Goal: Book appointment/travel/reservation

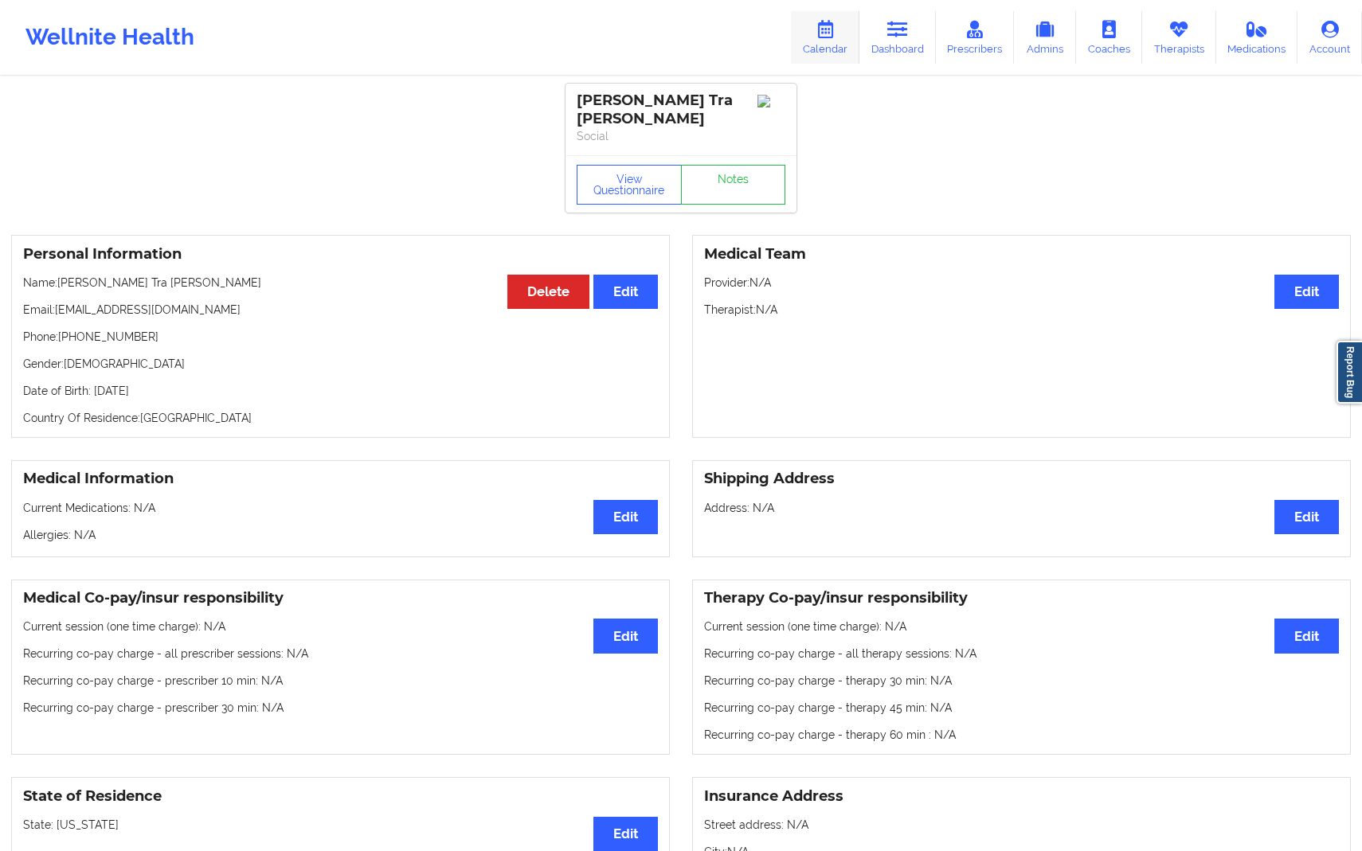
click at [835, 25] on icon at bounding box center [825, 30] width 21 height 18
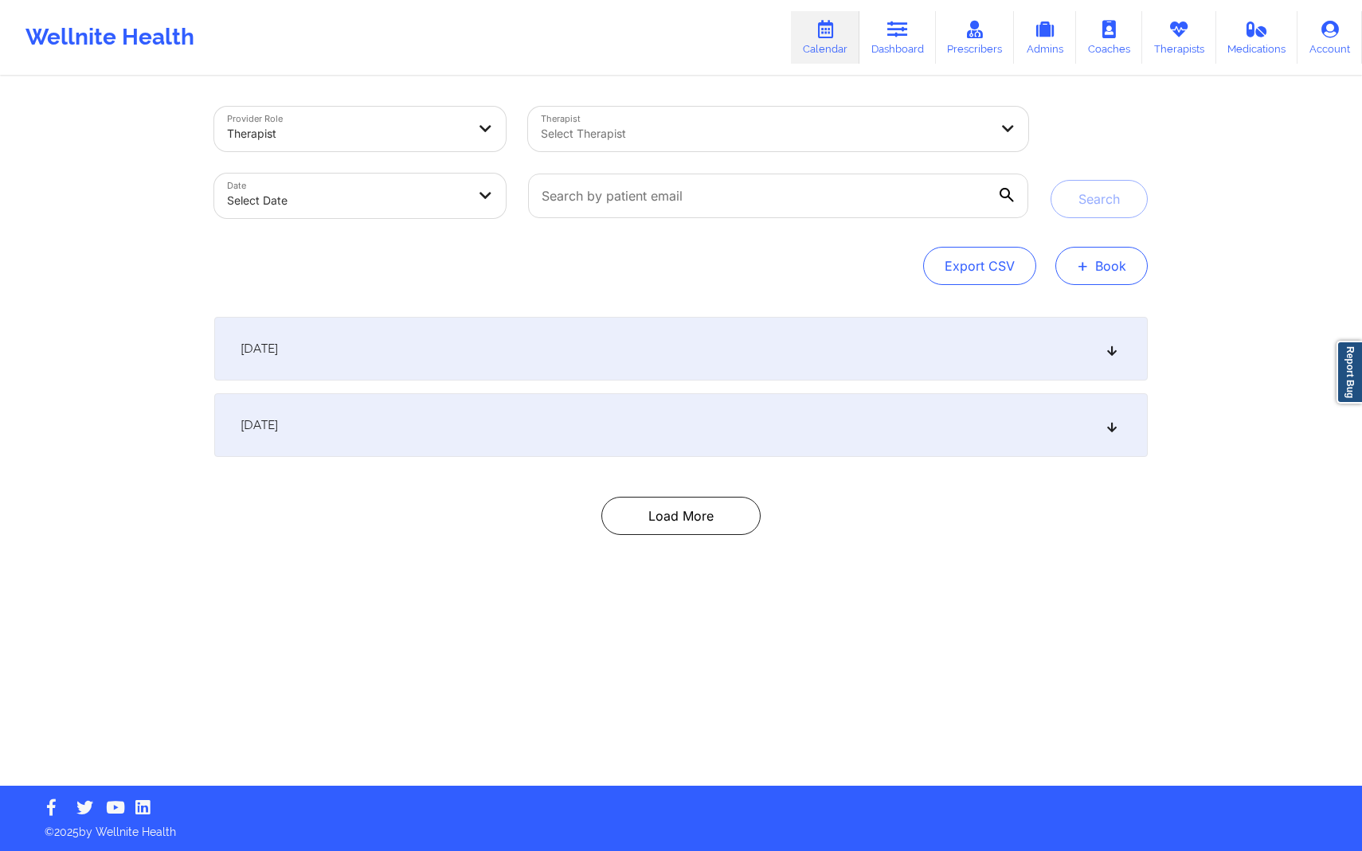
click at [1102, 254] on button "+ Book" at bounding box center [1101, 266] width 92 height 38
click at [1066, 320] on button "Therapy Session" at bounding box center [1075, 316] width 122 height 26
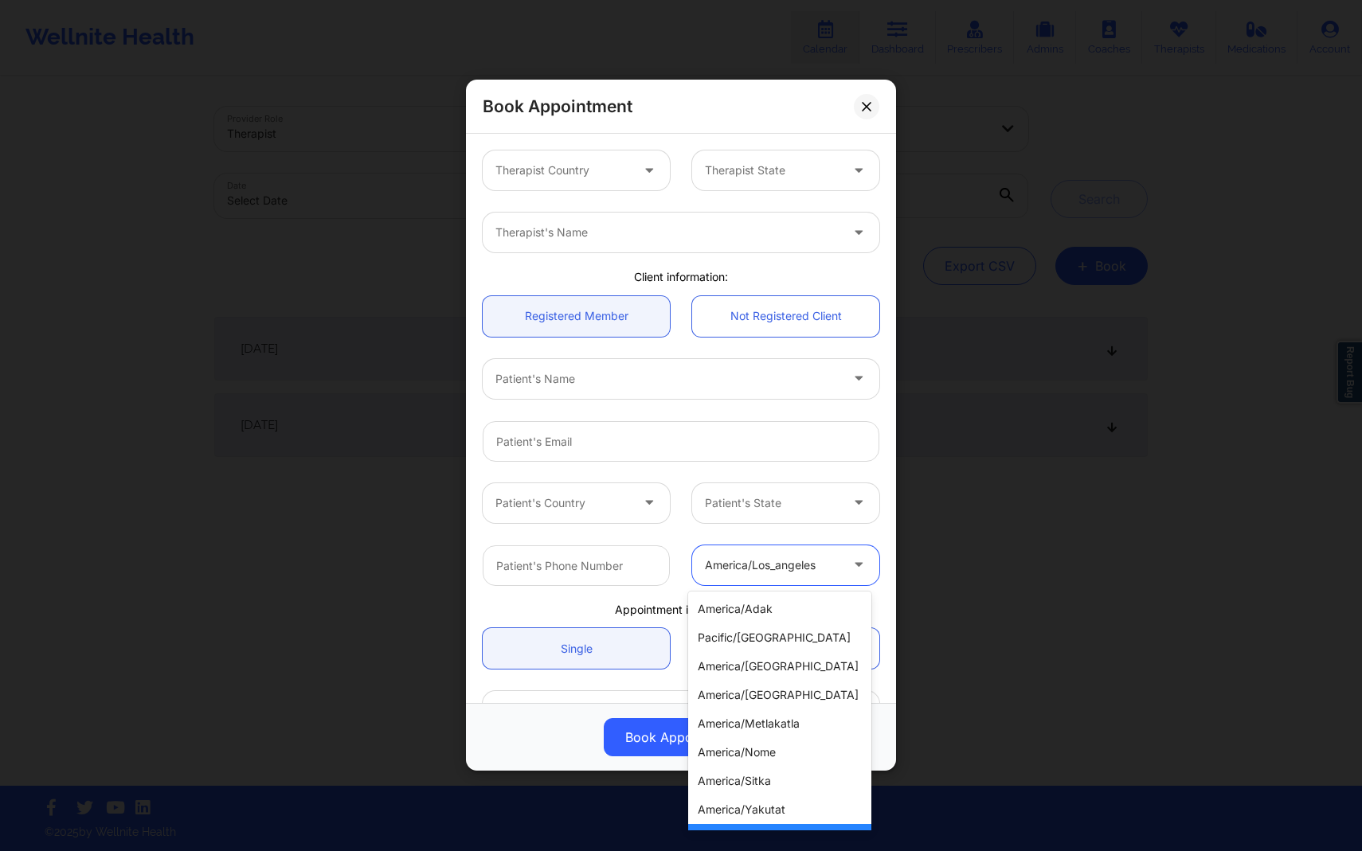
click at [766, 559] on div at bounding box center [772, 565] width 135 height 19
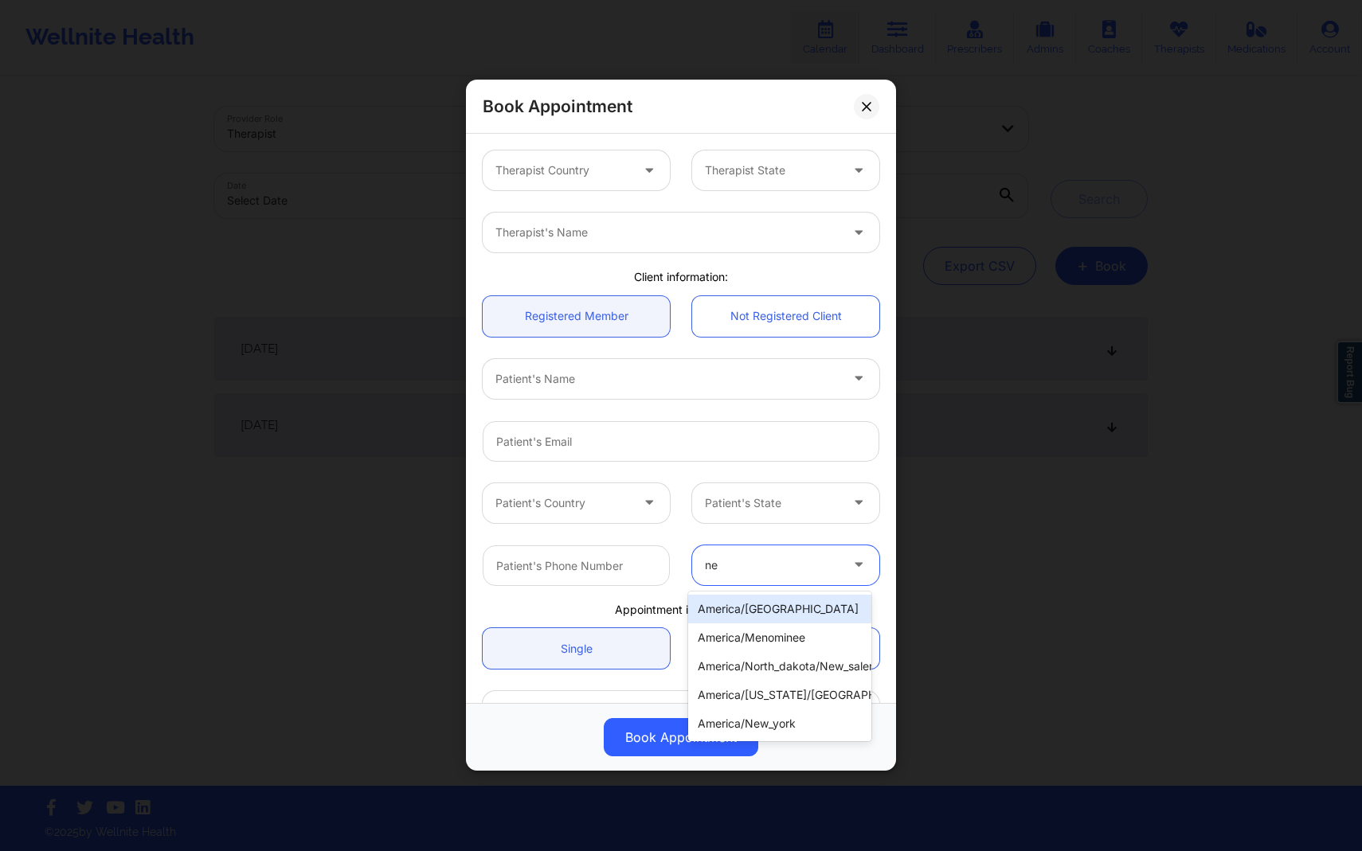
type input "new"
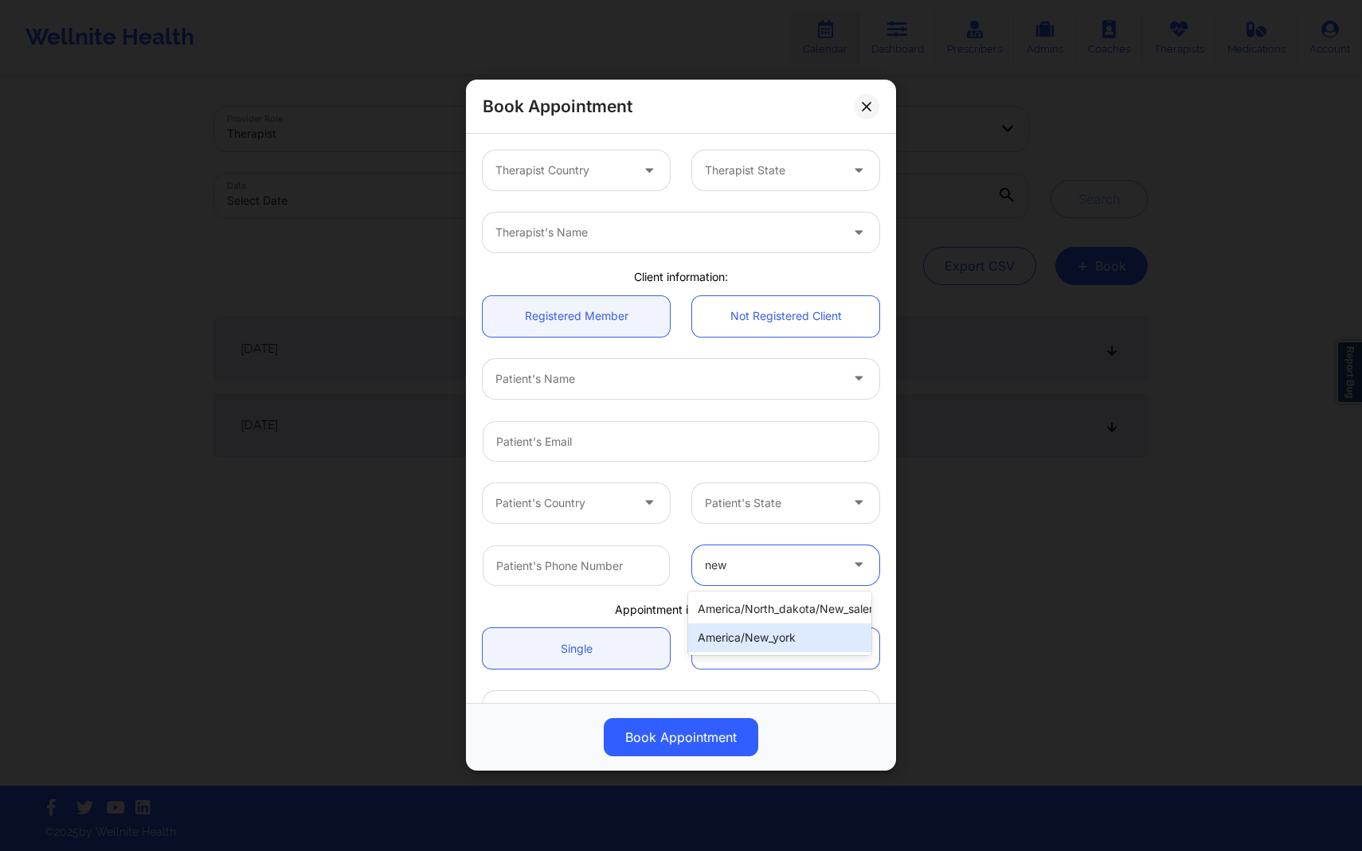
click at [802, 641] on div "america/new_york" at bounding box center [779, 638] width 183 height 29
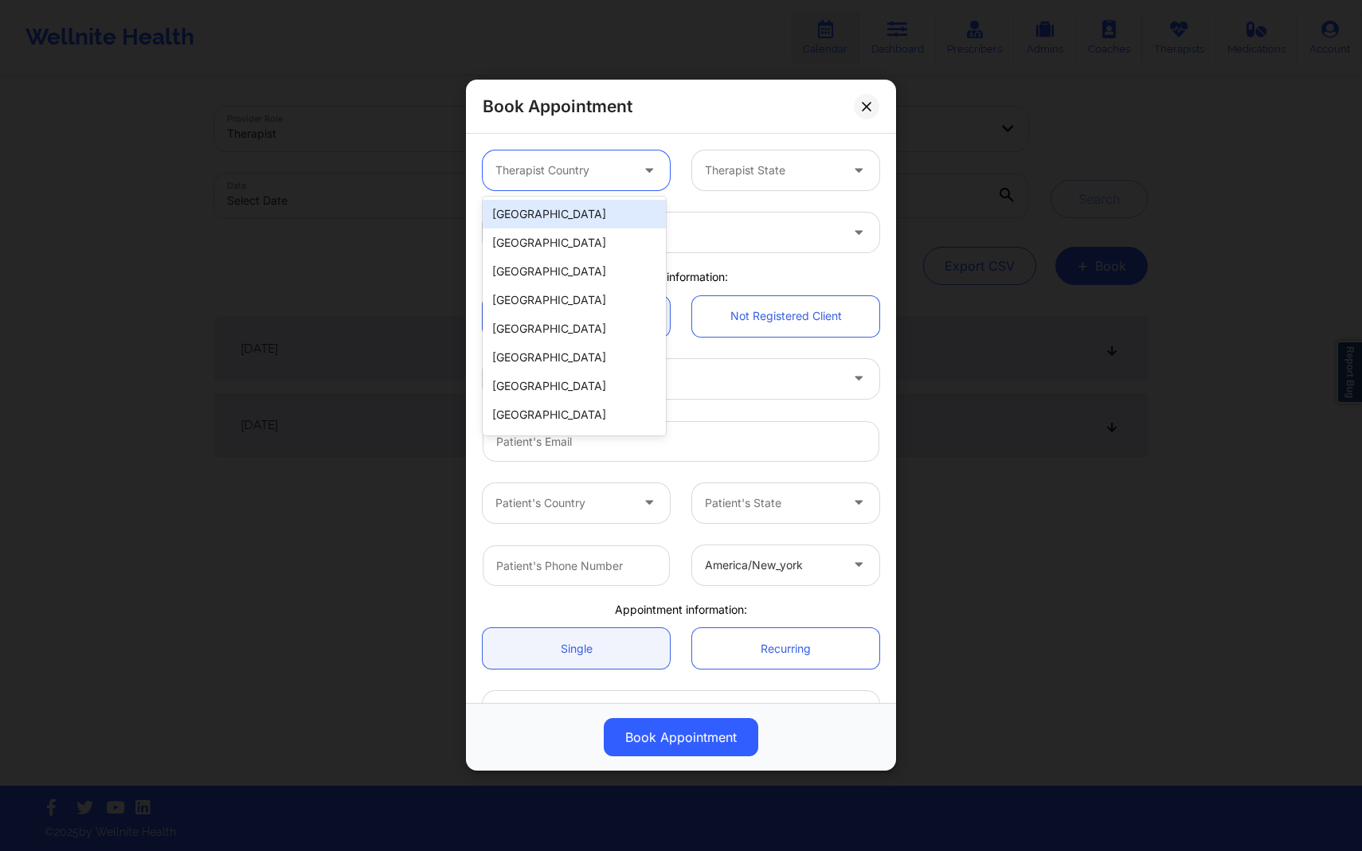
click at [609, 159] on div "Therapist Country" at bounding box center [557, 171] width 149 height 40
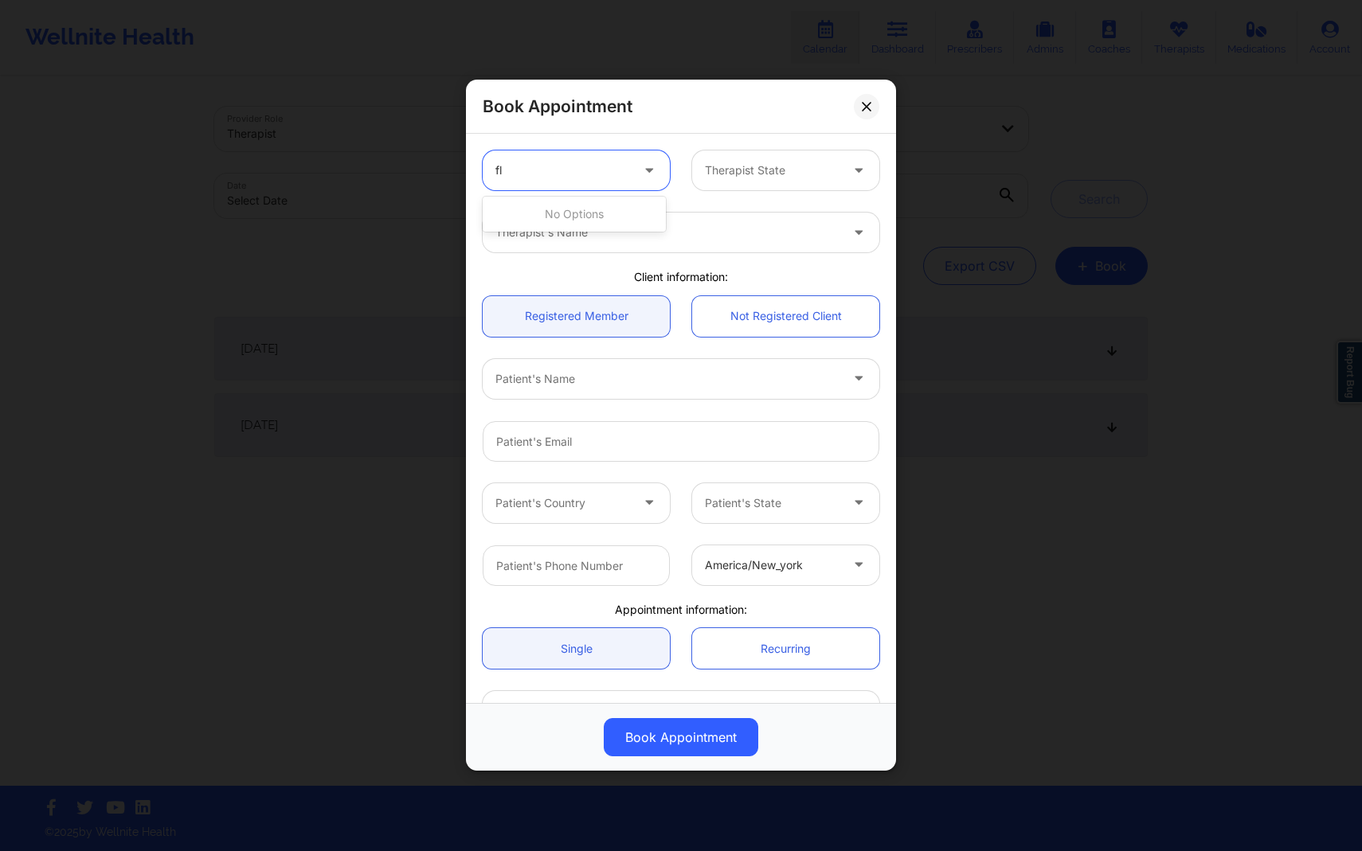
type input "f"
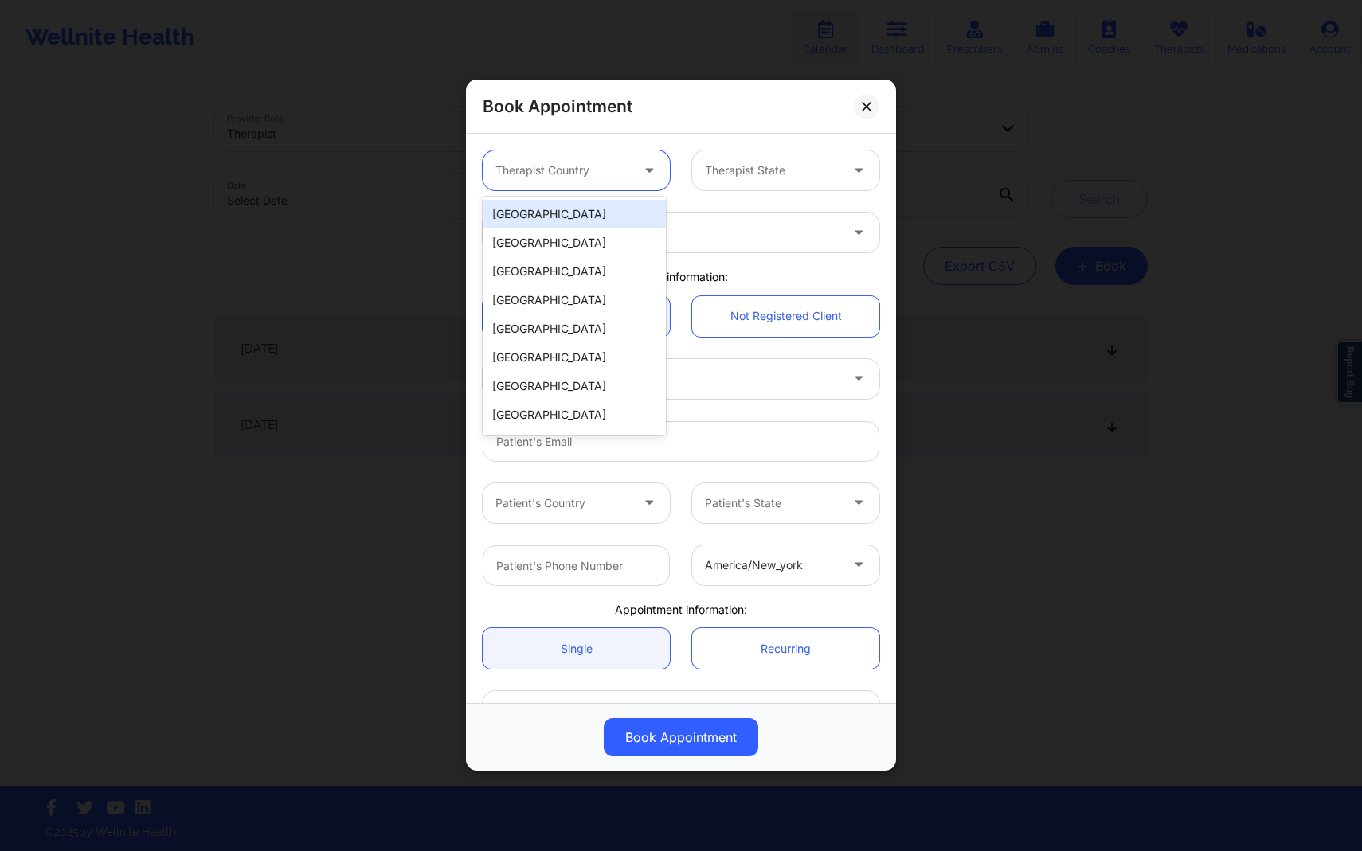
click at [562, 217] on div "[GEOGRAPHIC_DATA]" at bounding box center [574, 214] width 183 height 29
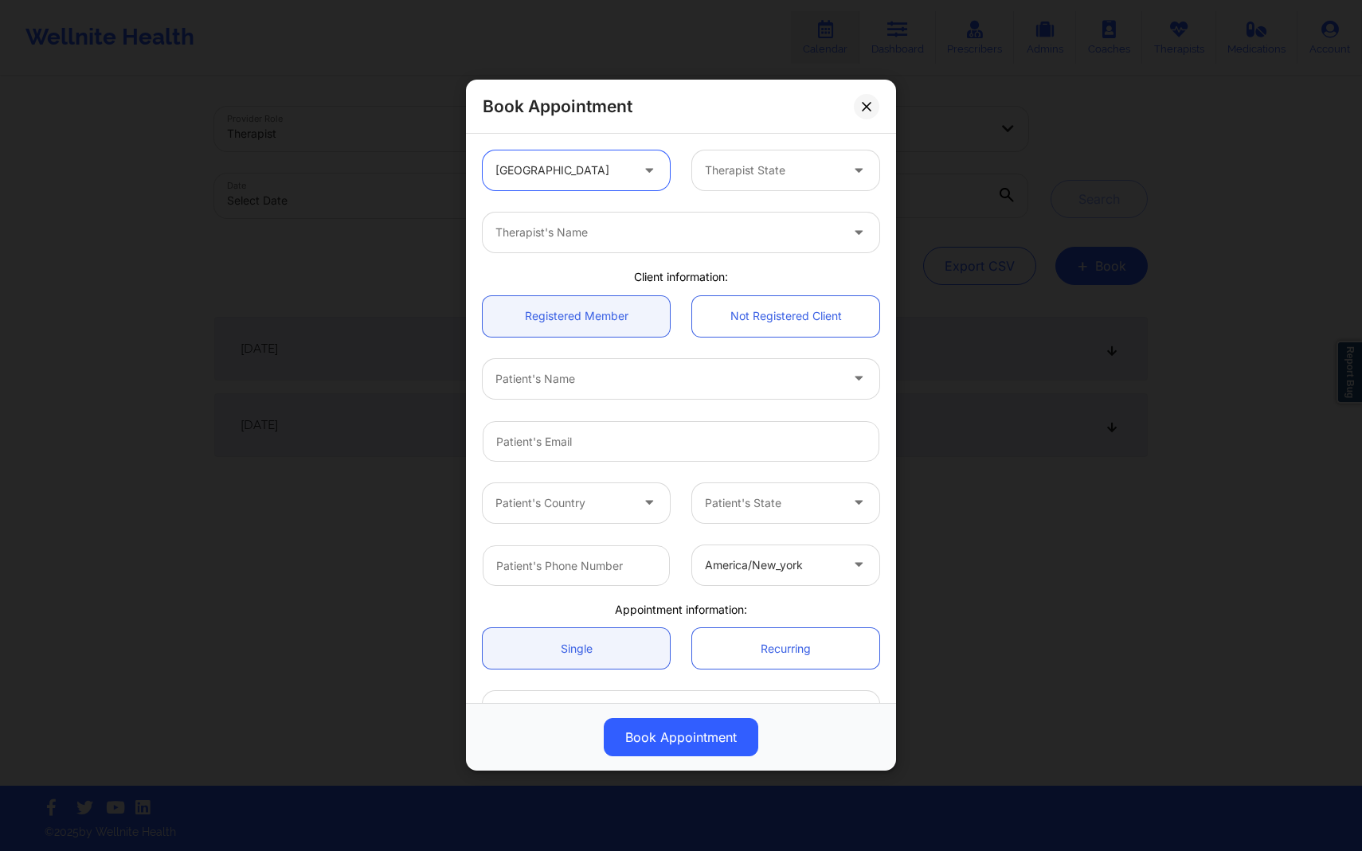
click at [716, 191] on div "option [GEOGRAPHIC_DATA], selected. [GEOGRAPHIC_DATA] Therapist State" at bounding box center [681, 170] width 419 height 62
click at [716, 183] on div "Therapist State" at bounding box center [766, 171] width 149 height 40
type input "[US_STATE]"
click at [728, 205] on div "[US_STATE]" at bounding box center [779, 214] width 183 height 29
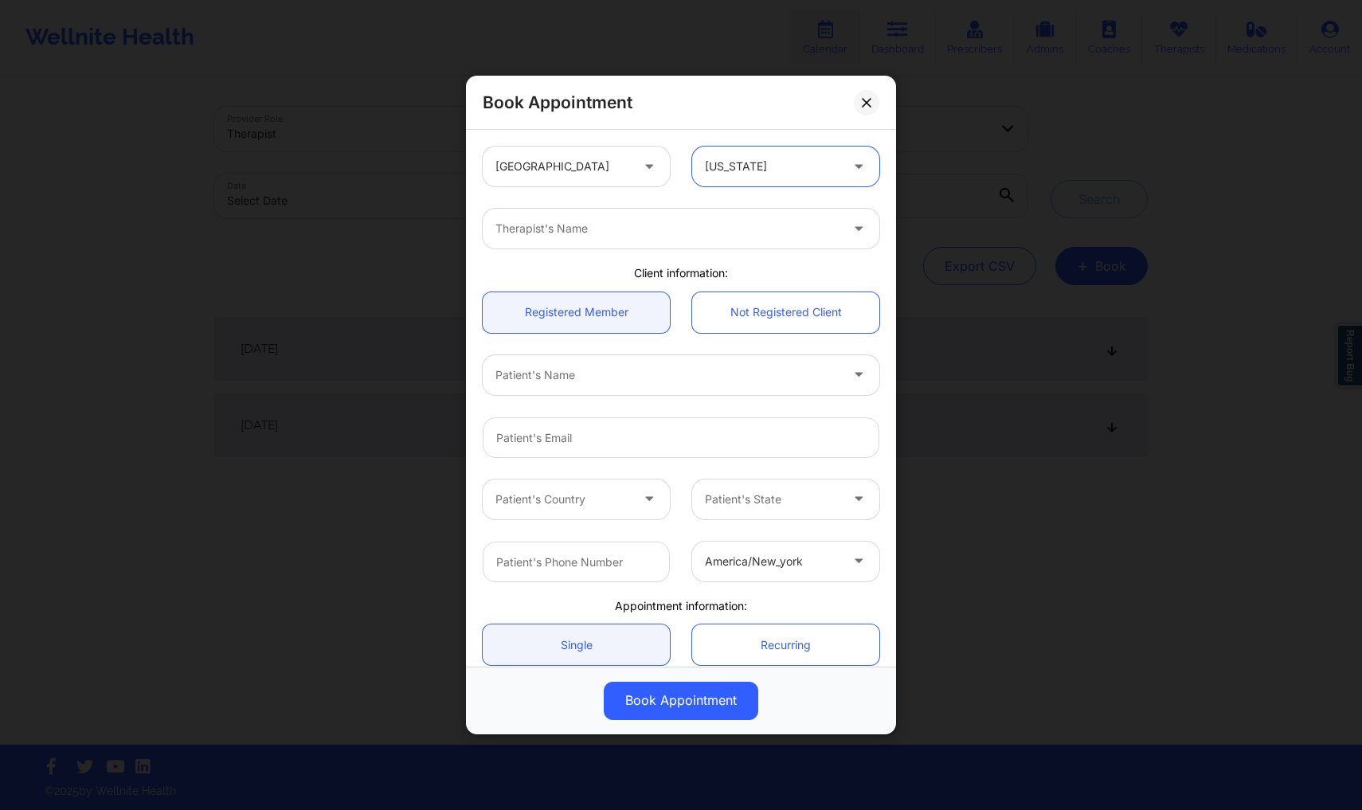
click at [710, 222] on div at bounding box center [667, 228] width 344 height 19
type input "[PERSON_NAME]"
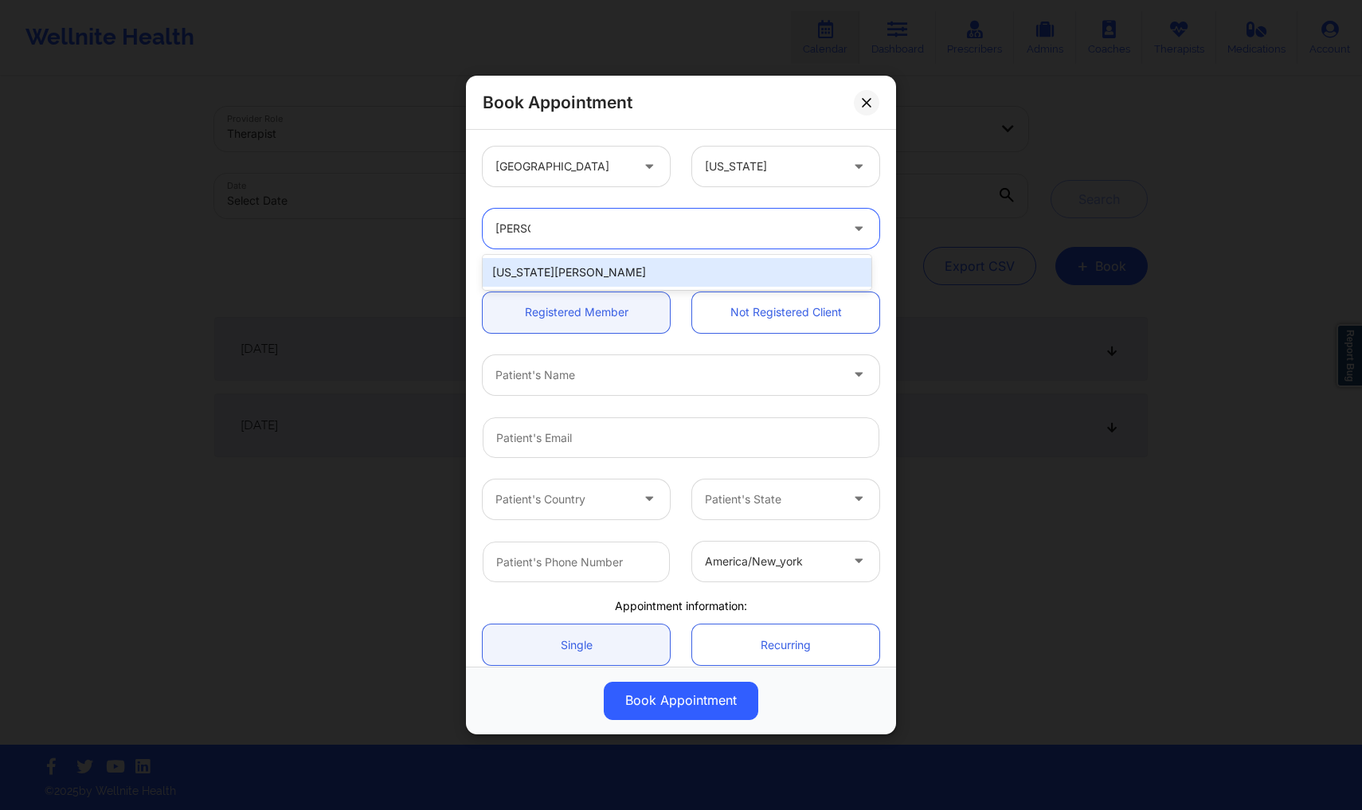
click at [646, 281] on div "[US_STATE][PERSON_NAME]" at bounding box center [677, 272] width 389 height 29
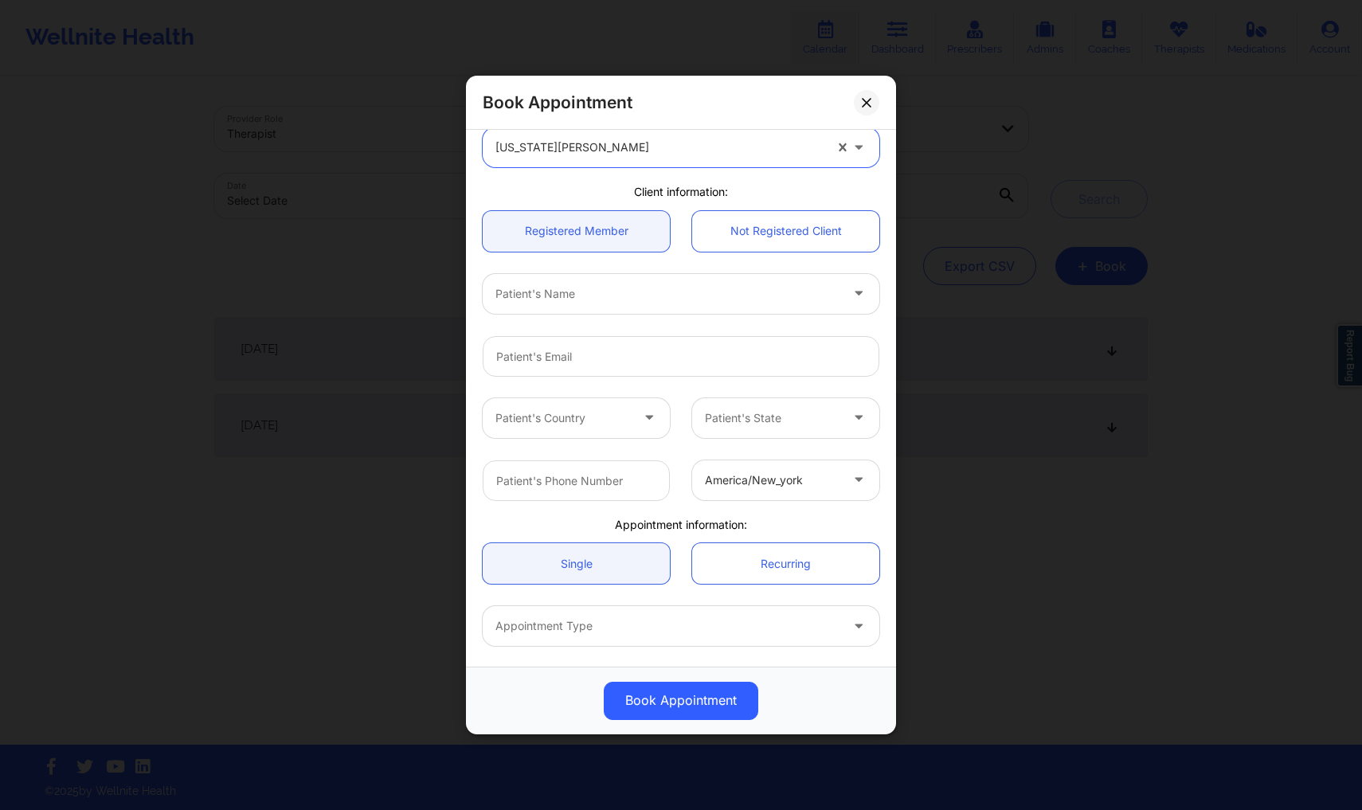
scroll to position [86, 0]
click at [764, 212] on link "Not Registered Client" at bounding box center [785, 226] width 187 height 41
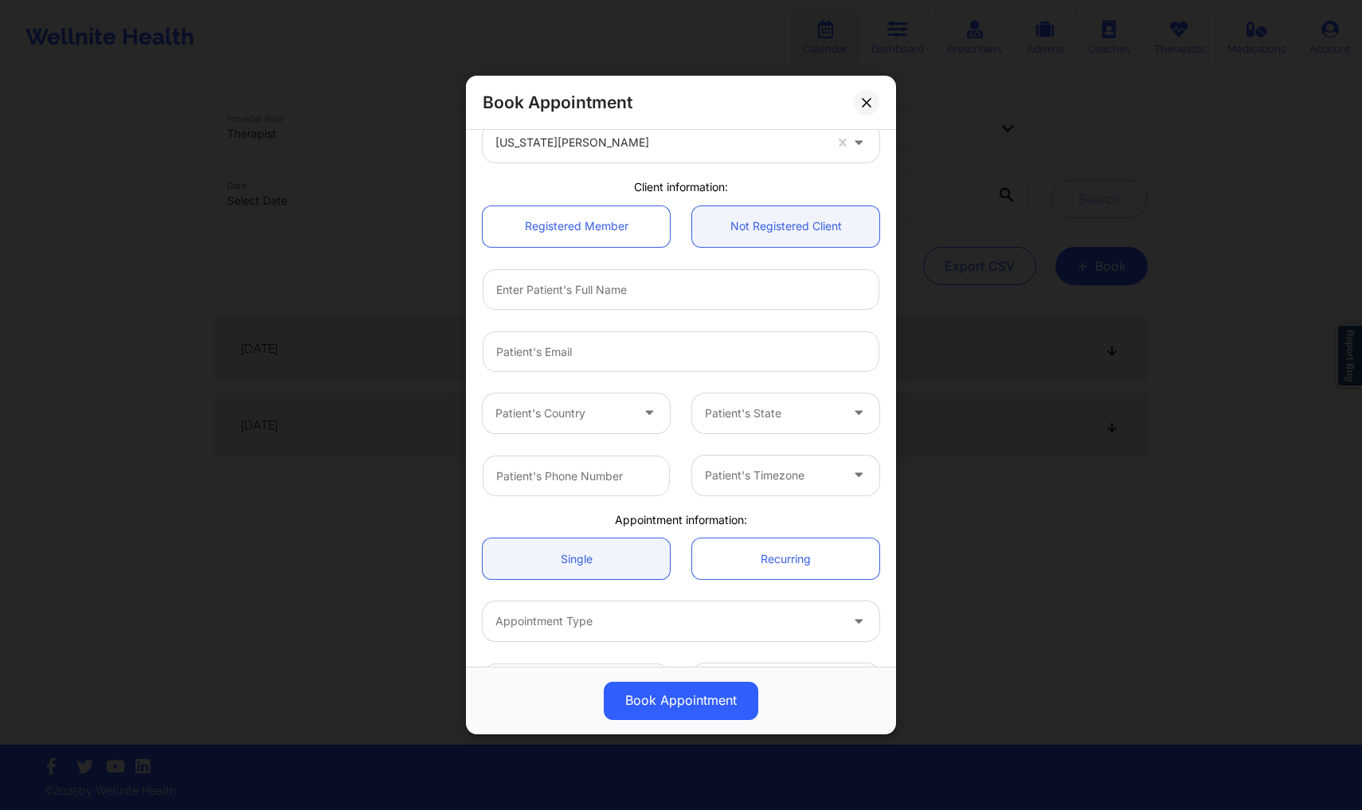
click at [698, 319] on div at bounding box center [681, 289] width 419 height 62
click at [694, 288] on input "text" at bounding box center [681, 289] width 397 height 41
type input "[PERSON_NAME]"
click at [737, 346] on input "email" at bounding box center [681, 351] width 397 height 41
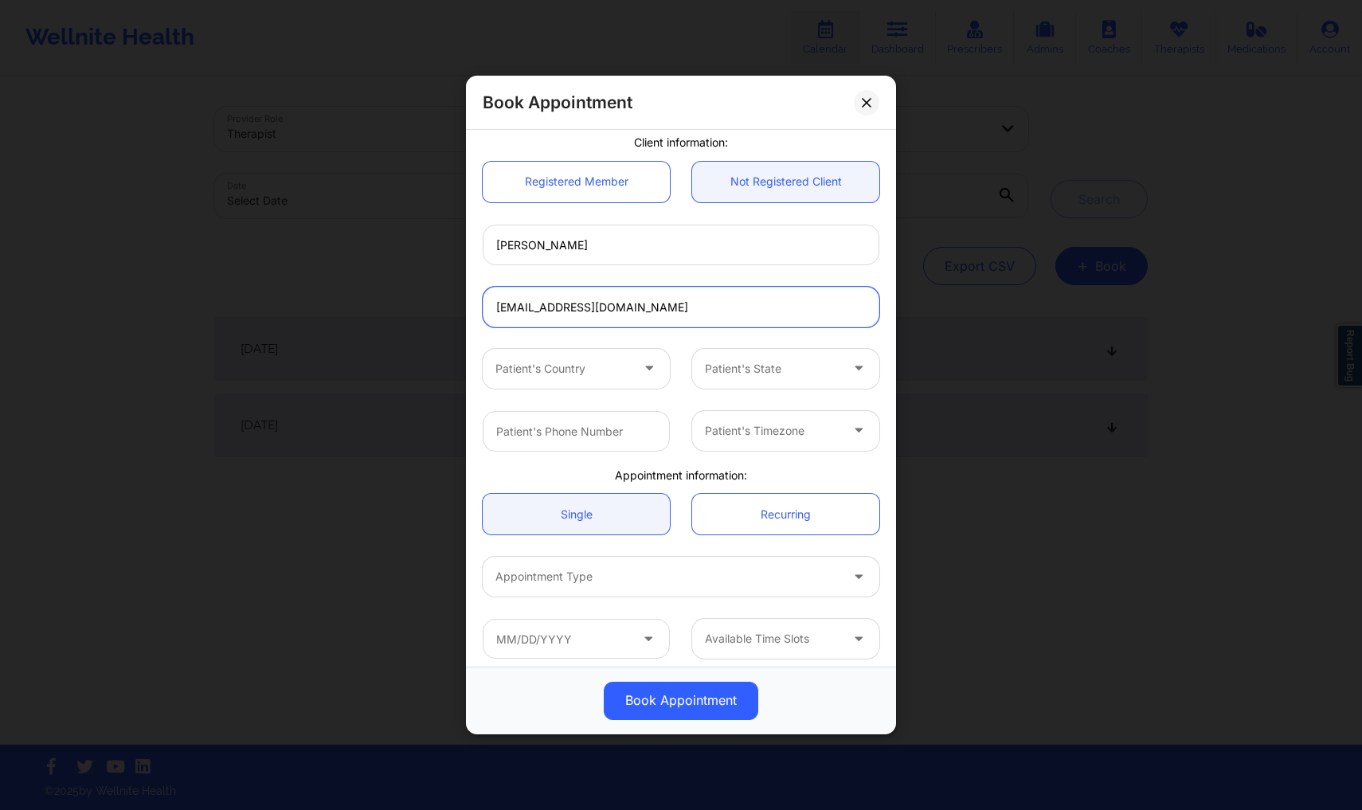
scroll to position [139, 0]
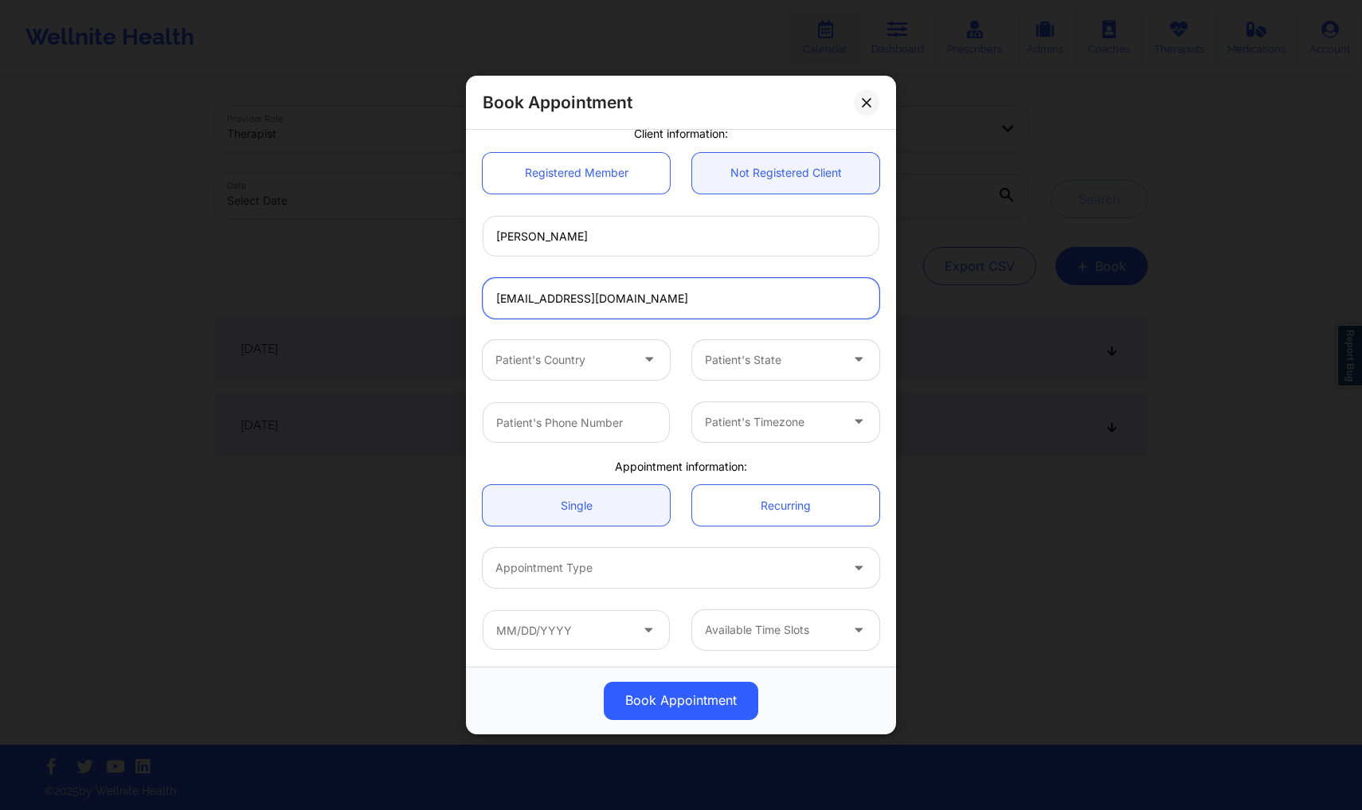
drag, startPoint x: 534, startPoint y: 297, endPoint x: 451, endPoint y: 297, distance: 82.8
click at [451, 297] on div "Book Appointment [GEOGRAPHIC_DATA] [US_STATE] [US_STATE][PERSON_NAME] Client in…" at bounding box center [681, 405] width 1362 height 810
click at [515, 299] on input "[PERSON_NAME][EMAIL_ADDRESS][DOMAIN_NAME]" at bounding box center [681, 298] width 397 height 41
type input "[EMAIL_ADDRESS][DOMAIN_NAME]"
click at [580, 359] on div at bounding box center [562, 359] width 135 height 19
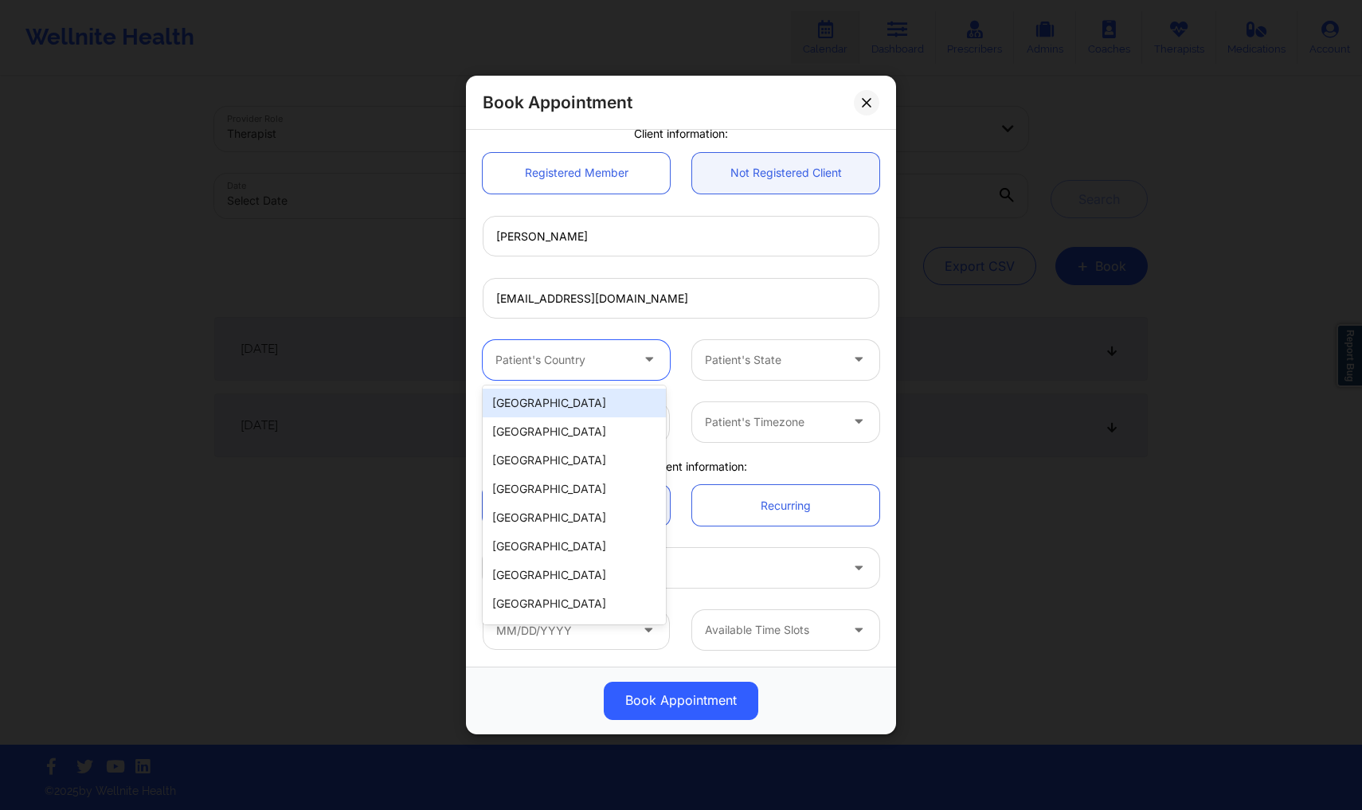
click at [570, 405] on div "[GEOGRAPHIC_DATA]" at bounding box center [574, 403] width 183 height 29
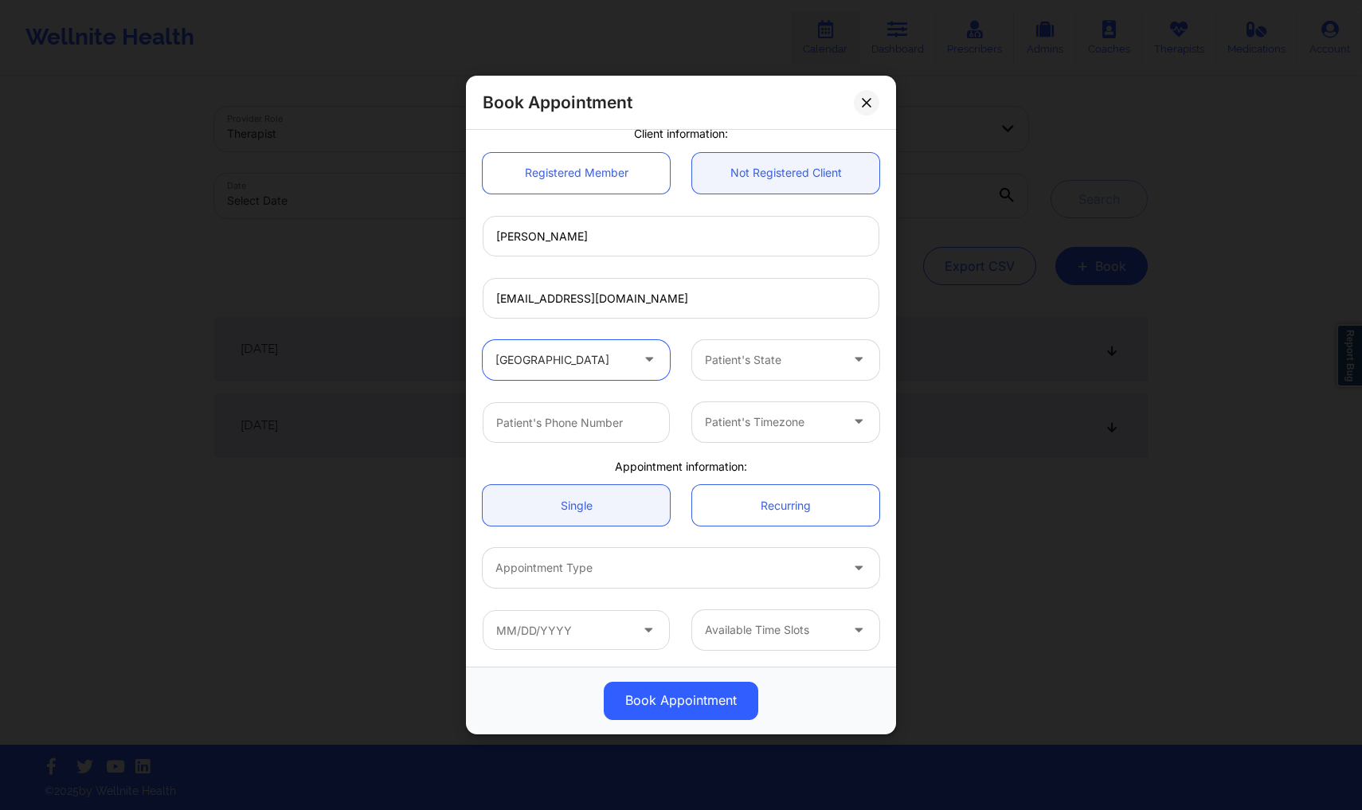
click at [791, 346] on div "Patient's State" at bounding box center [766, 360] width 149 height 40
type input "f"
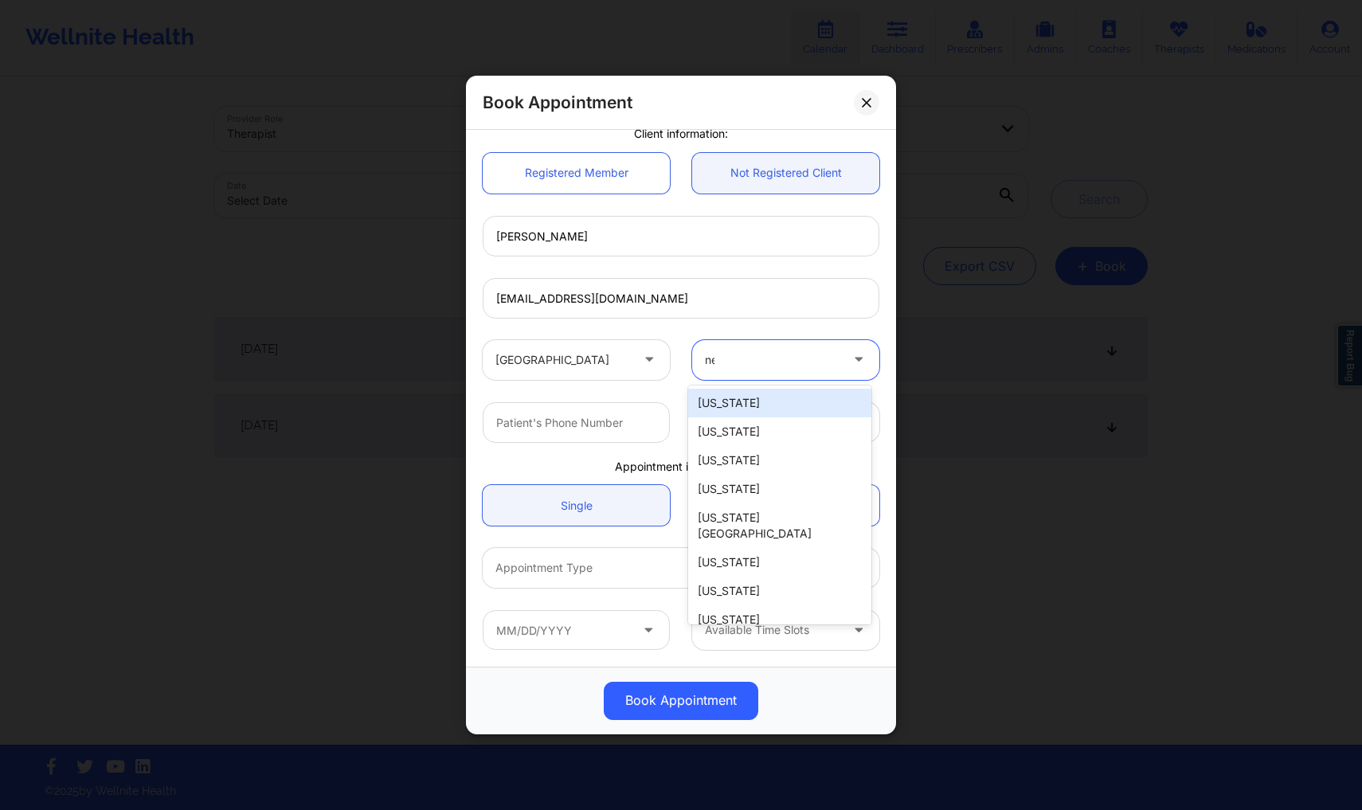
type input "new"
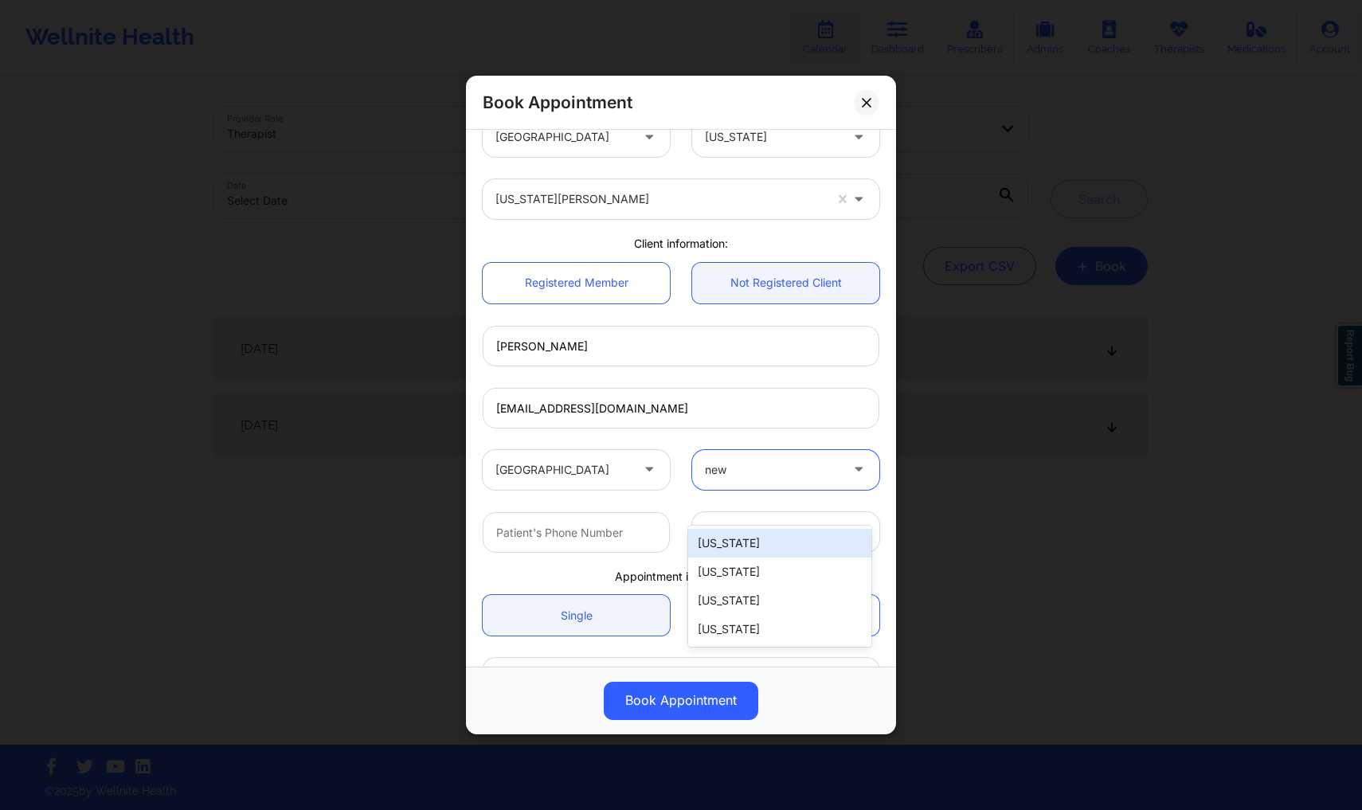
scroll to position [0, 0]
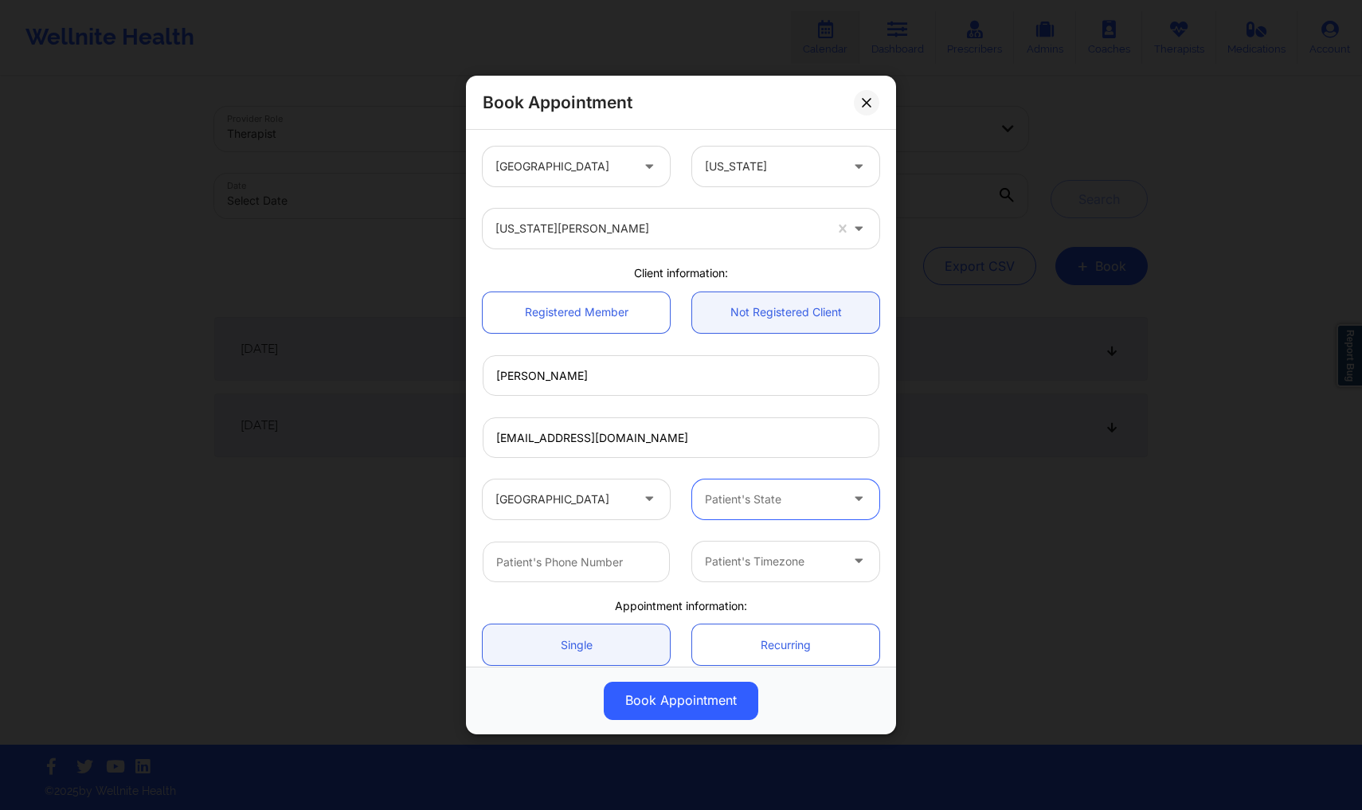
drag, startPoint x: 737, startPoint y: 499, endPoint x: 713, endPoint y: 499, distance: 23.9
click at [713, 499] on div at bounding box center [772, 499] width 135 height 19
type input "[PERSON_NAME]"
click at [746, 544] on div "[US_STATE]" at bounding box center [779, 543] width 183 height 29
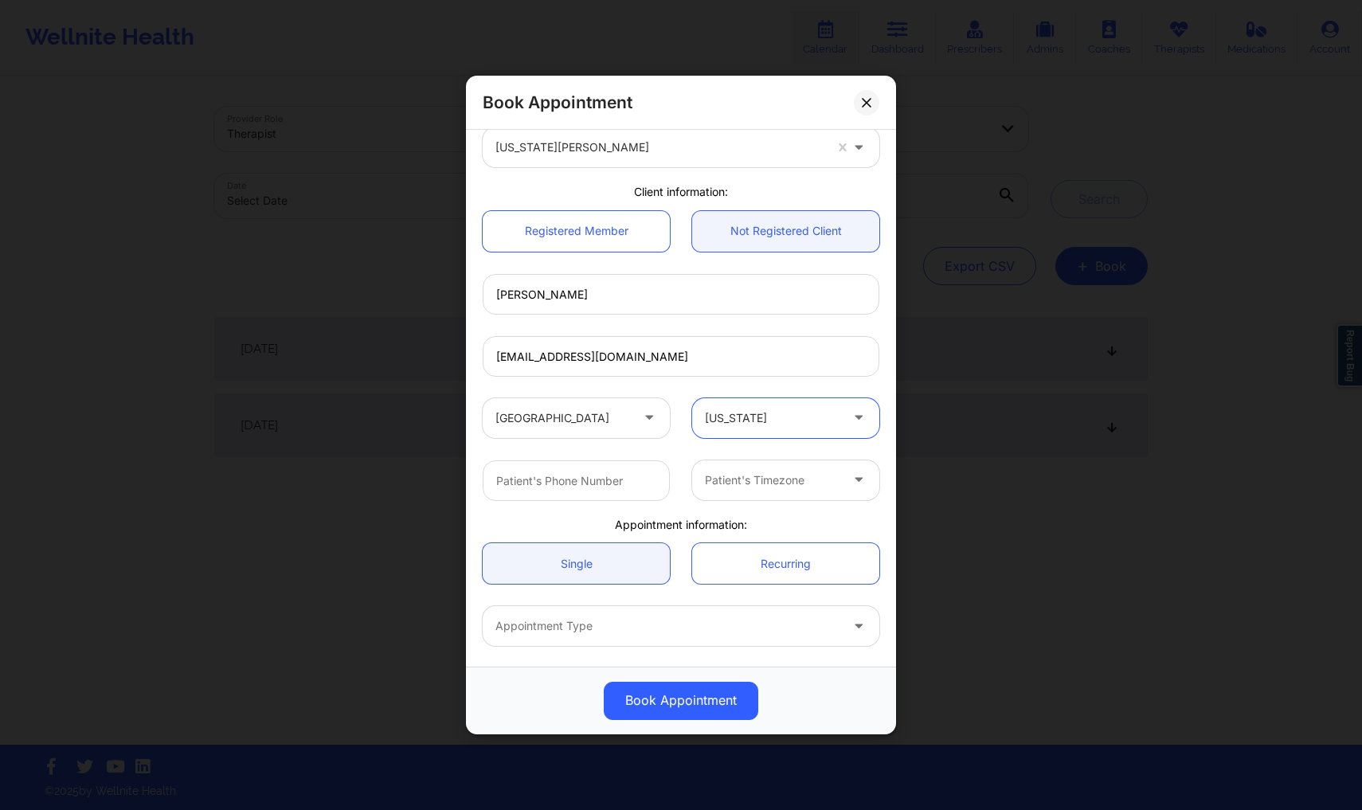
scroll to position [139, 0]
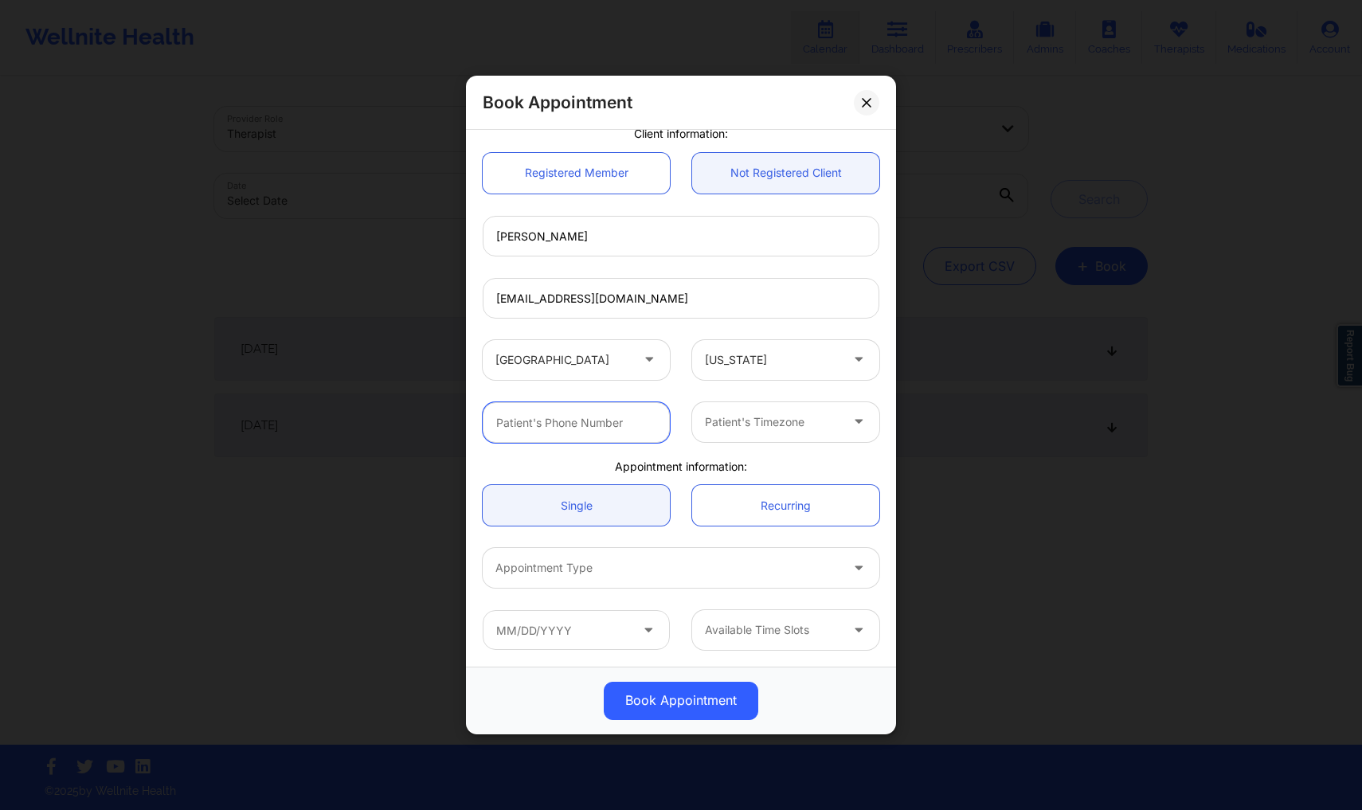
click at [608, 425] on input "text" at bounding box center [576, 422] width 187 height 41
type input "3418887637"
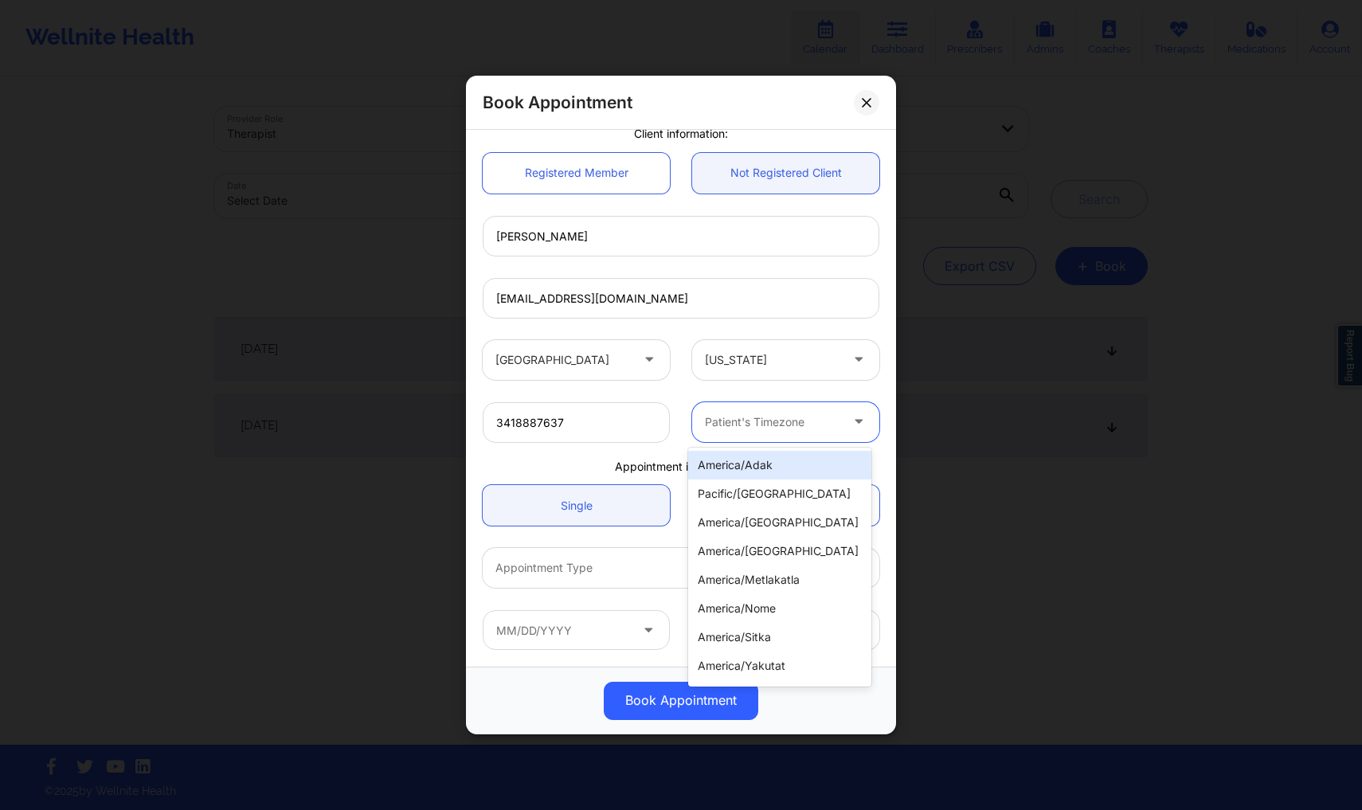
click at [727, 428] on div at bounding box center [772, 422] width 135 height 19
type input "new"
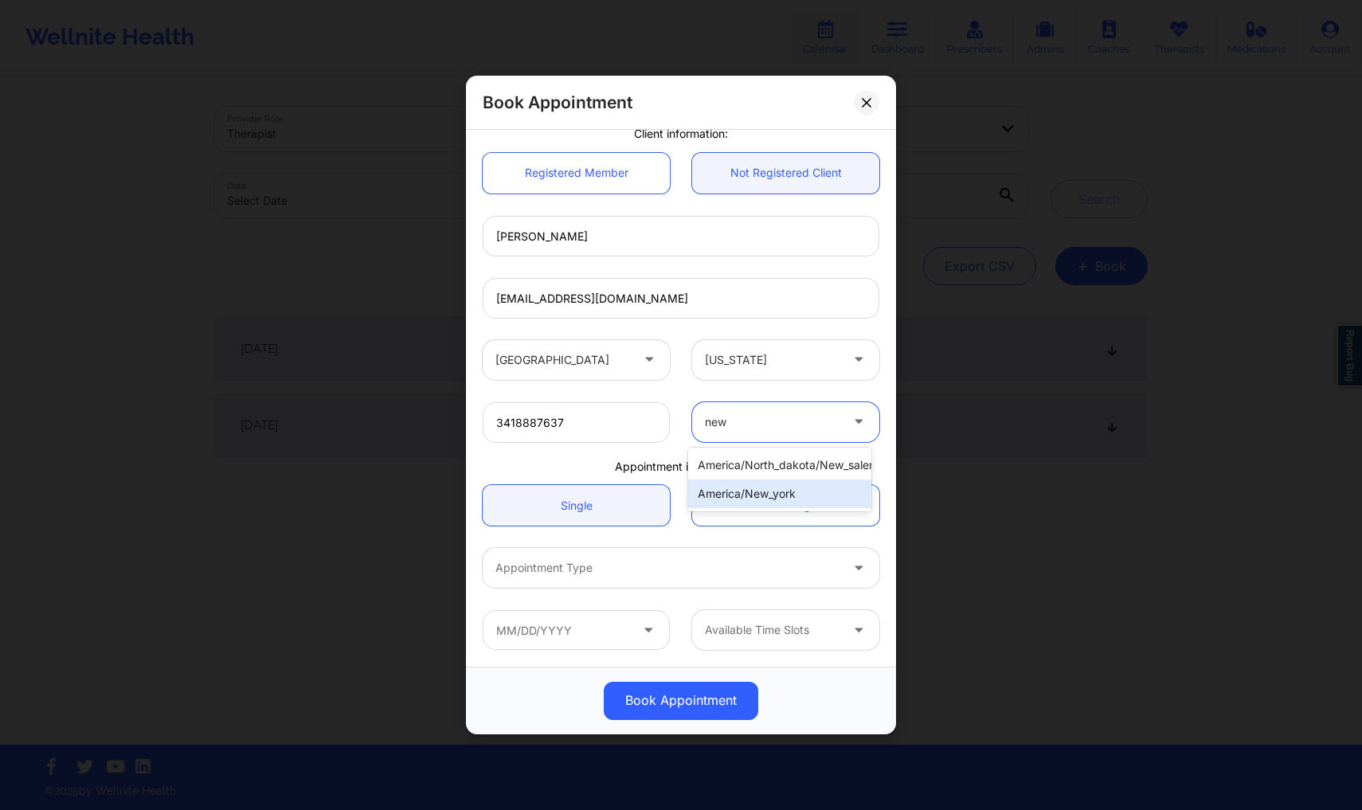
click at [737, 498] on div "america/new_york" at bounding box center [779, 493] width 183 height 29
click at [616, 515] on link "Single" at bounding box center [576, 505] width 187 height 41
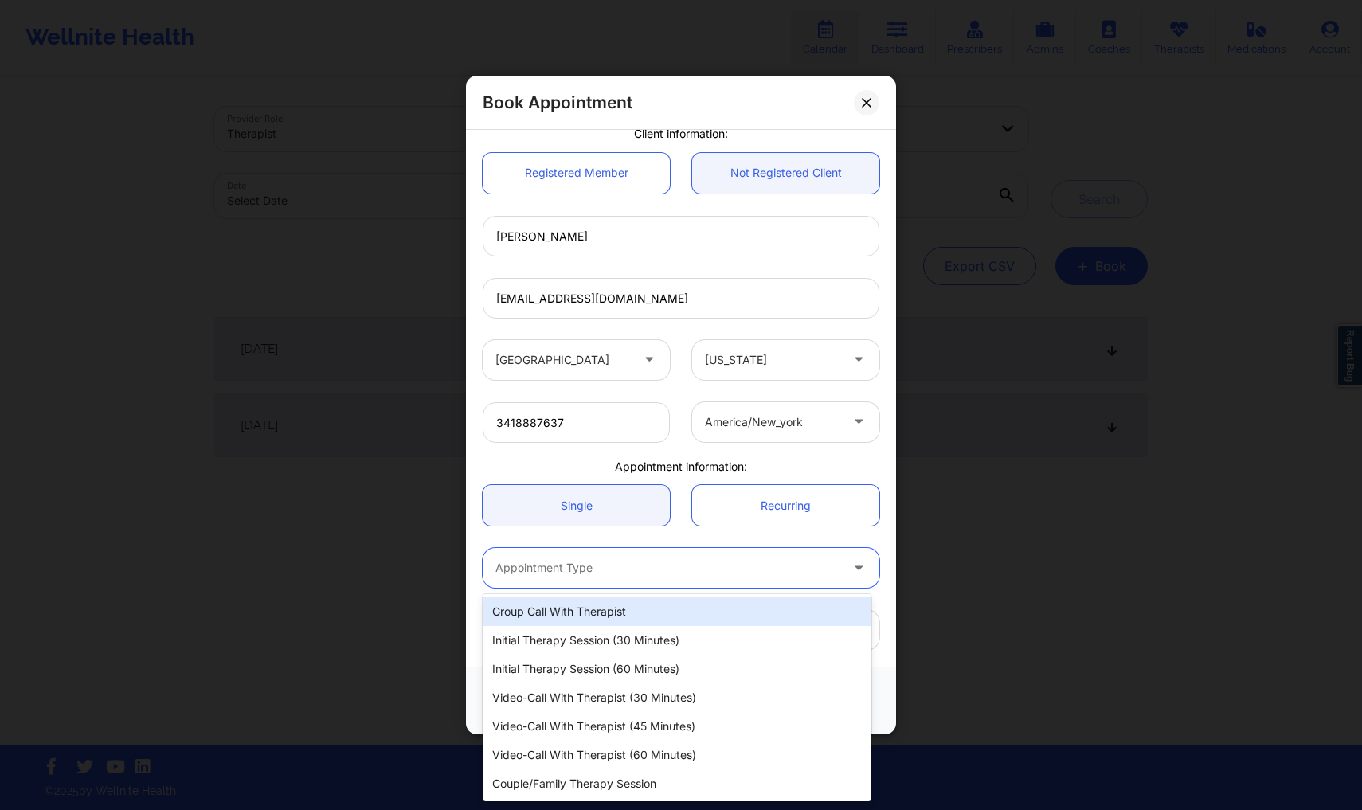
click at [640, 564] on div at bounding box center [667, 568] width 344 height 19
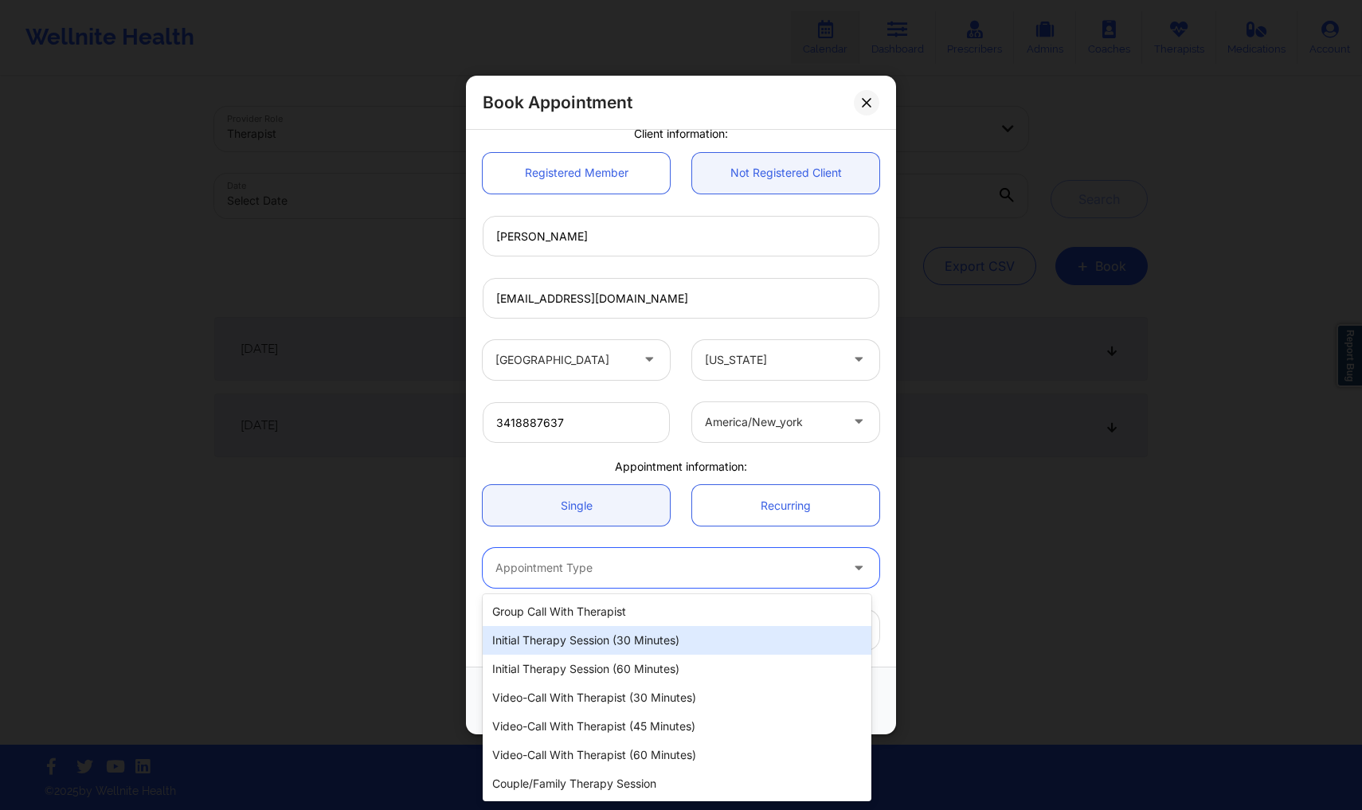
click at [638, 636] on div "Initial Therapy Session (30 minutes)" at bounding box center [677, 640] width 389 height 29
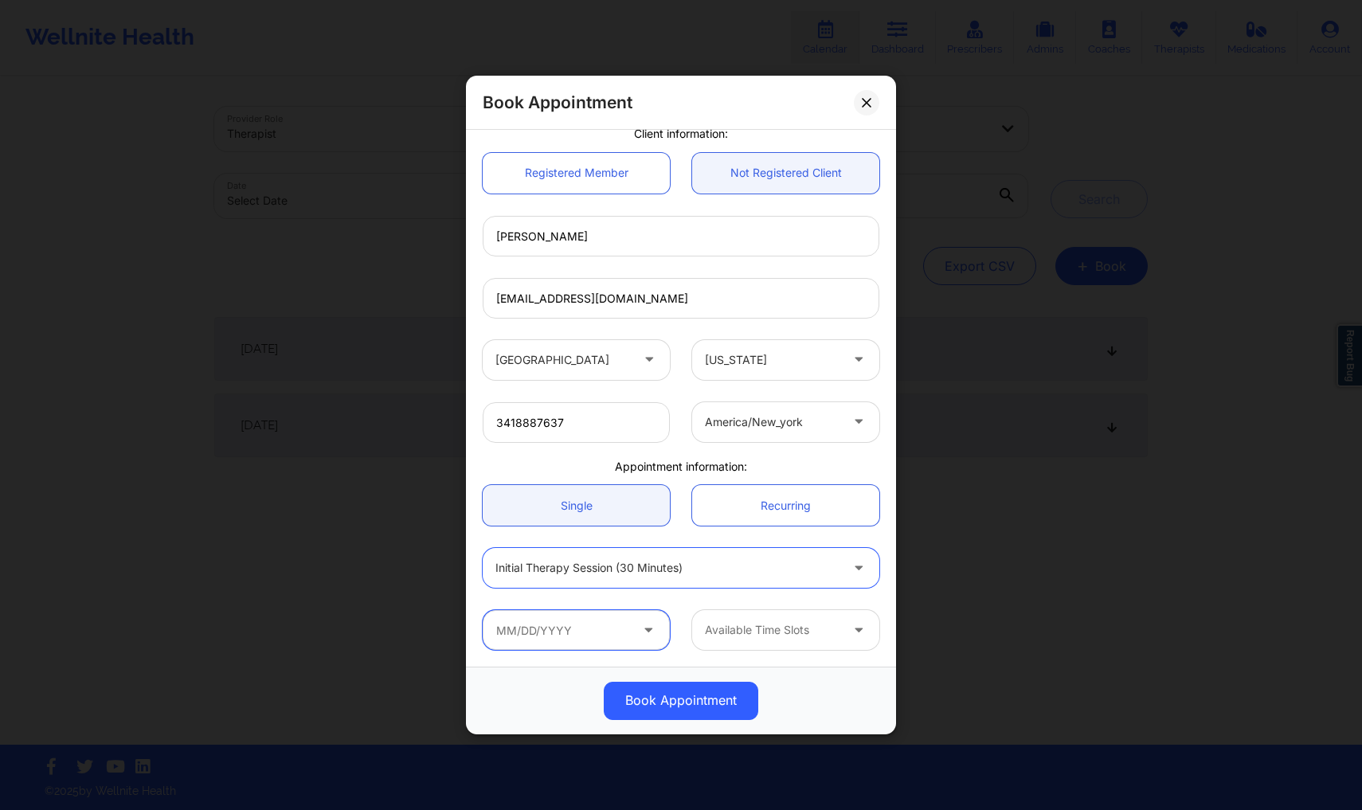
click at [609, 635] on input "text" at bounding box center [576, 630] width 187 height 40
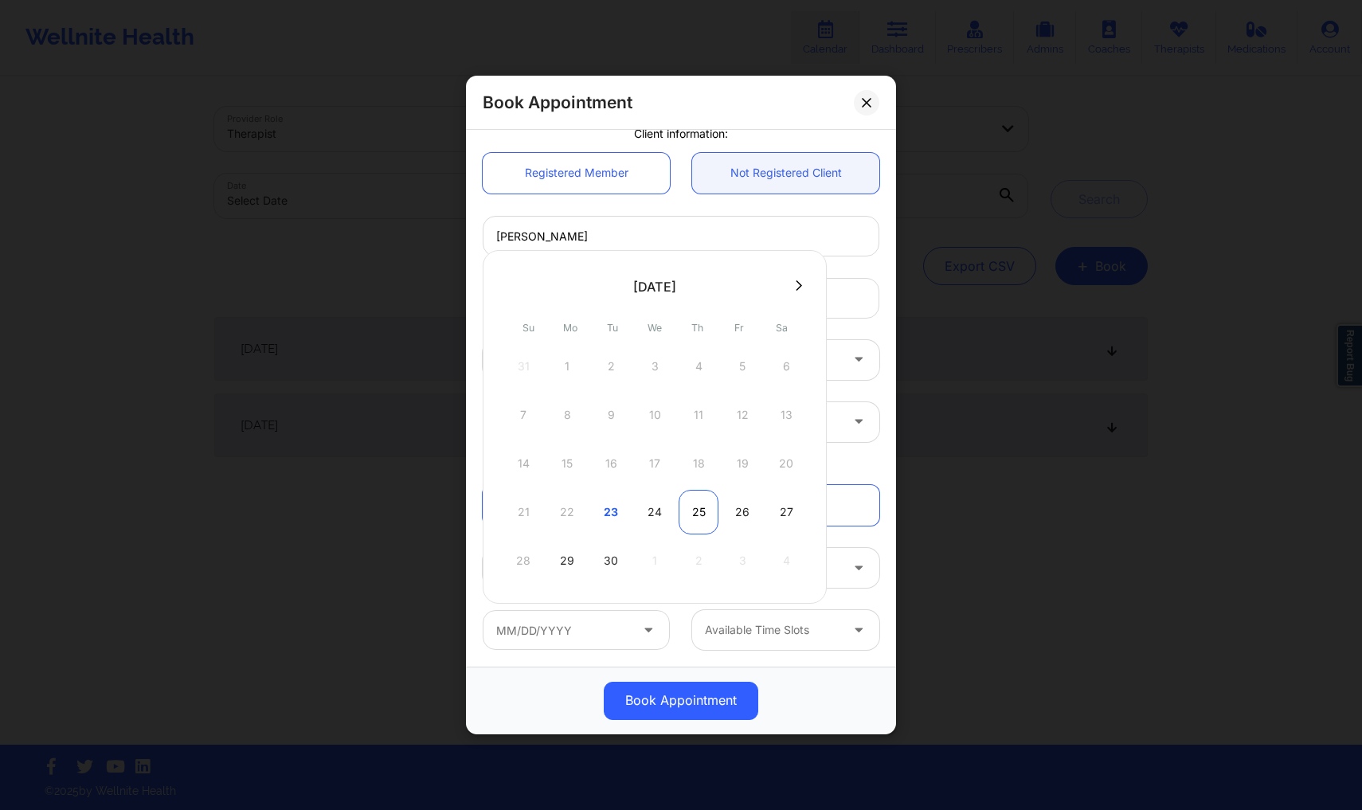
click at [699, 518] on div "25" at bounding box center [699, 512] width 40 height 45
type input "[DATE]"
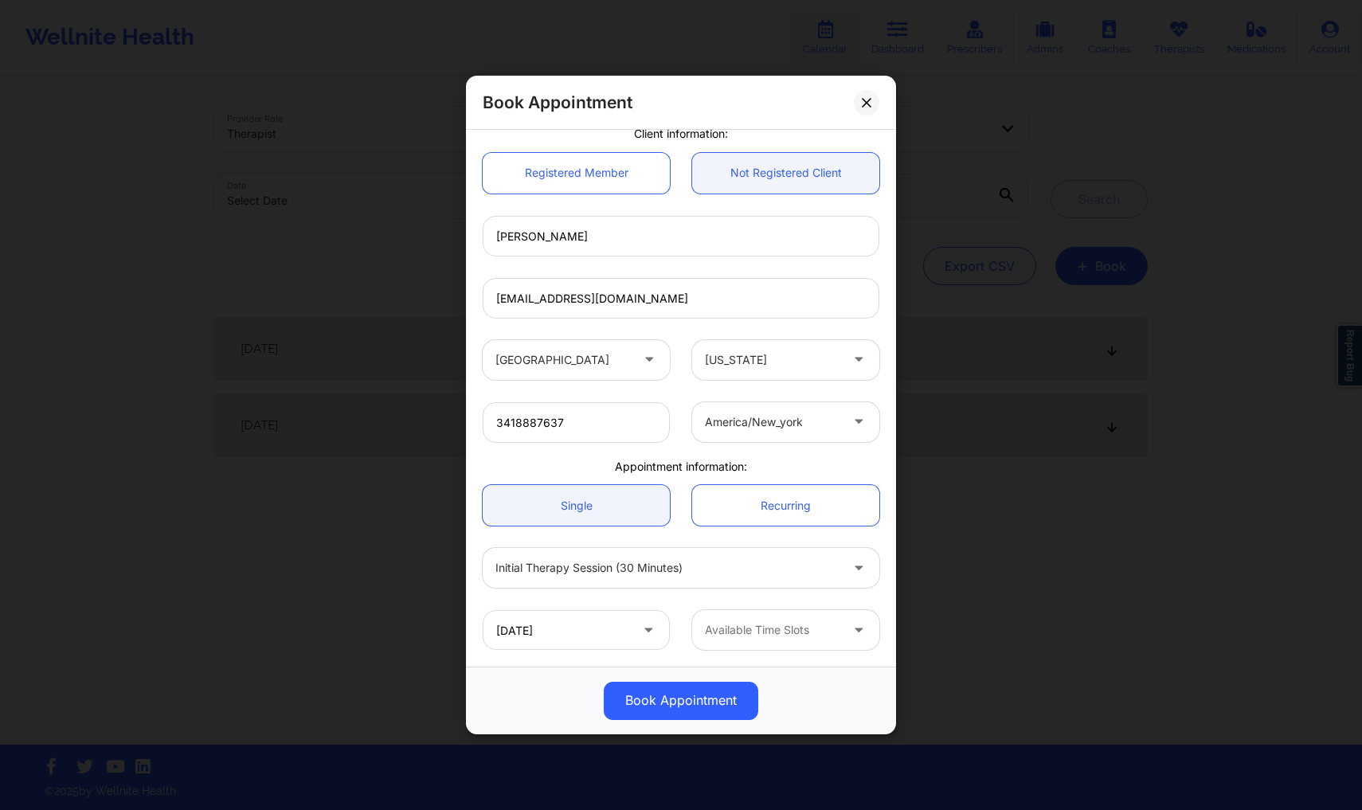
click at [728, 636] on div at bounding box center [772, 630] width 135 height 19
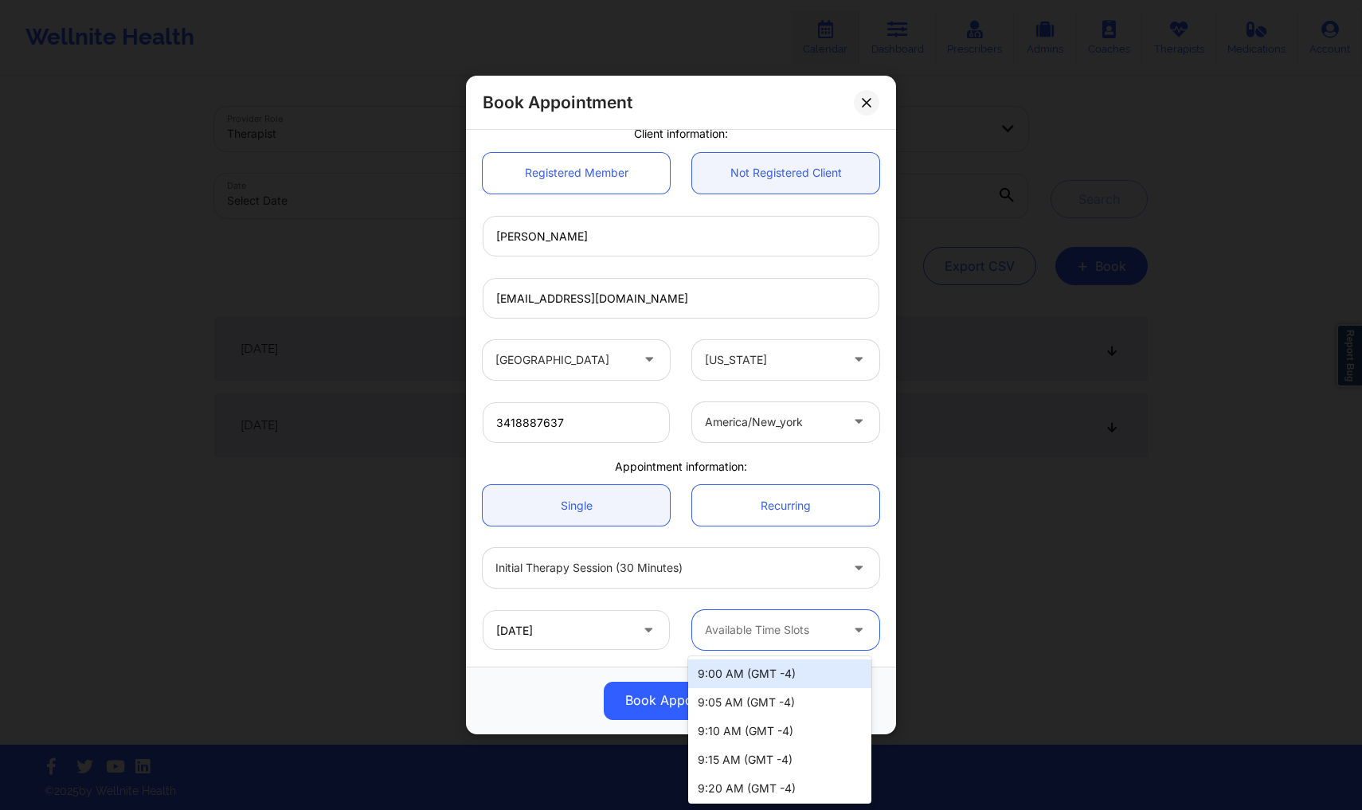
click at [756, 636] on div at bounding box center [772, 630] width 135 height 19
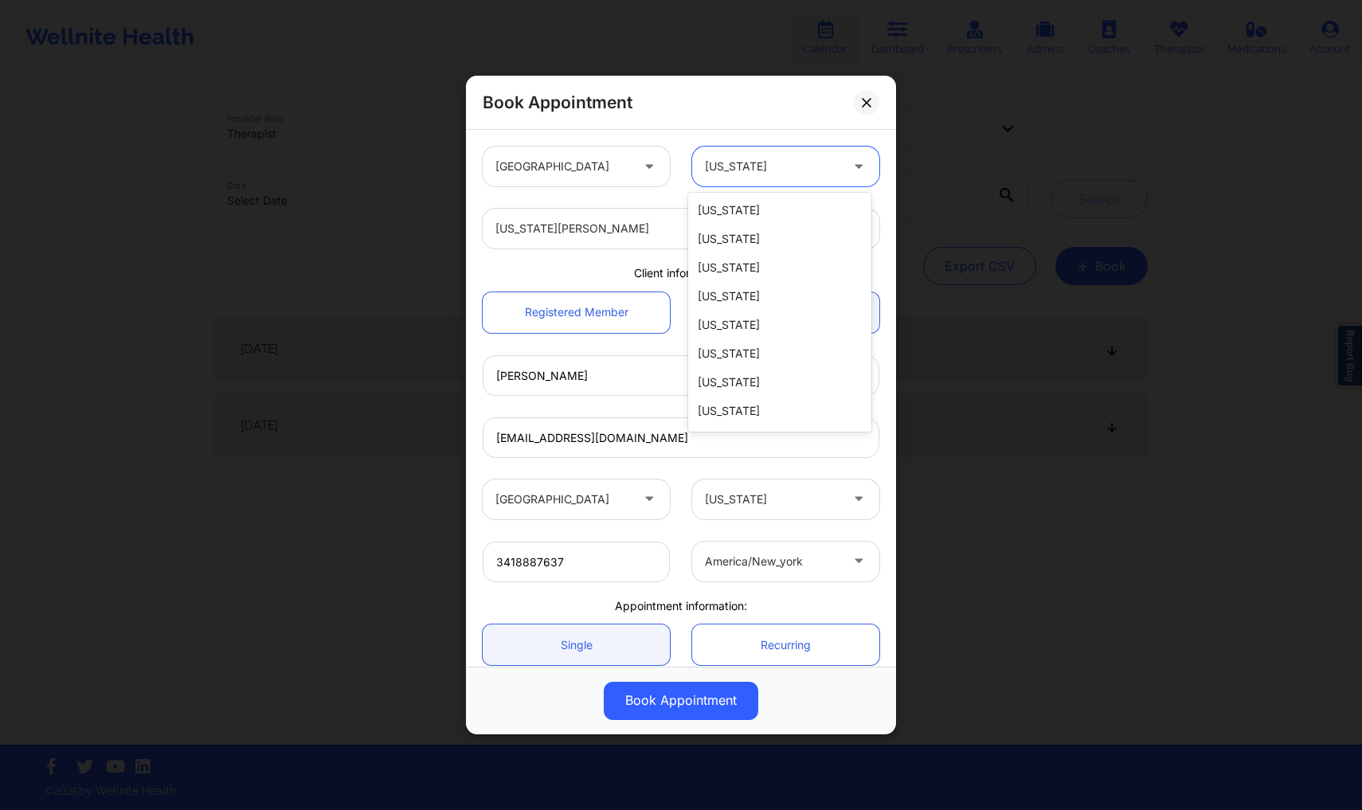
click at [723, 164] on div at bounding box center [772, 166] width 135 height 19
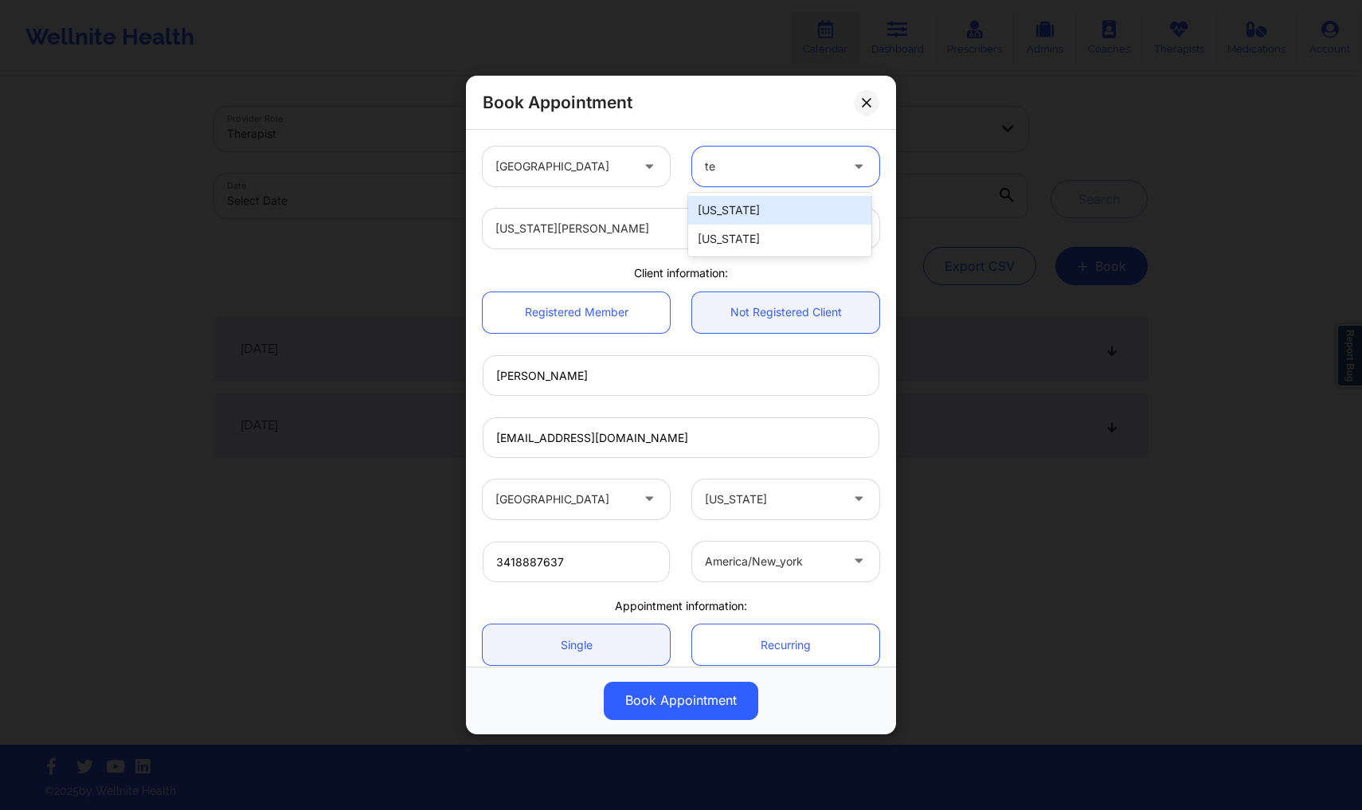
type input "tex"
click at [731, 207] on div "[US_STATE]" at bounding box center [779, 210] width 183 height 29
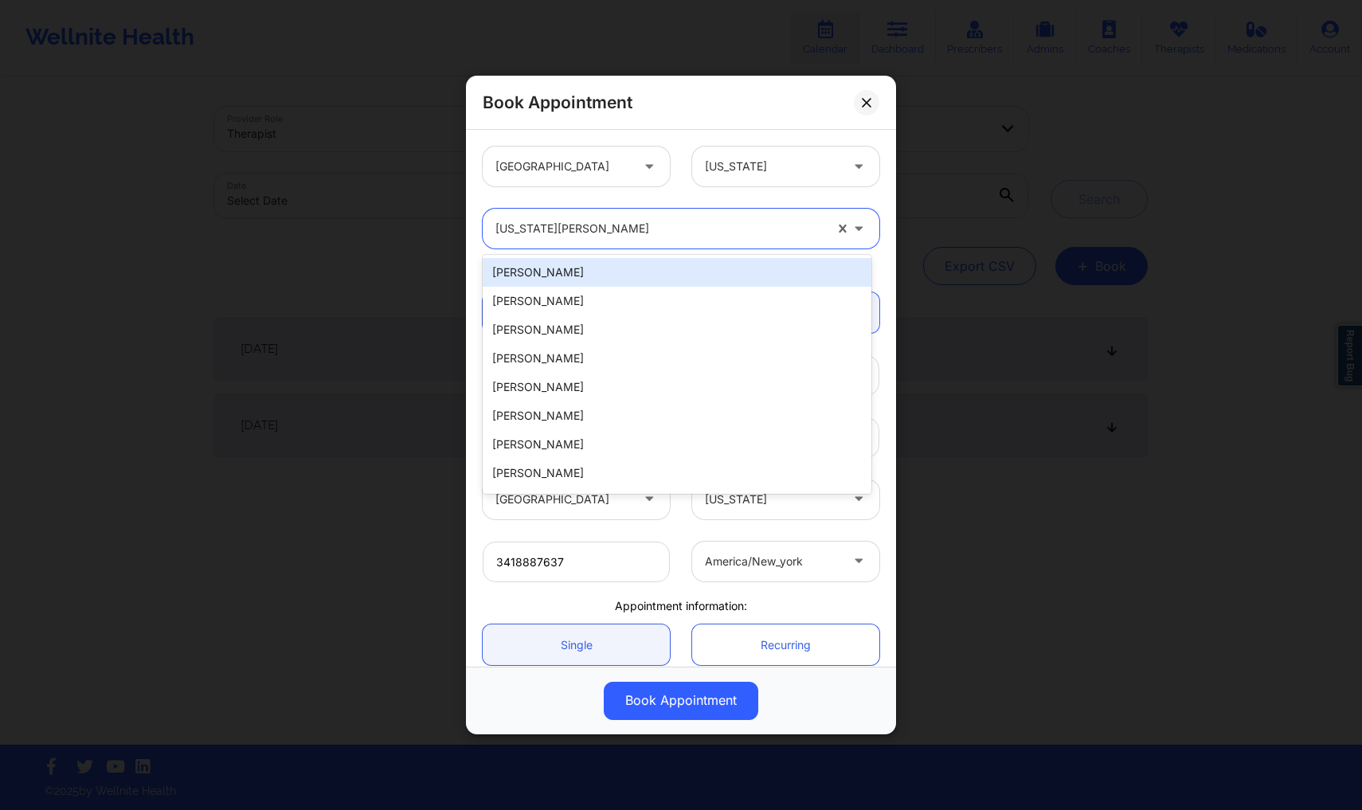
click at [710, 224] on div at bounding box center [659, 228] width 328 height 19
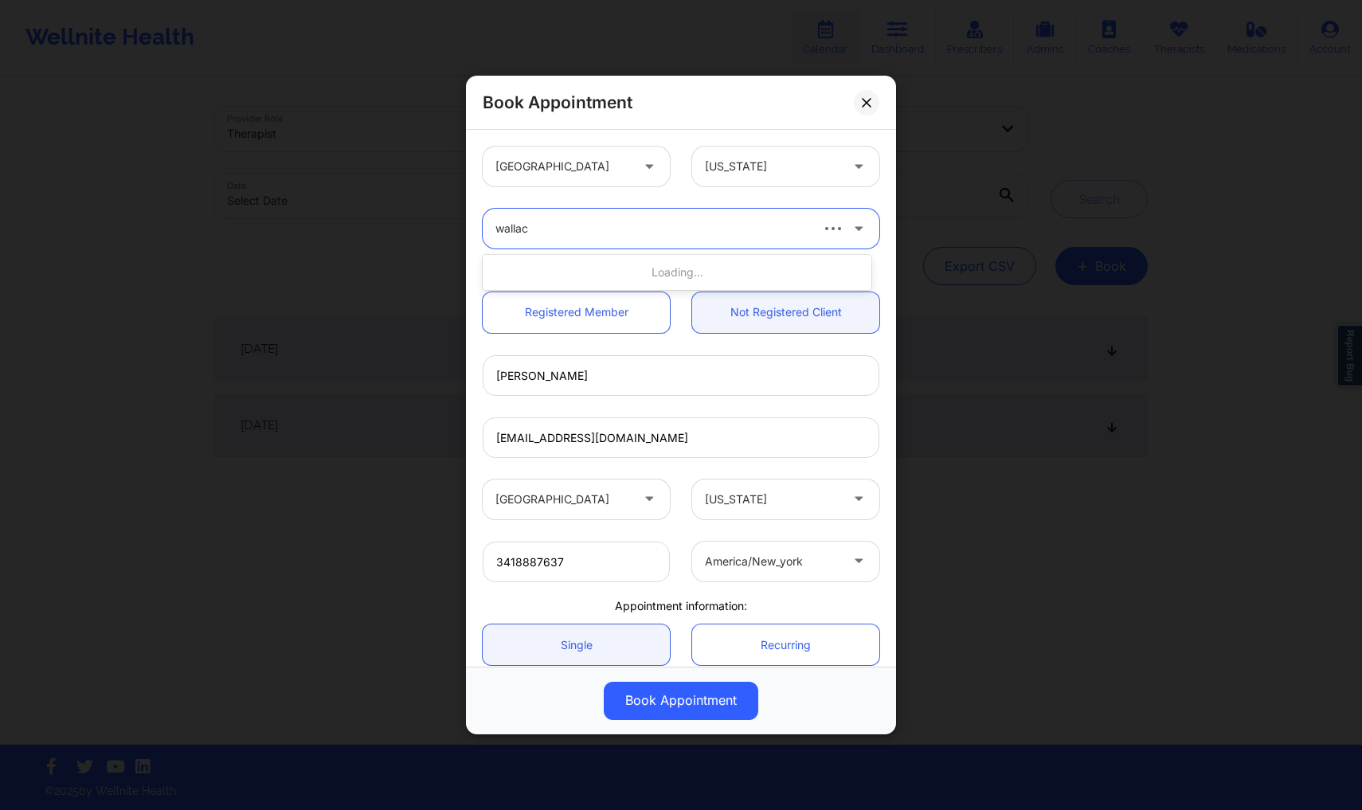
type input "[PERSON_NAME]"
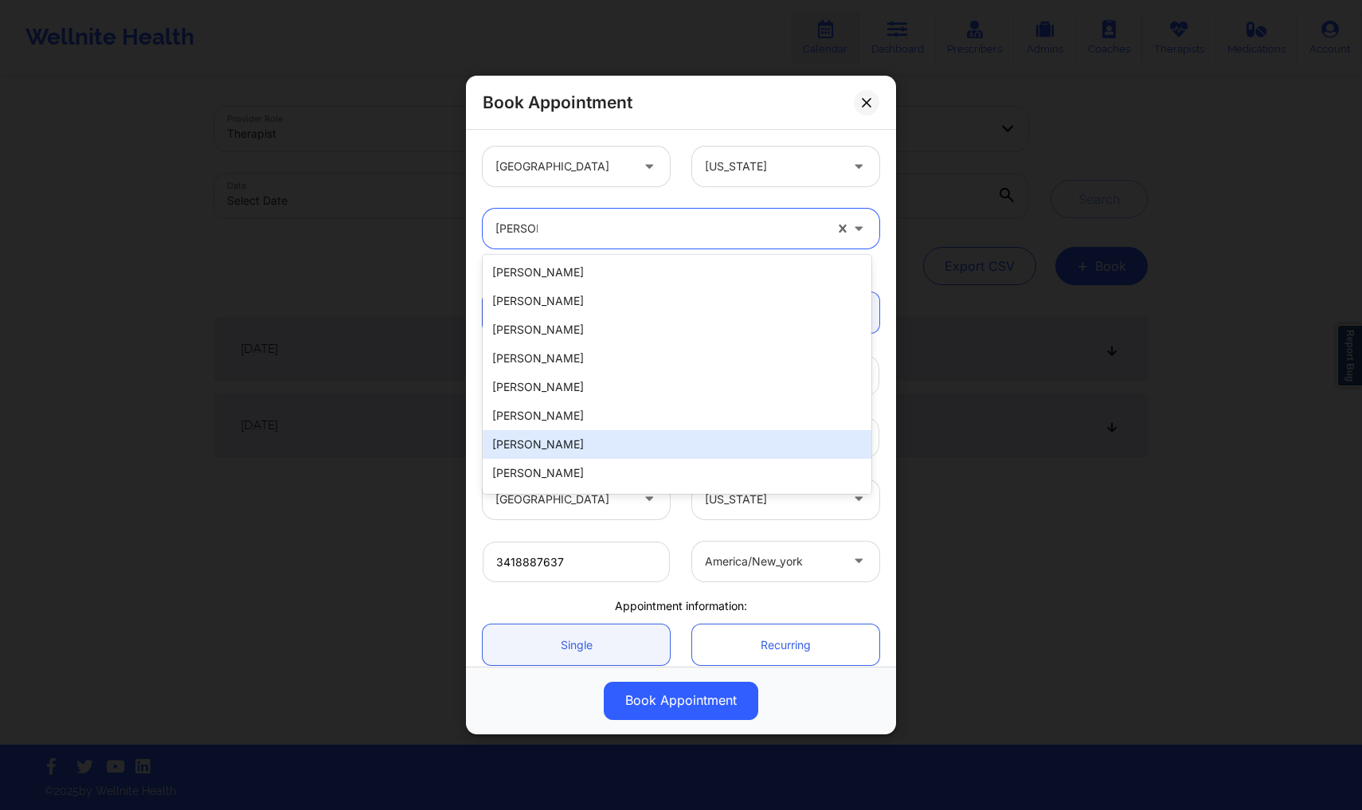
scroll to position [112, 0]
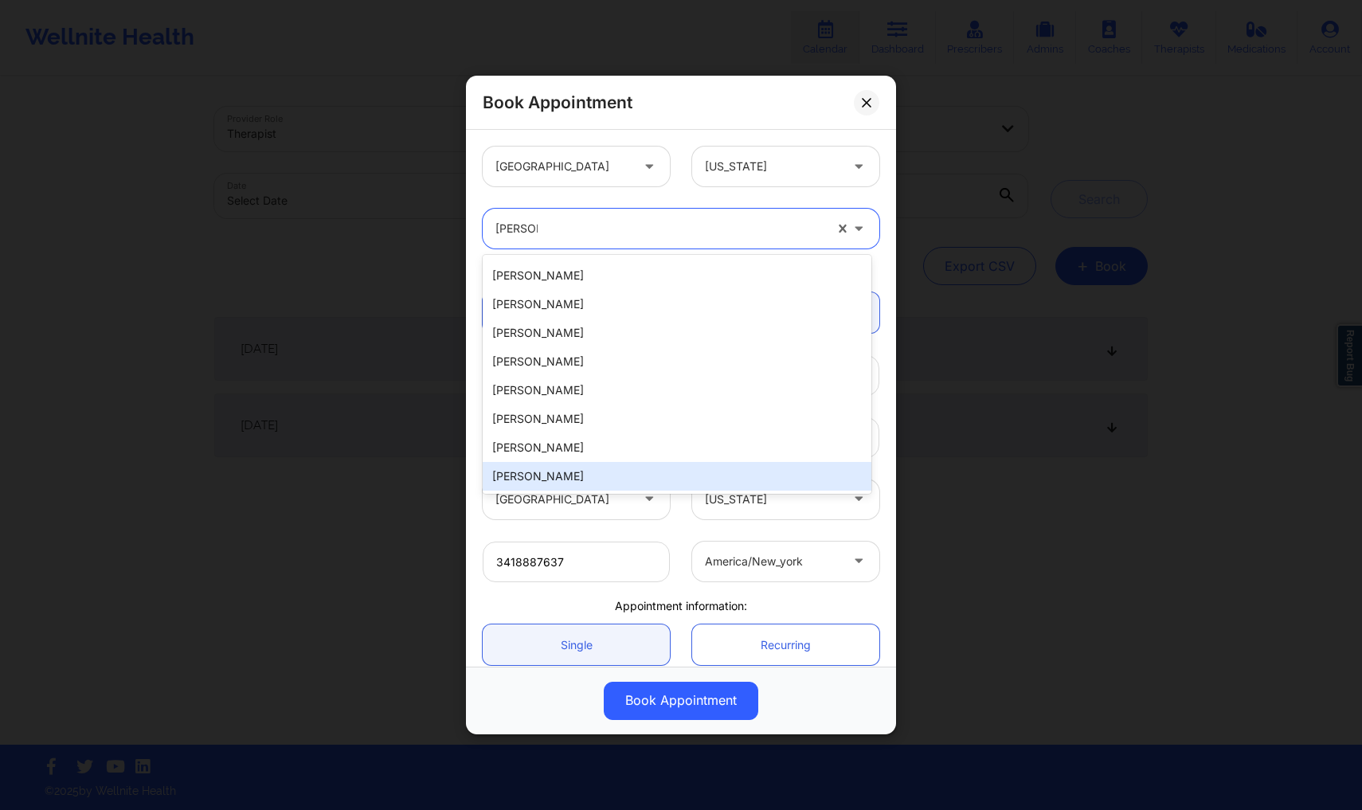
click at [714, 487] on div "[PERSON_NAME]" at bounding box center [677, 476] width 389 height 29
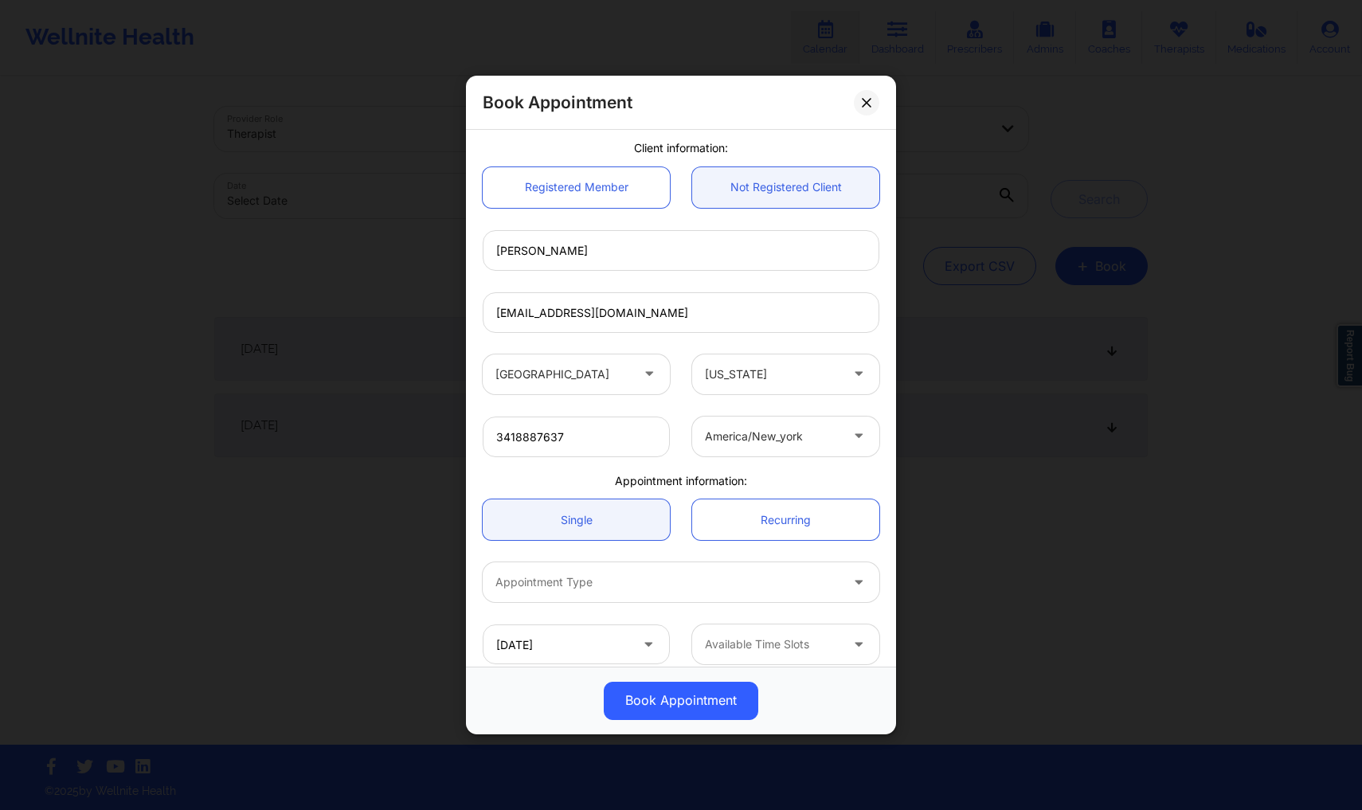
scroll to position [139, 0]
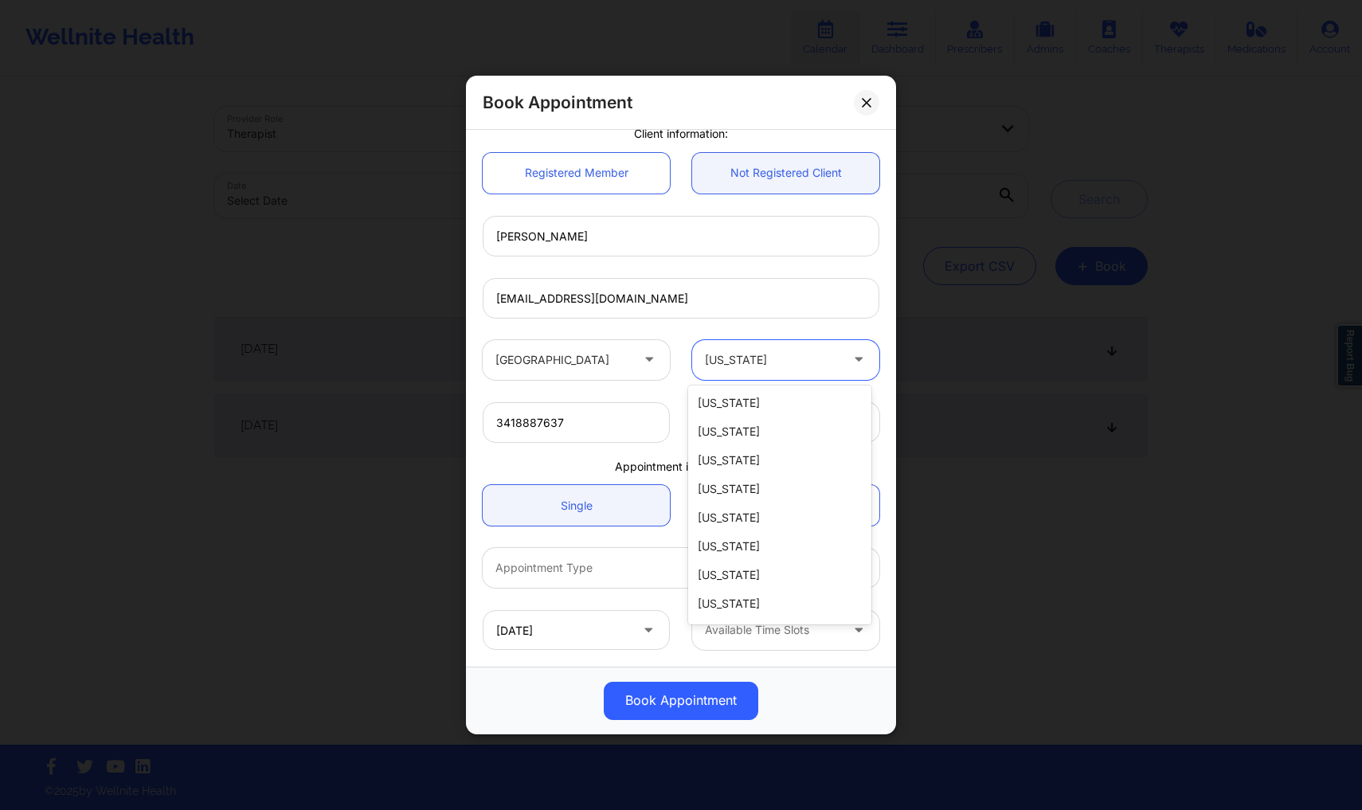
click at [734, 366] on div at bounding box center [772, 359] width 135 height 19
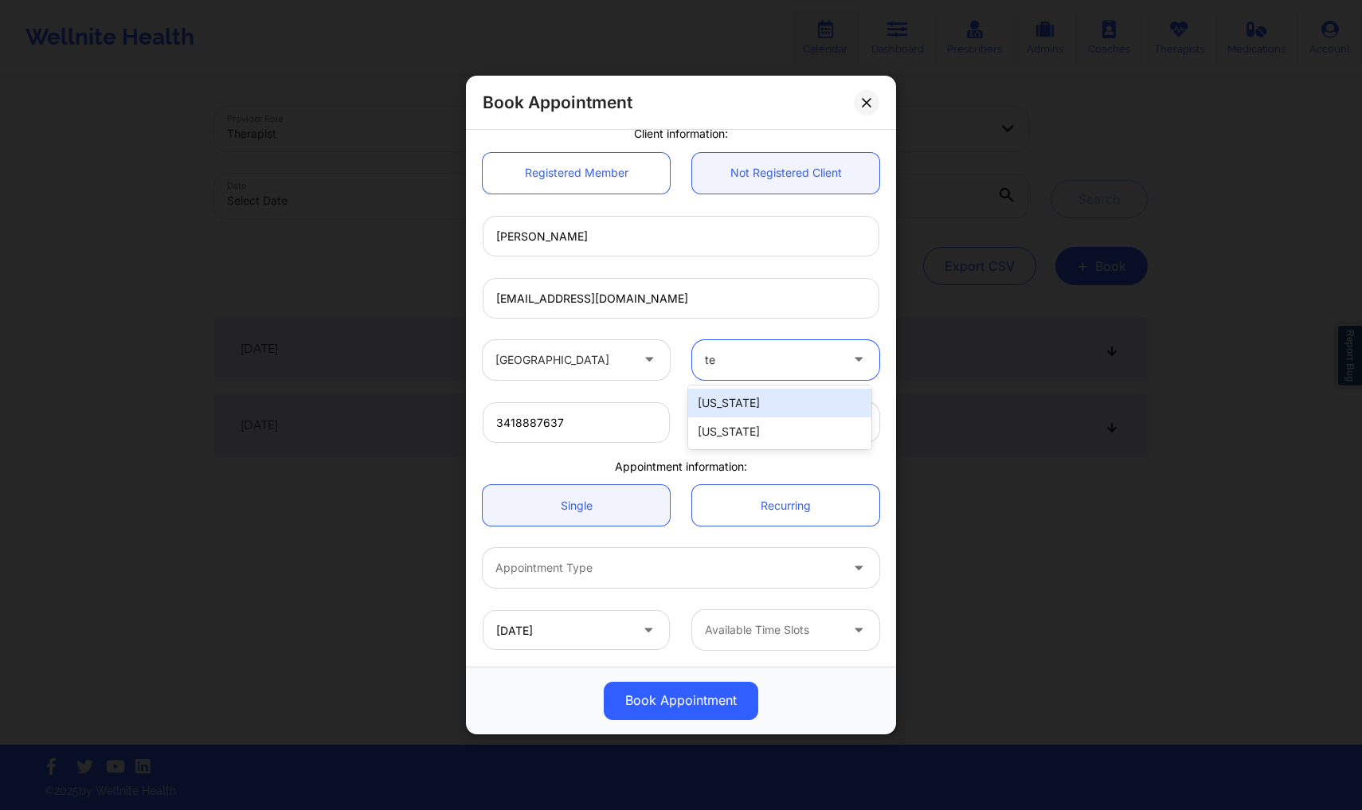
type input "tex"
click at [748, 397] on div "[US_STATE]" at bounding box center [779, 403] width 183 height 29
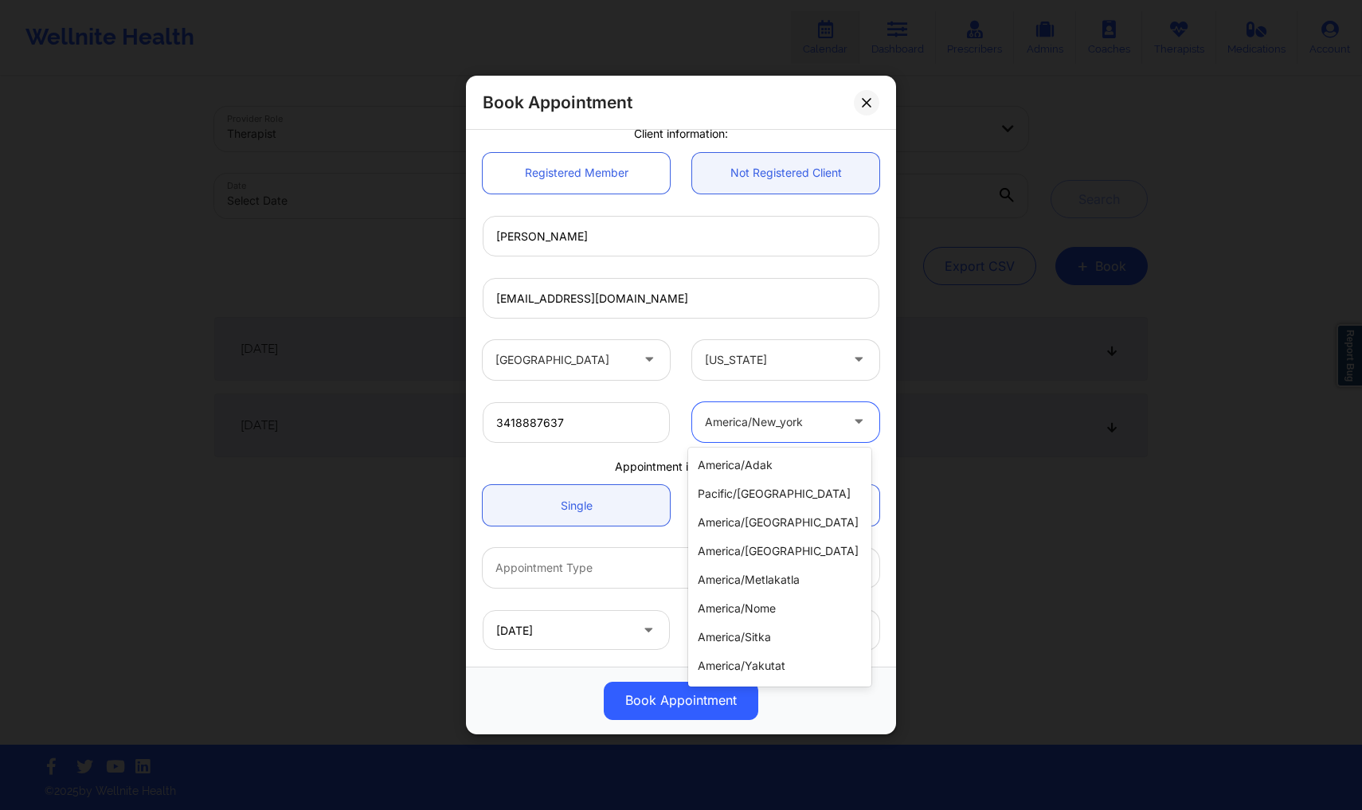
click at [761, 434] on div "america/new_york" at bounding box center [772, 422] width 135 height 40
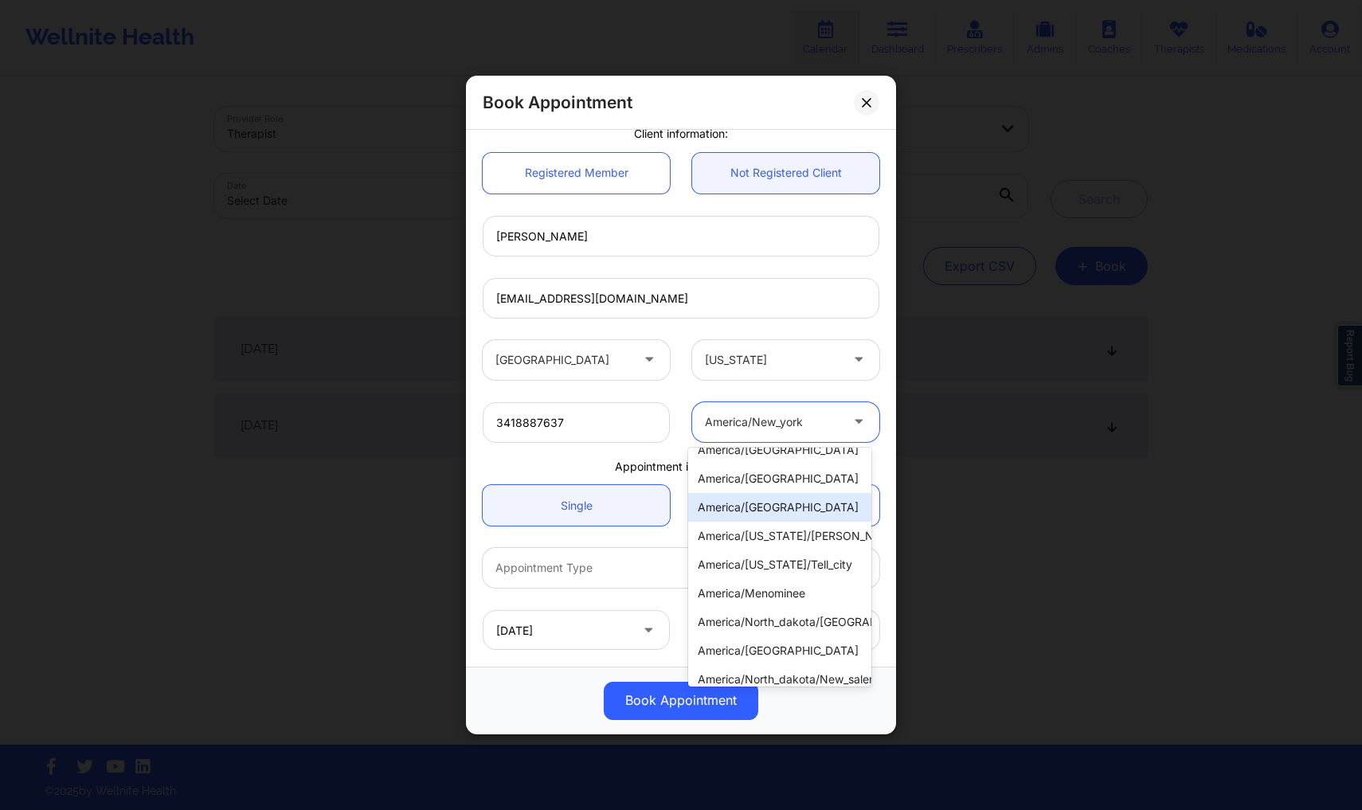
click at [771, 518] on div "america/[GEOGRAPHIC_DATA]" at bounding box center [779, 507] width 183 height 29
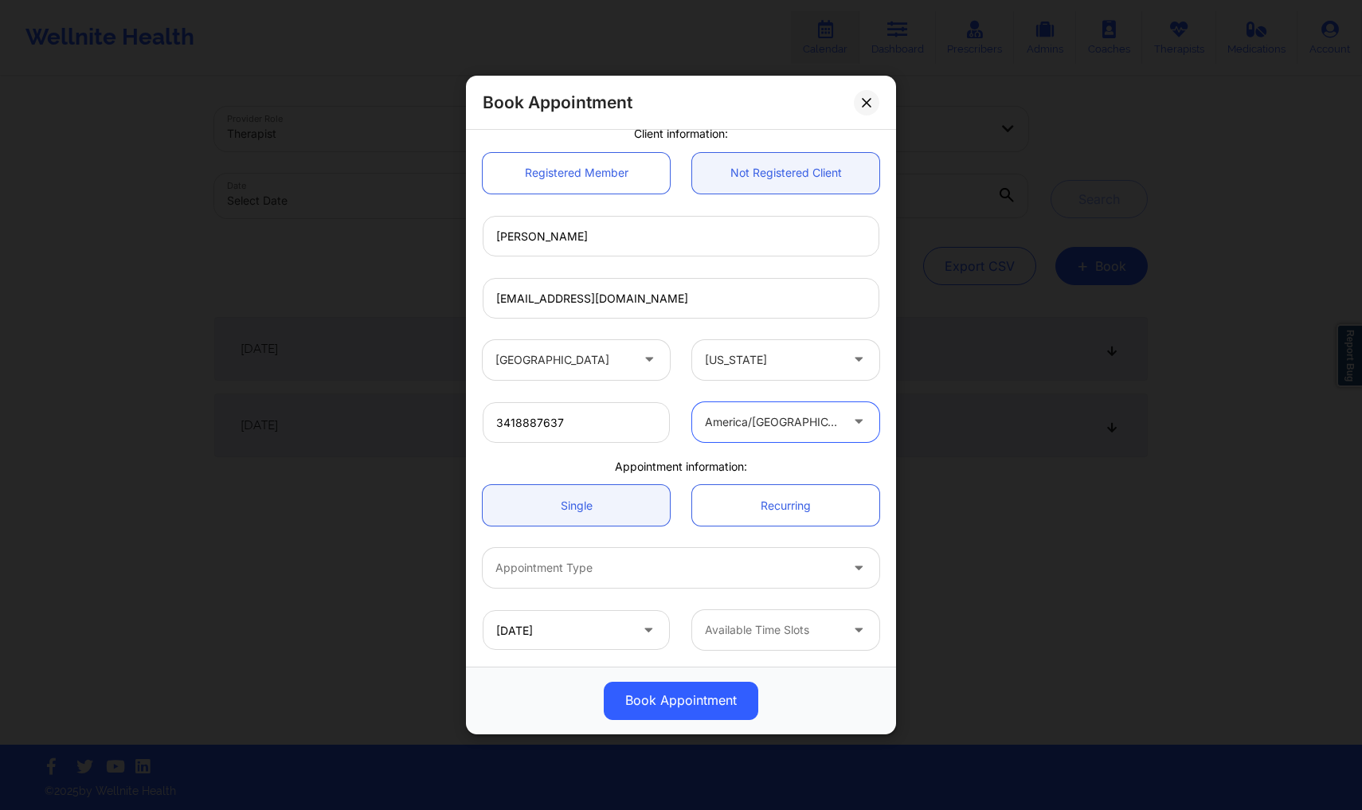
click at [759, 626] on div at bounding box center [772, 630] width 135 height 19
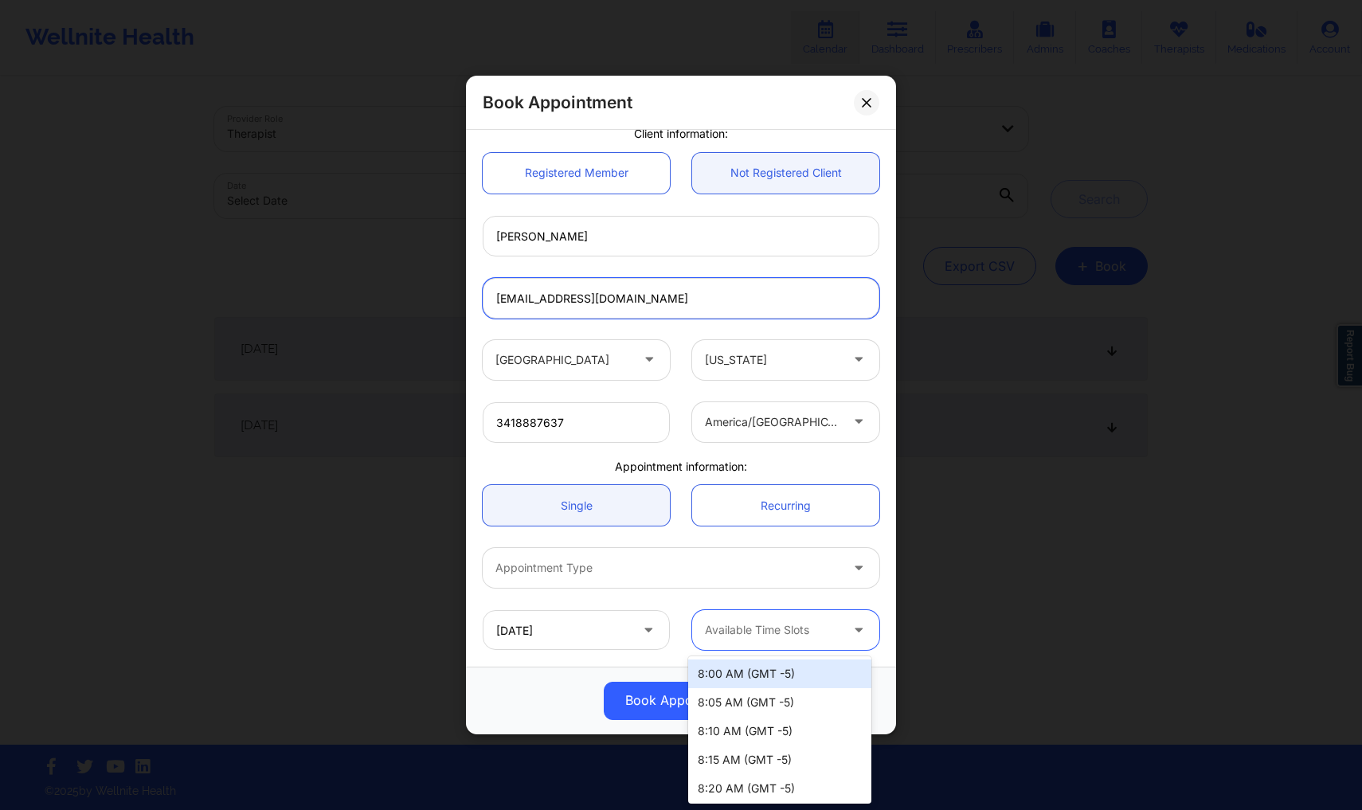
click at [742, 309] on input "[EMAIL_ADDRESS][DOMAIN_NAME]" at bounding box center [681, 298] width 397 height 41
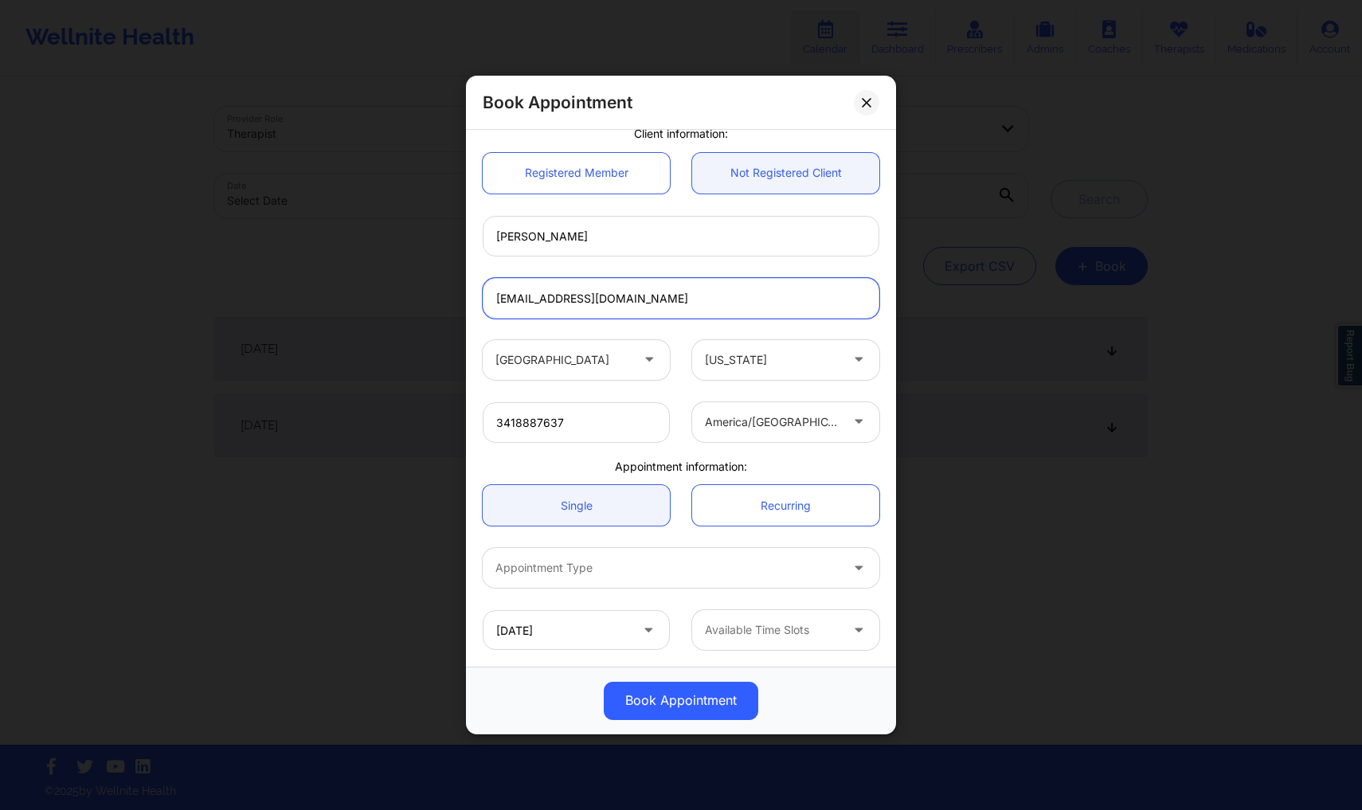
scroll to position [0, 0]
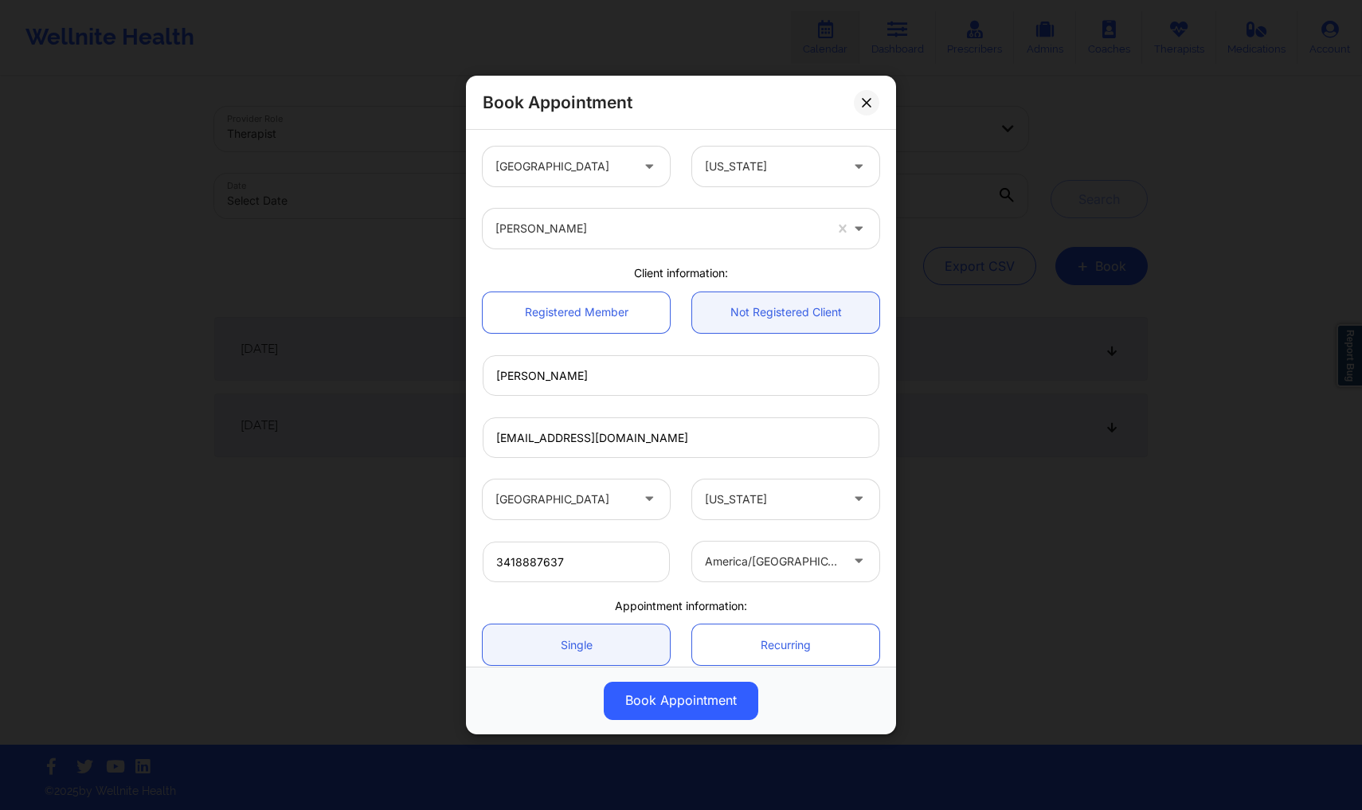
click at [624, 229] on div at bounding box center [659, 228] width 328 height 19
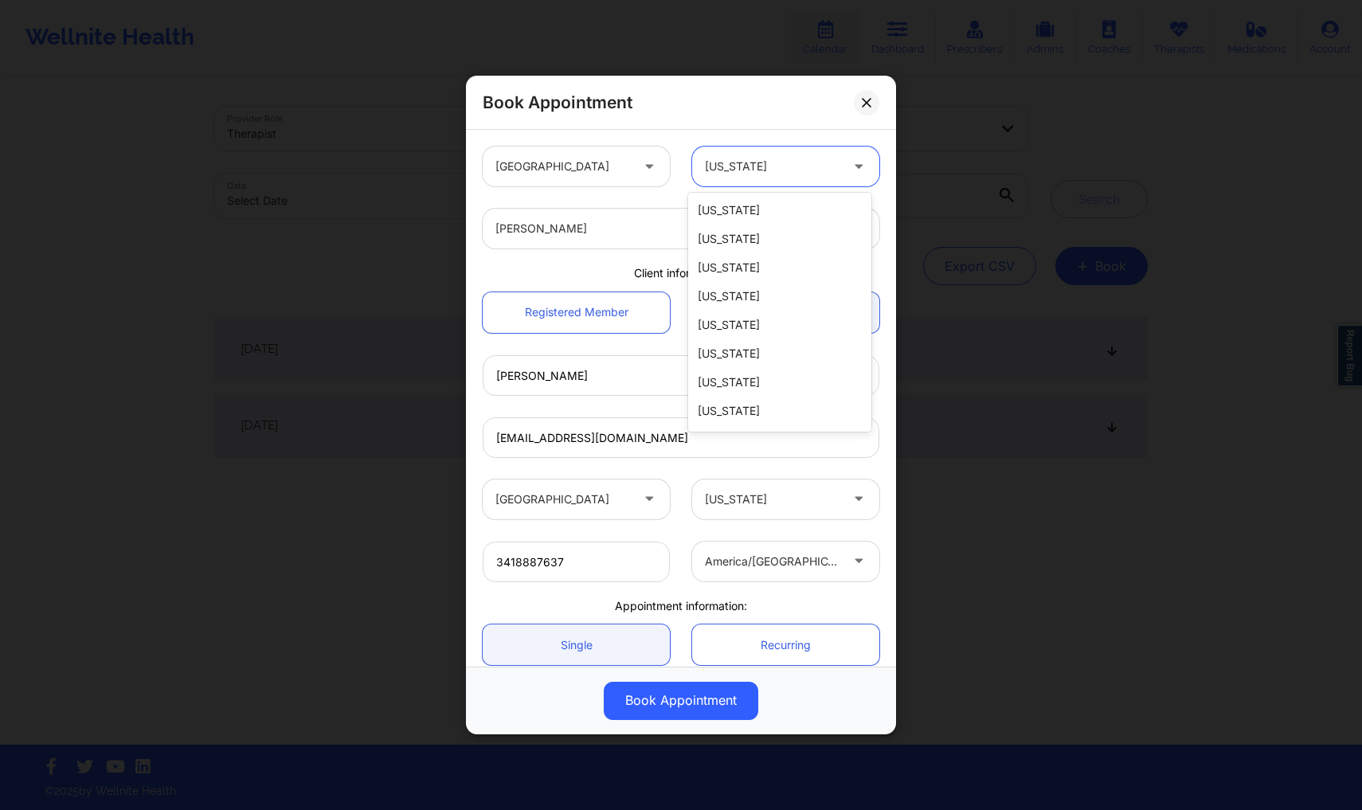
click at [750, 166] on div at bounding box center [772, 166] width 135 height 19
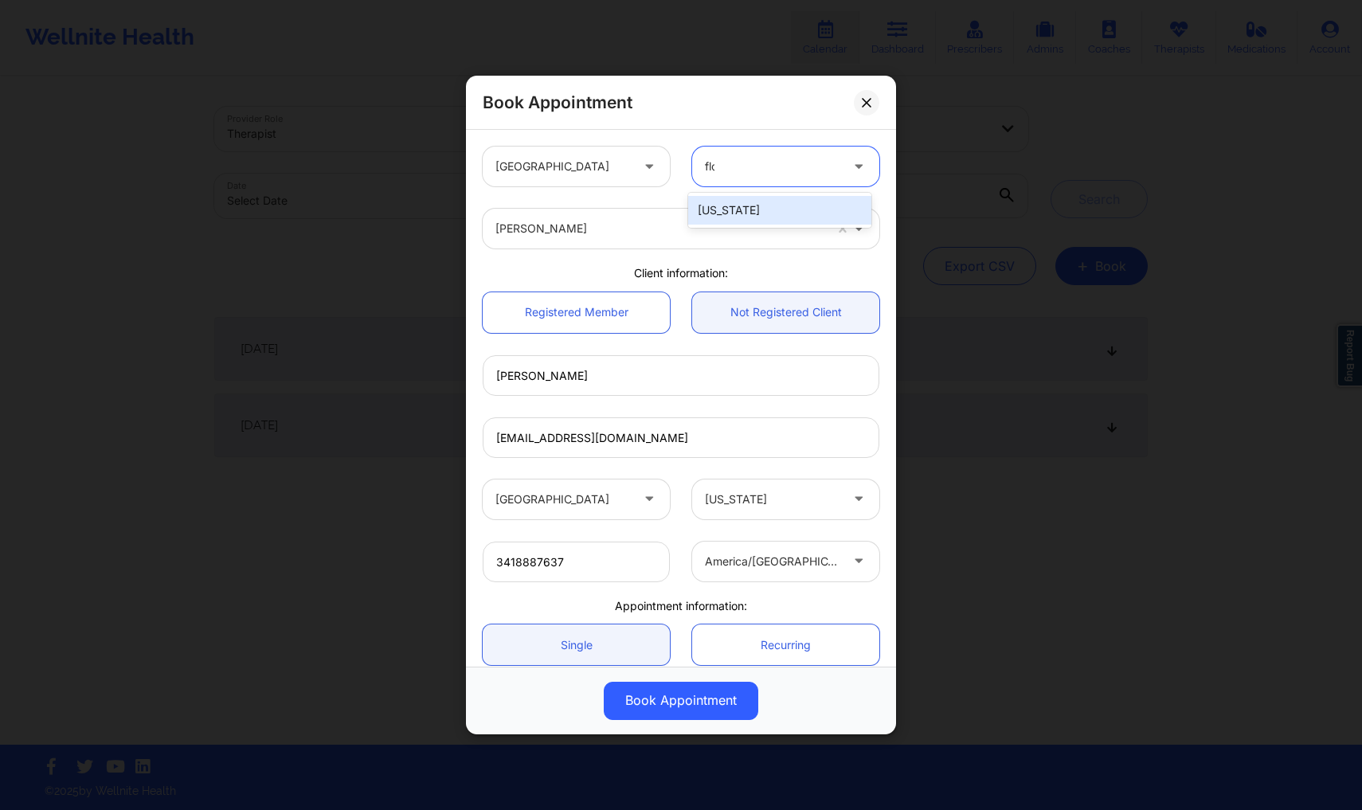
type input "[PERSON_NAME]"
click at [752, 206] on div "[US_STATE]" at bounding box center [779, 210] width 183 height 29
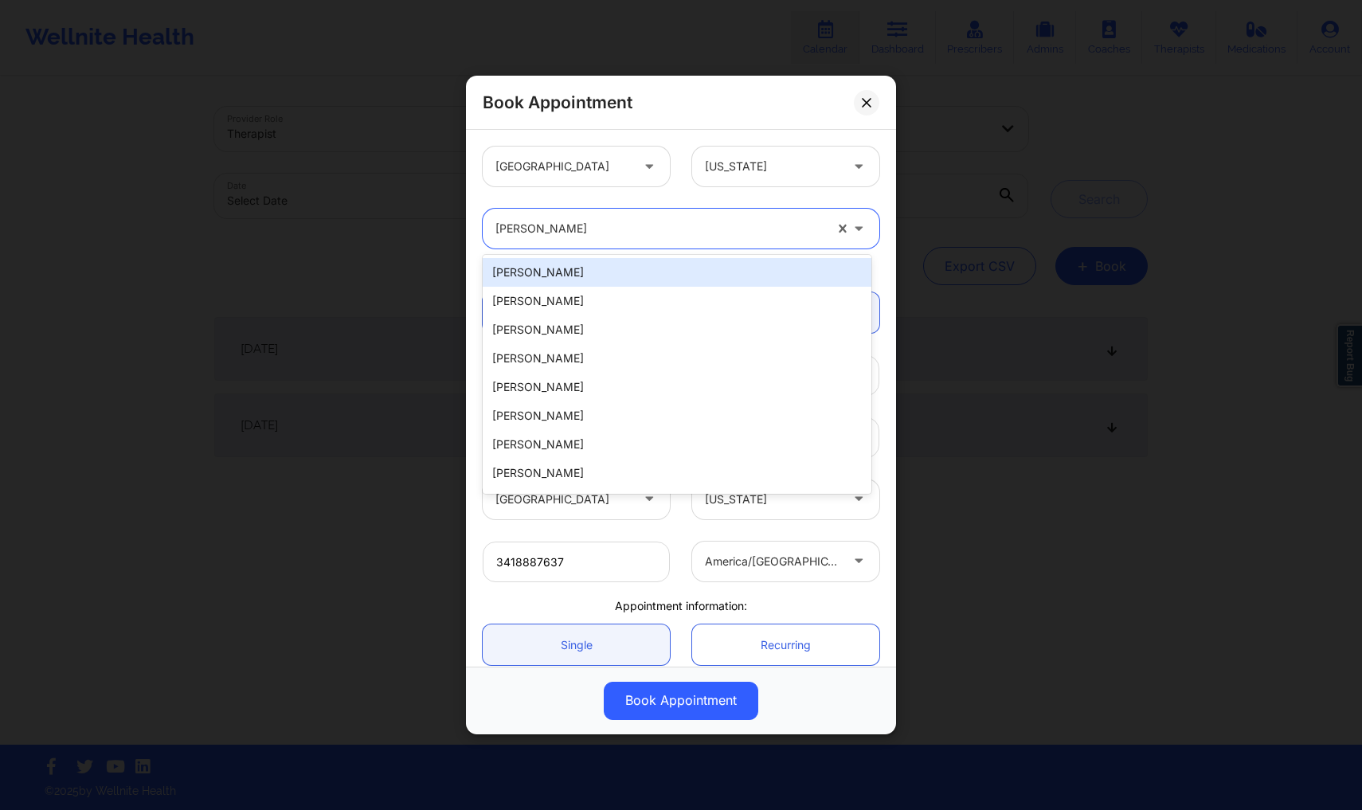
click at [654, 233] on div at bounding box center [659, 228] width 328 height 19
type input "[PERSON_NAME]"
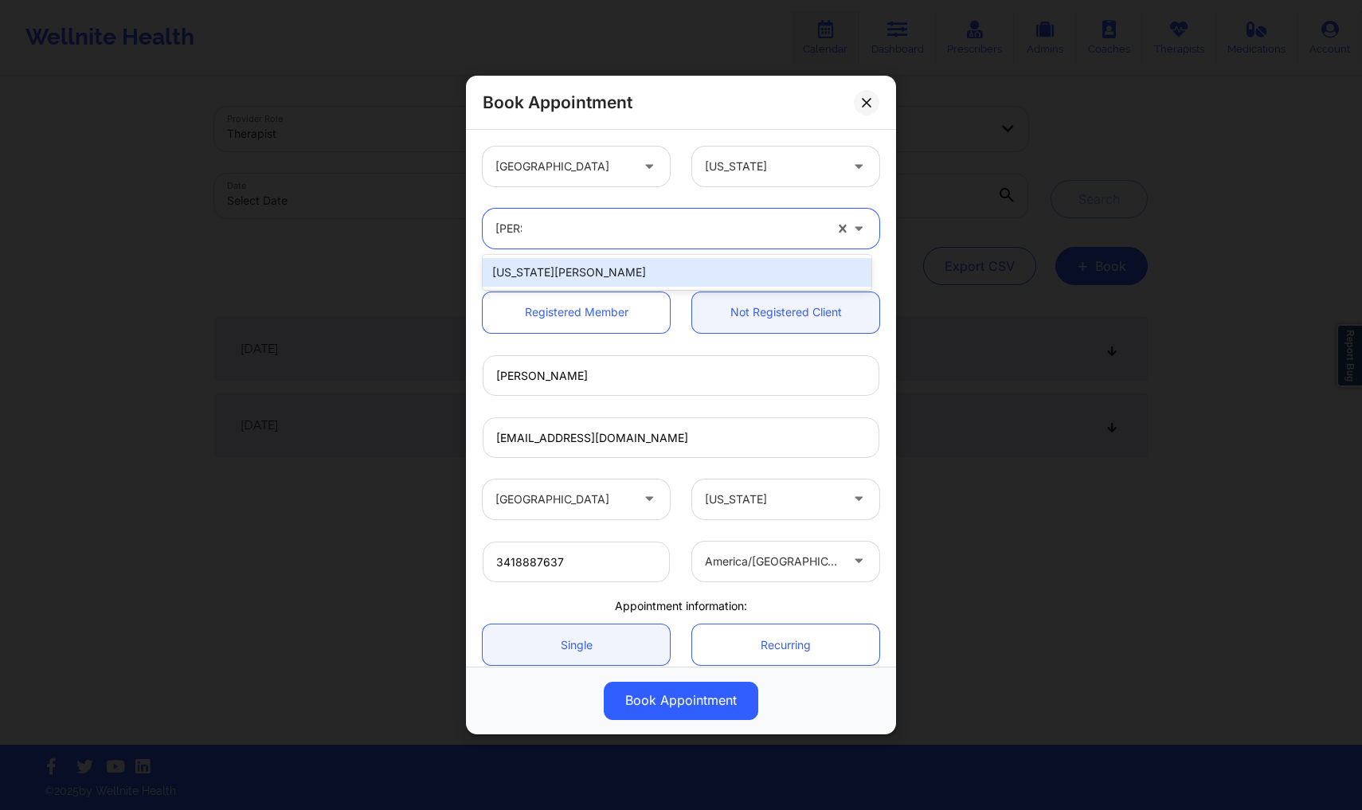
click at [610, 268] on div "[US_STATE][PERSON_NAME]" at bounding box center [677, 272] width 389 height 29
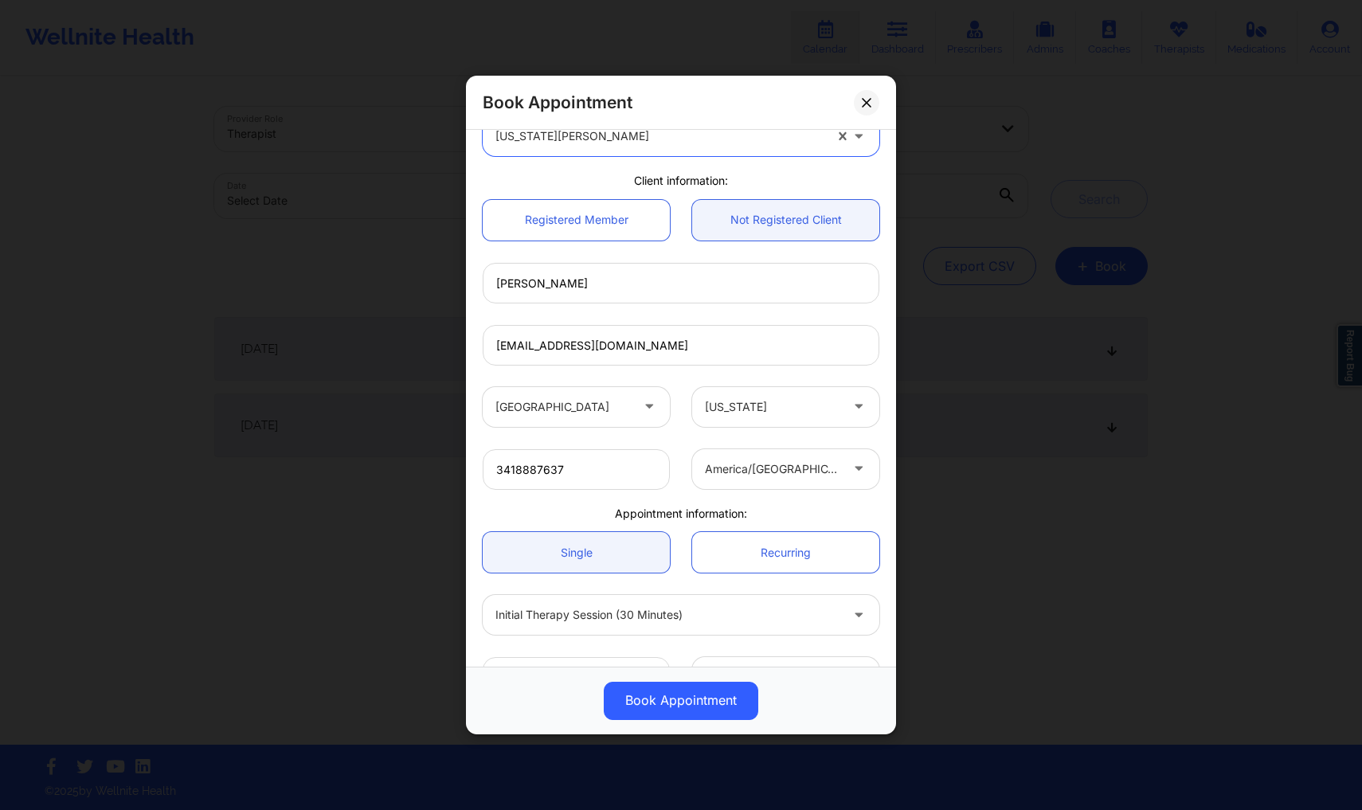
scroll to position [139, 0]
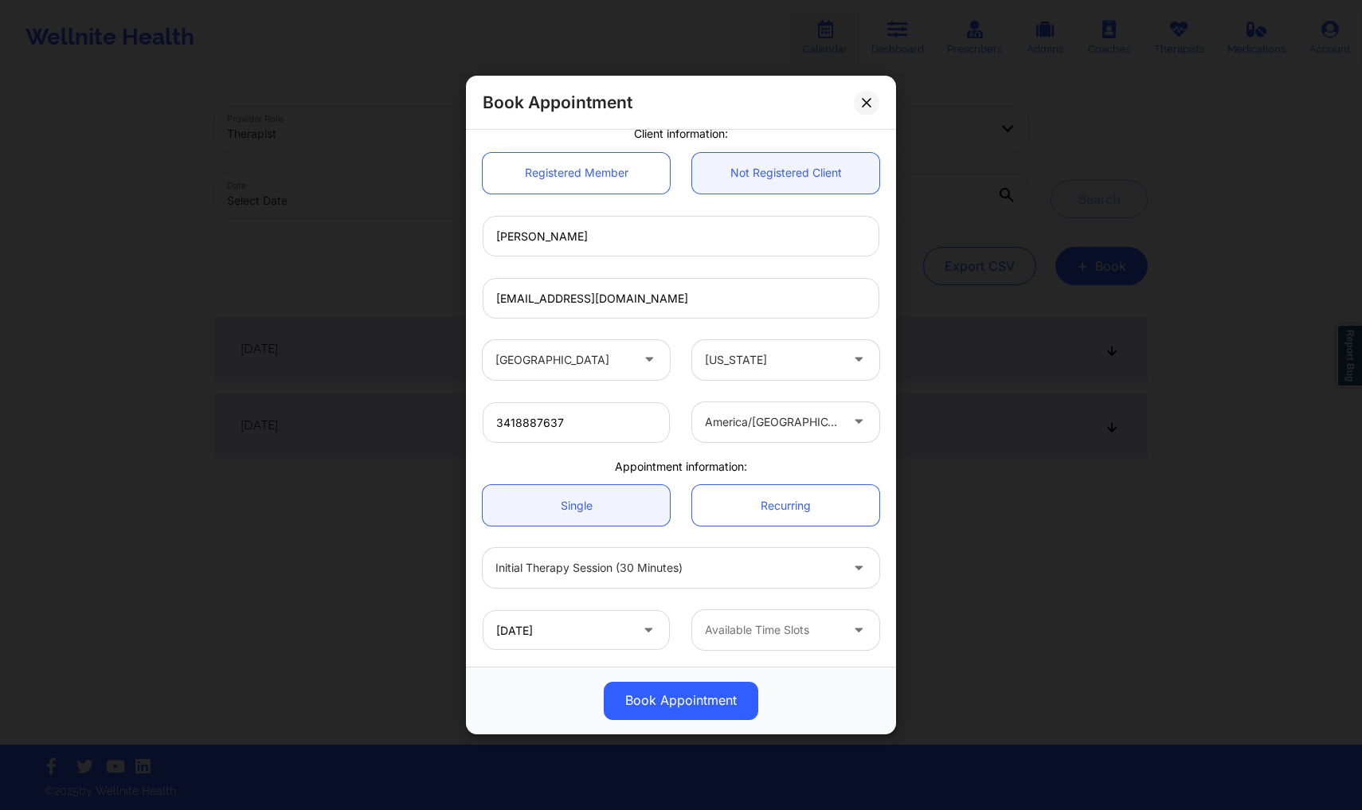
click at [818, 381] on div "[GEOGRAPHIC_DATA] [US_STATE]" at bounding box center [681, 360] width 419 height 62
click at [810, 367] on div at bounding box center [772, 359] width 135 height 19
type input "[PERSON_NAME]"
click at [772, 342] on div "[US_STATE]" at bounding box center [766, 360] width 149 height 40
click at [772, 344] on div "[US_STATE]" at bounding box center [772, 360] width 135 height 40
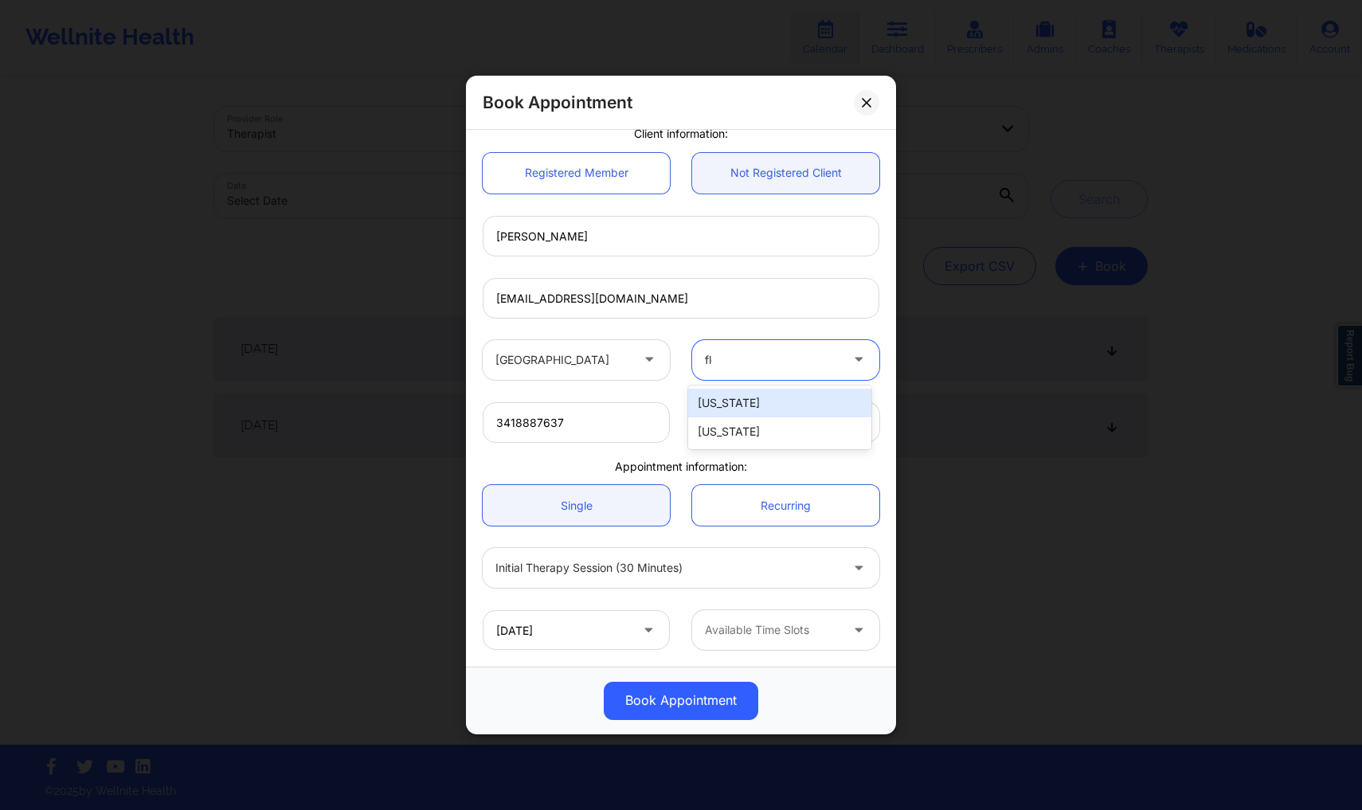
type input "[PERSON_NAME]"
click at [773, 405] on div "[US_STATE]" at bounding box center [779, 403] width 183 height 29
click at [771, 431] on div "america/[GEOGRAPHIC_DATA]" at bounding box center [772, 422] width 135 height 40
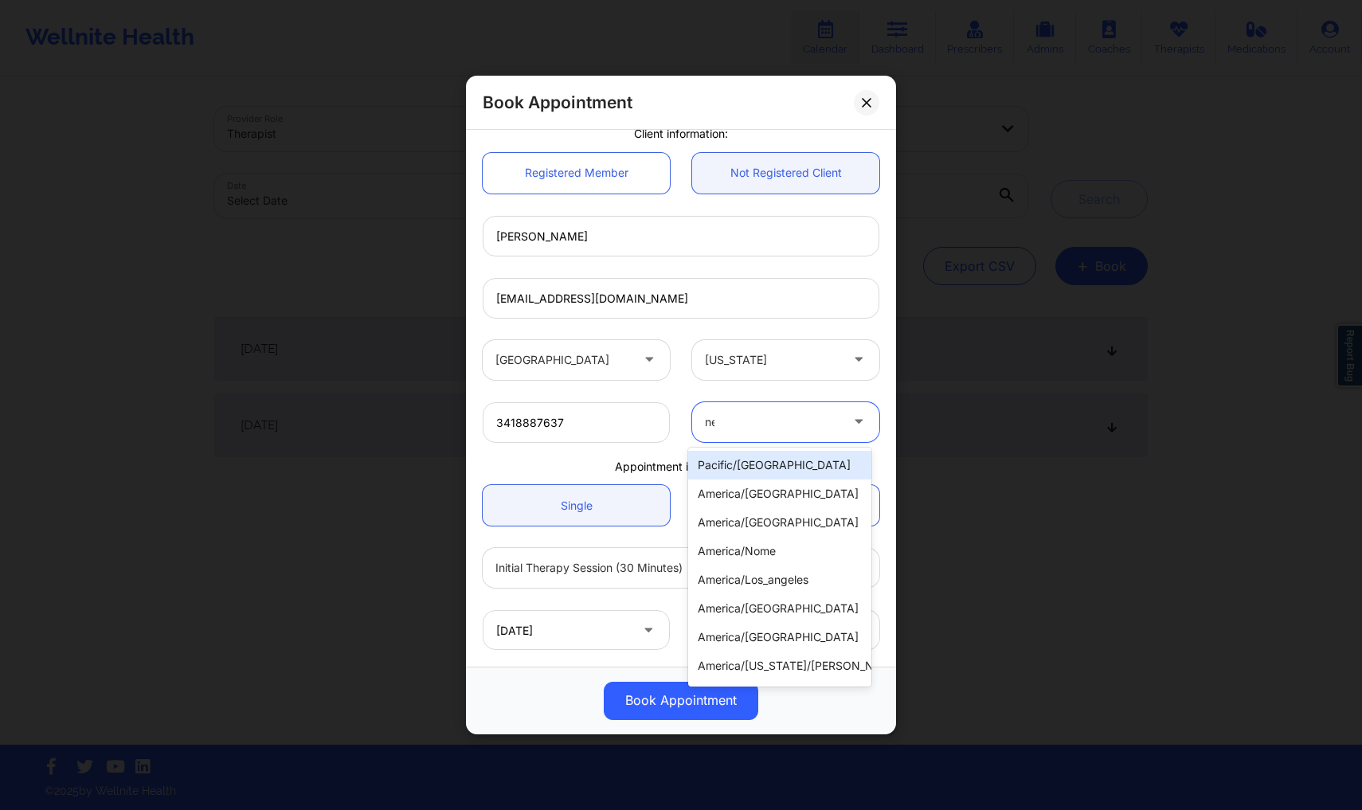
type input "new"
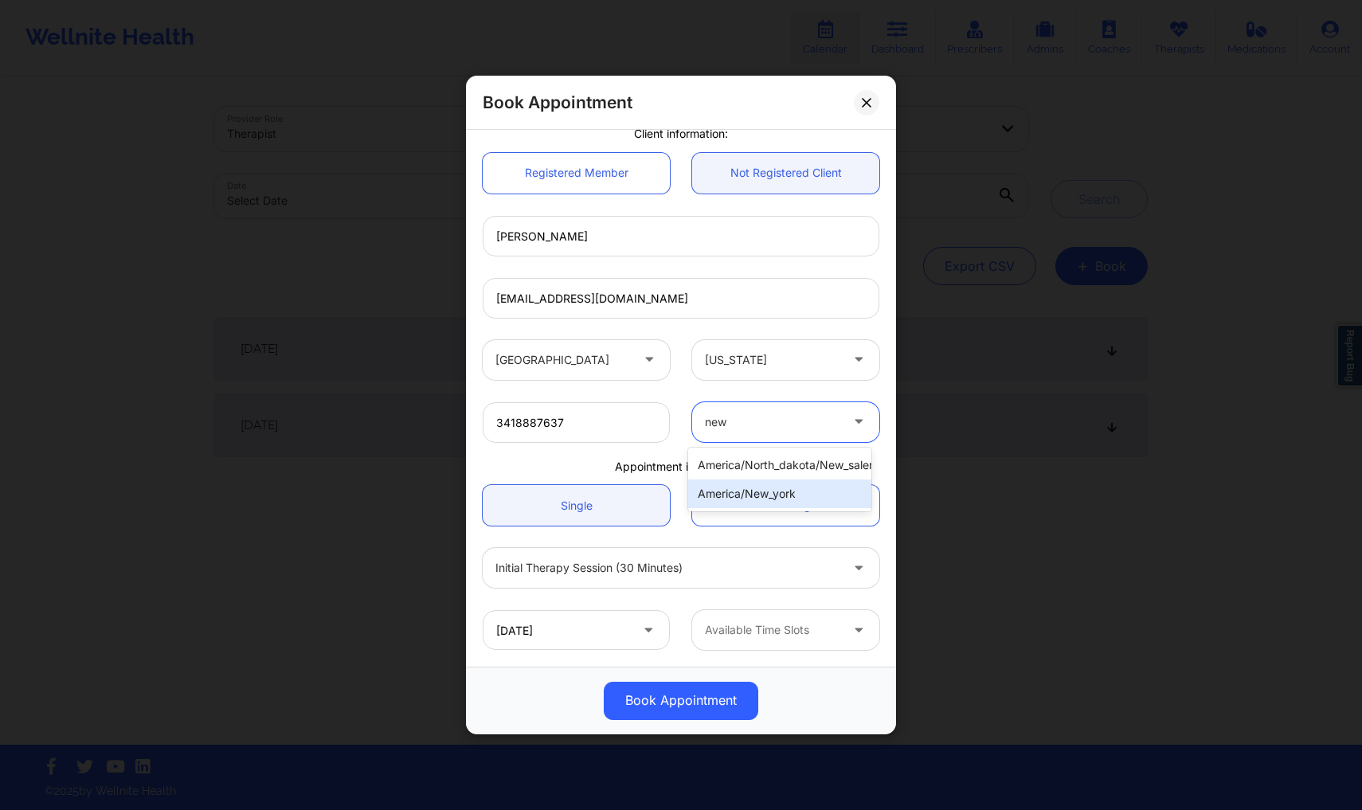
click at [773, 487] on div "america/new_york" at bounding box center [779, 493] width 183 height 29
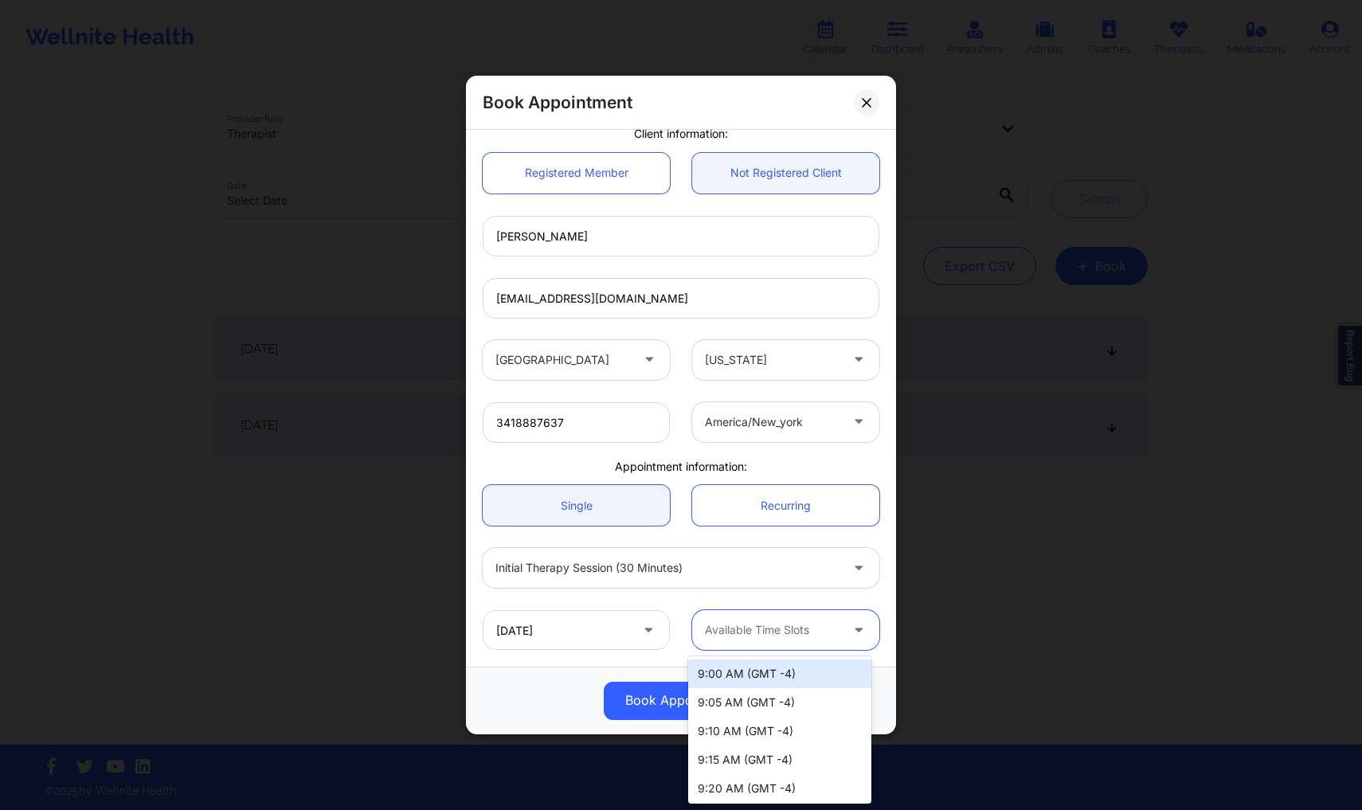
click at [721, 637] on div at bounding box center [772, 630] width 135 height 19
click at [734, 680] on div "9:00 AM (GMT -4)" at bounding box center [779, 673] width 183 height 29
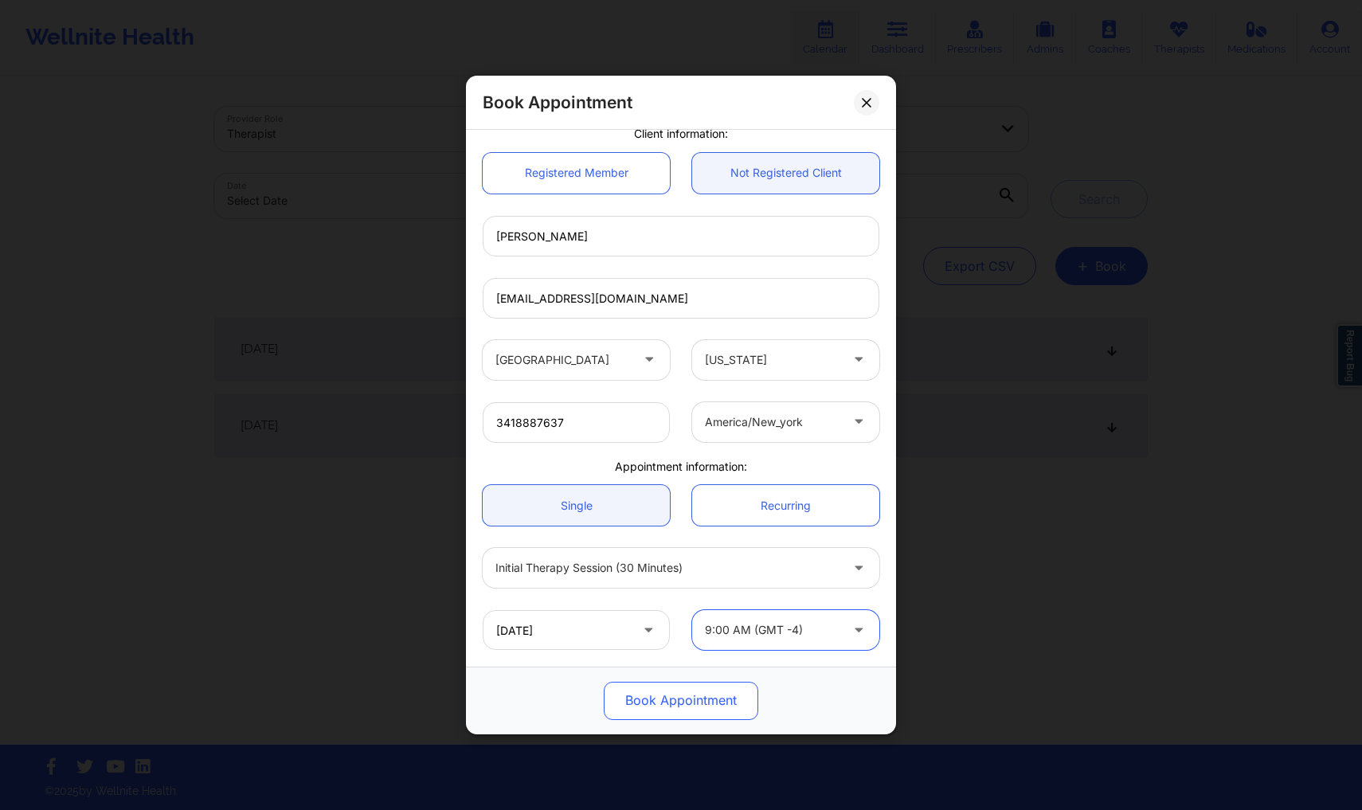
click at [650, 702] on button "Book Appointment" at bounding box center [681, 701] width 155 height 38
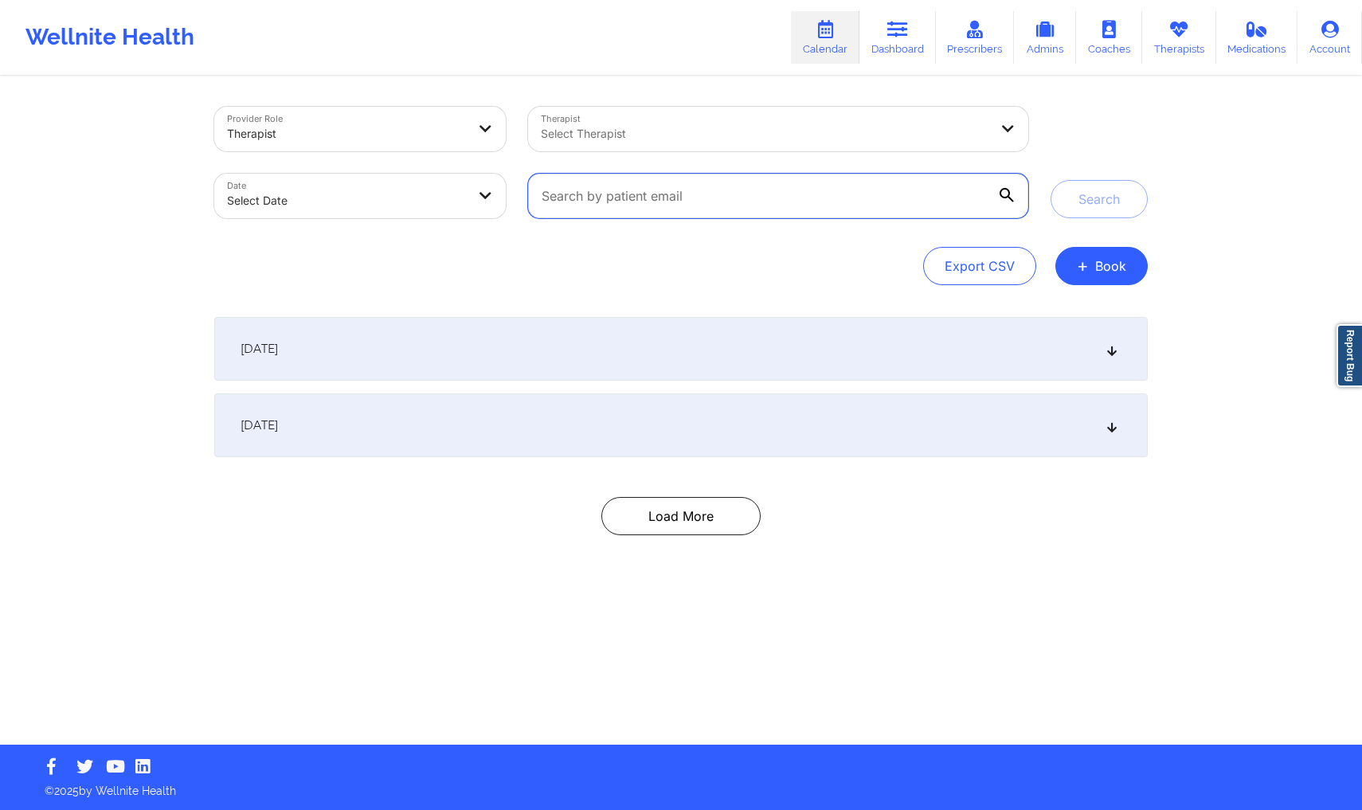
click at [743, 188] on input "text" at bounding box center [778, 196] width 500 height 45
type input "[EMAIL_ADDRESS][DOMAIN_NAME]"
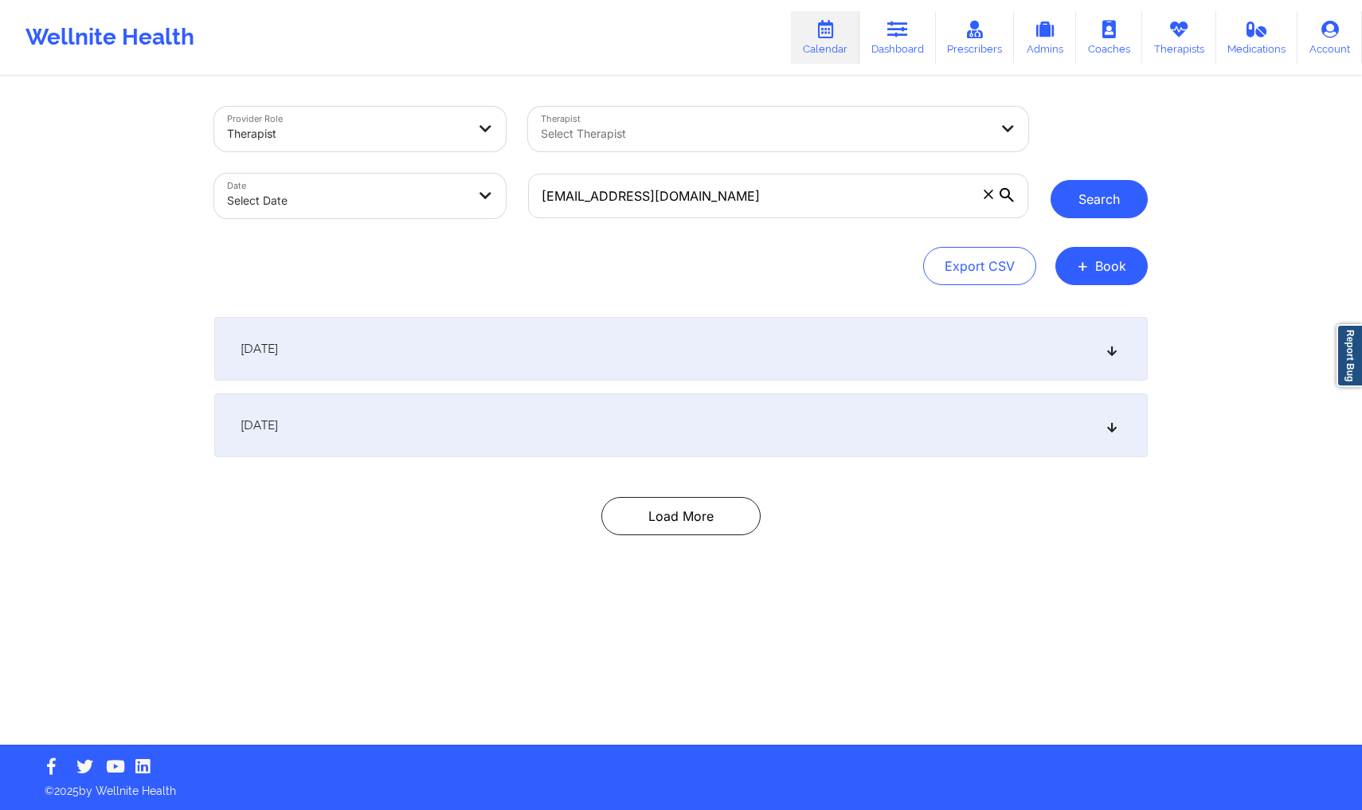
click at [1094, 192] on button "Search" at bounding box center [1099, 199] width 97 height 38
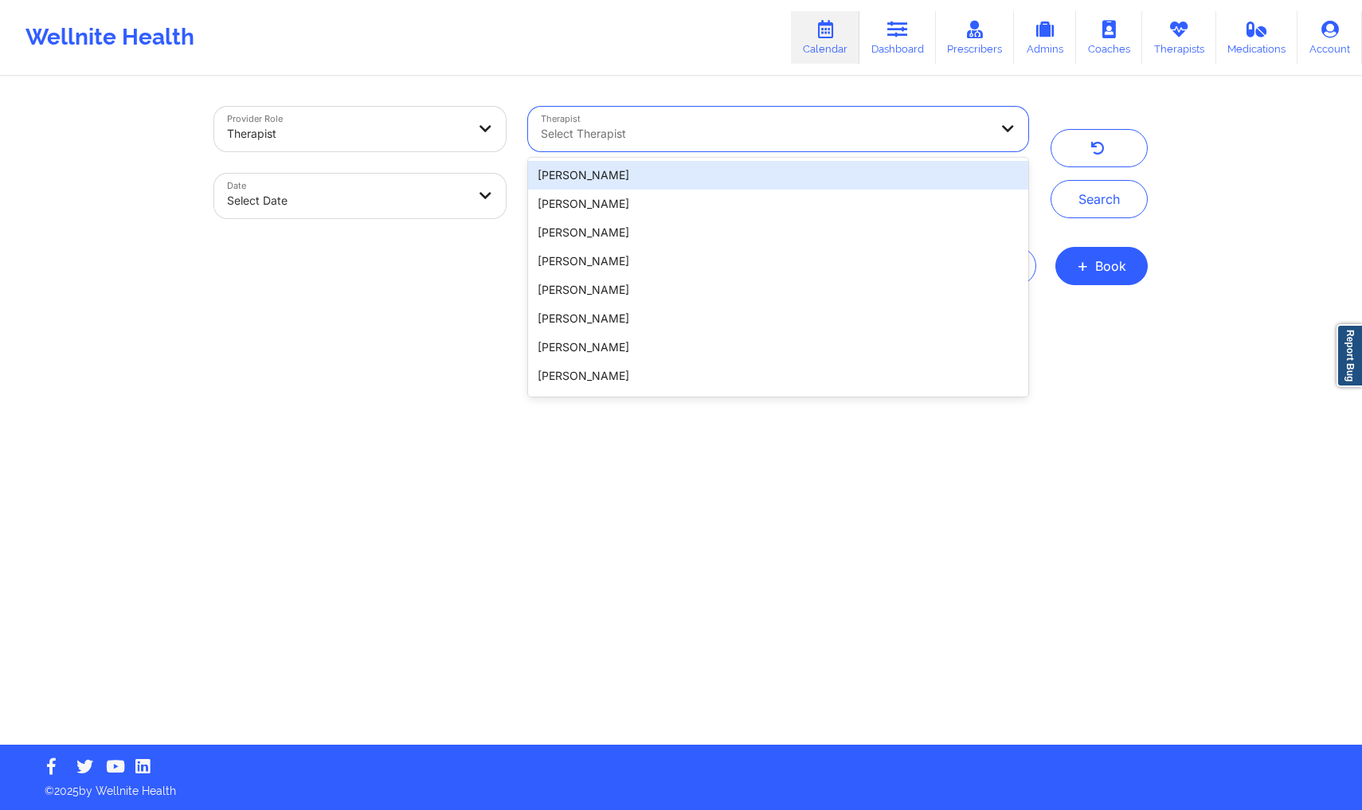
click at [608, 132] on div at bounding box center [765, 133] width 448 height 19
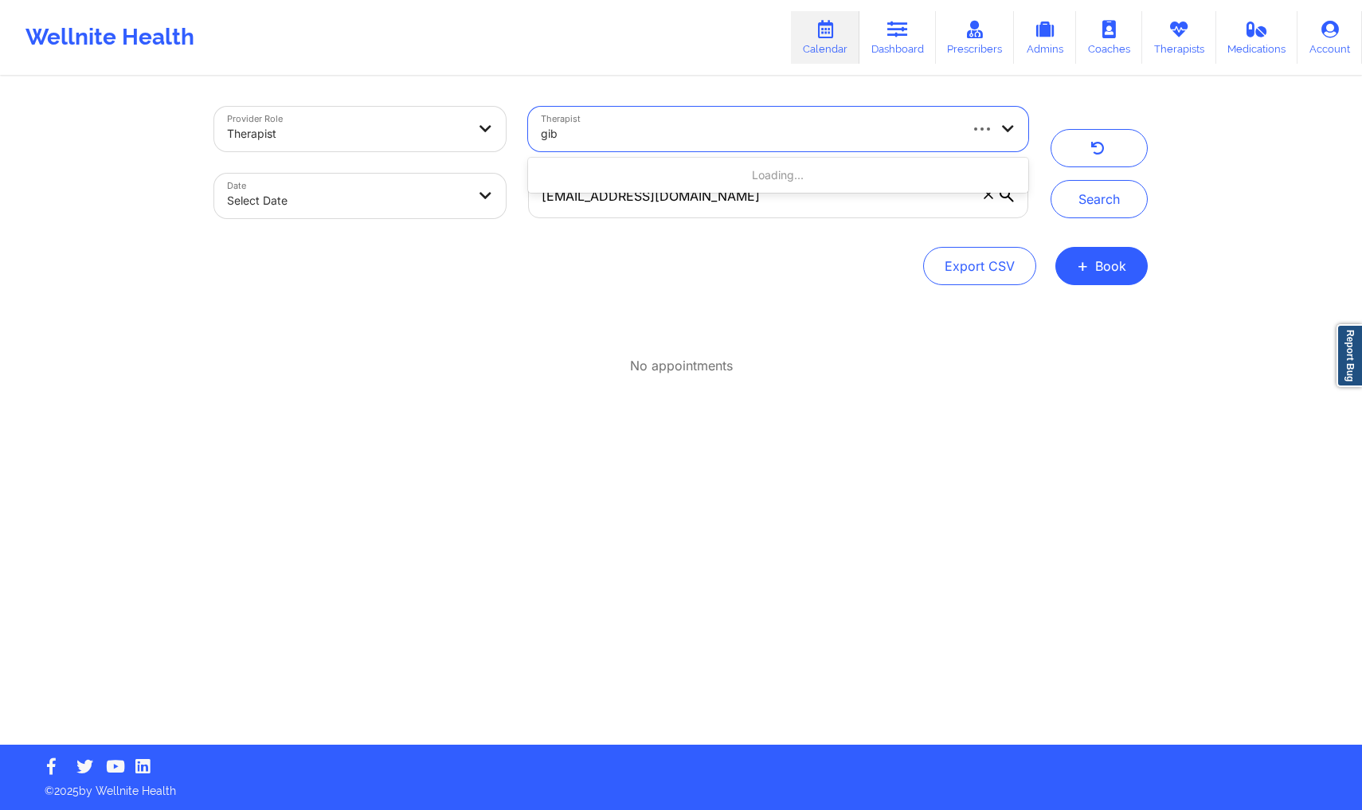
type input "[PERSON_NAME]"
click at [606, 132] on div "[PERSON_NAME]" at bounding box center [749, 133] width 417 height 19
click at [634, 127] on div at bounding box center [765, 133] width 448 height 19
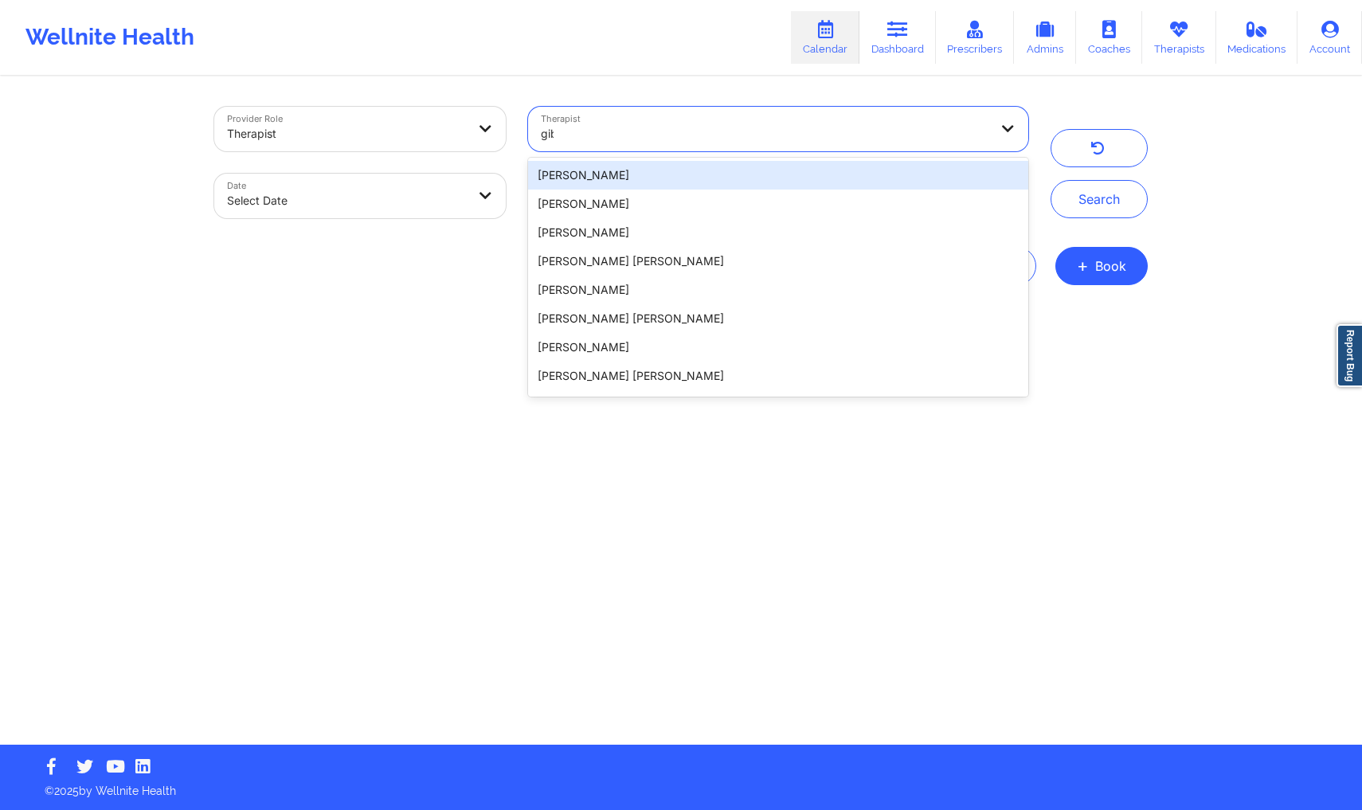
type input "[PERSON_NAME]"
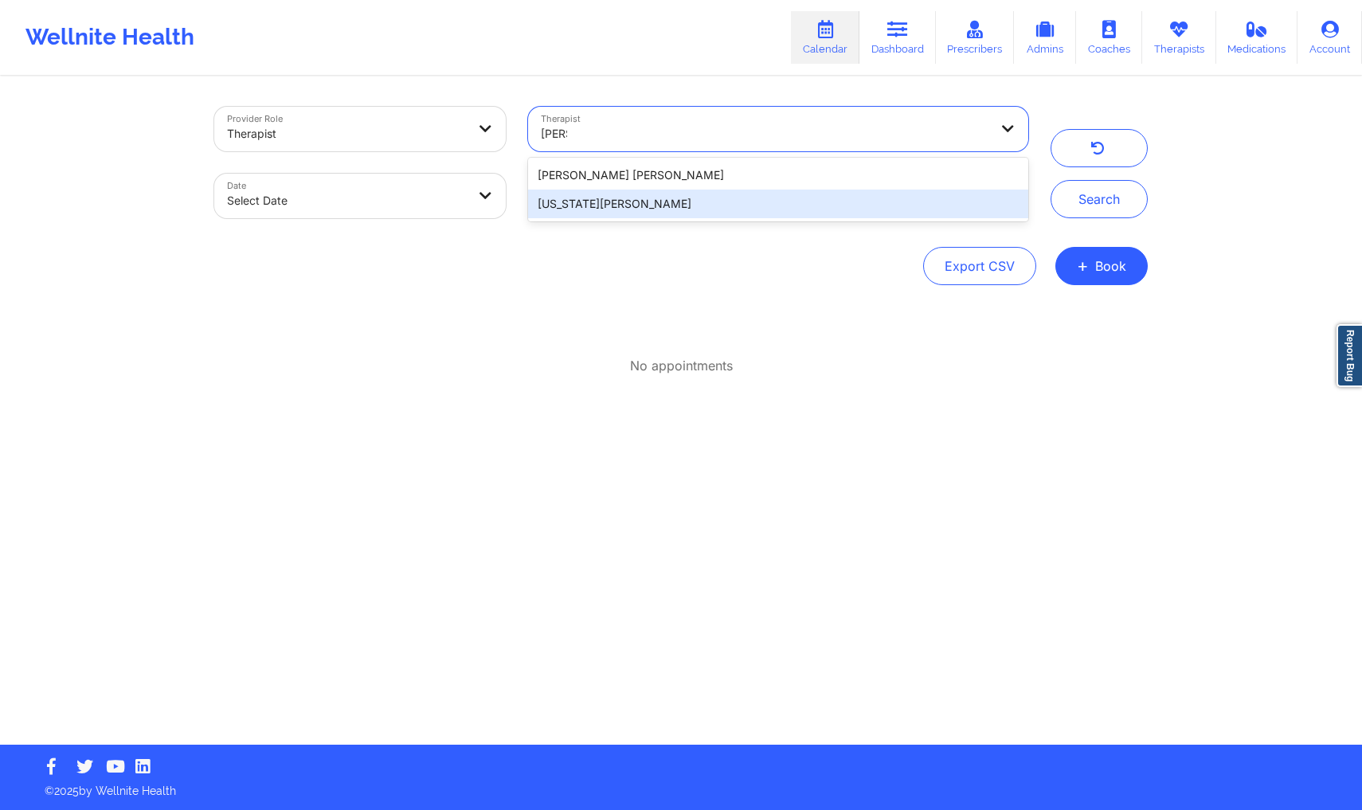
click at [646, 193] on div "[US_STATE][PERSON_NAME]" at bounding box center [778, 204] width 500 height 29
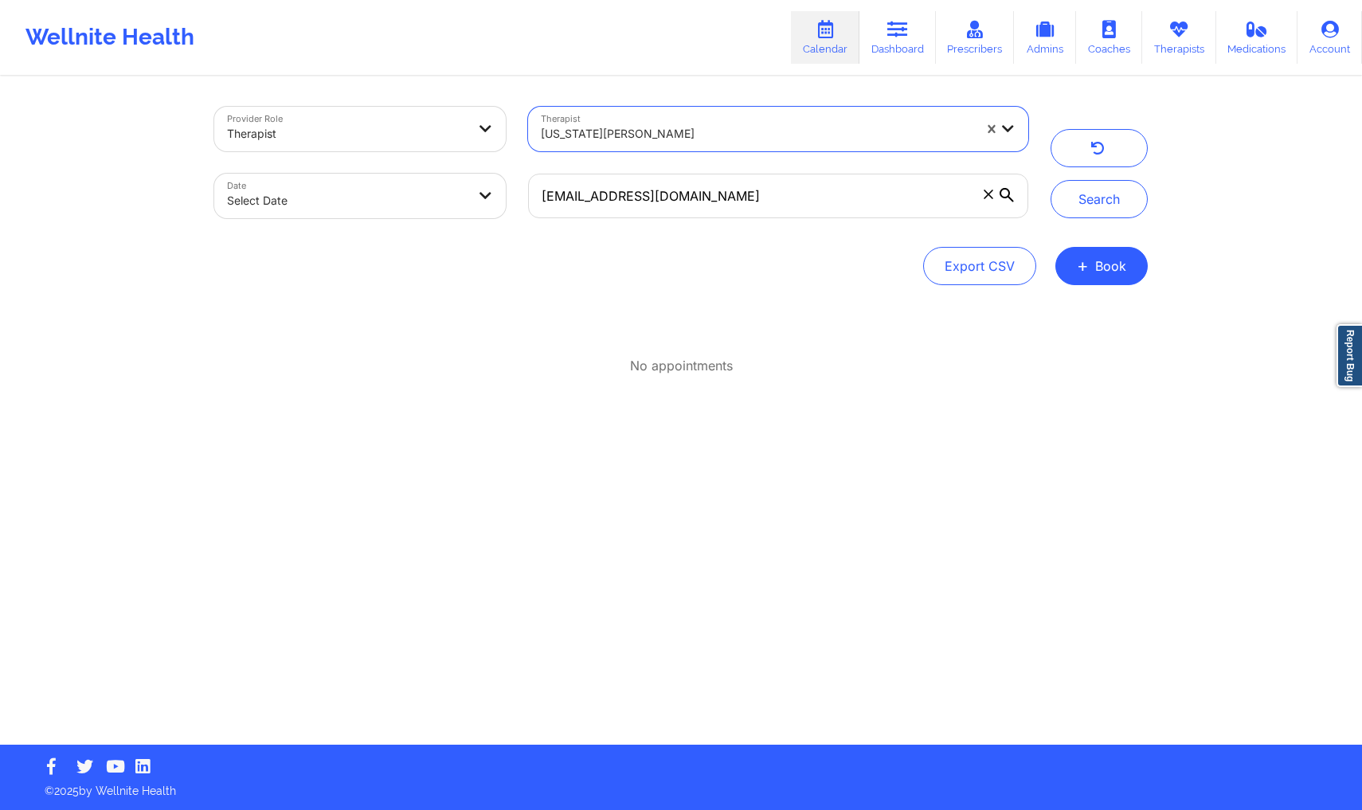
select select "2025-8"
select select "2025-9"
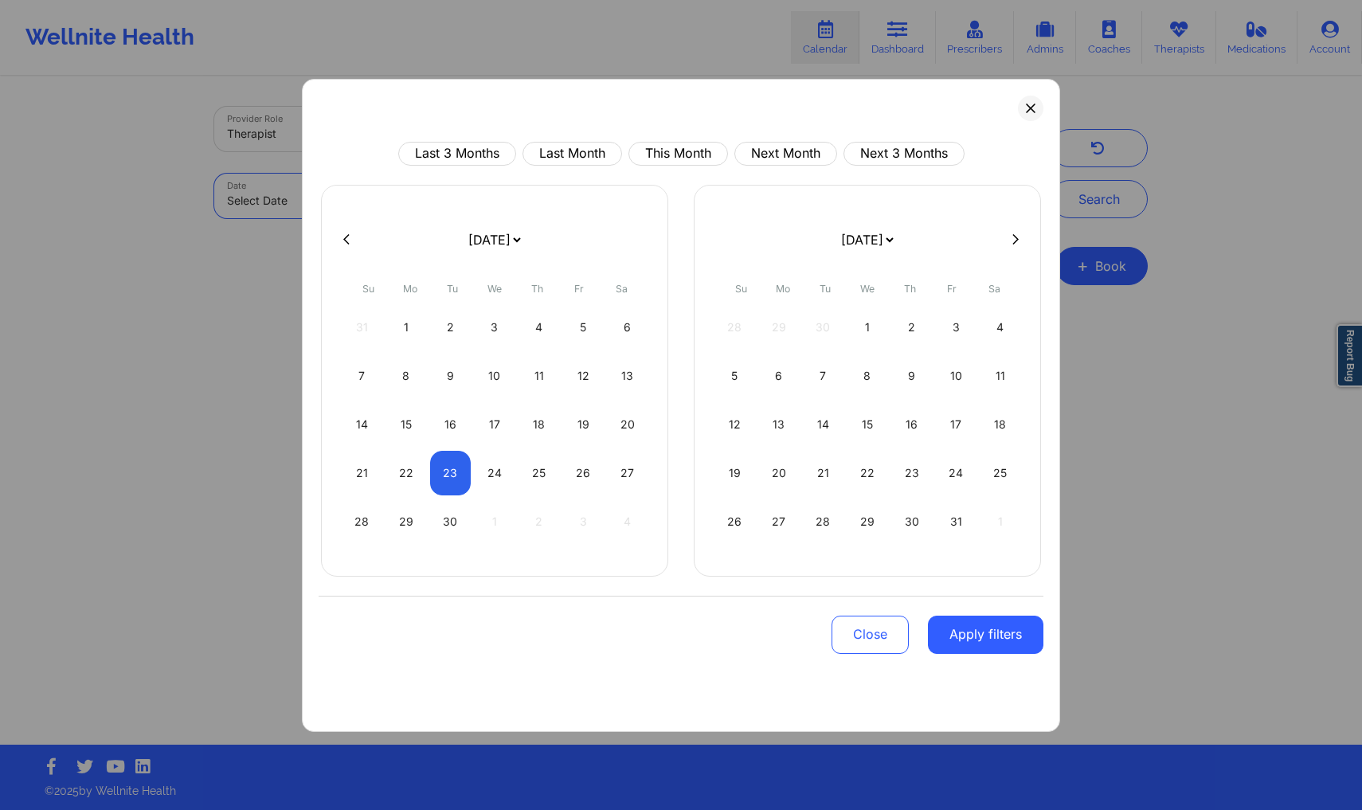
click at [393, 204] on body "Wellnite Health Calendar Dashboard Prescribers Admins Coaches Therapists Medica…" at bounding box center [681, 405] width 1362 height 810
click at [452, 490] on div "23" at bounding box center [450, 473] width 41 height 45
select select "2025-8"
select select "2025-9"
click at [458, 477] on div "23" at bounding box center [450, 473] width 41 height 45
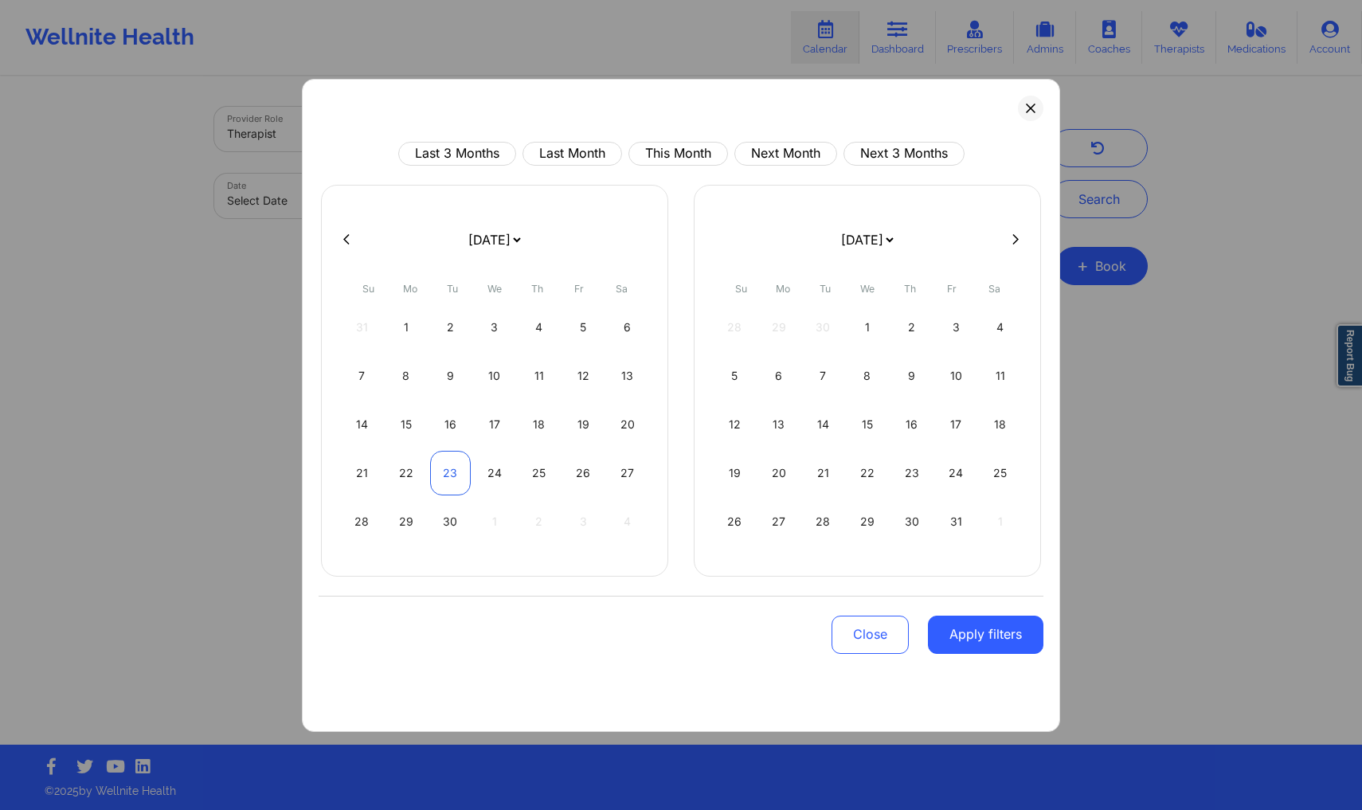
select select "2025-8"
select select "2025-9"
click at [538, 477] on div "25" at bounding box center [538, 473] width 41 height 45
select select "2025-8"
select select "2025-9"
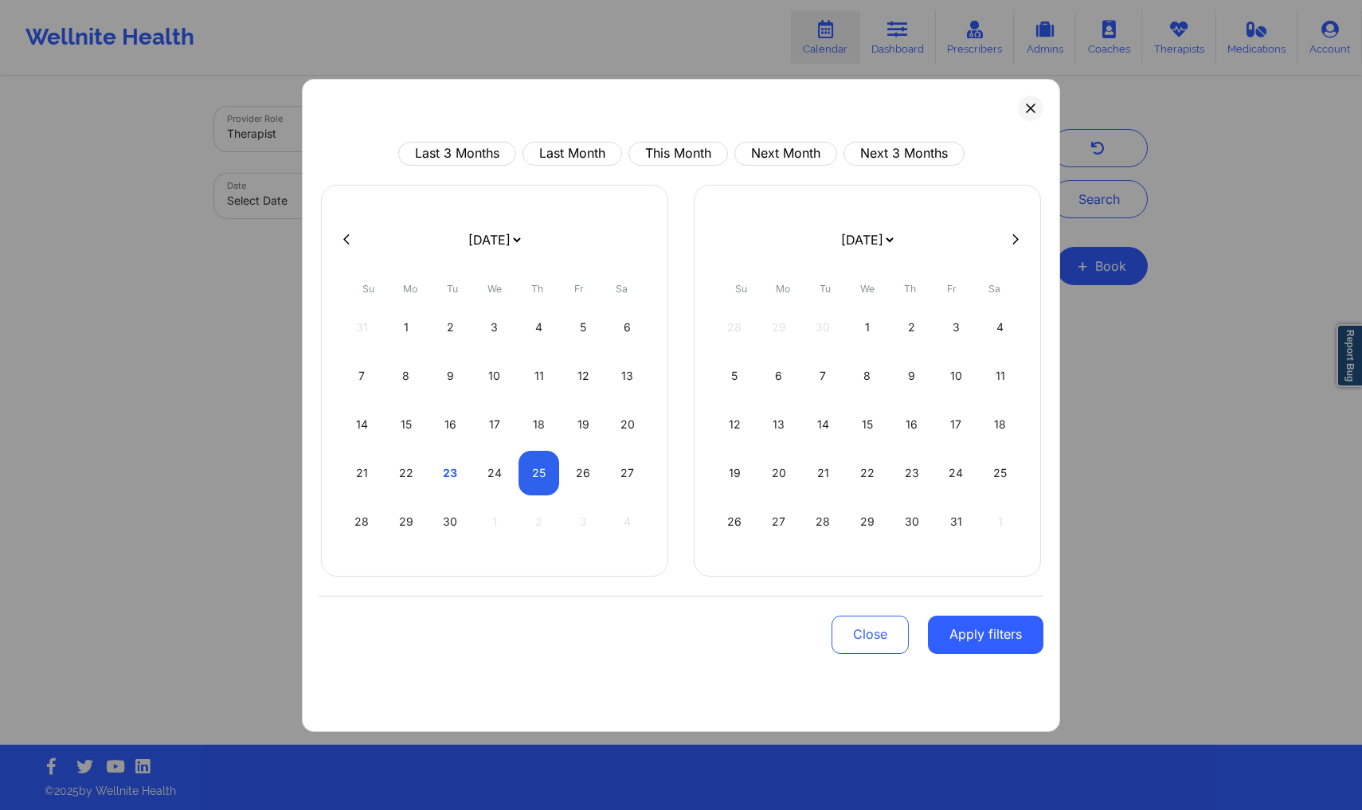
select select "2025-8"
select select "2025-9"
click at [962, 632] on button "Apply filters" at bounding box center [985, 635] width 115 height 38
click at [854, 643] on button "Close" at bounding box center [870, 635] width 77 height 38
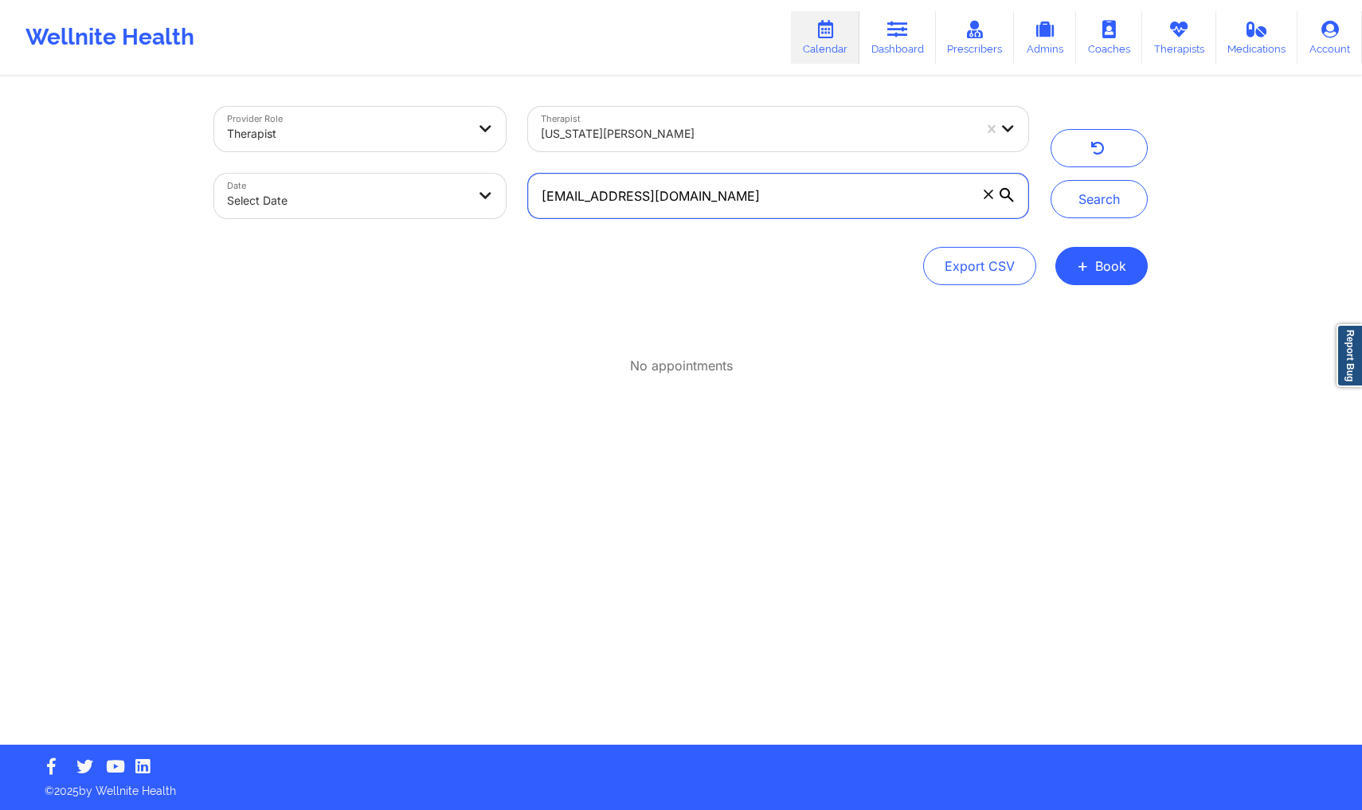
click at [667, 206] on input "[EMAIL_ADDRESS][DOMAIN_NAME]" at bounding box center [778, 196] width 500 height 45
click at [984, 195] on icon at bounding box center [989, 195] width 10 height 10
click at [983, 195] on input "[EMAIL_ADDRESS][DOMAIN_NAME]" at bounding box center [778, 196] width 500 height 45
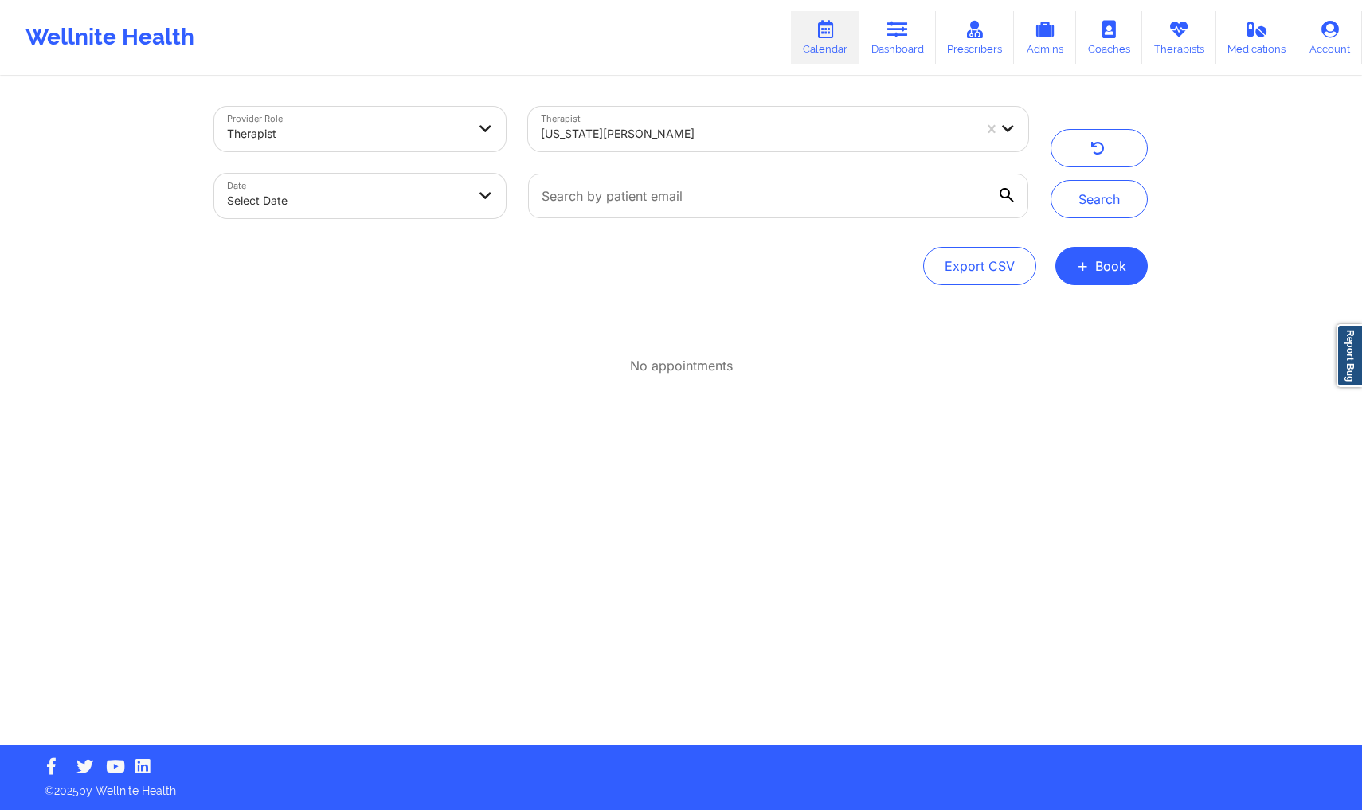
click at [256, 207] on body "Wellnite Health Calendar Dashboard Prescribers Admins Coaches Therapists Medica…" at bounding box center [681, 405] width 1362 height 810
select select "2025-8"
select select "2025-9"
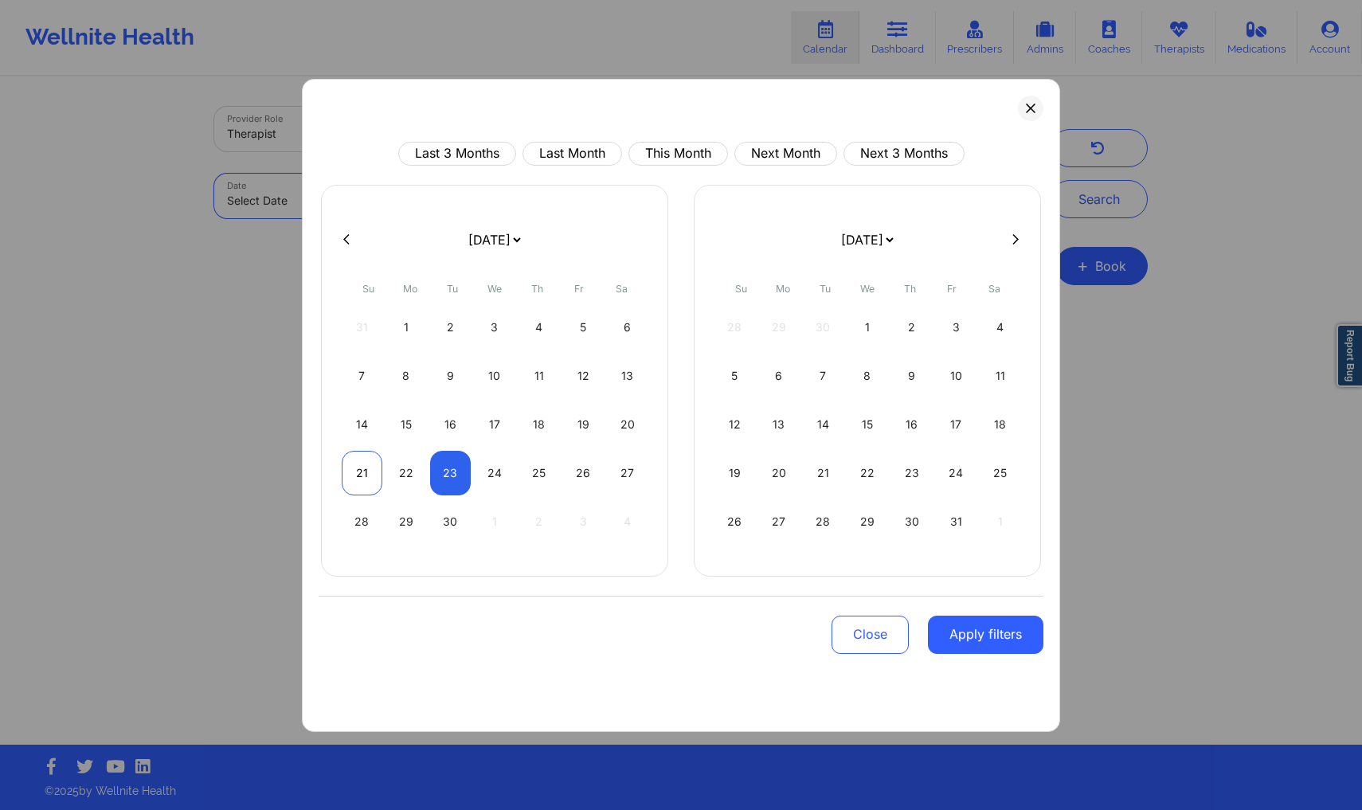
click at [376, 482] on div "21" at bounding box center [362, 473] width 41 height 45
select select "2025-8"
select select "2025-9"
select select "2025-8"
select select "2025-9"
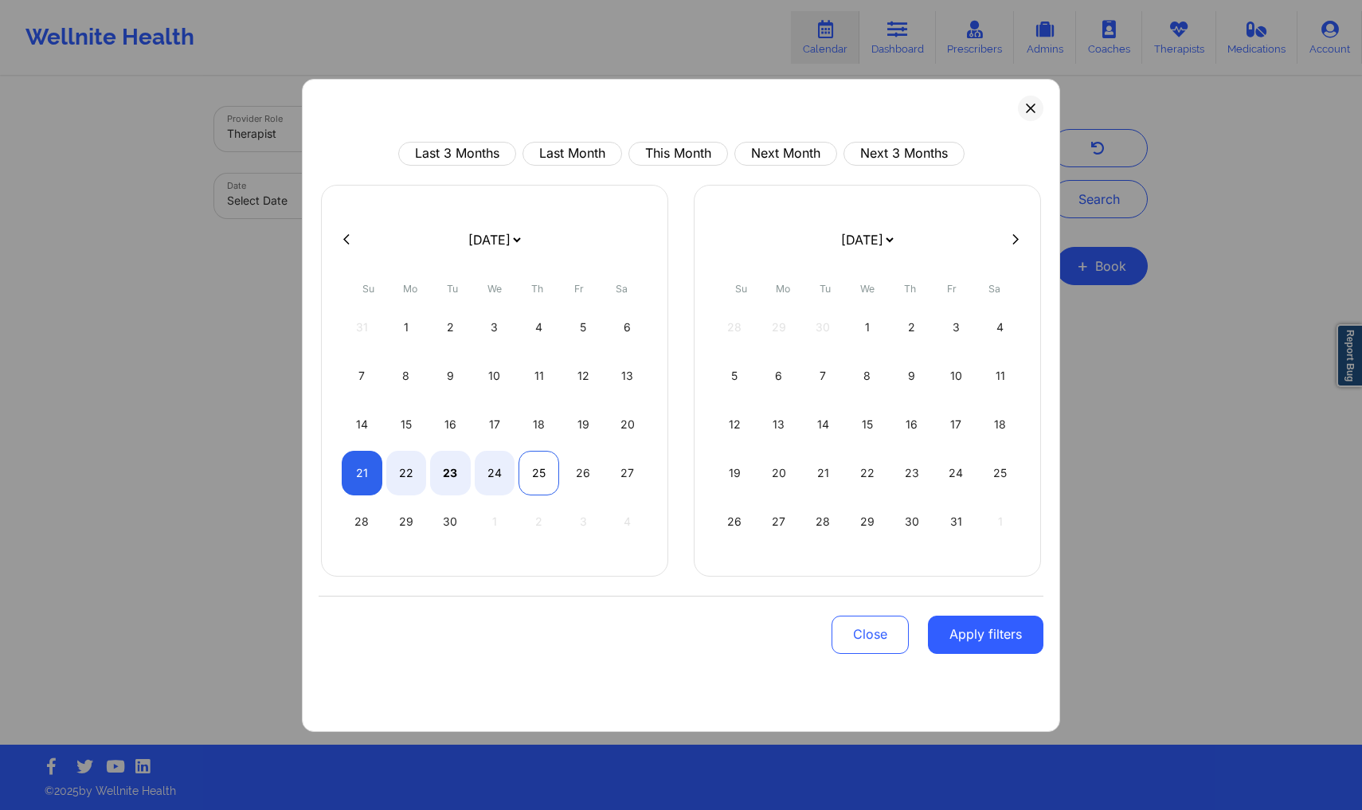
select select "2025-8"
select select "2025-9"
click at [527, 476] on div "25" at bounding box center [538, 473] width 41 height 45
select select "2025-8"
select select "2025-9"
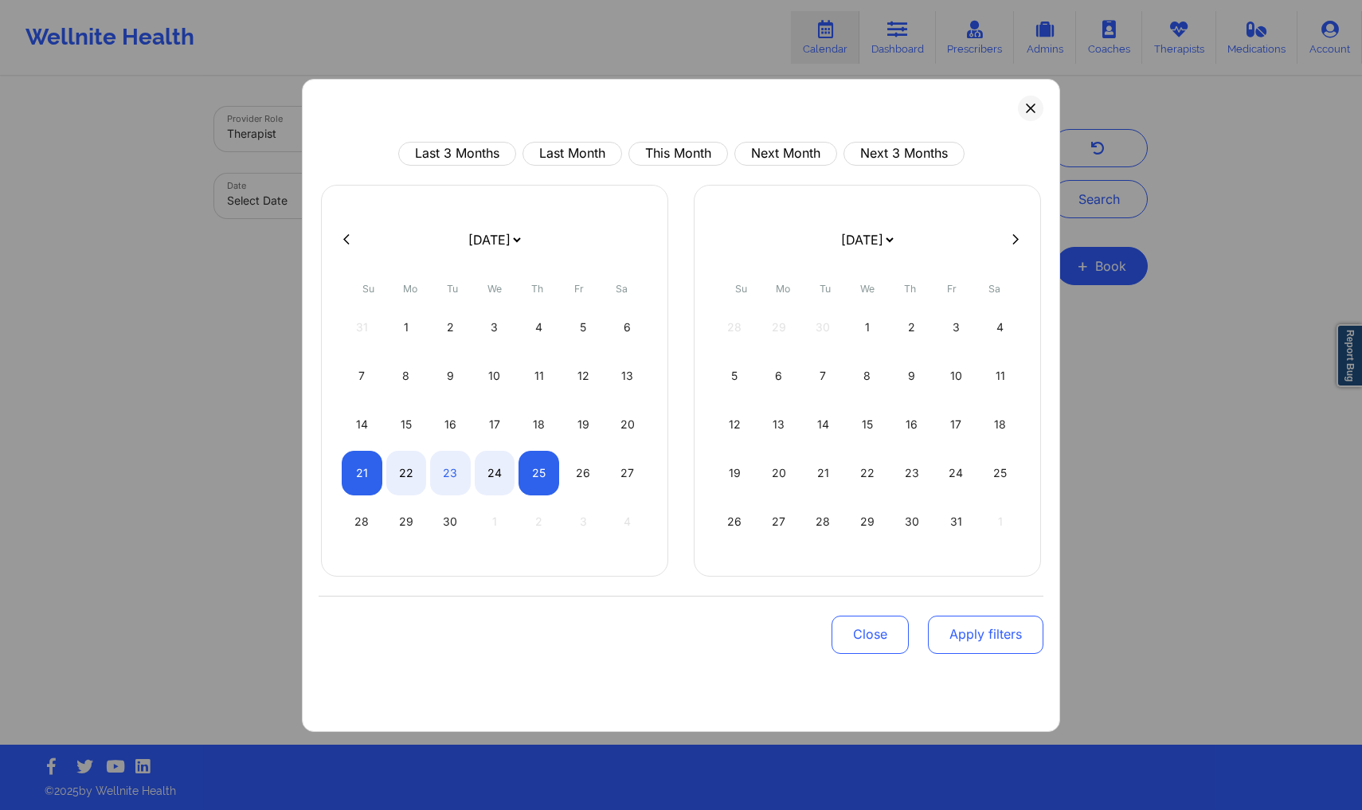
click at [996, 637] on button "Apply filters" at bounding box center [985, 635] width 115 height 38
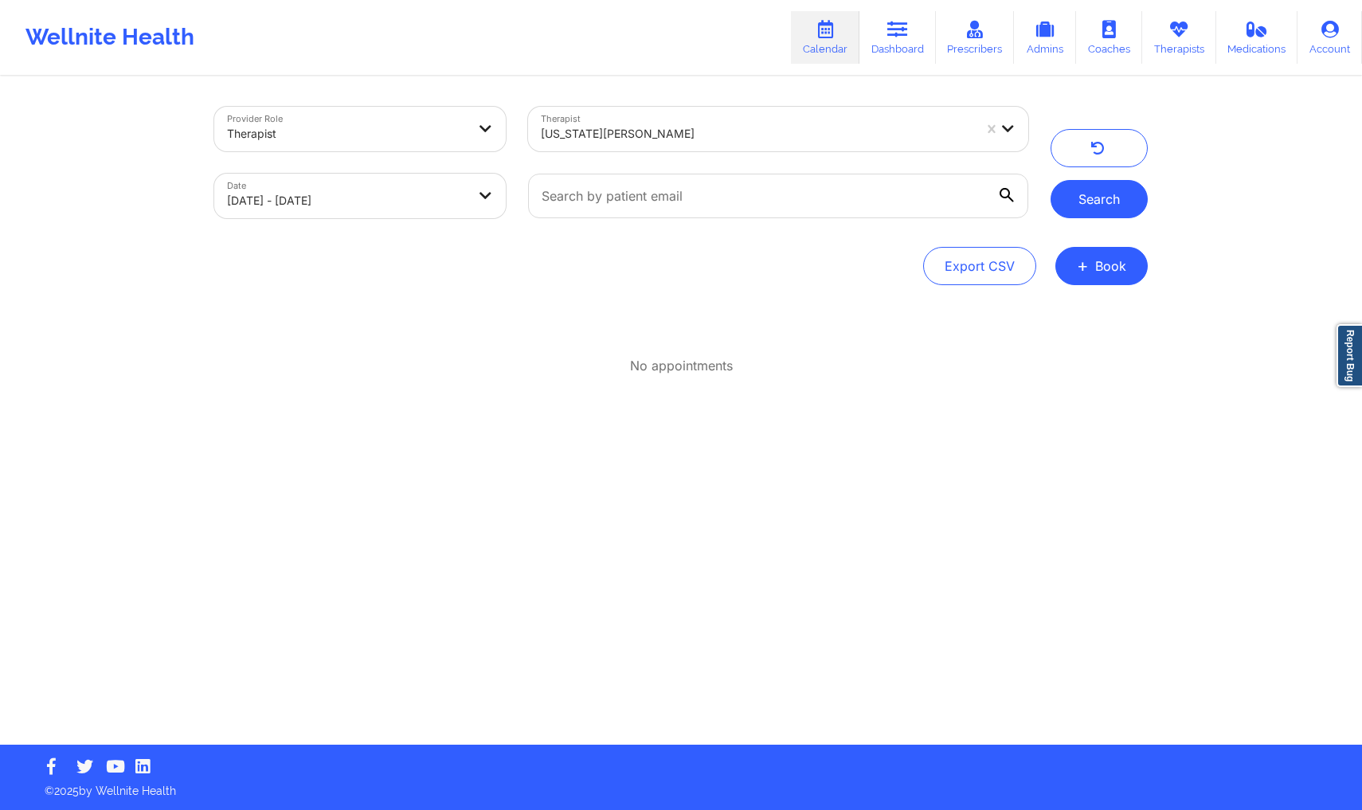
click at [1108, 191] on button "Search" at bounding box center [1099, 199] width 97 height 38
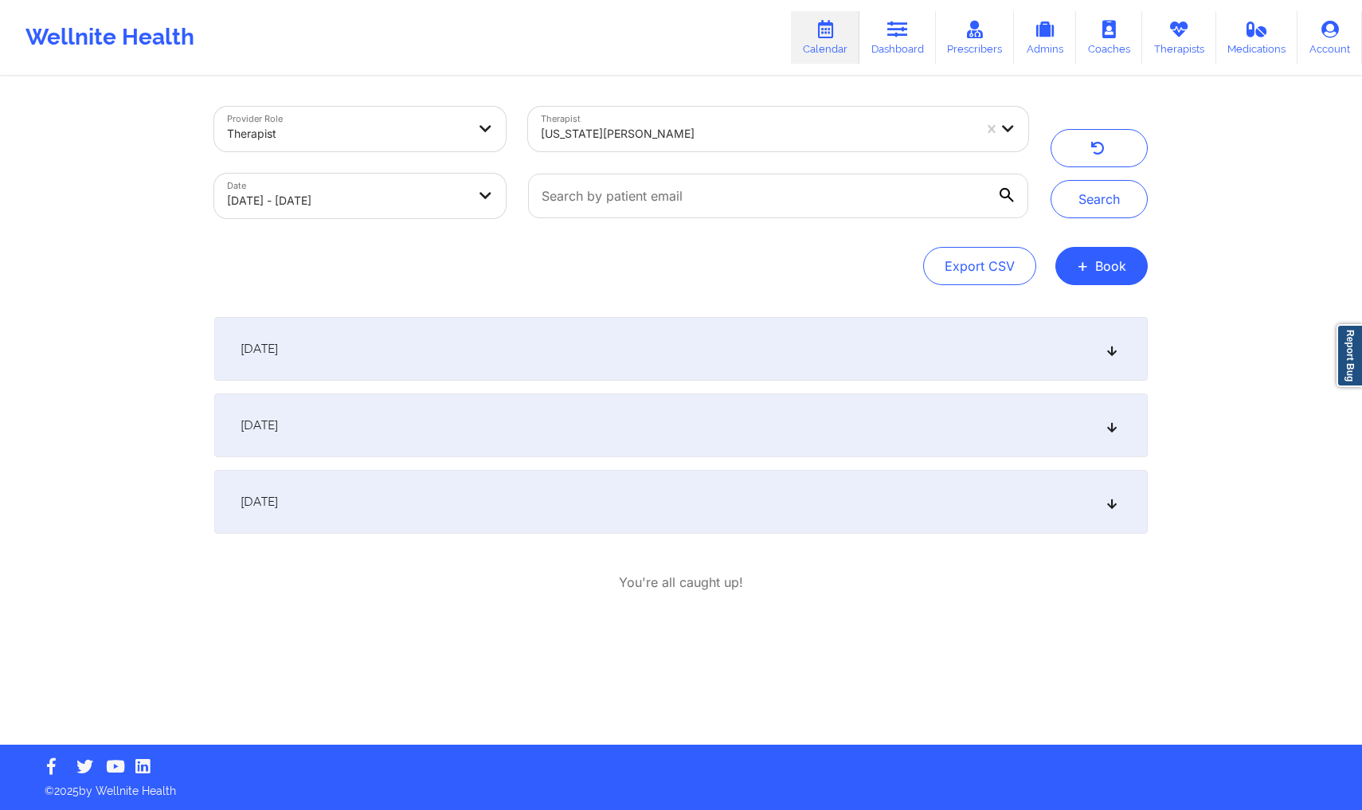
click at [698, 498] on div "September 24, 2025" at bounding box center [680, 502] width 933 height 64
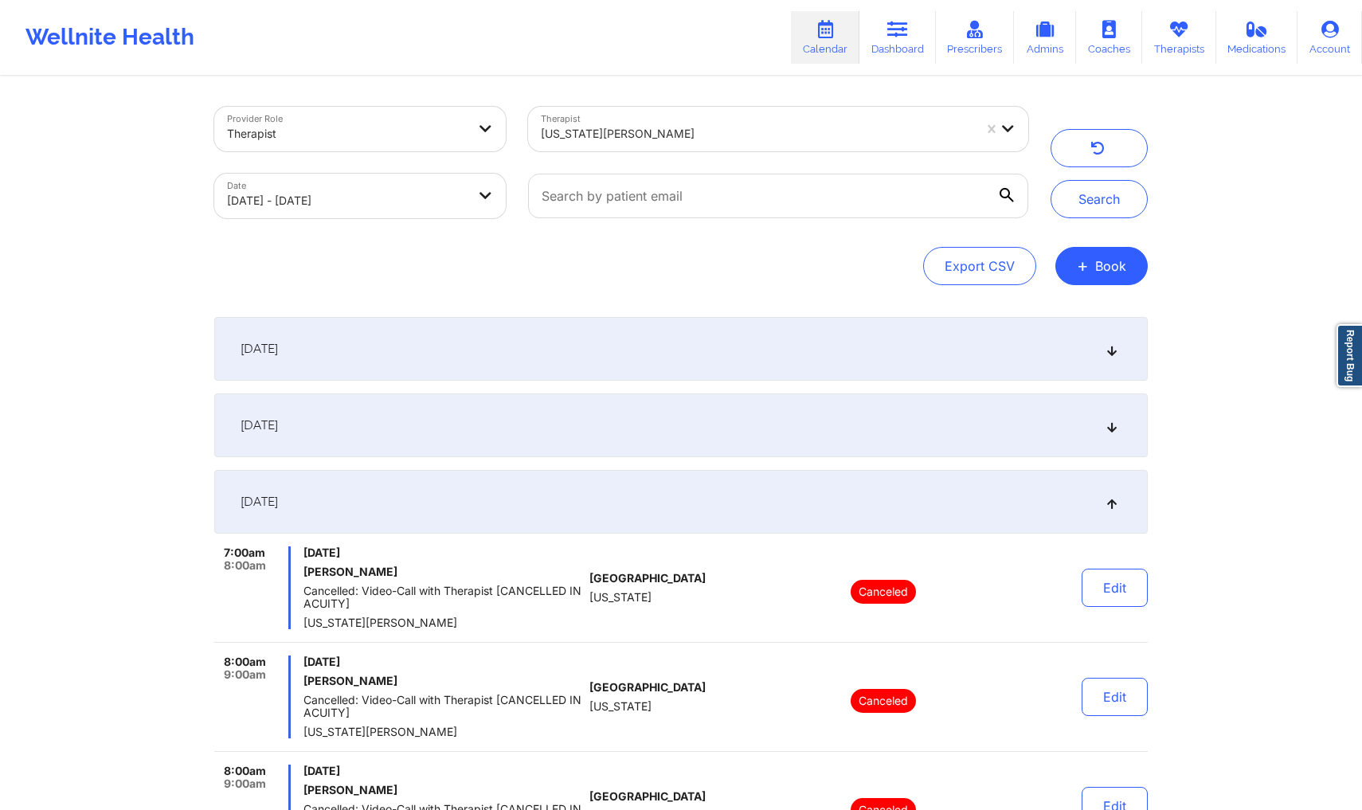
click at [444, 345] on div "[DATE]" at bounding box center [680, 349] width 933 height 64
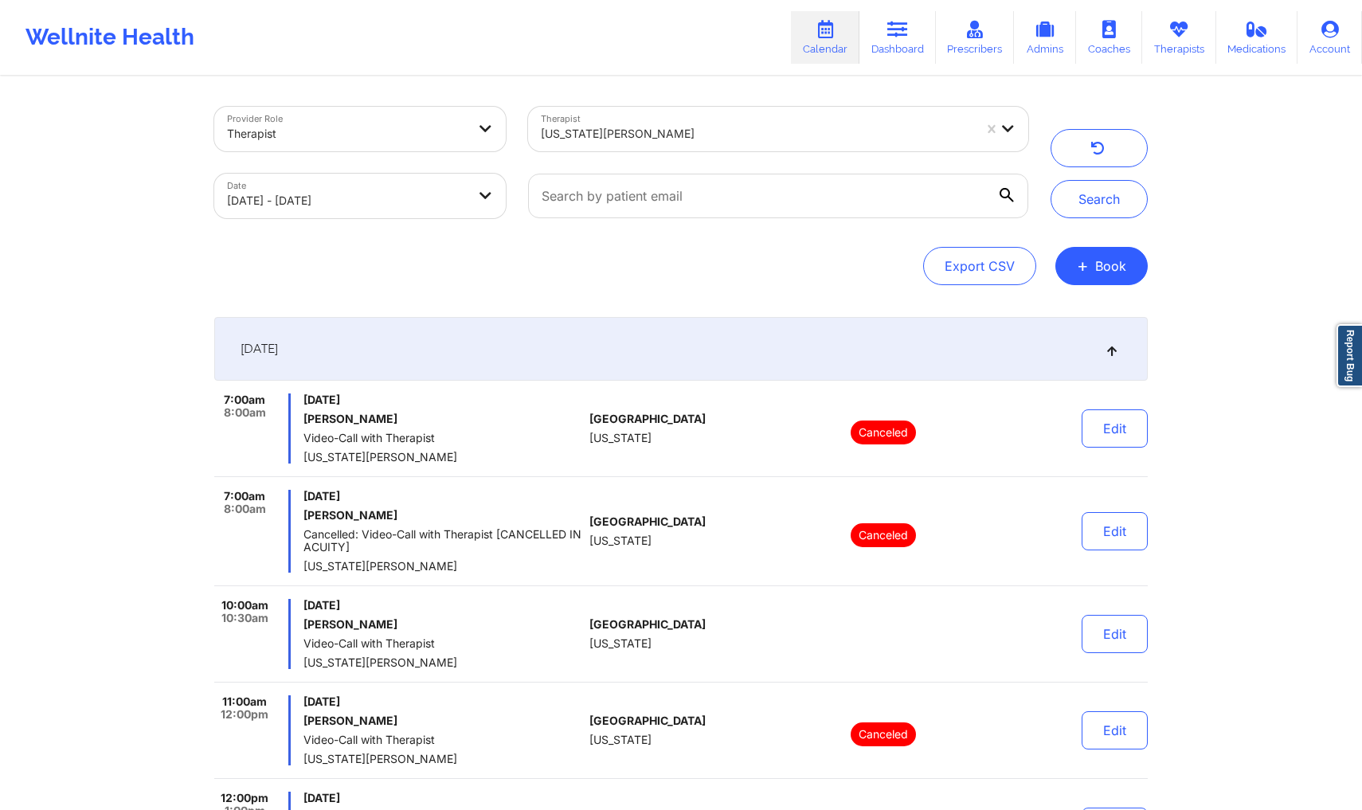
click at [478, 364] on div "[DATE]" at bounding box center [680, 349] width 933 height 64
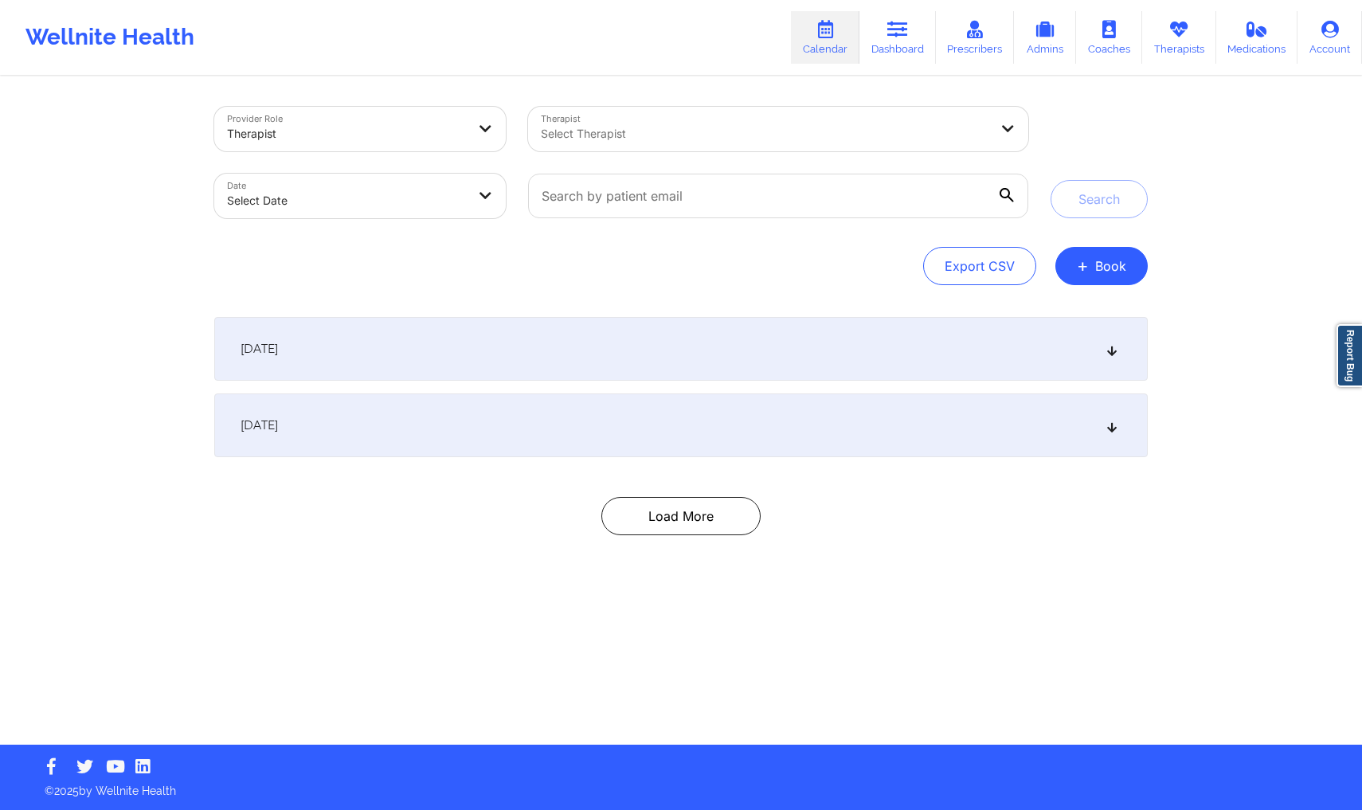
click at [593, 138] on div at bounding box center [765, 133] width 448 height 19
type input "[PERSON_NAME]"
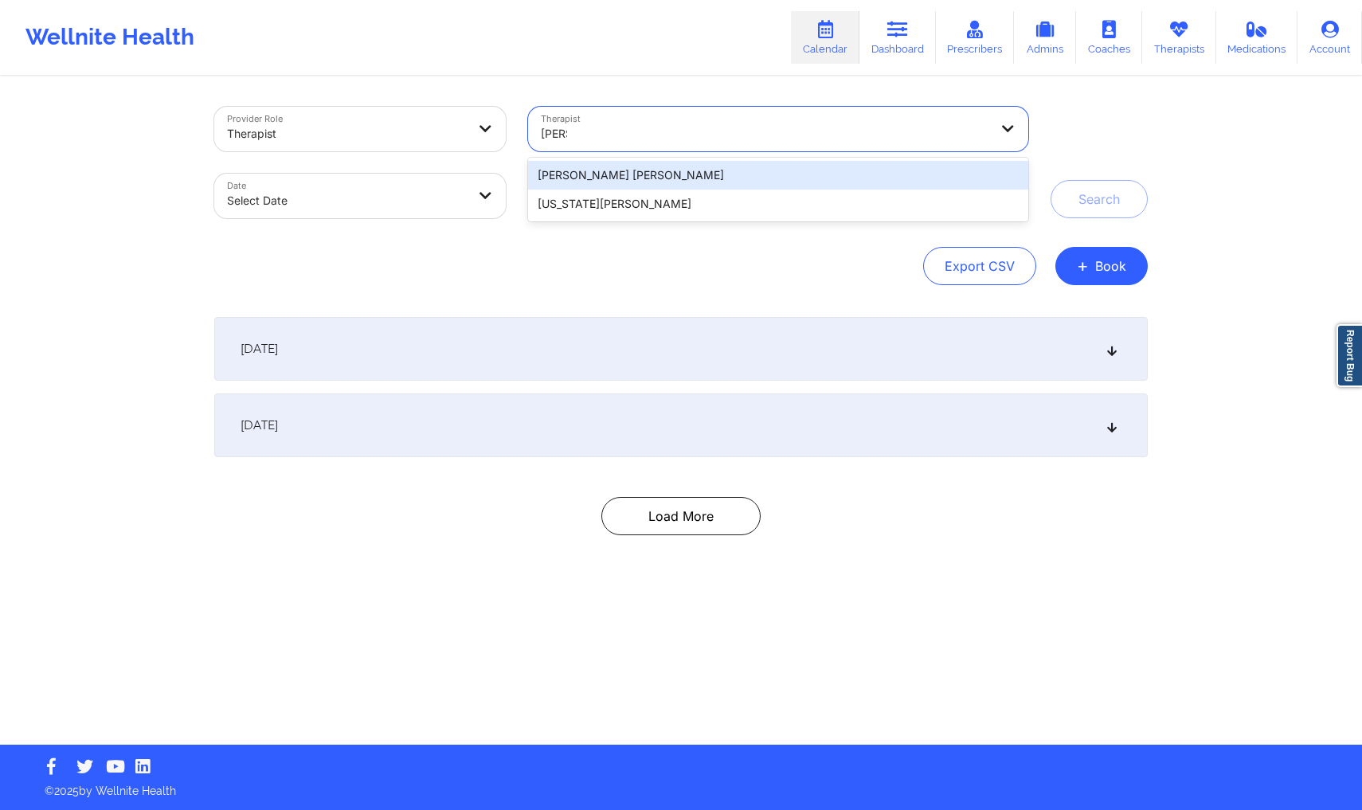
click at [611, 177] on div "Gisselle Andrea Barrios Contreras" at bounding box center [778, 175] width 500 height 29
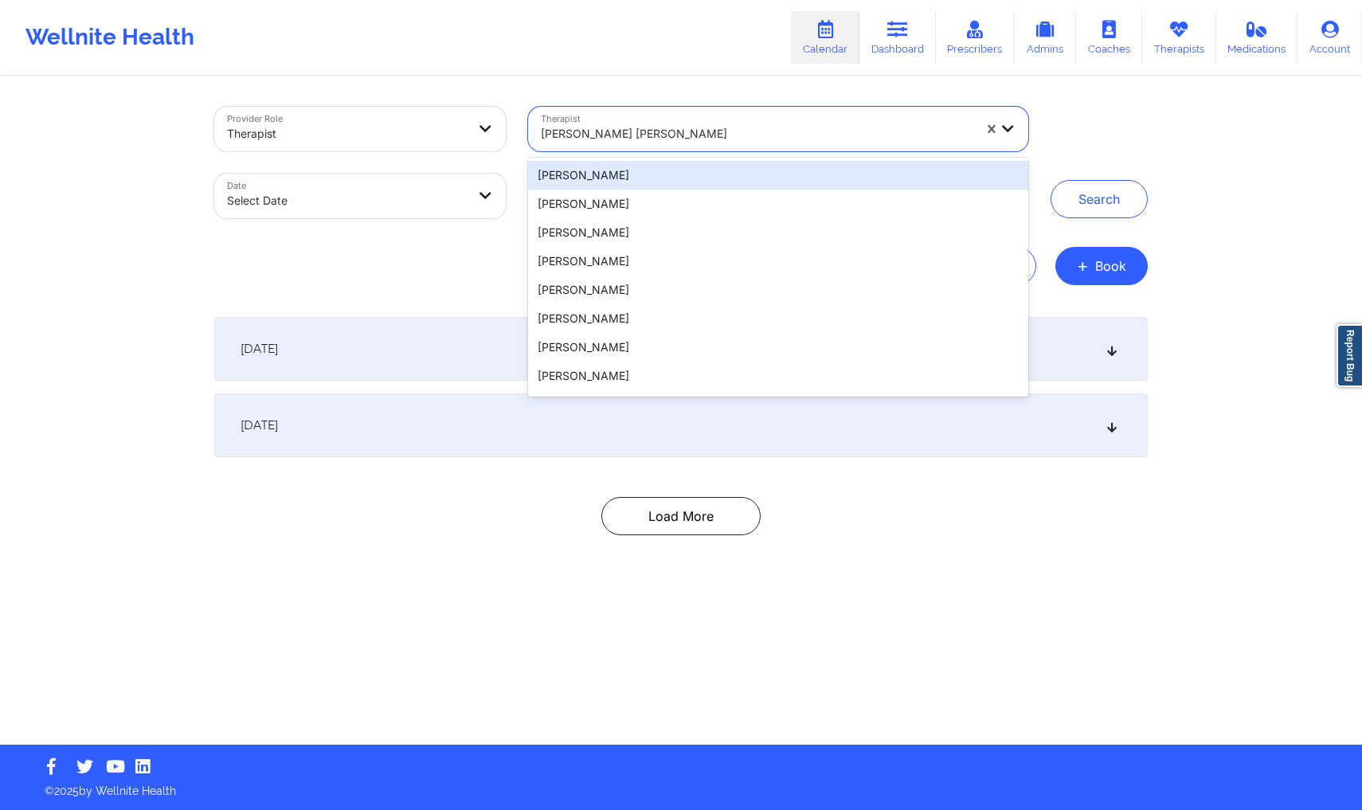
click at [605, 125] on div at bounding box center [757, 133] width 432 height 19
type input "[PERSON_NAME]"
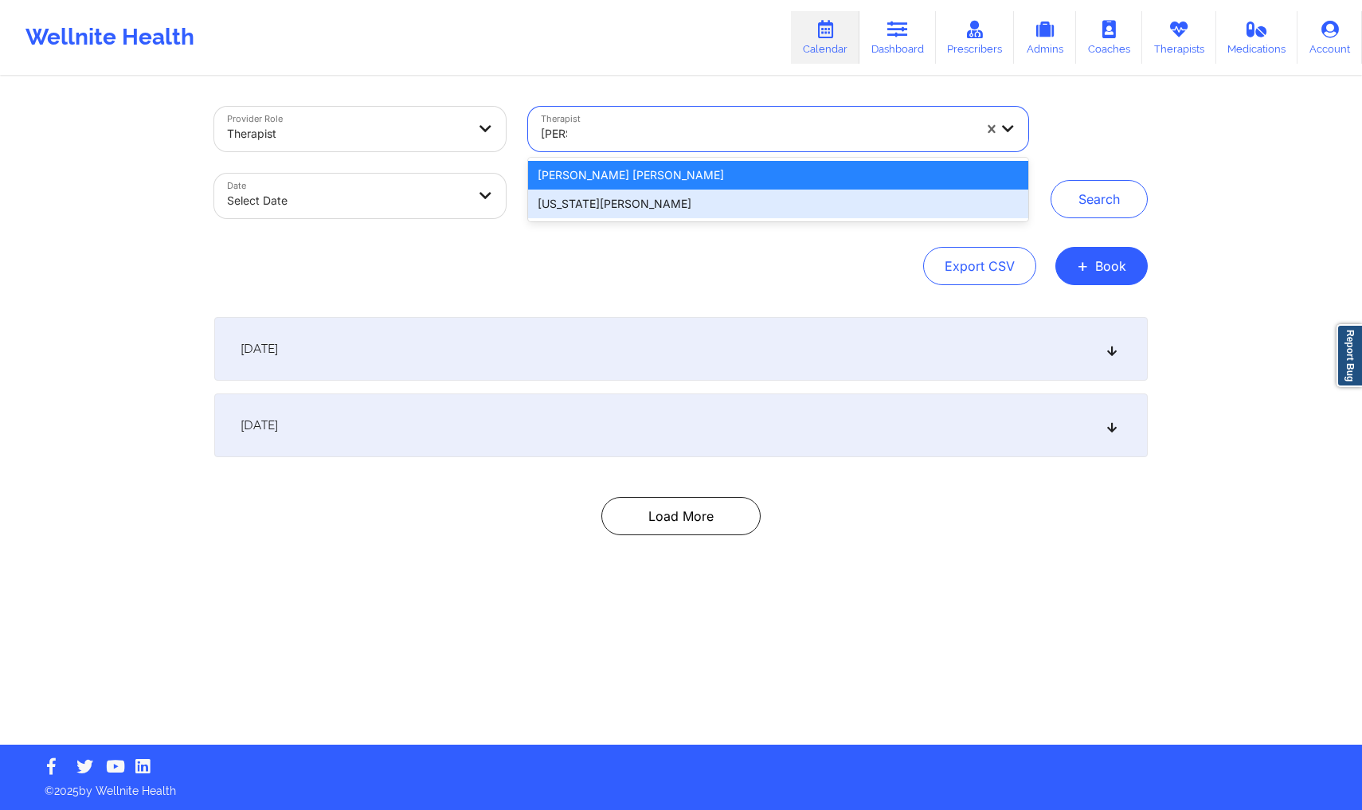
click at [675, 208] on div "[US_STATE][PERSON_NAME]" at bounding box center [778, 204] width 500 height 29
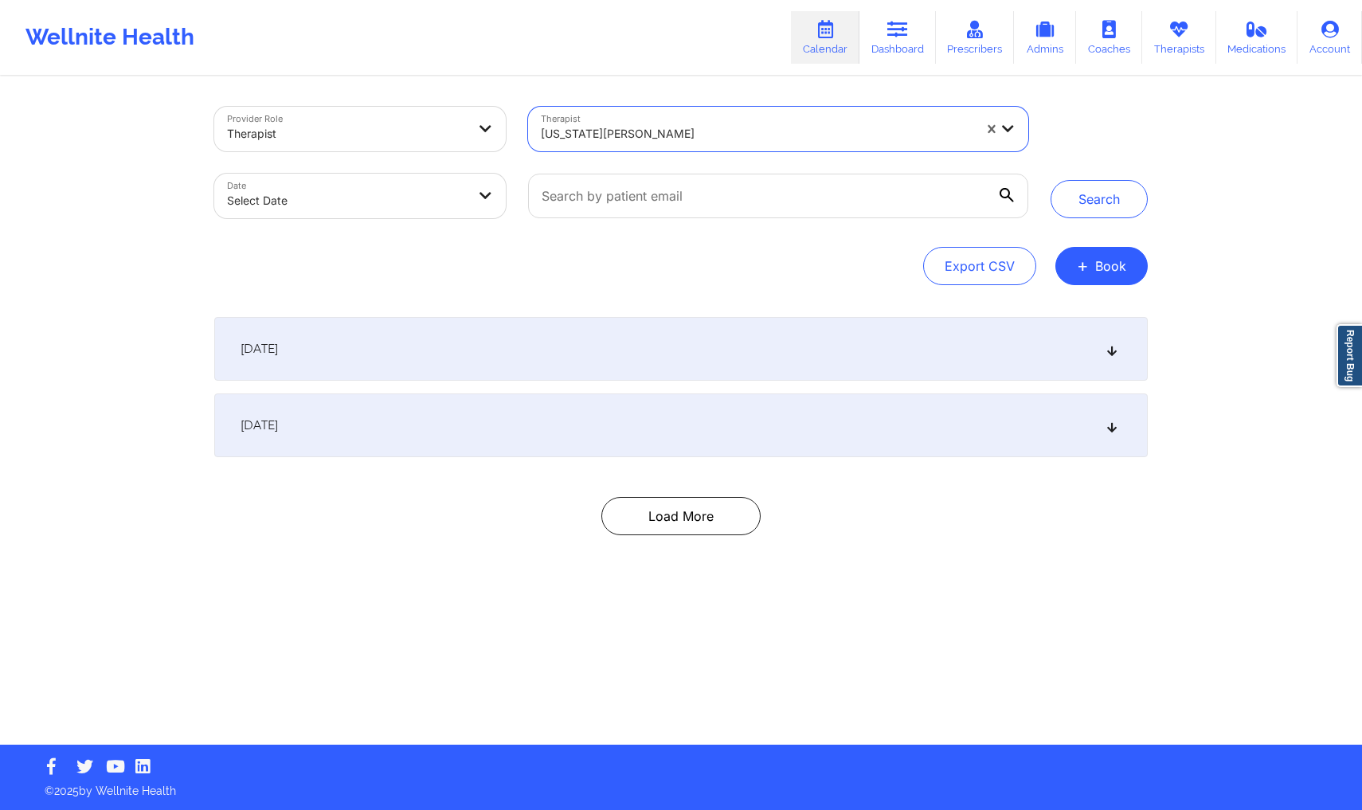
click at [421, 205] on body "Wellnite Health Calendar Dashboard Prescribers Admins Coaches Therapists Medica…" at bounding box center [681, 405] width 1362 height 810
select select "2025-8"
select select "2025-9"
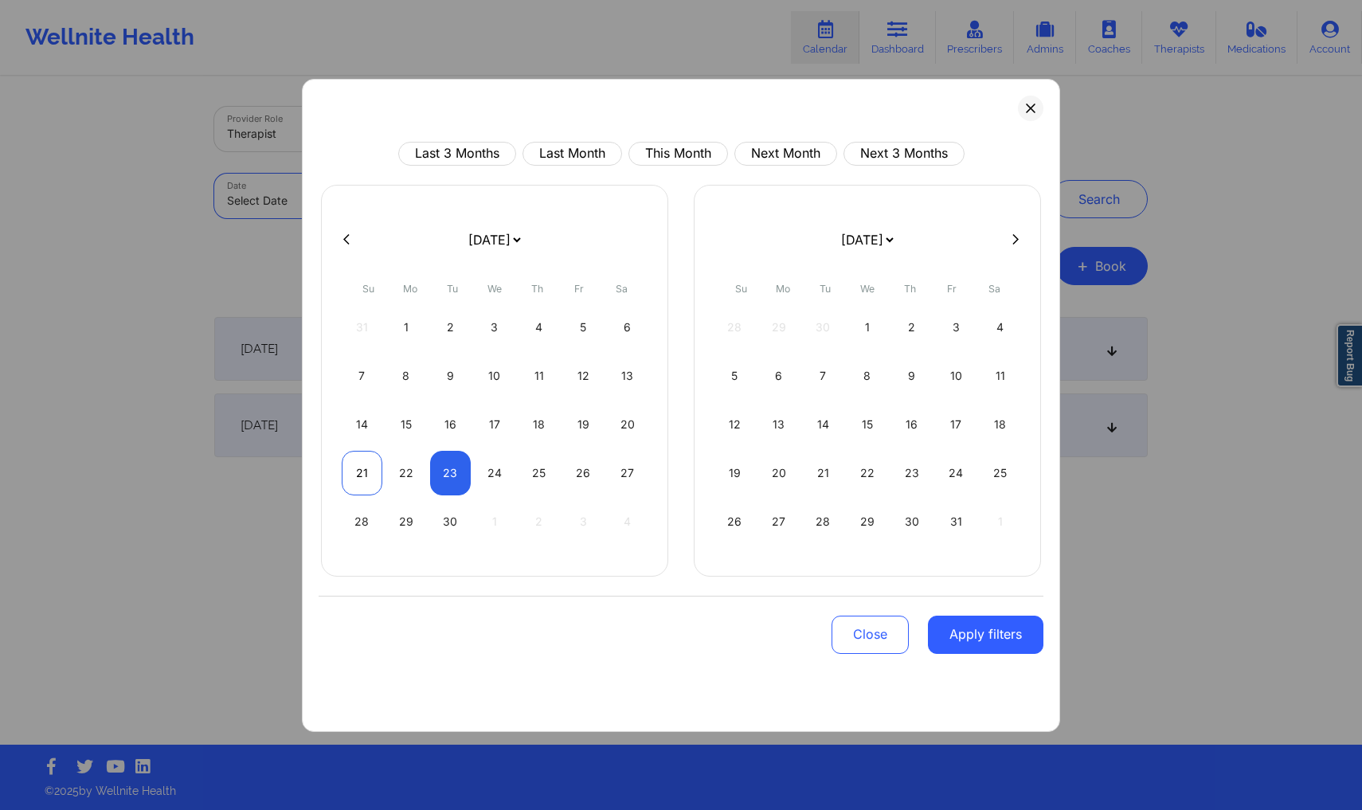
click at [356, 468] on div "21" at bounding box center [362, 473] width 41 height 45
select select "2025-8"
select select "2025-9"
select select "2025-8"
select select "2025-9"
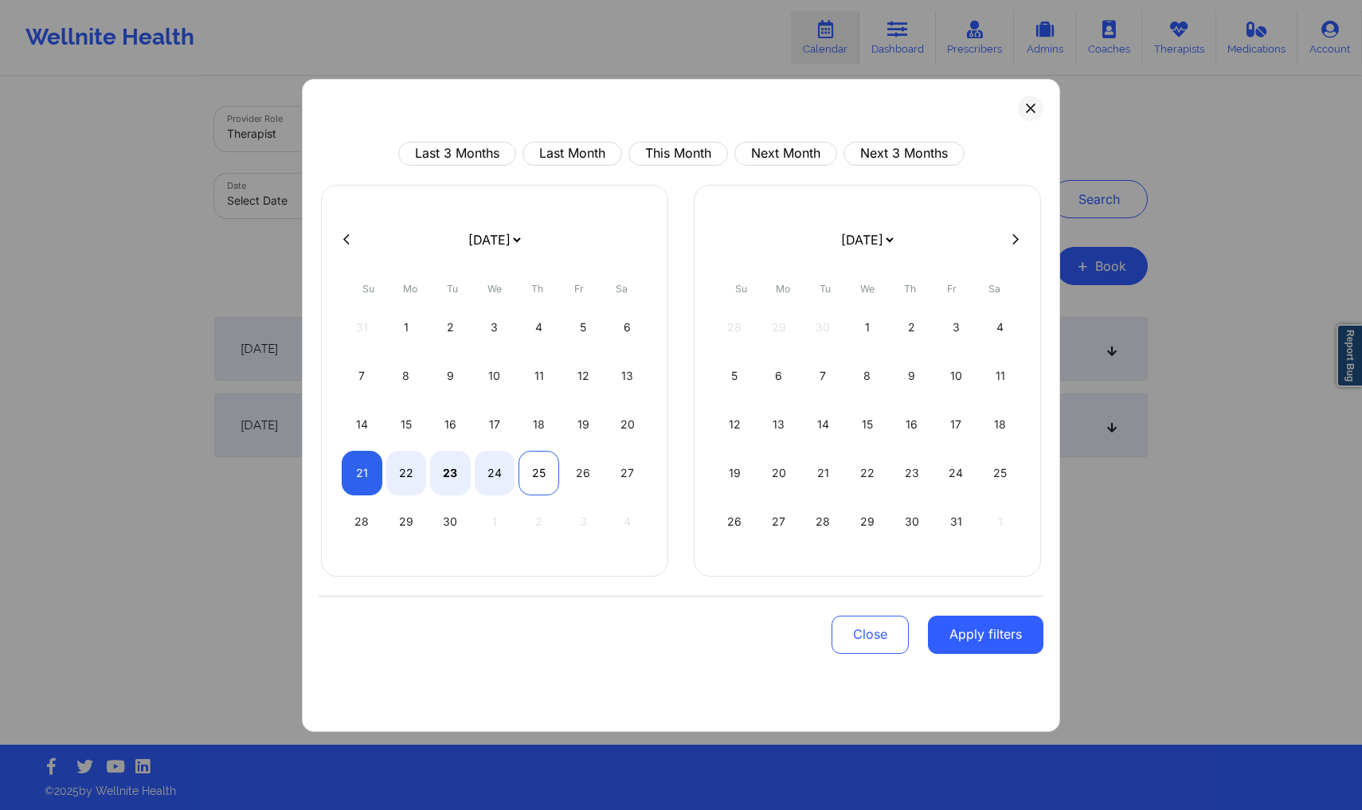
click at [544, 475] on div "25" at bounding box center [538, 473] width 41 height 45
select select "2025-8"
select select "2025-9"
click at [1005, 636] on button "Apply filters" at bounding box center [985, 635] width 115 height 38
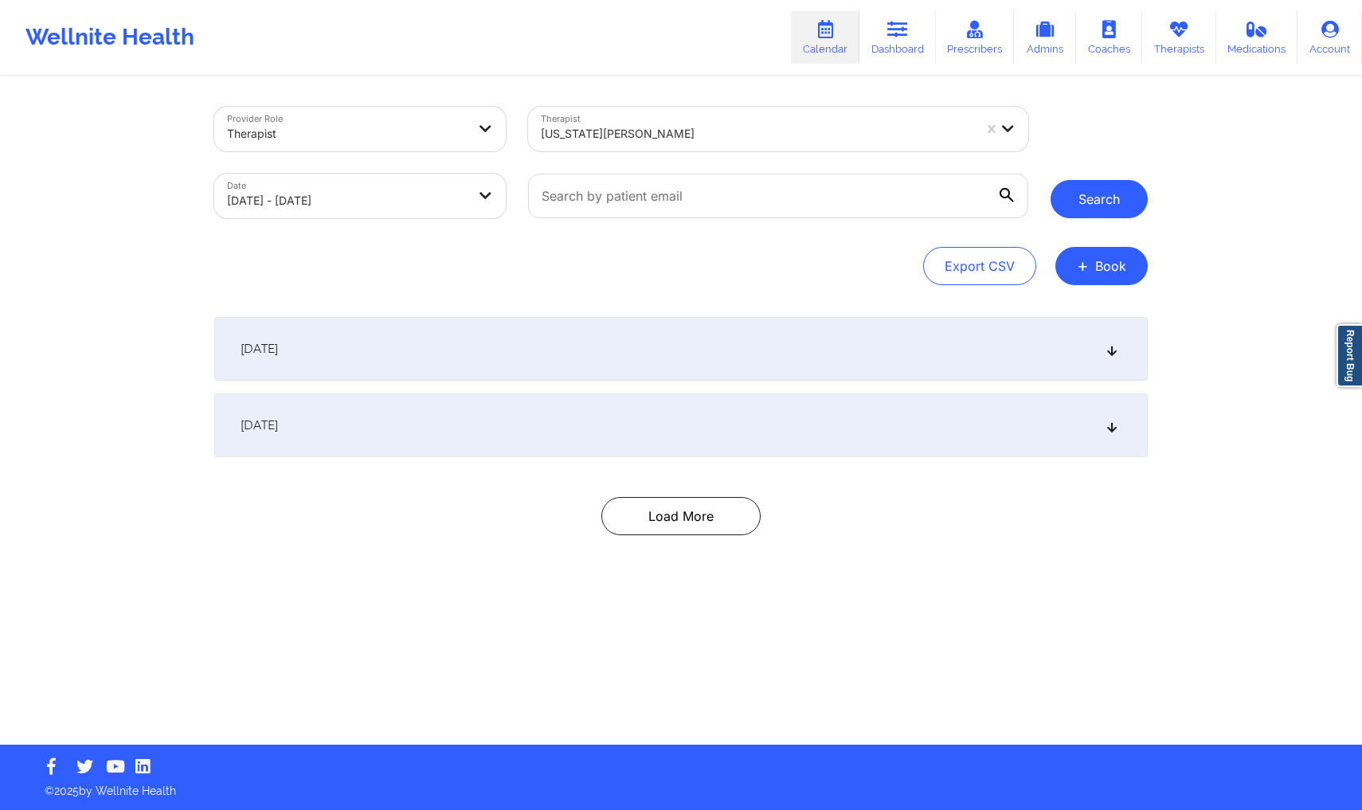
click at [1125, 202] on button "Search" at bounding box center [1099, 199] width 97 height 38
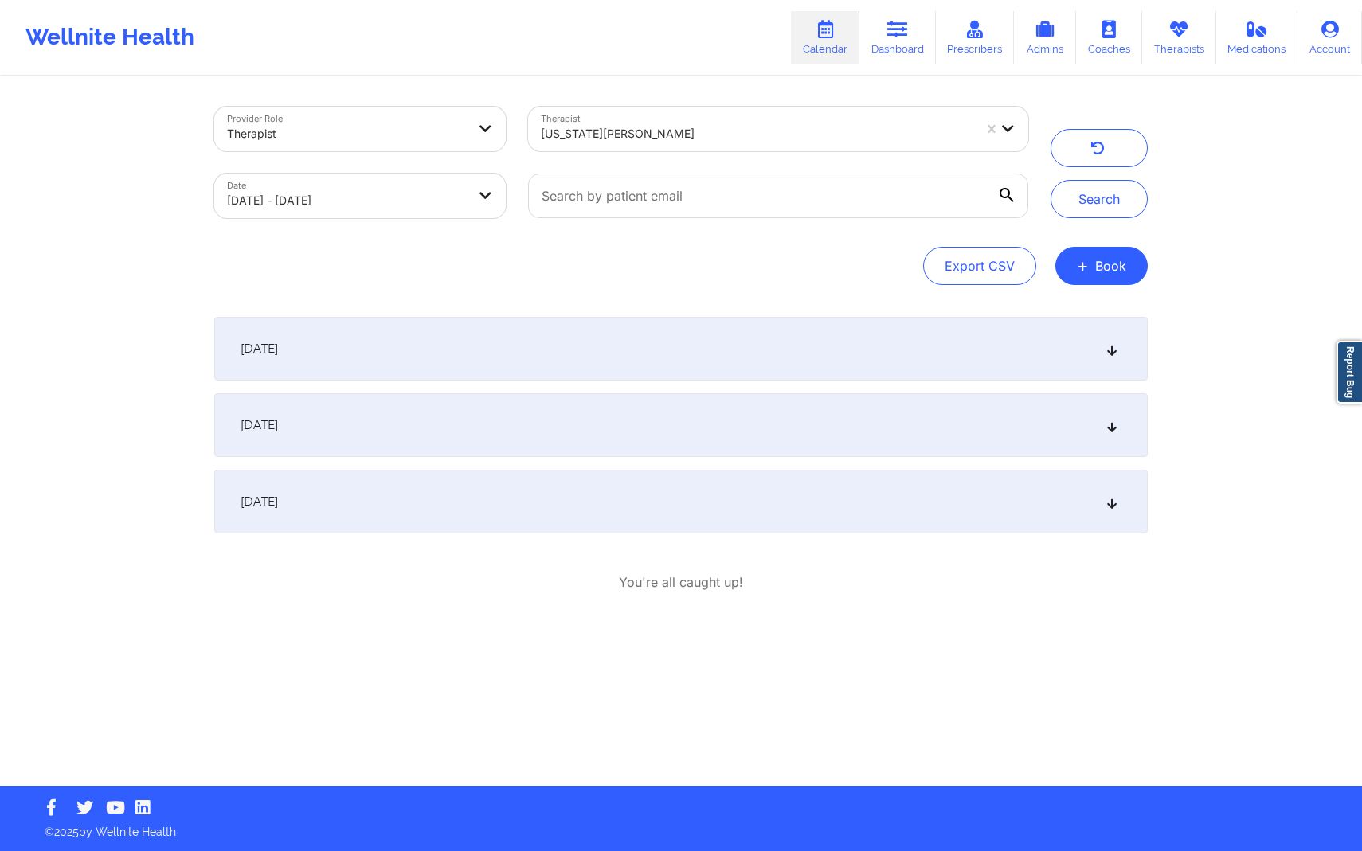
select select "2025-8"
select select "2025-9"
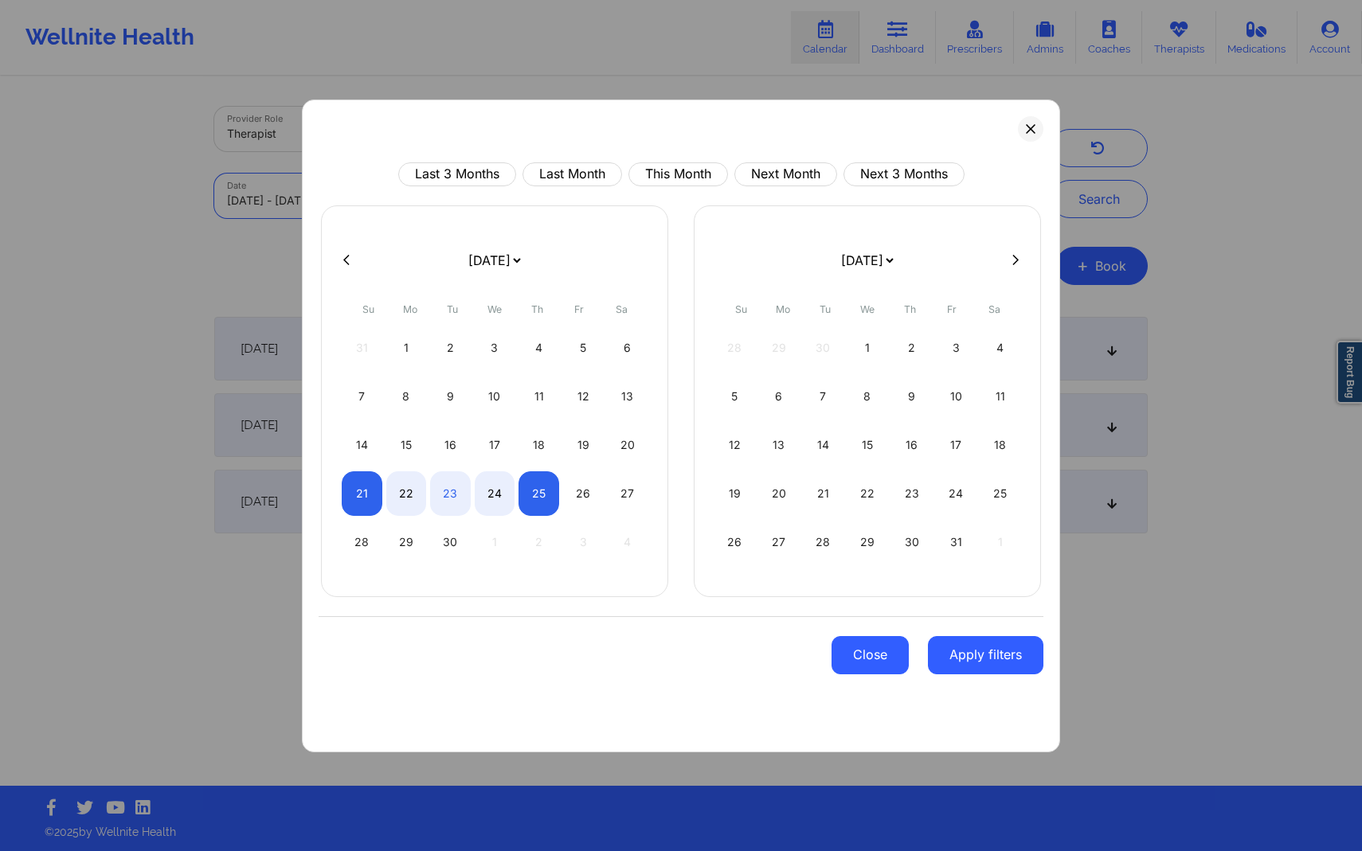
click at [882, 661] on button "Close" at bounding box center [870, 655] width 77 height 38
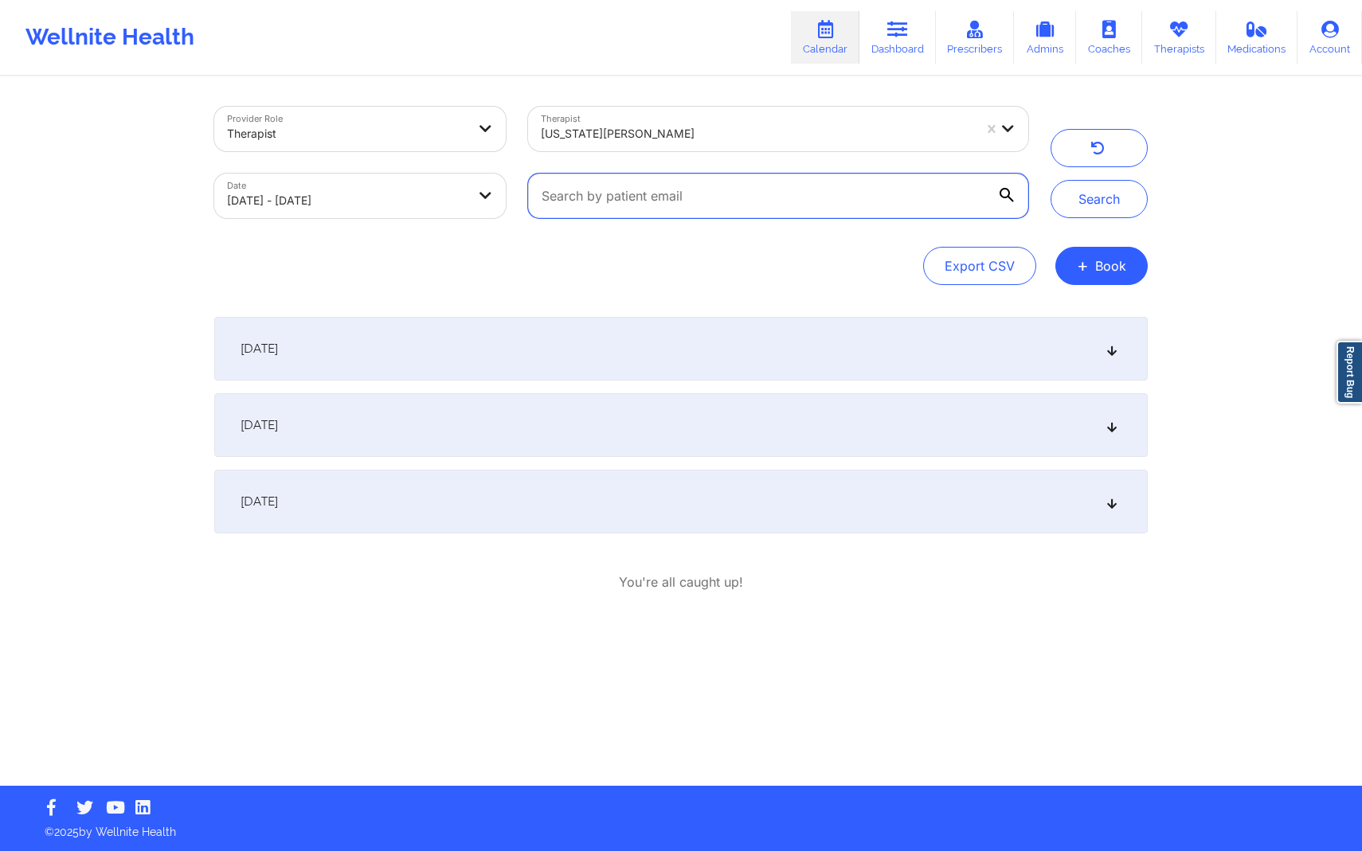
click at [773, 182] on input "text" at bounding box center [778, 196] width 500 height 45
paste input "[EMAIL_ADDRESS][DOMAIN_NAME]"
type input "[EMAIL_ADDRESS][DOMAIN_NAME]"
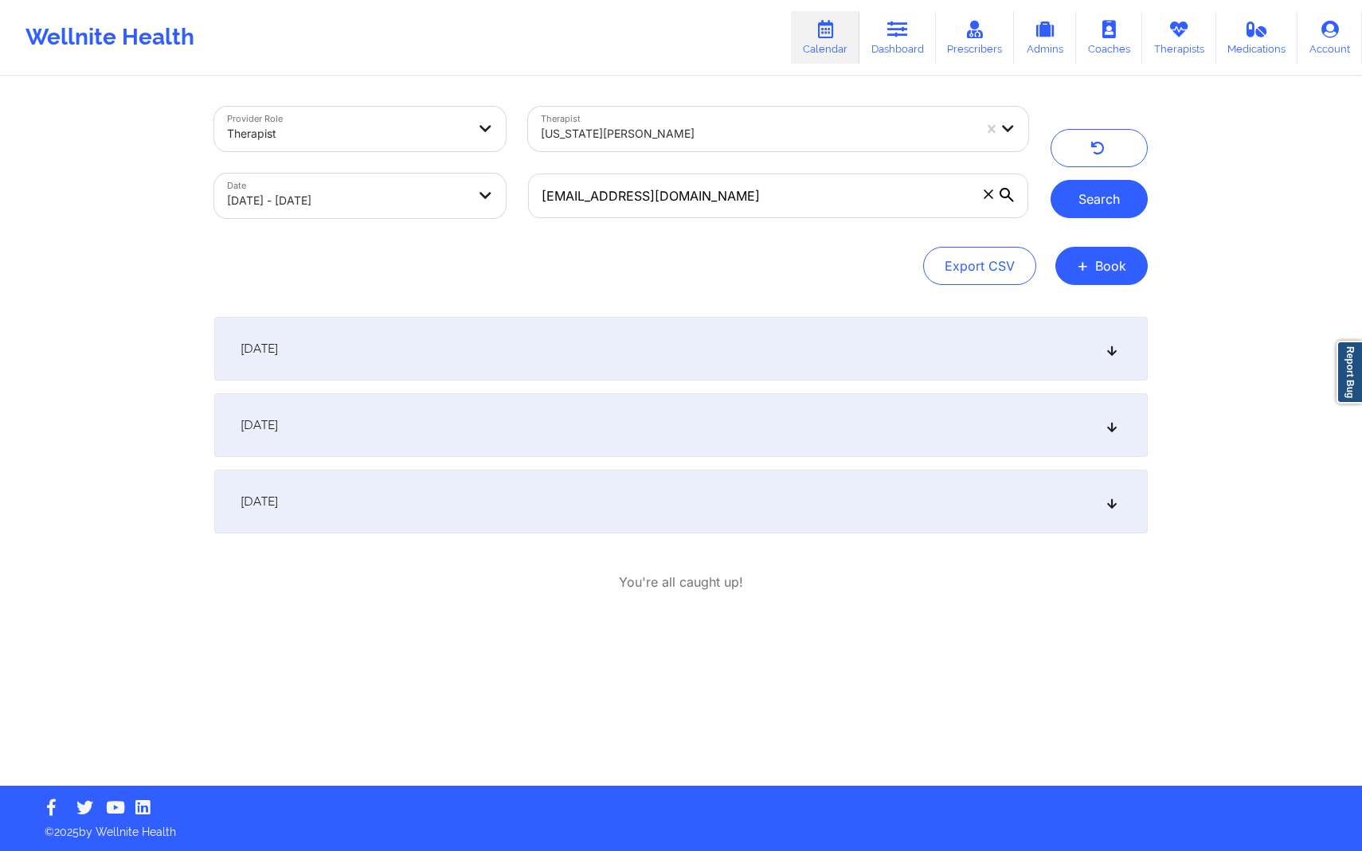
click at [1102, 202] on button "Search" at bounding box center [1099, 199] width 97 height 38
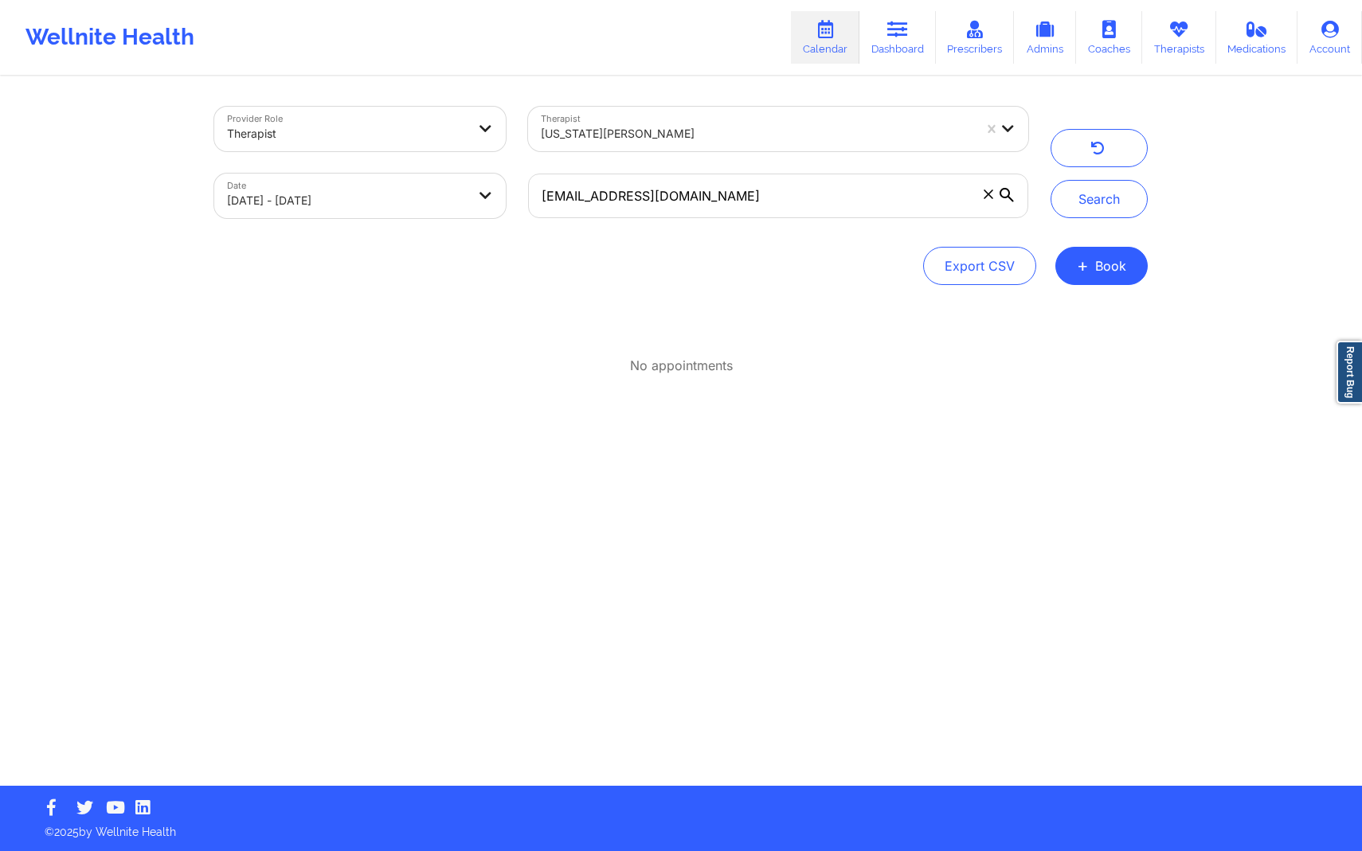
select select "2025-8"
select select "2025-9"
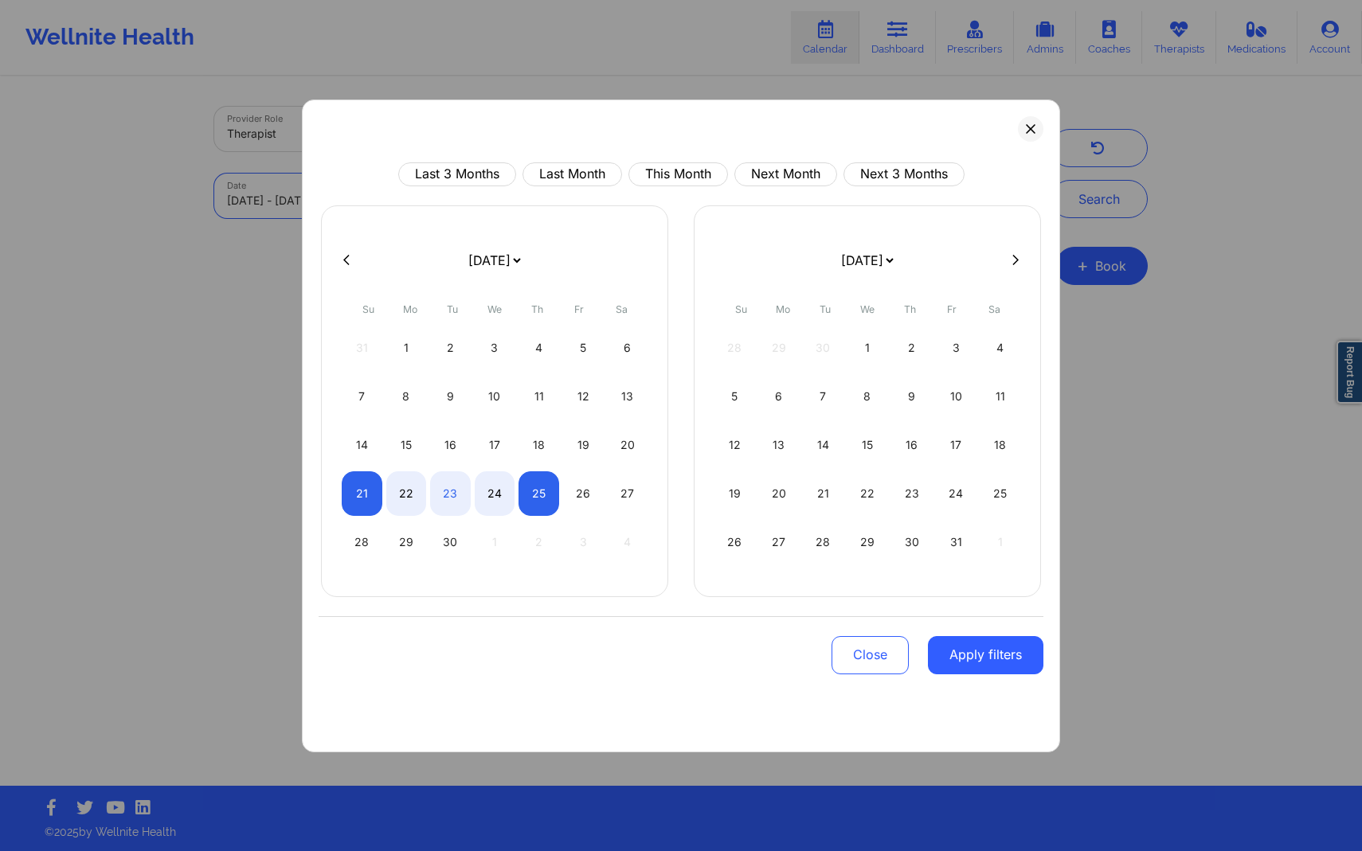
click at [434, 195] on body "Wellnite Health Calendar Dashboard Prescribers Admins Coaches Therapists Medica…" at bounding box center [681, 425] width 1362 height 851
click at [881, 655] on button "Close" at bounding box center [870, 655] width 77 height 38
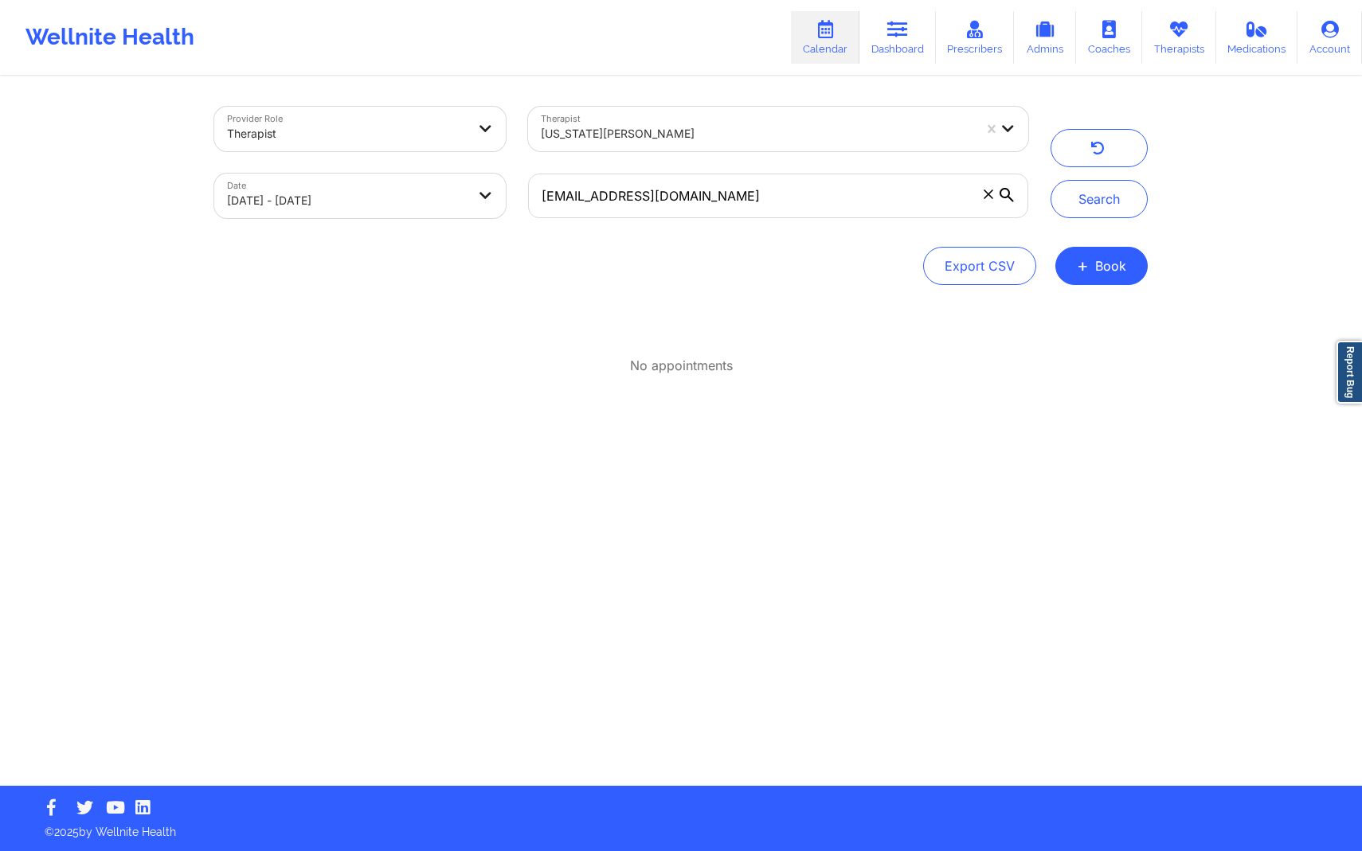
click at [452, 200] on body "Wellnite Health Calendar Dashboard Prescribers Admins Coaches Therapists Medica…" at bounding box center [681, 425] width 1362 height 851
select select "2025-8"
select select "2025-9"
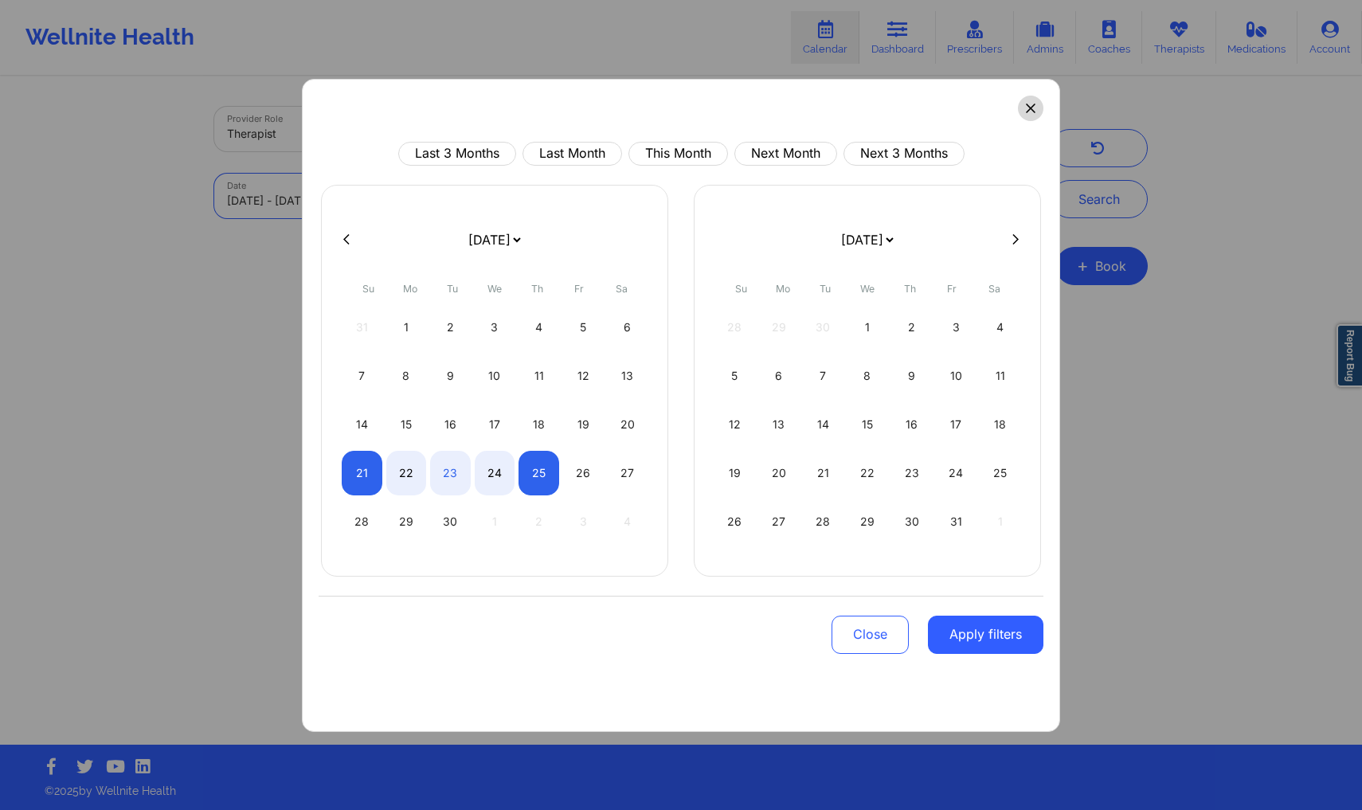
click at [1032, 105] on icon at bounding box center [1030, 108] width 9 height 9
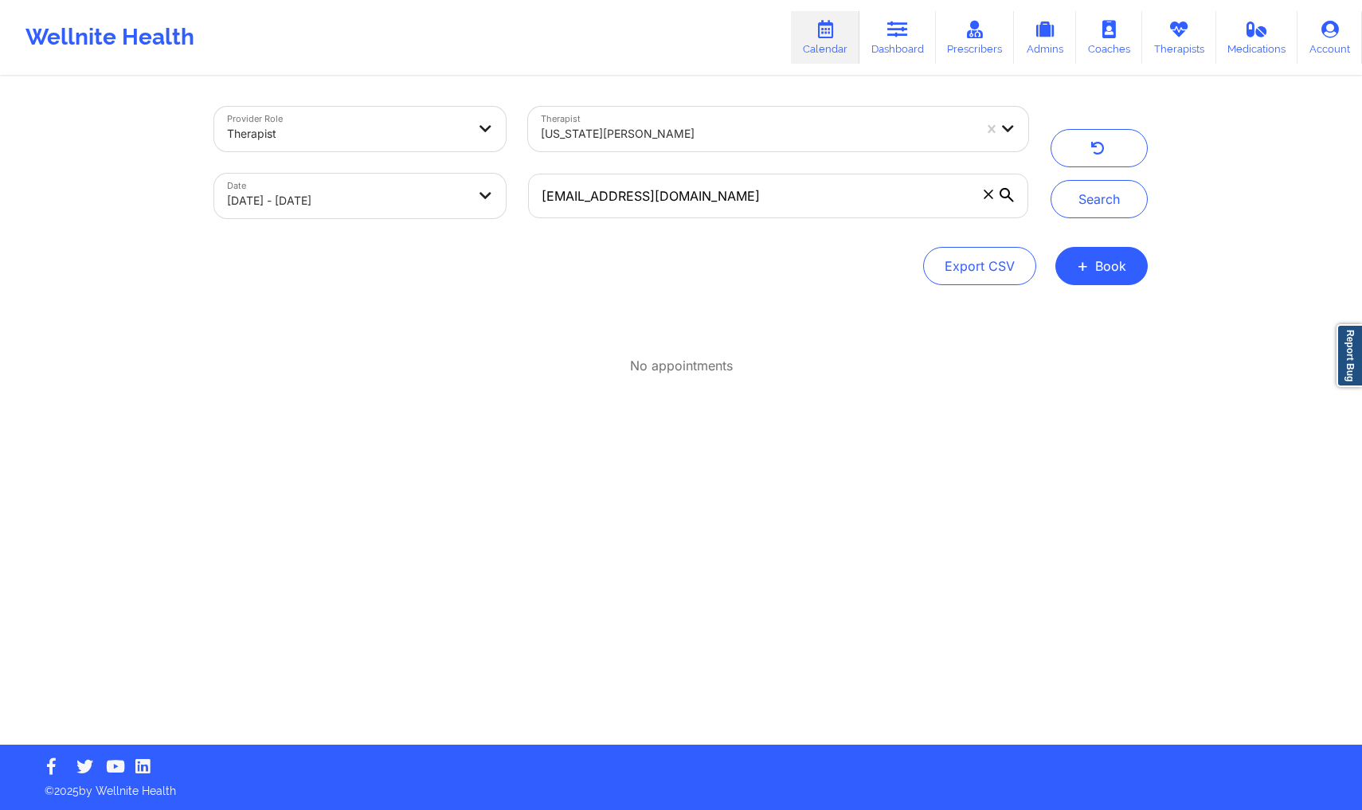
select select "2025-8"
select select "2025-9"
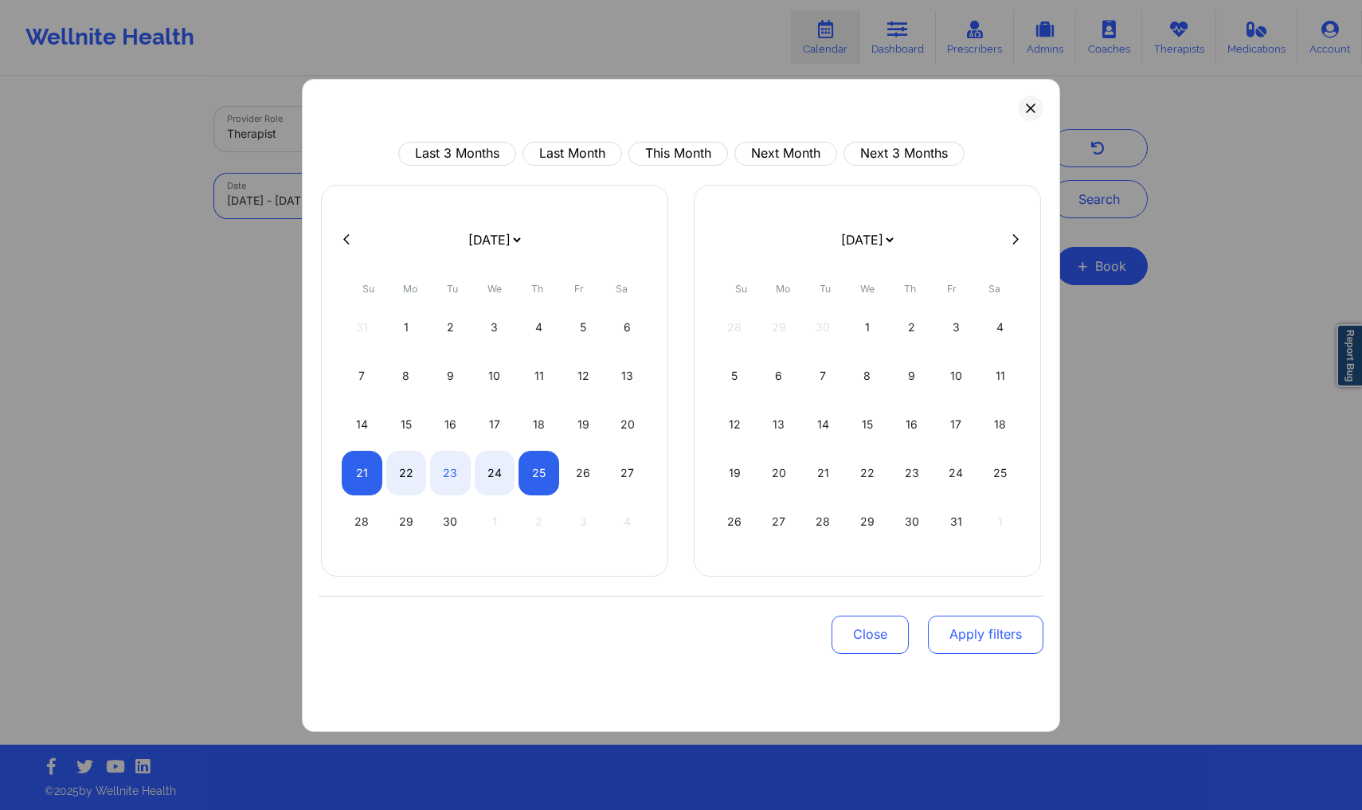
click at [963, 633] on button "Apply filters" at bounding box center [985, 635] width 115 height 38
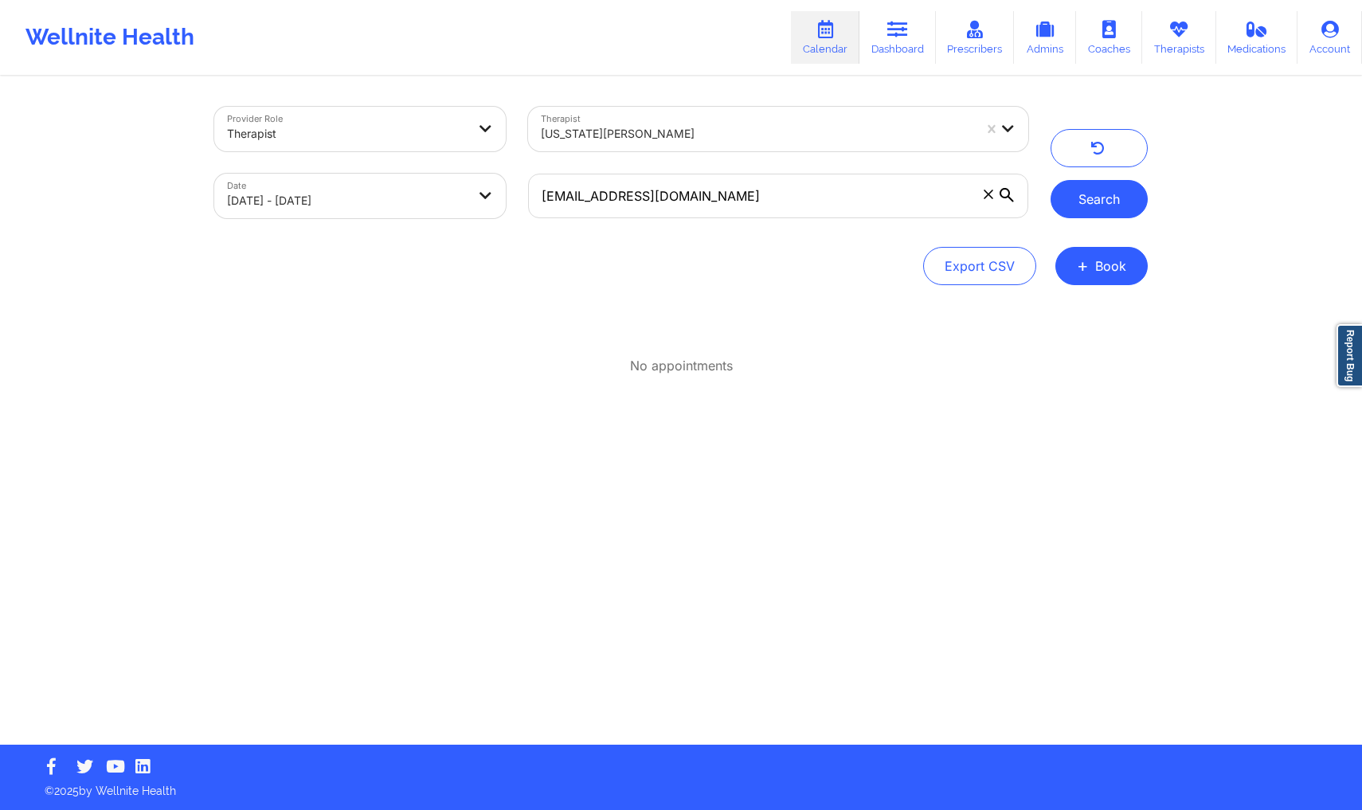
click at [1109, 200] on button "Search" at bounding box center [1099, 199] width 97 height 38
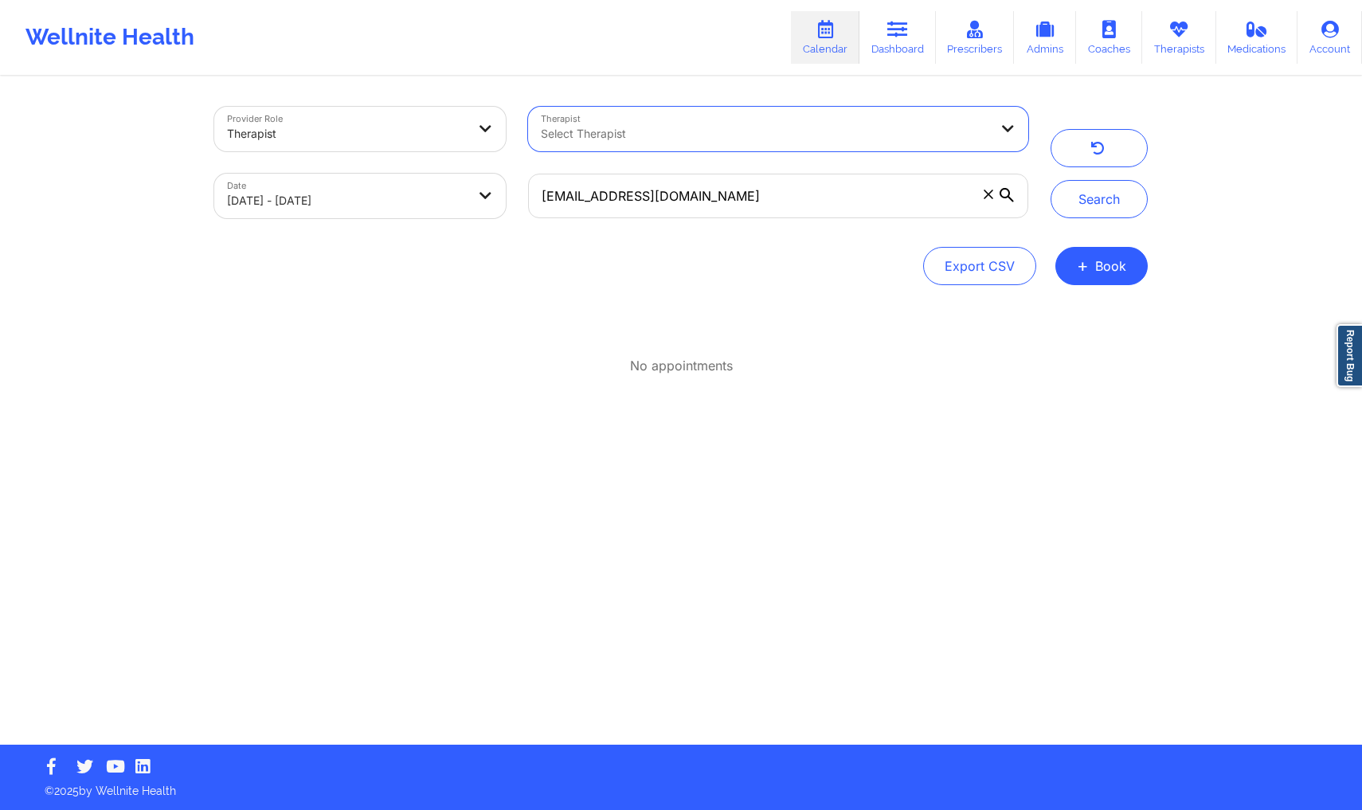
click at [448, 207] on body "Wellnite Health Calendar Dashboard Prescribers Admins Coaches Therapists Medica…" at bounding box center [681, 405] width 1362 height 810
select select "2025-8"
select select "2025-9"
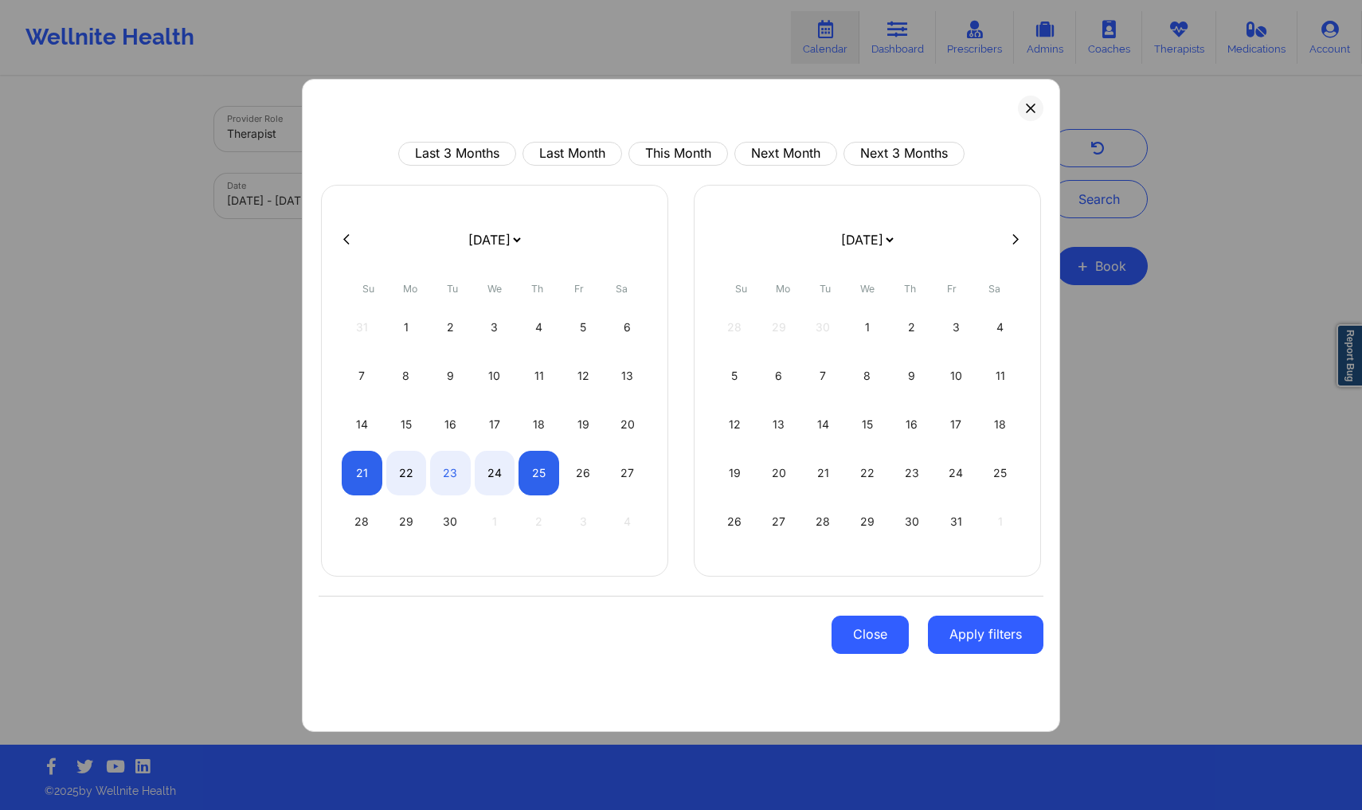
click at [895, 625] on button "Close" at bounding box center [870, 635] width 77 height 38
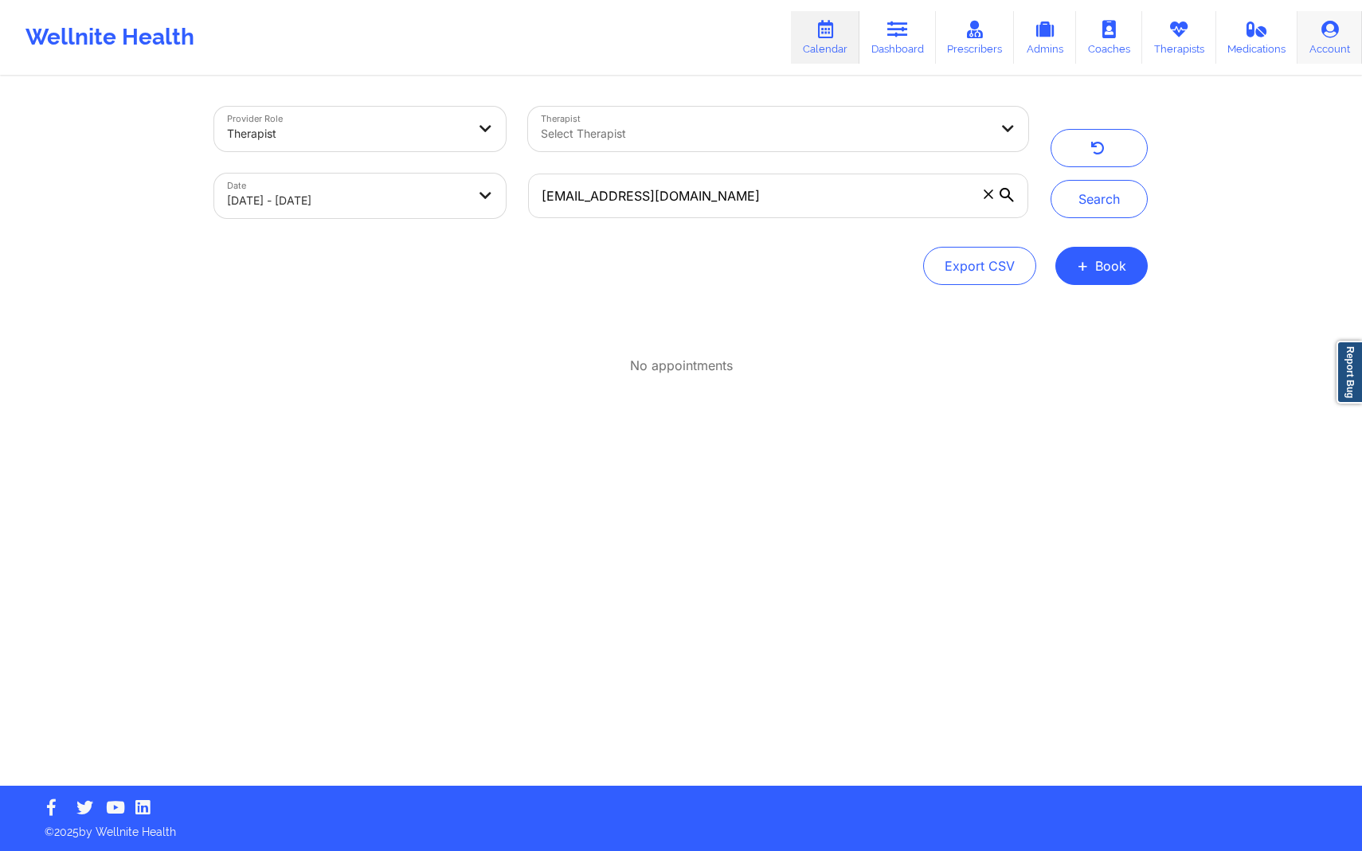
click at [1340, 47] on link "Account" at bounding box center [1329, 37] width 65 height 53
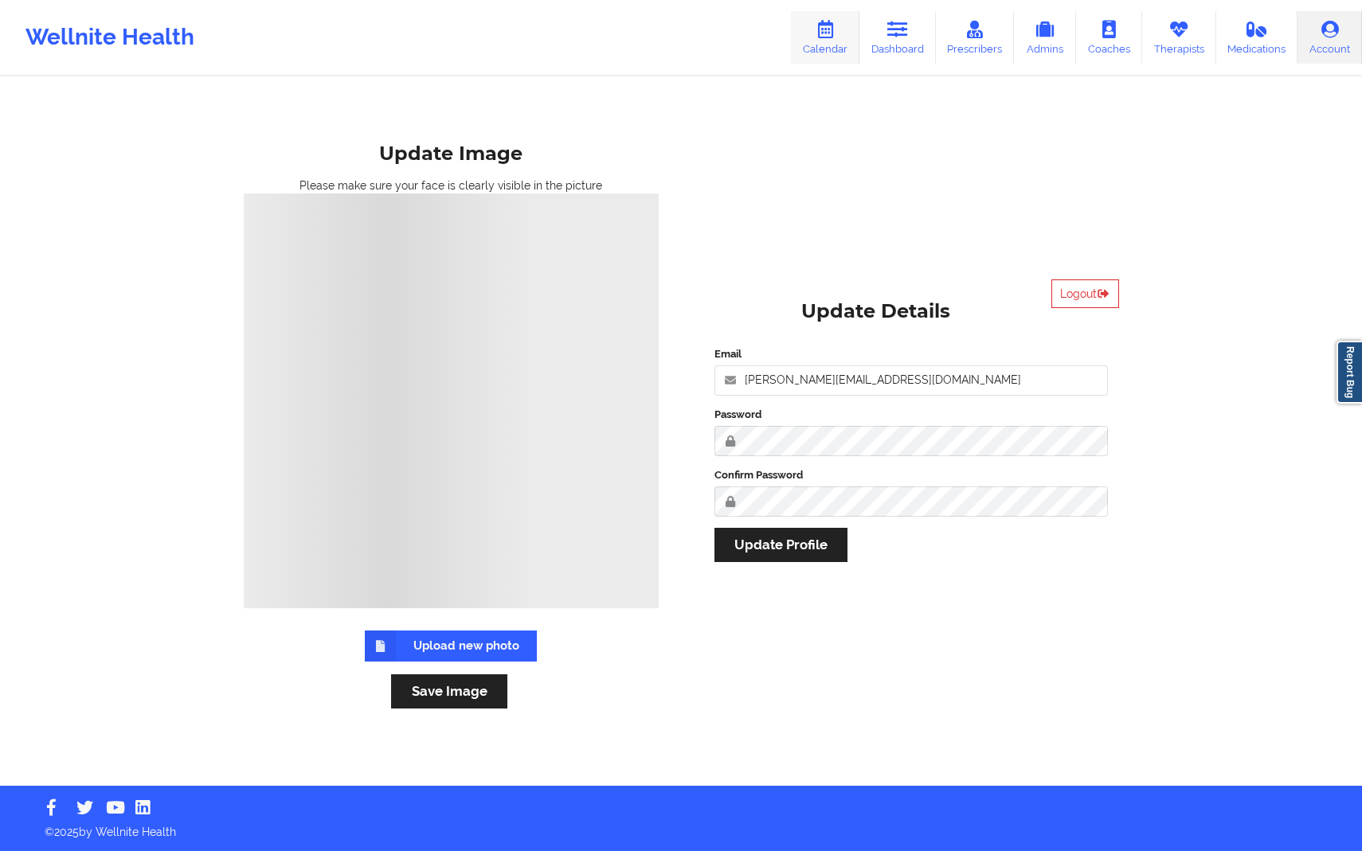
click at [812, 55] on link "Calendar" at bounding box center [825, 37] width 68 height 53
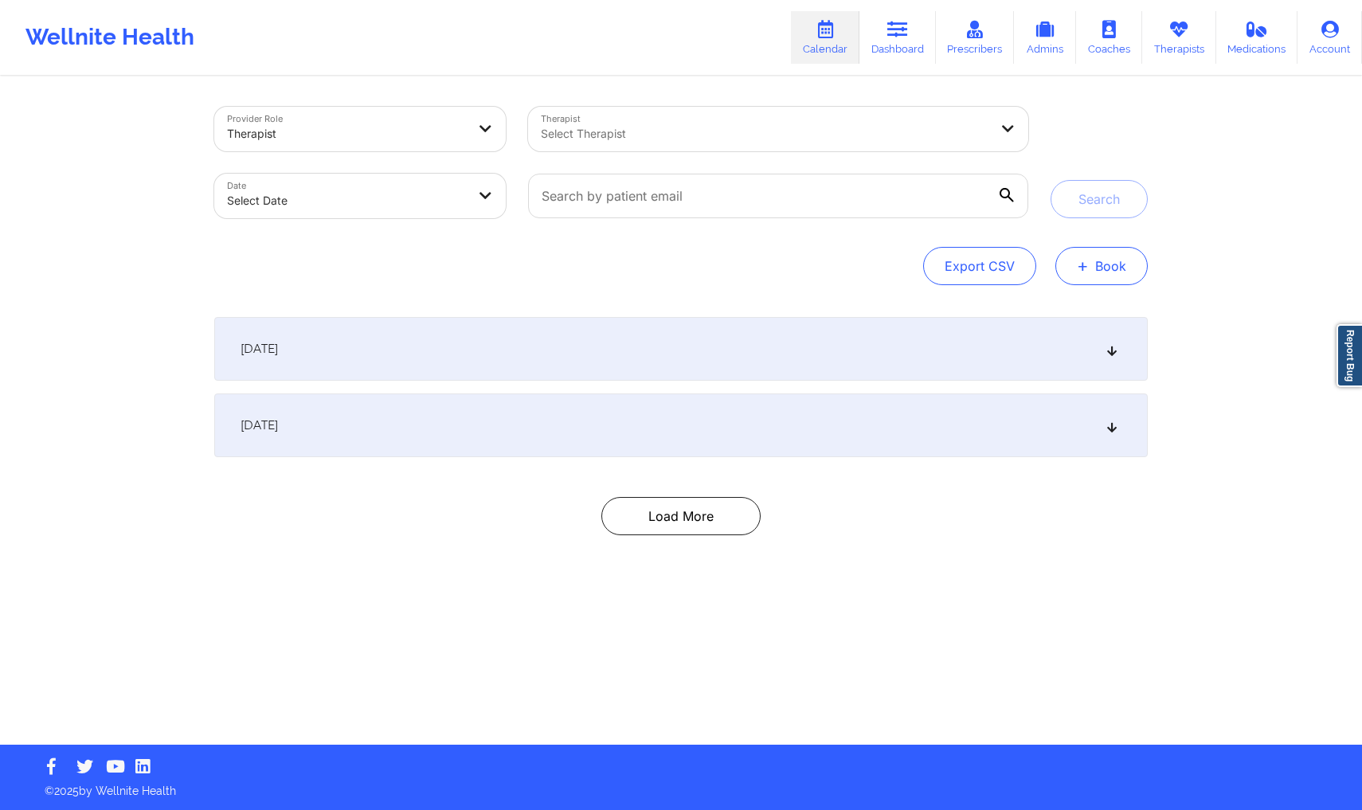
click at [1107, 267] on button "+ Book" at bounding box center [1101, 266] width 92 height 38
click at [1061, 311] on button "Therapy Session" at bounding box center [1075, 316] width 122 height 26
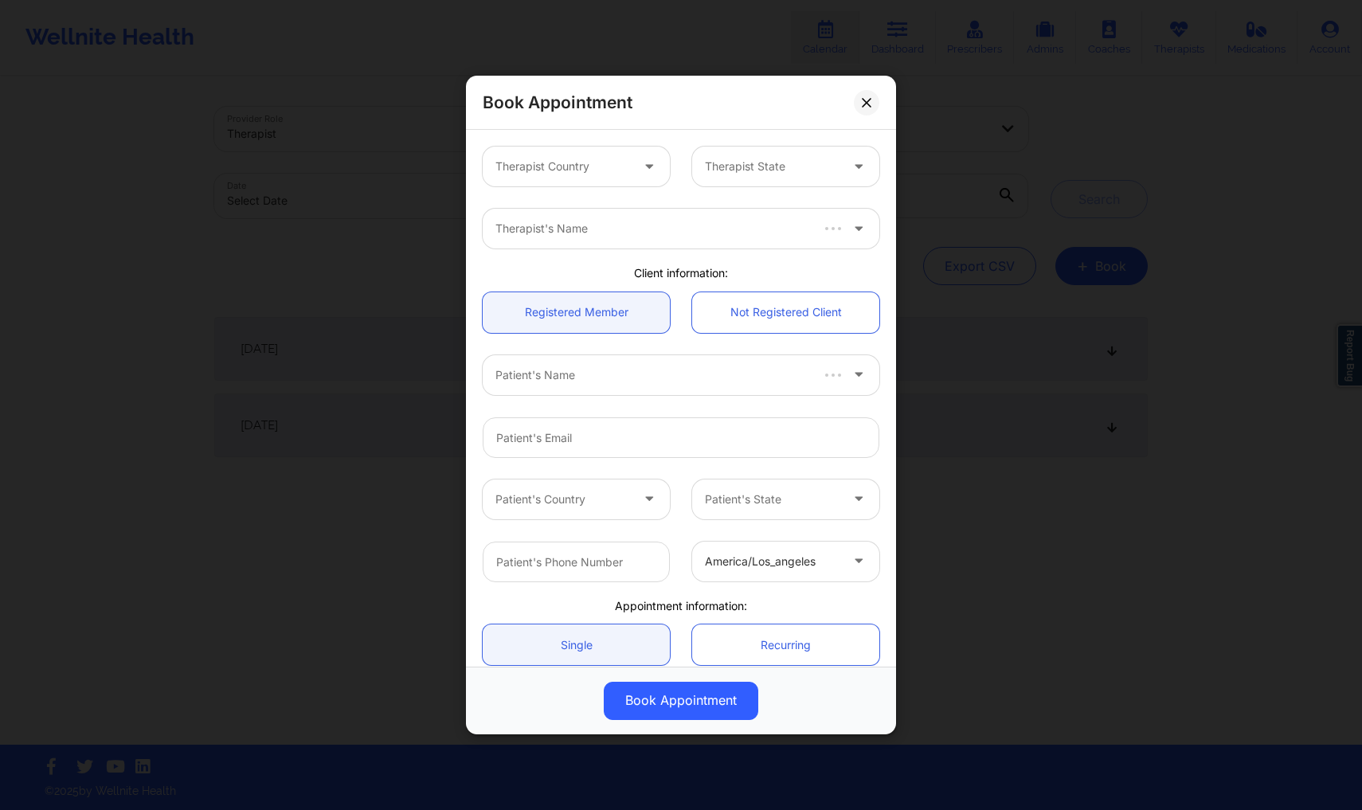
click at [647, 153] on div at bounding box center [651, 167] width 38 height 40
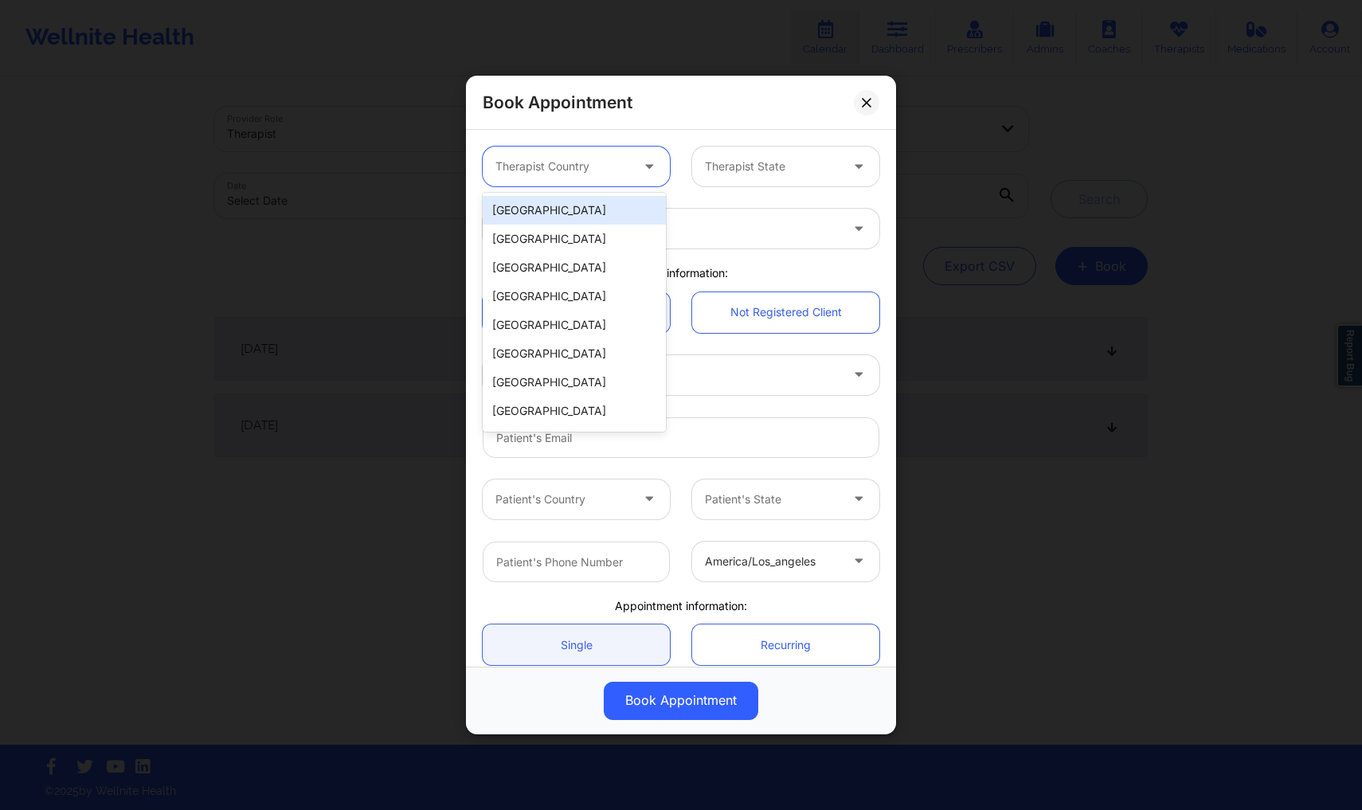
click at [574, 218] on div "[GEOGRAPHIC_DATA]" at bounding box center [574, 210] width 183 height 29
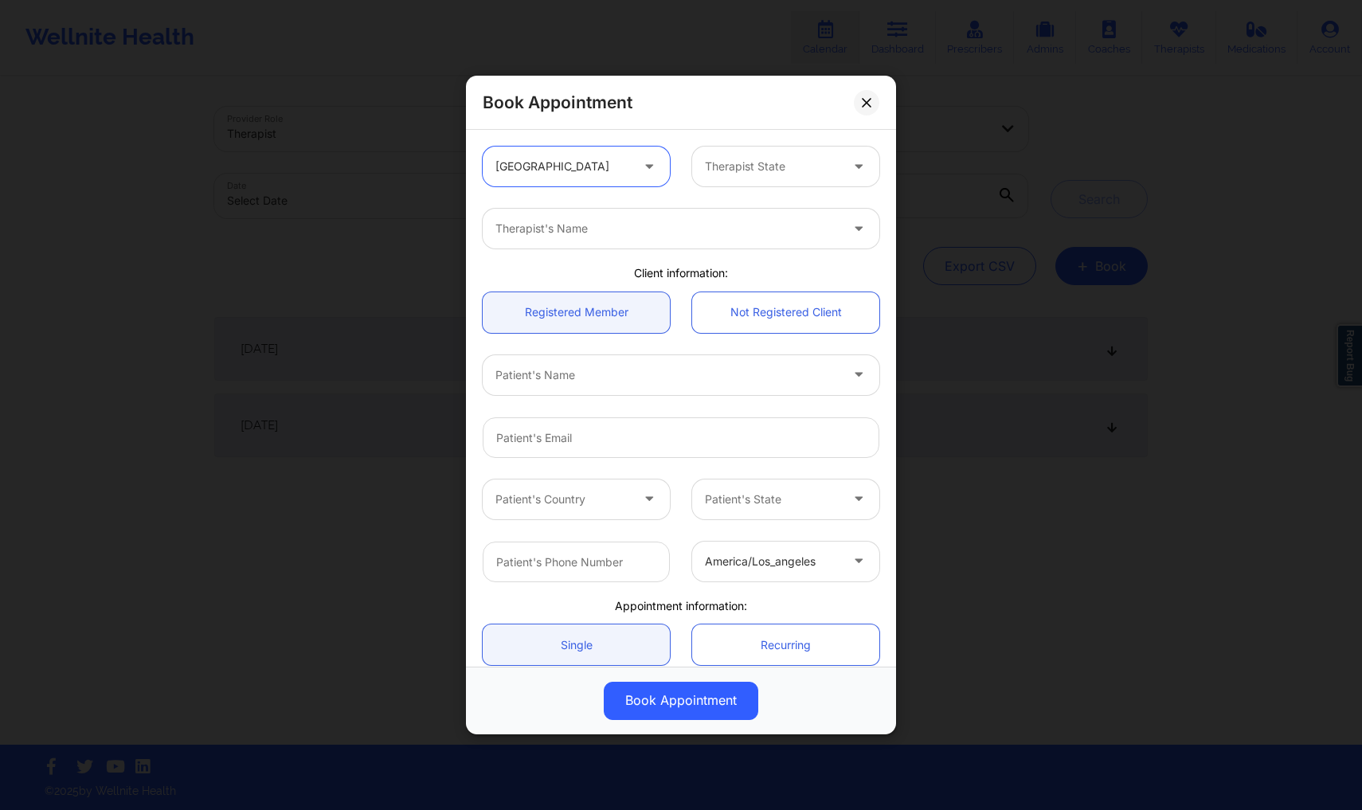
click at [769, 176] on div "Therapist State" at bounding box center [766, 167] width 149 height 40
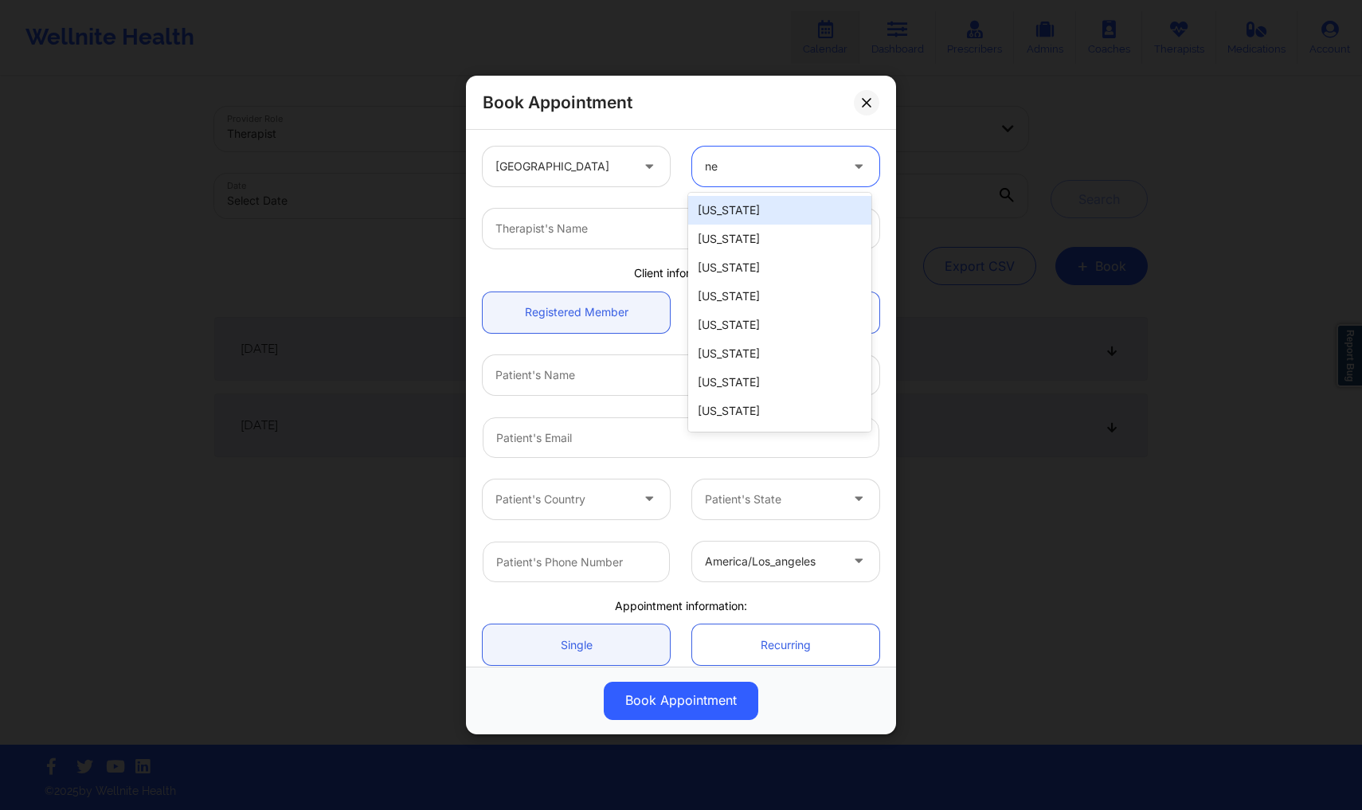
type input "new"
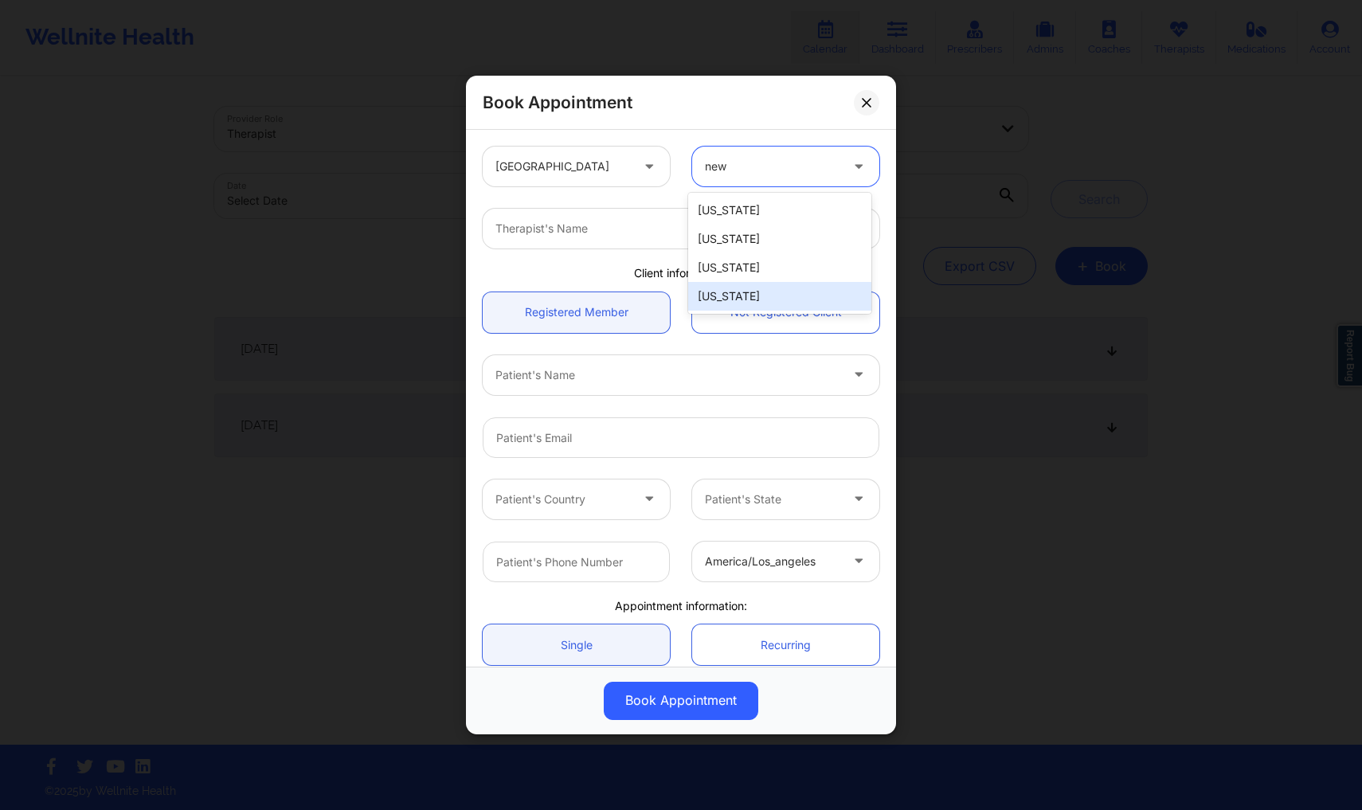
click at [780, 288] on div "[US_STATE]" at bounding box center [779, 296] width 183 height 29
click at [649, 237] on div at bounding box center [667, 228] width 344 height 19
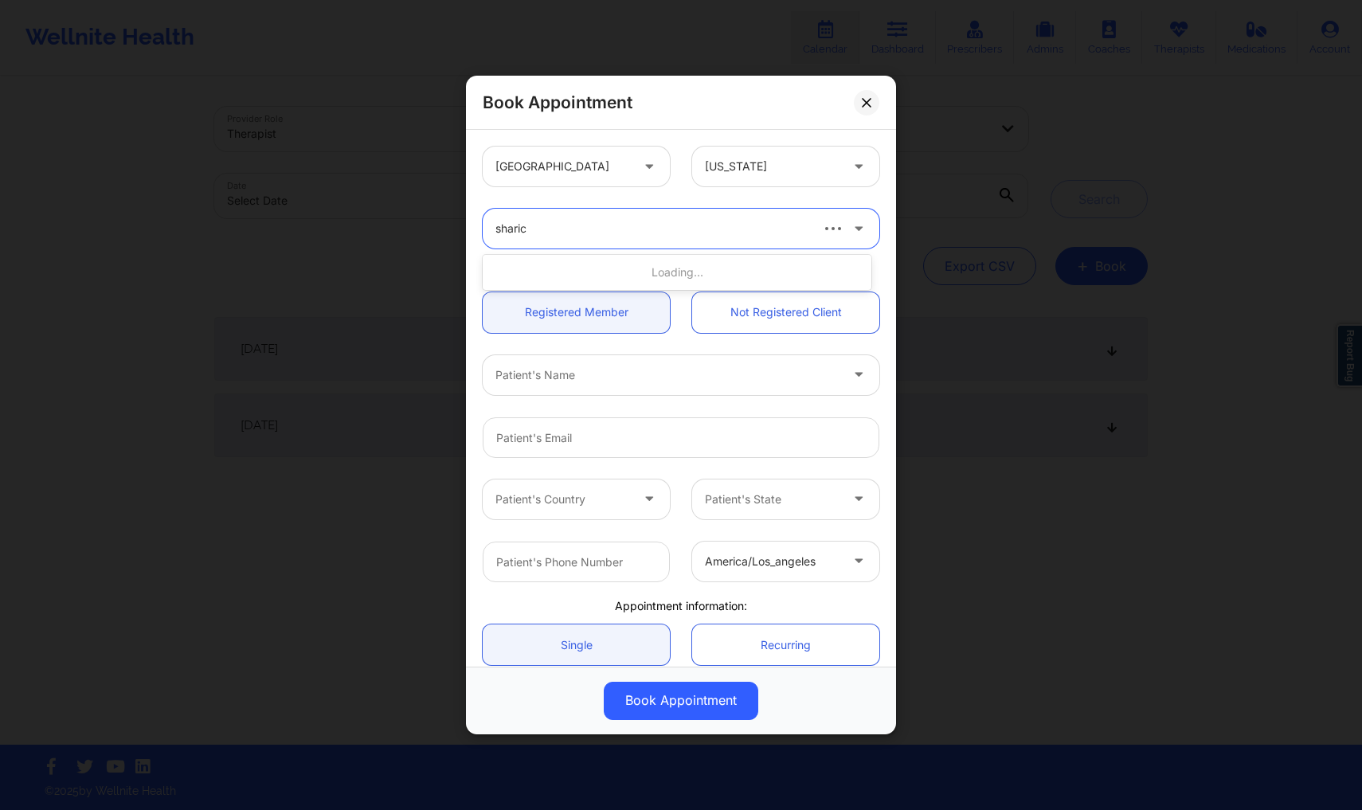
type input "sharice"
click at [599, 268] on div "[PERSON_NAME]" at bounding box center [677, 272] width 389 height 29
click at [754, 323] on link "Not Registered Client" at bounding box center [785, 312] width 187 height 41
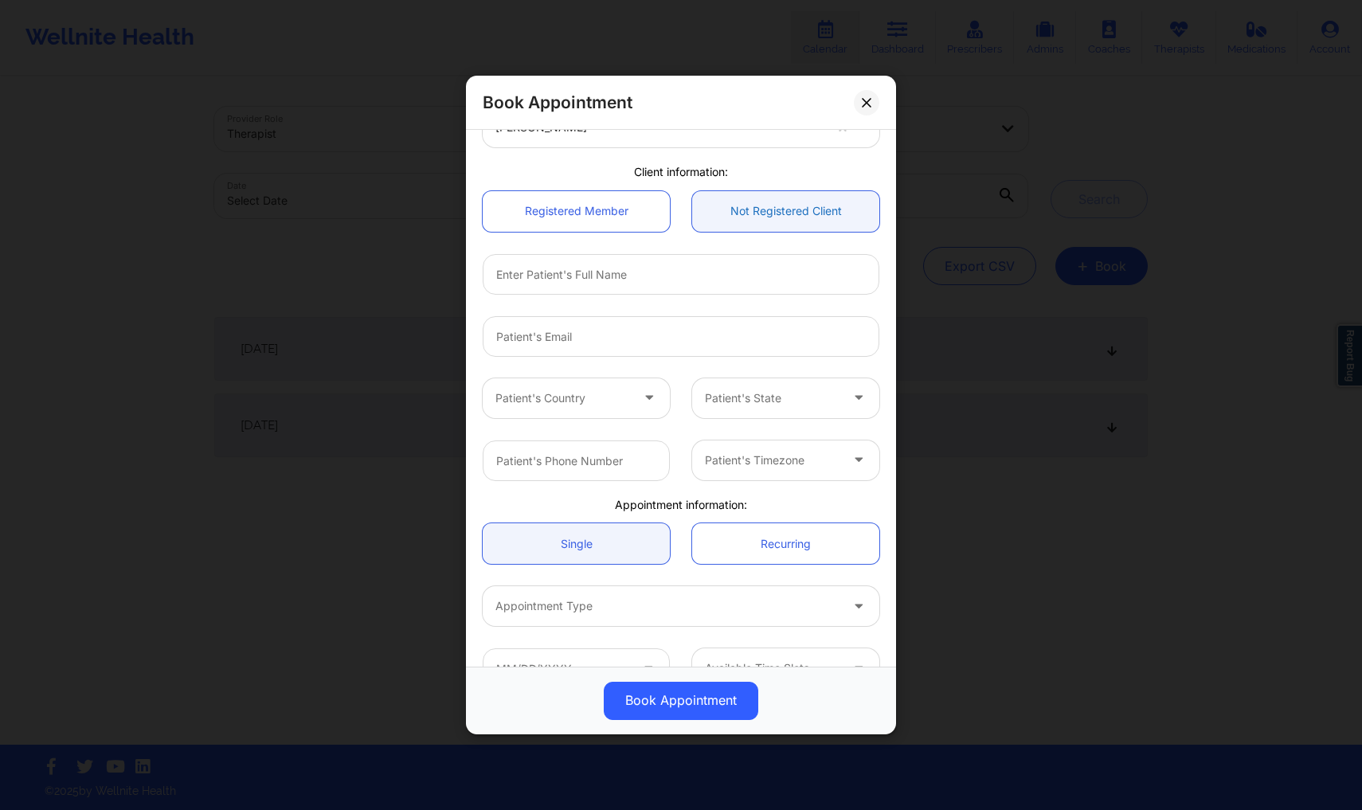
scroll to position [138, 0]
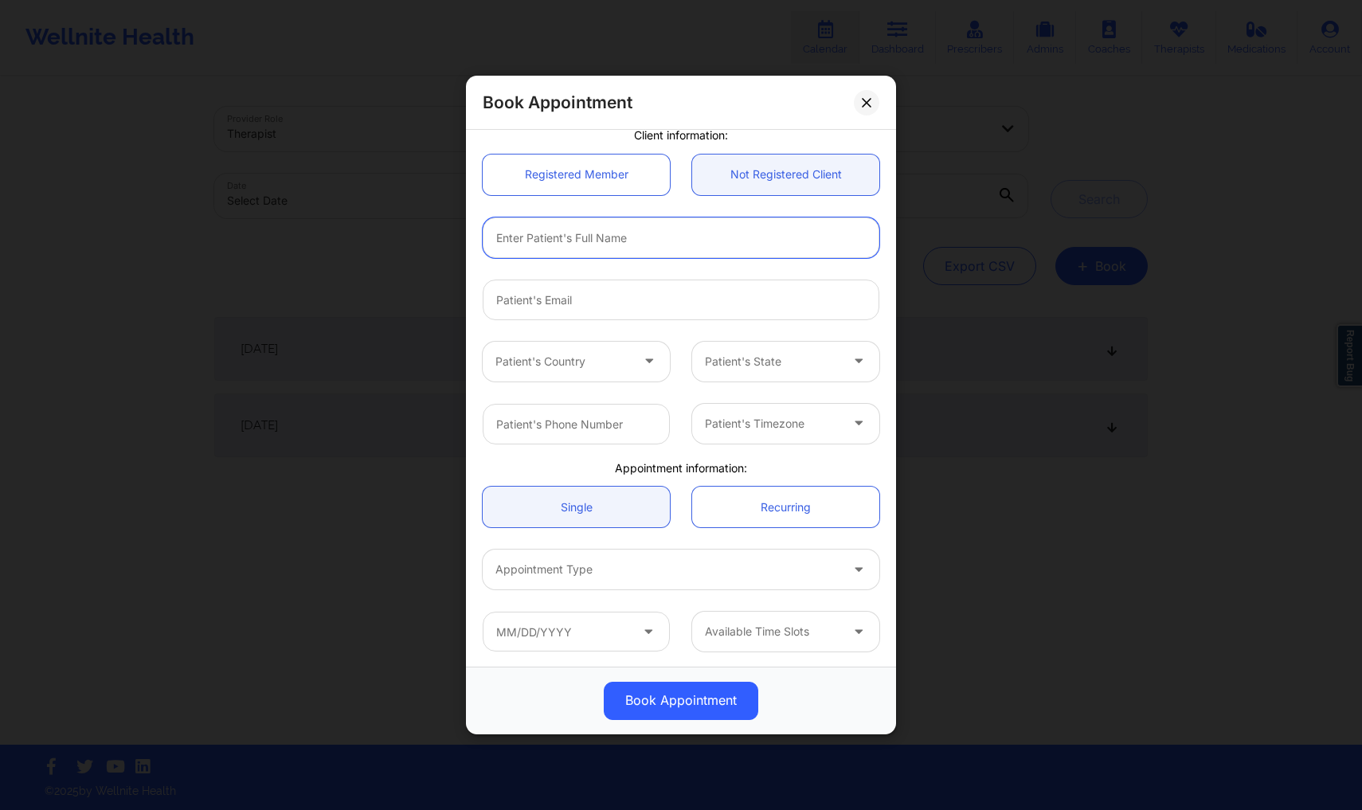
click at [715, 248] on input "text" at bounding box center [681, 237] width 397 height 41
type input "[PERSON_NAME]"
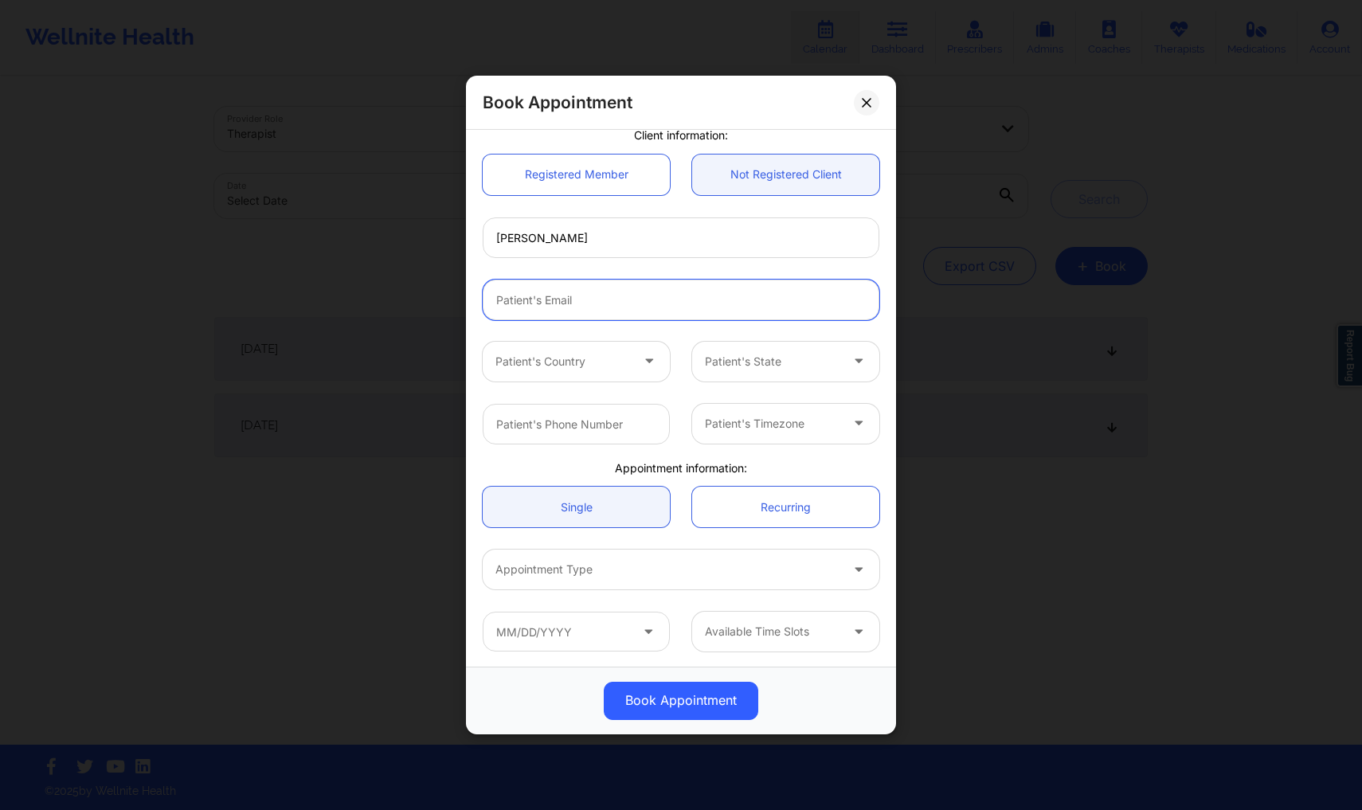
click at [607, 295] on input "email" at bounding box center [681, 300] width 397 height 41
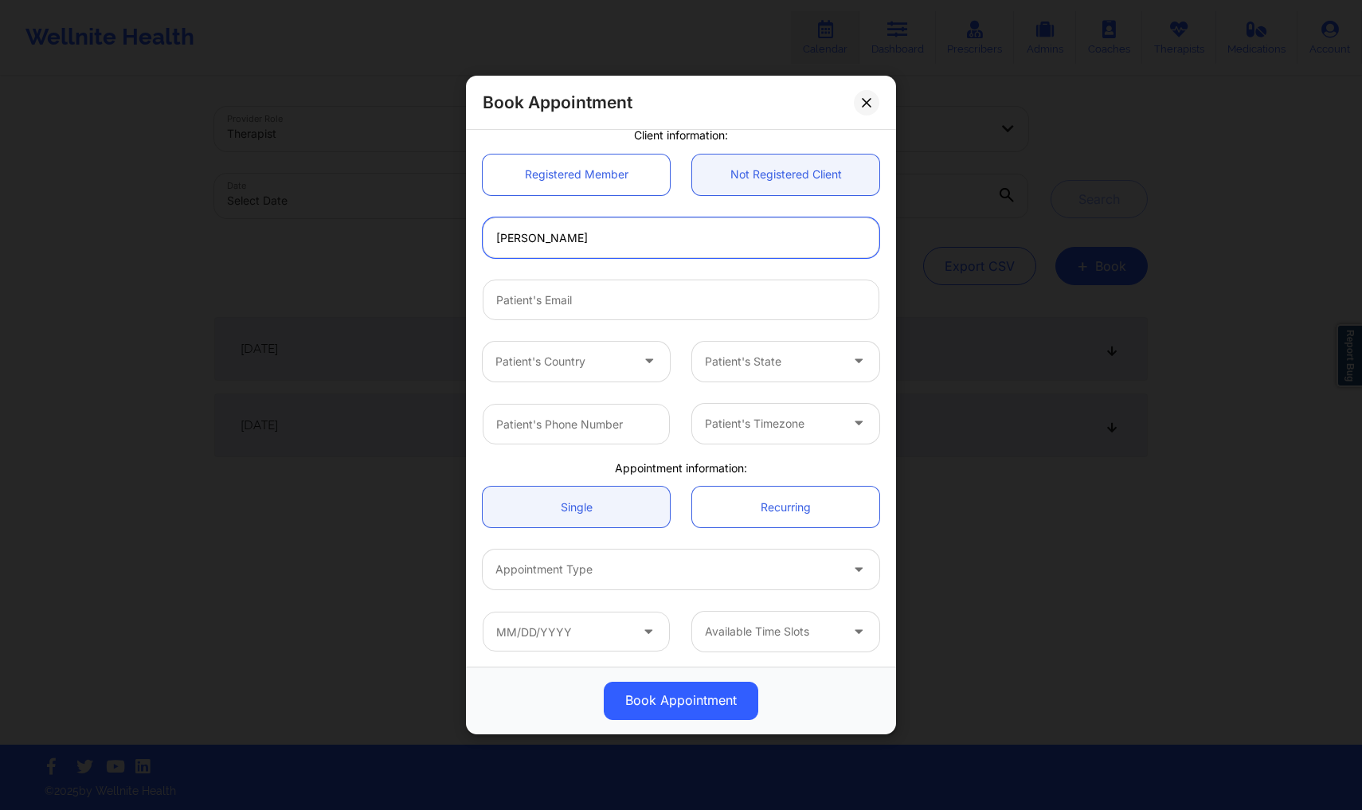
click at [629, 241] on input "[PERSON_NAME]" at bounding box center [681, 237] width 397 height 41
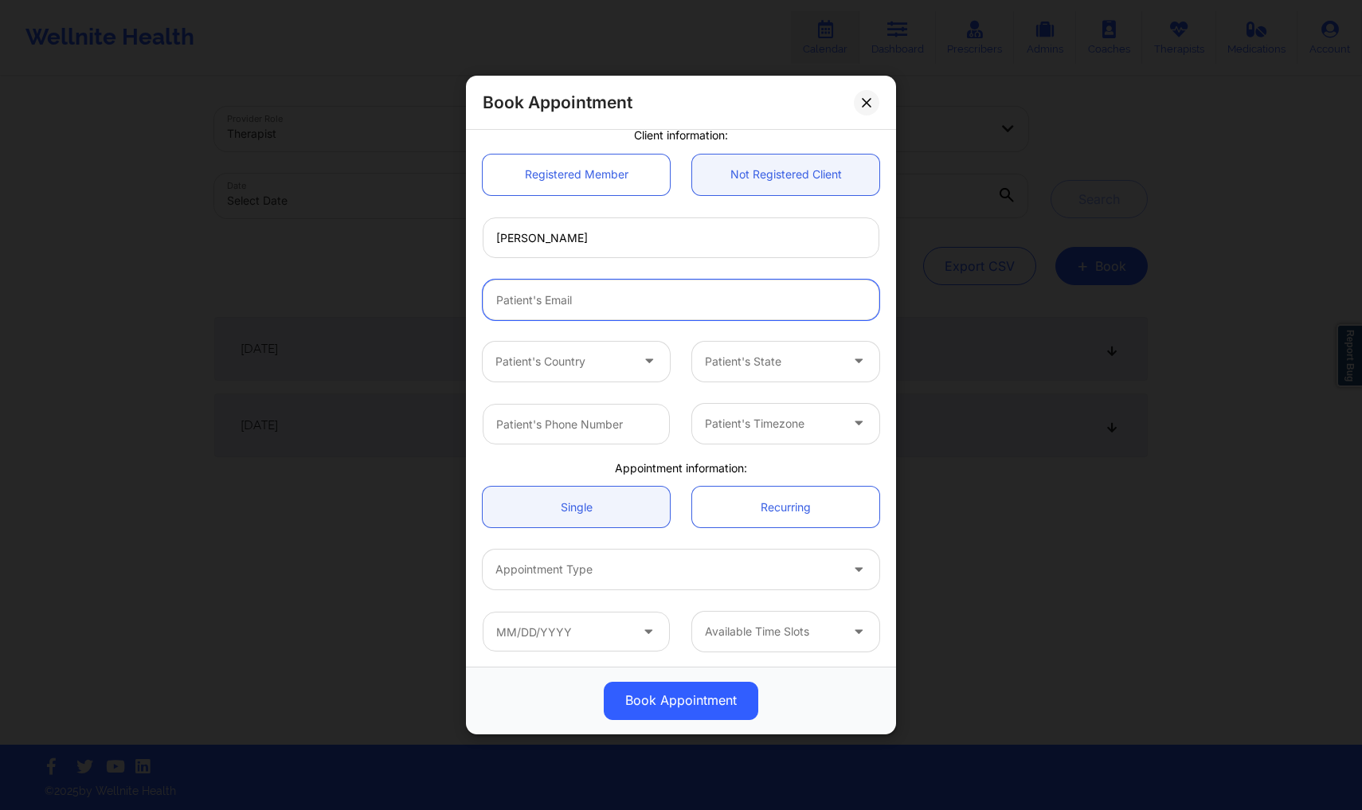
click at [515, 301] on input "email" at bounding box center [681, 300] width 397 height 41
type input "[EMAIL_ADDRESS][DOMAIN_NAME]"
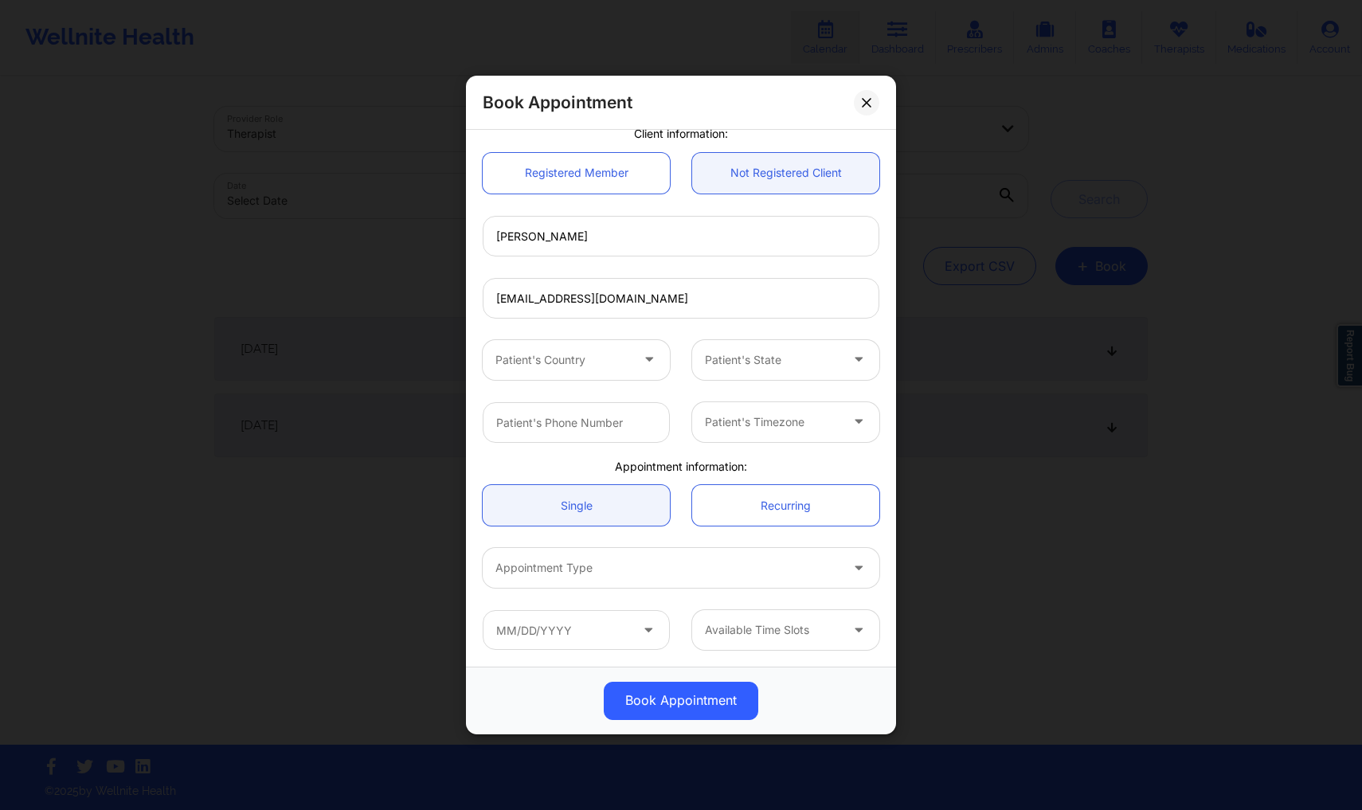
click at [632, 362] on div at bounding box center [651, 360] width 38 height 40
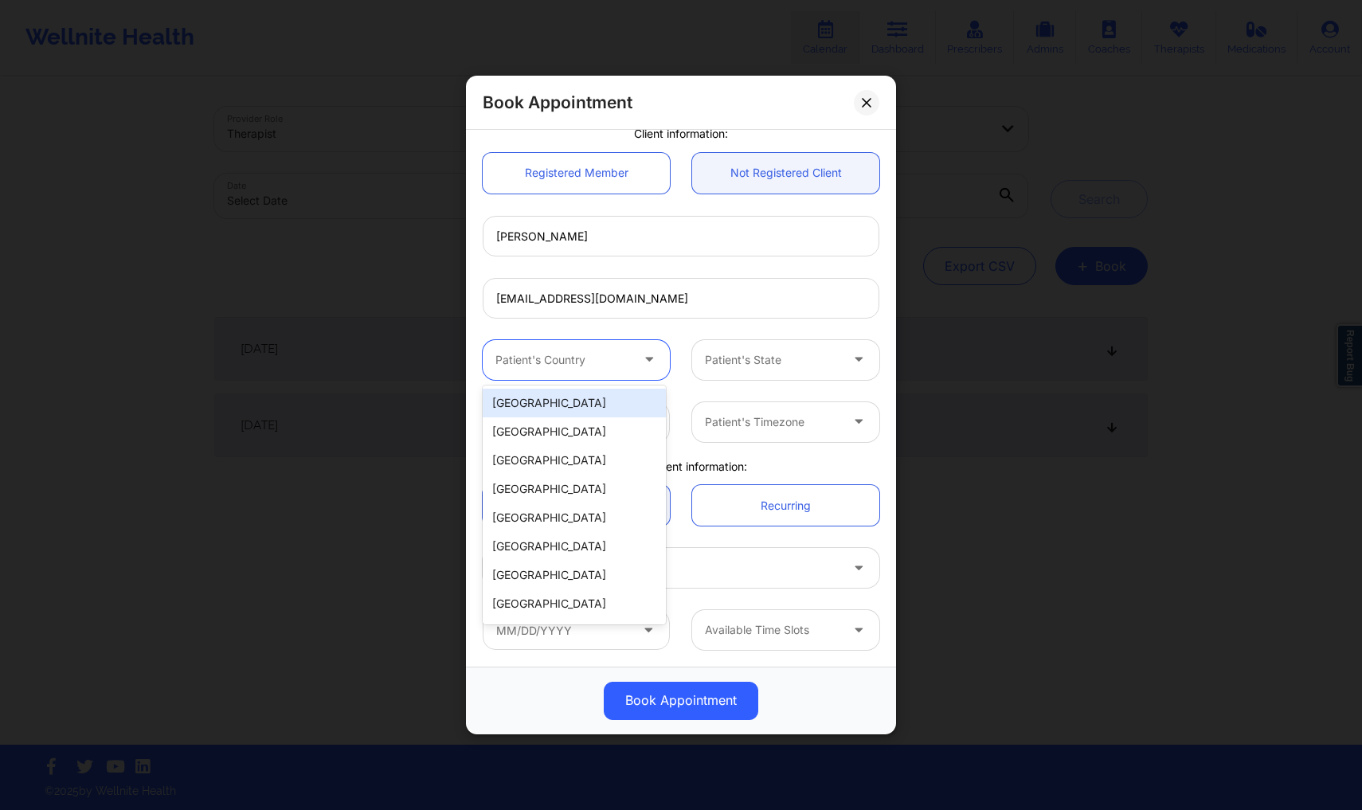
click at [596, 410] on div "[GEOGRAPHIC_DATA]" at bounding box center [574, 403] width 183 height 29
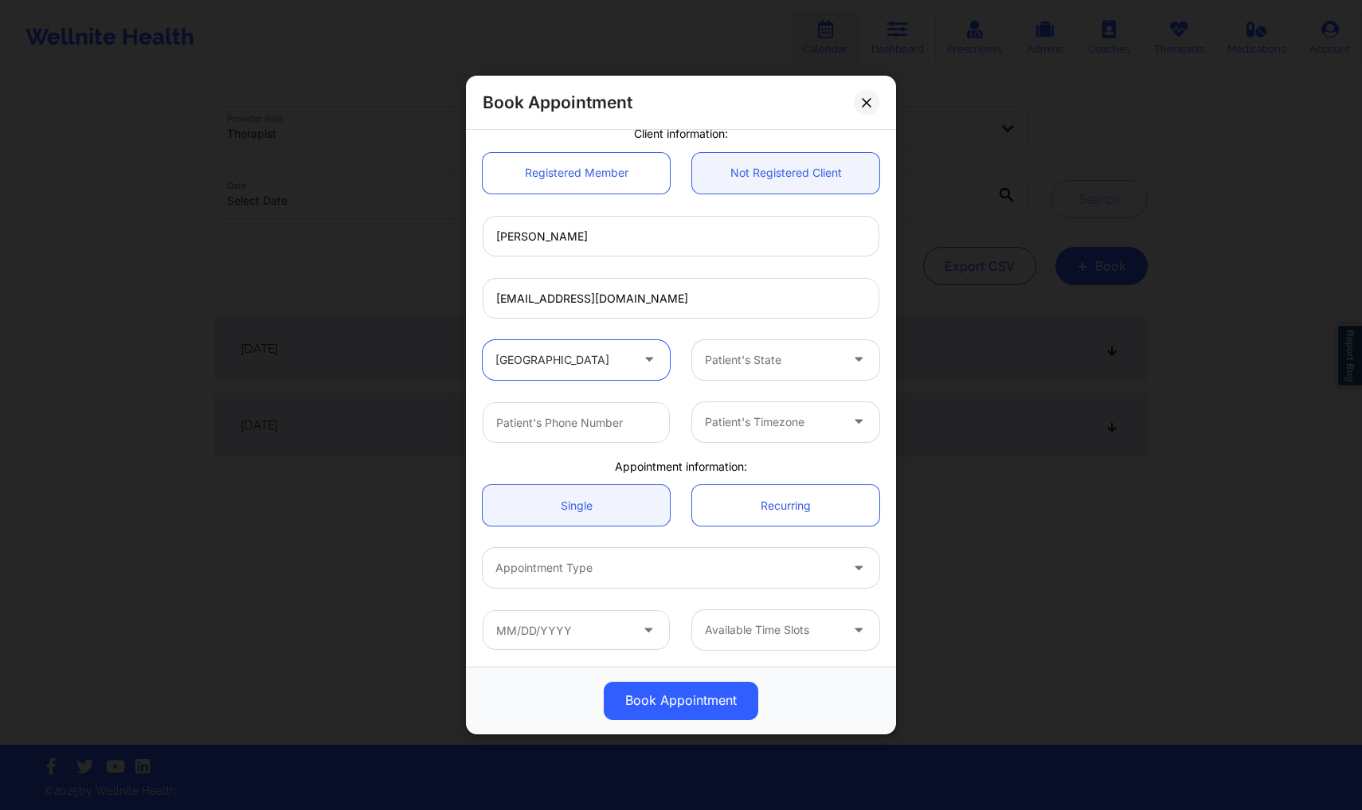
click at [780, 368] on div at bounding box center [772, 359] width 135 height 19
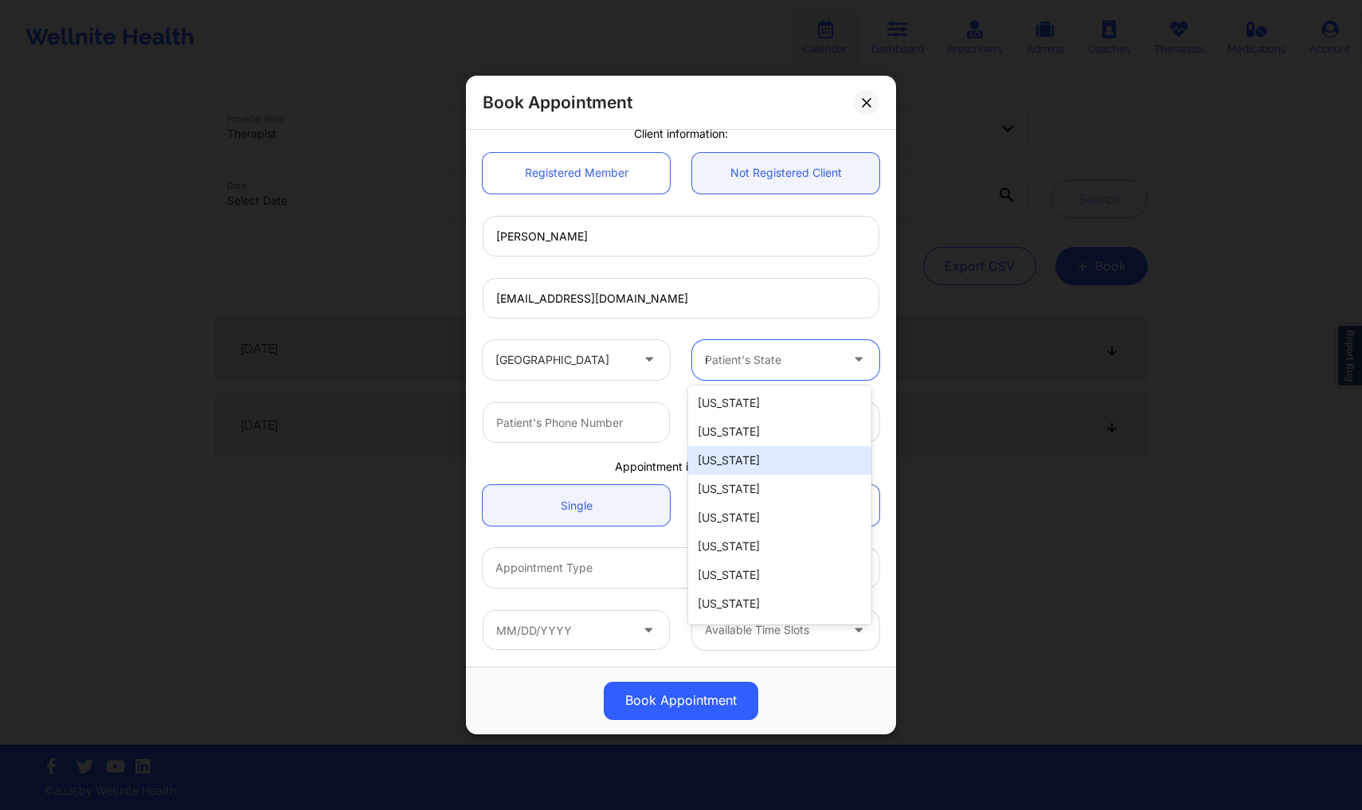
type input "new"
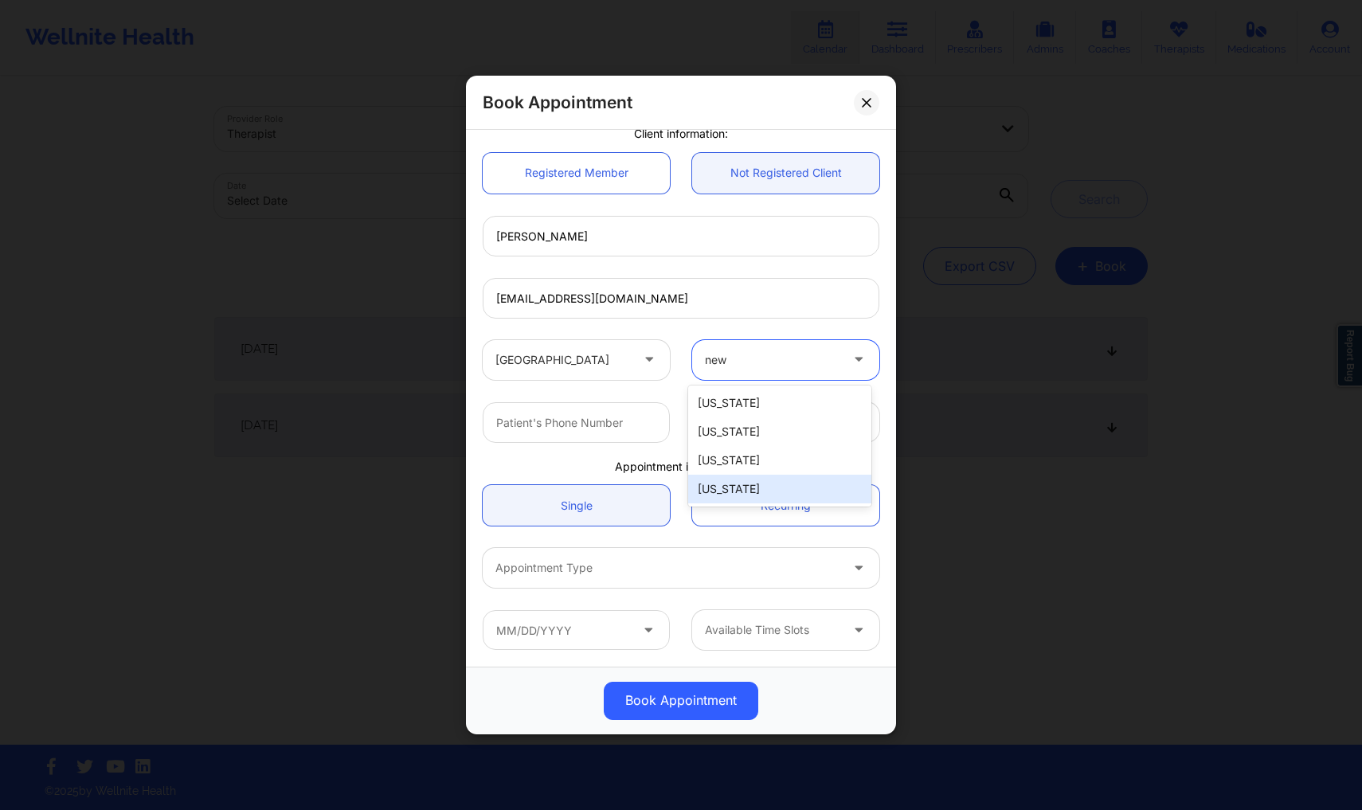
click at [749, 479] on div "[US_STATE]" at bounding box center [779, 489] width 183 height 29
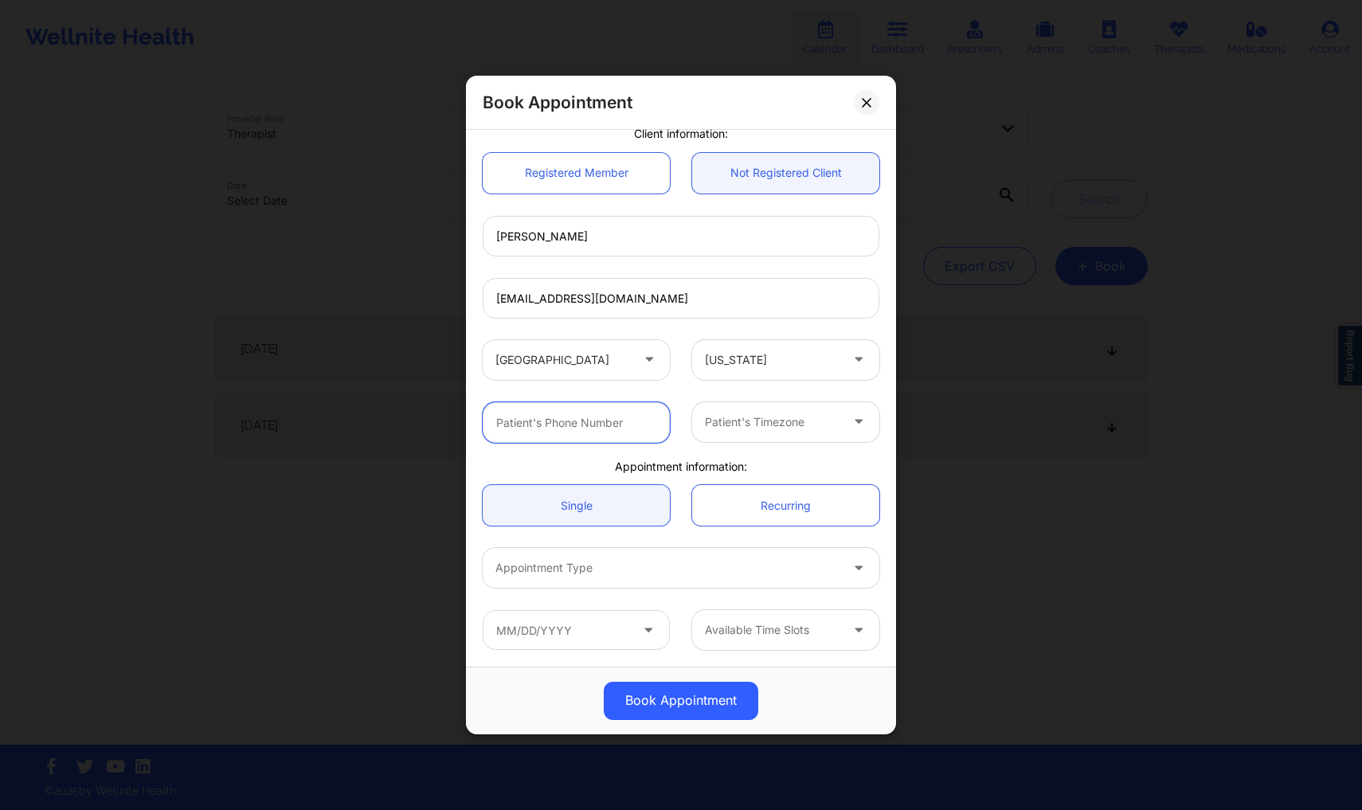
click at [616, 425] on input "text" at bounding box center [576, 422] width 187 height 41
type input "3418887637"
click at [777, 414] on div at bounding box center [772, 422] width 135 height 19
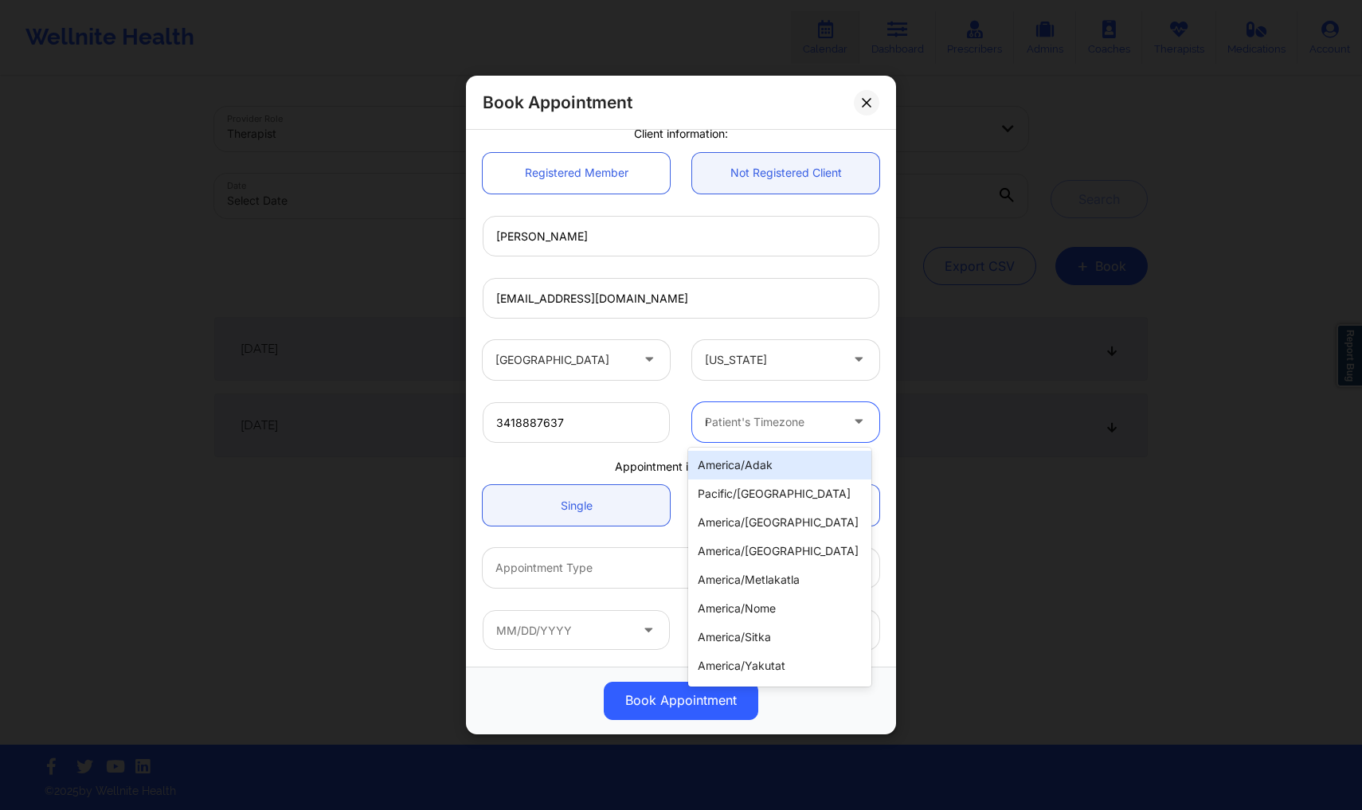
type input "new"
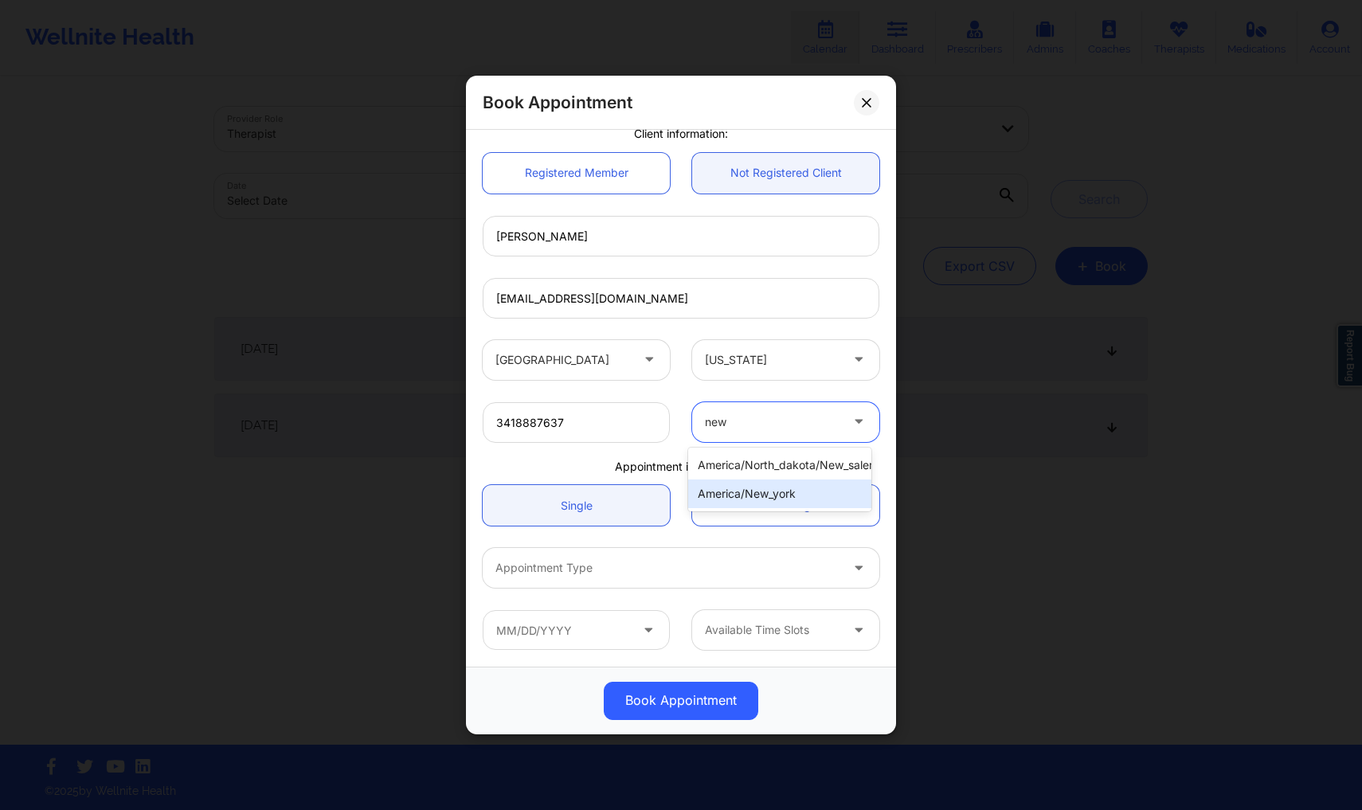
click at [768, 494] on div "america/new_york" at bounding box center [779, 493] width 183 height 29
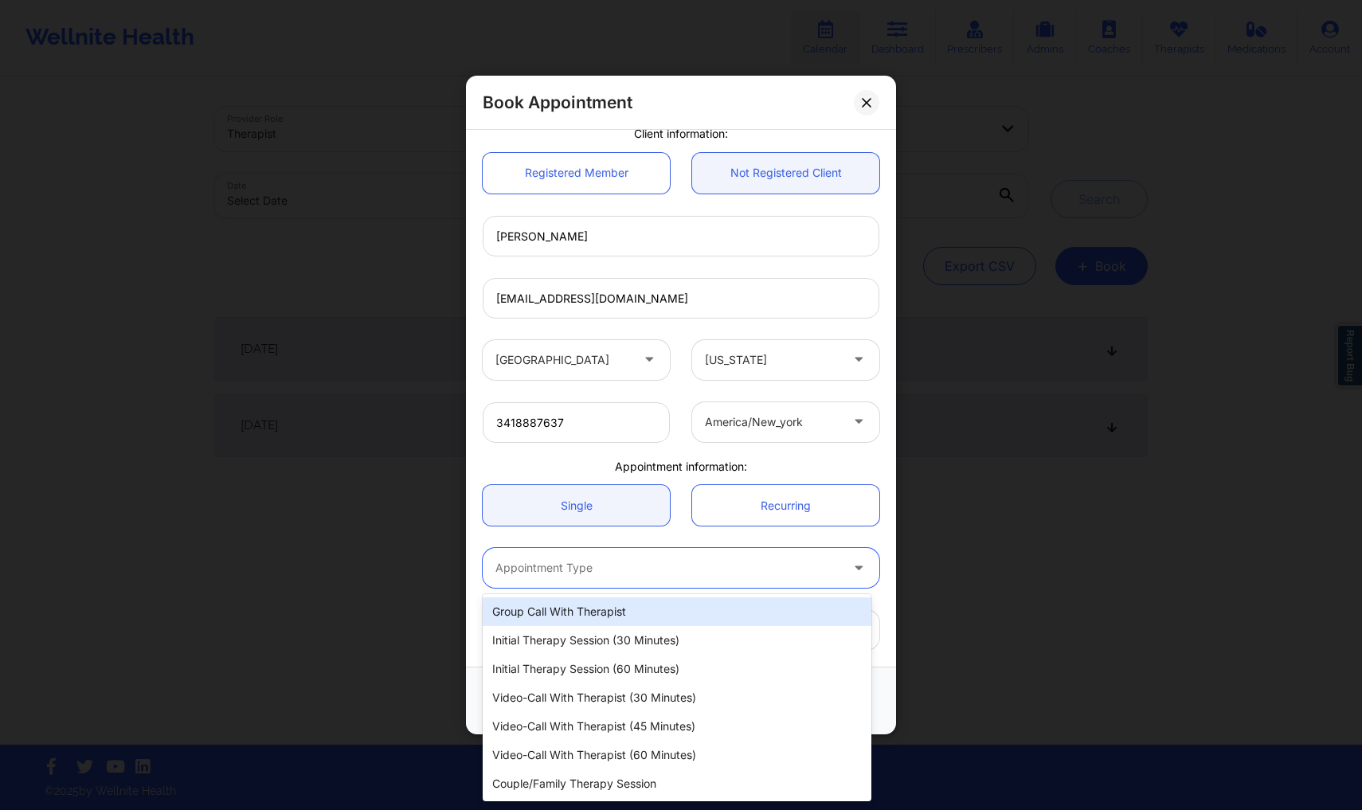
click at [552, 573] on div at bounding box center [667, 568] width 344 height 19
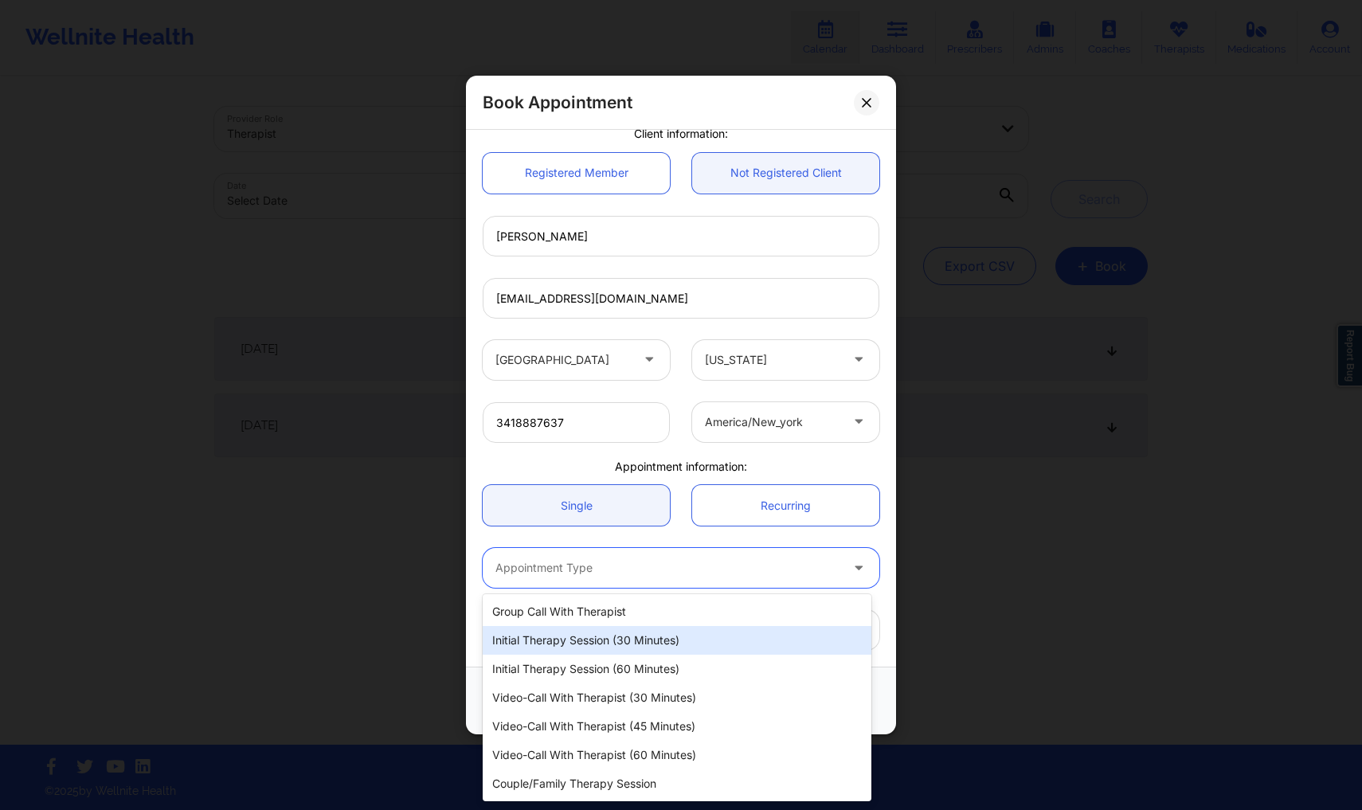
click at [608, 639] on div "Initial Therapy Session (30 minutes)" at bounding box center [677, 640] width 389 height 29
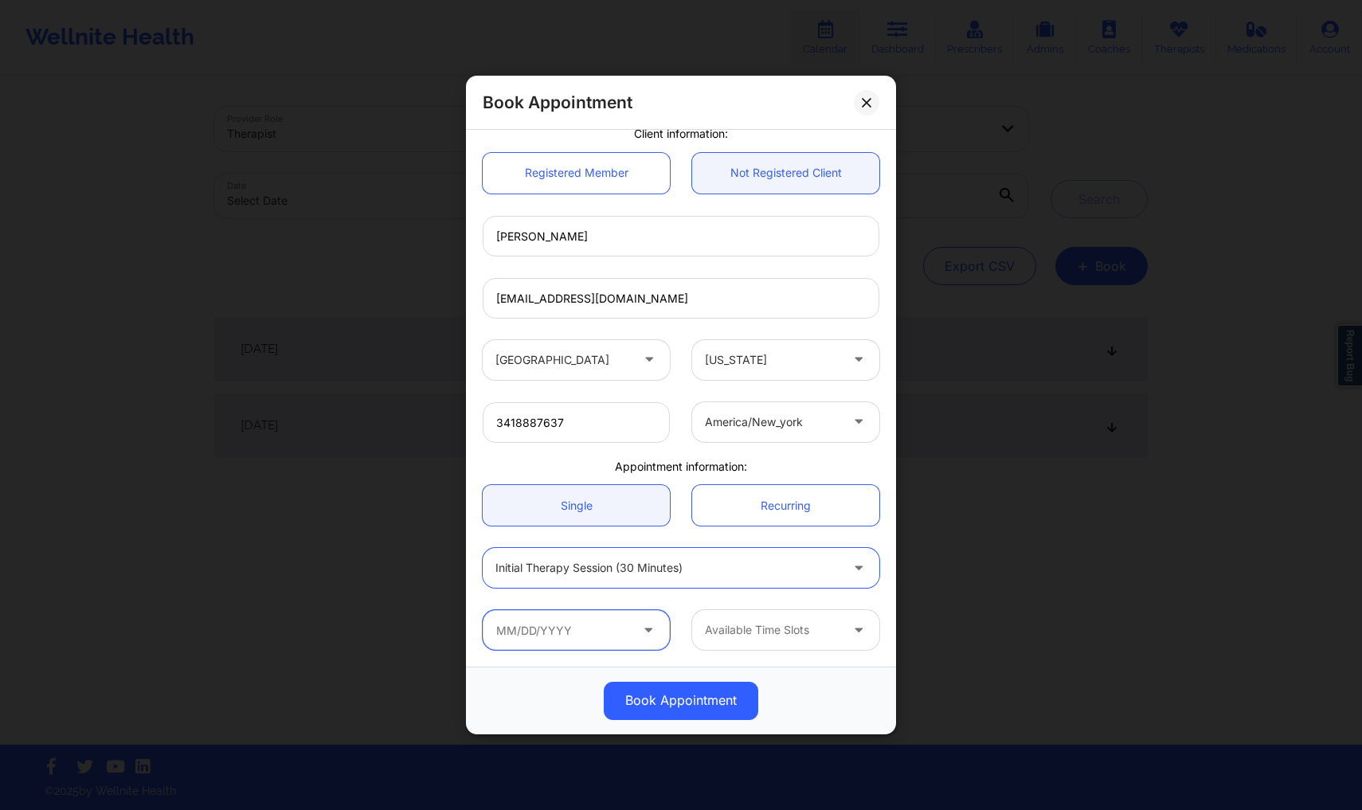
click at [569, 616] on input "text" at bounding box center [576, 630] width 187 height 40
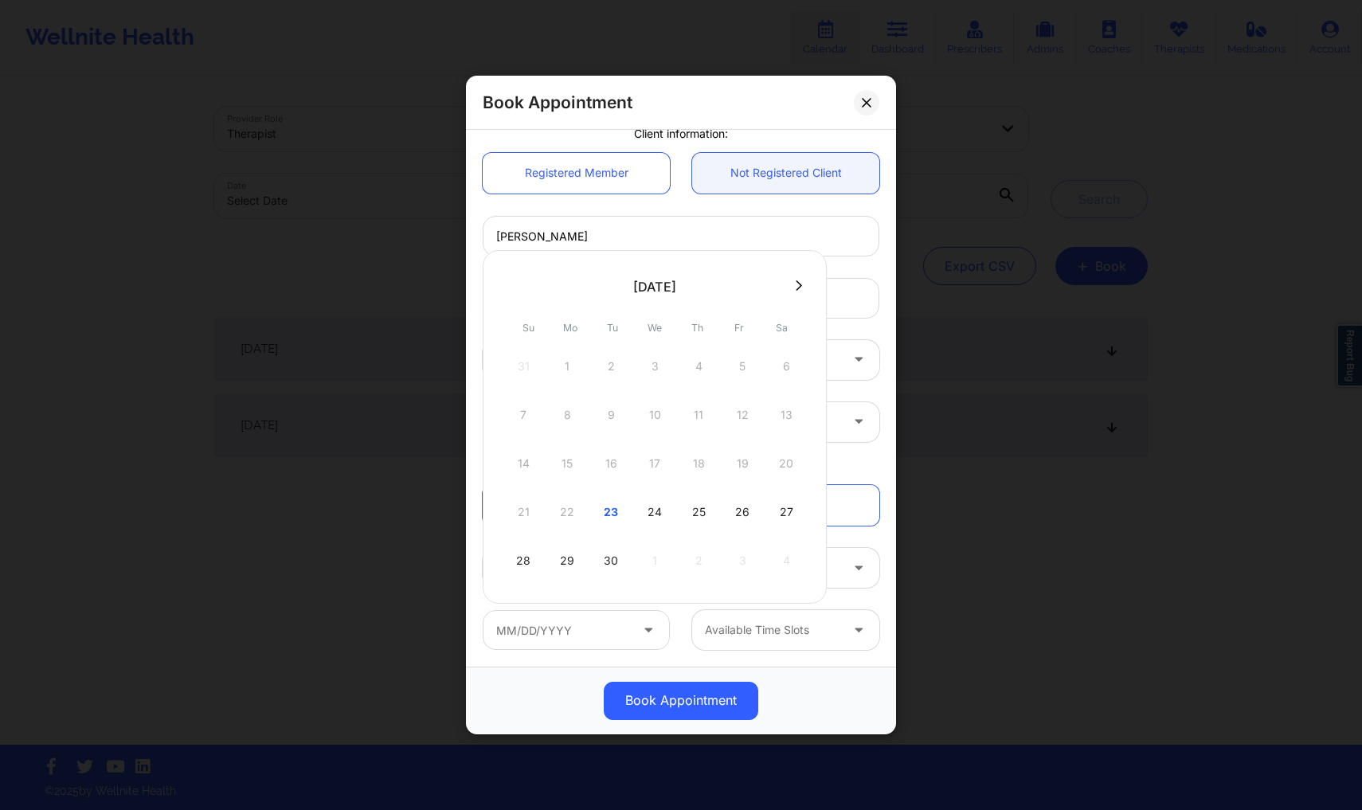
click at [871, 217] on div "[PERSON_NAME]" at bounding box center [681, 236] width 419 height 40
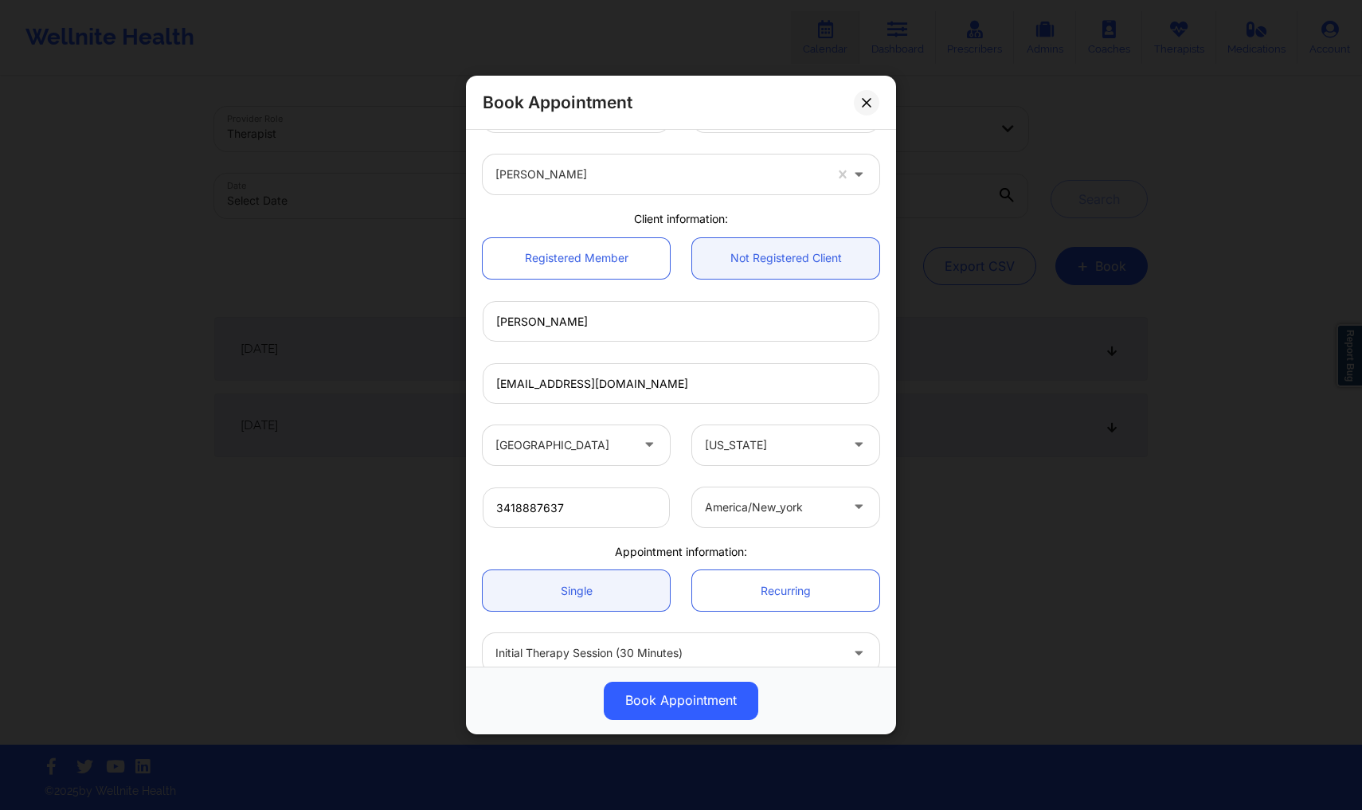
scroll to position [0, 0]
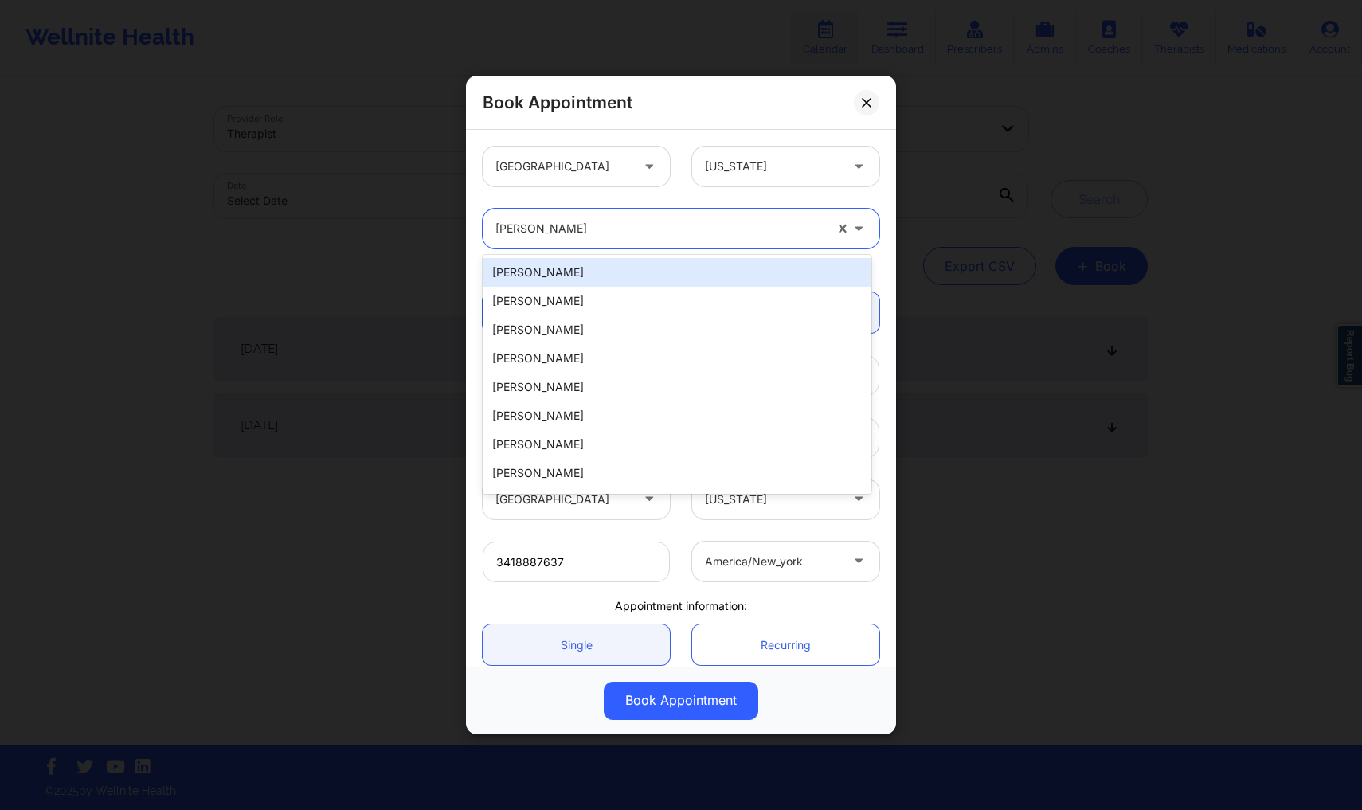
click at [626, 232] on div at bounding box center [659, 228] width 328 height 19
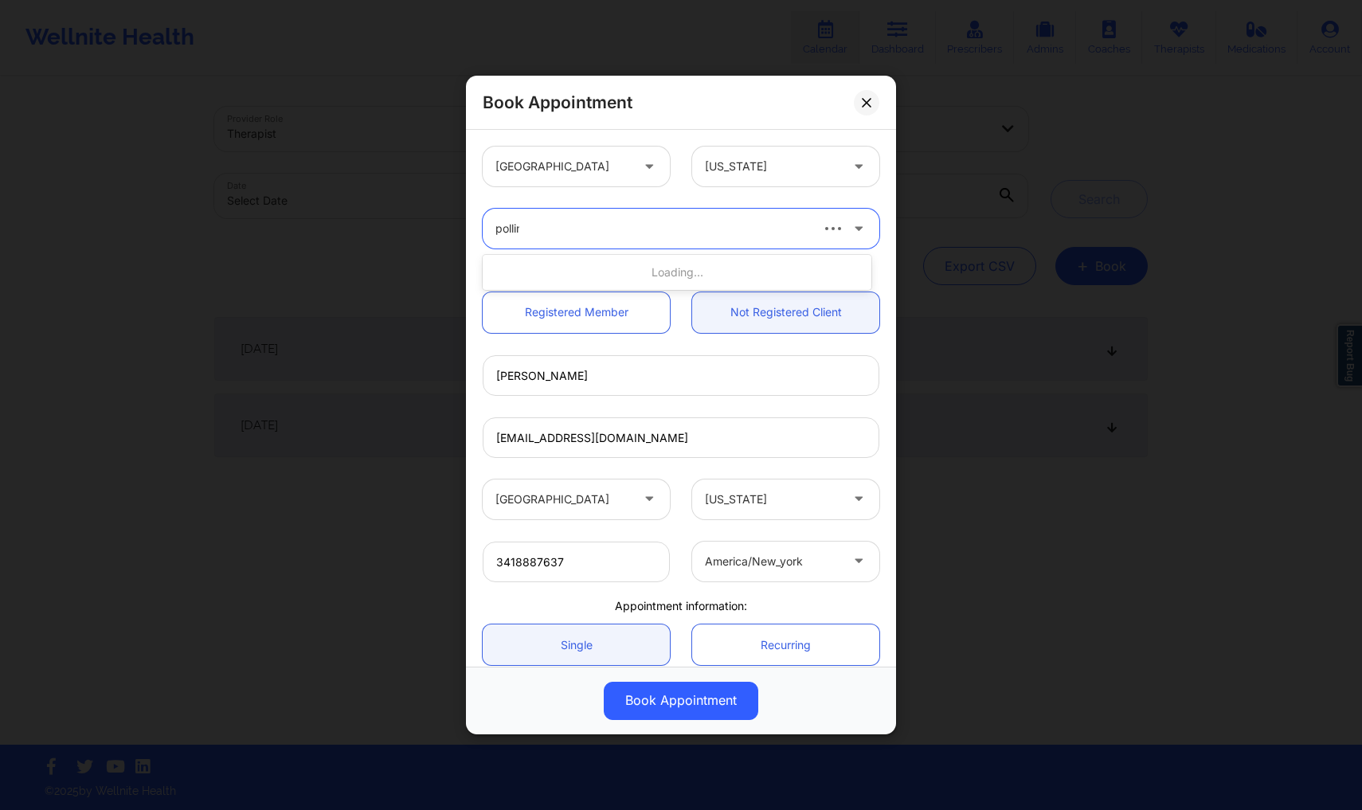
type input "pollino"
click at [571, 276] on div "[PERSON_NAME] [PERSON_NAME]" at bounding box center [677, 272] width 389 height 29
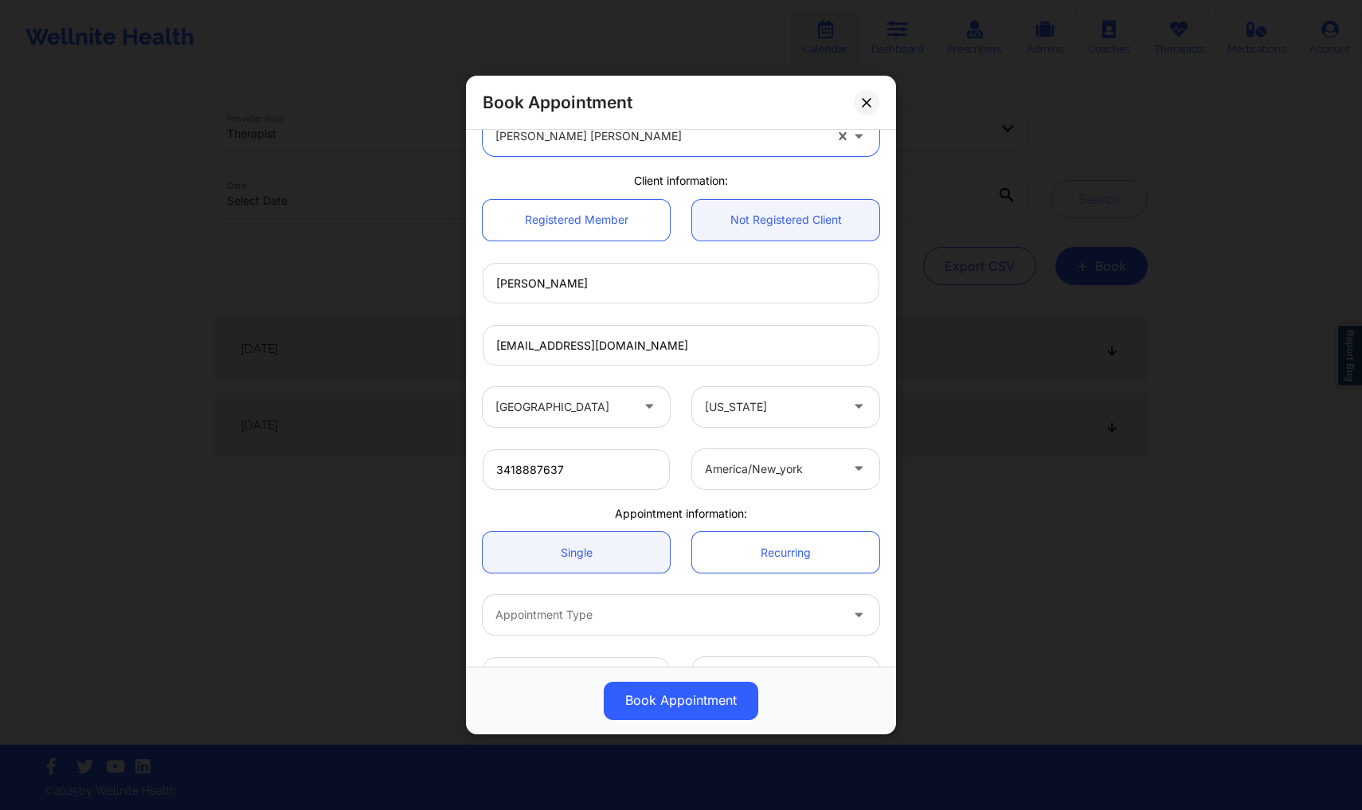
scroll to position [139, 0]
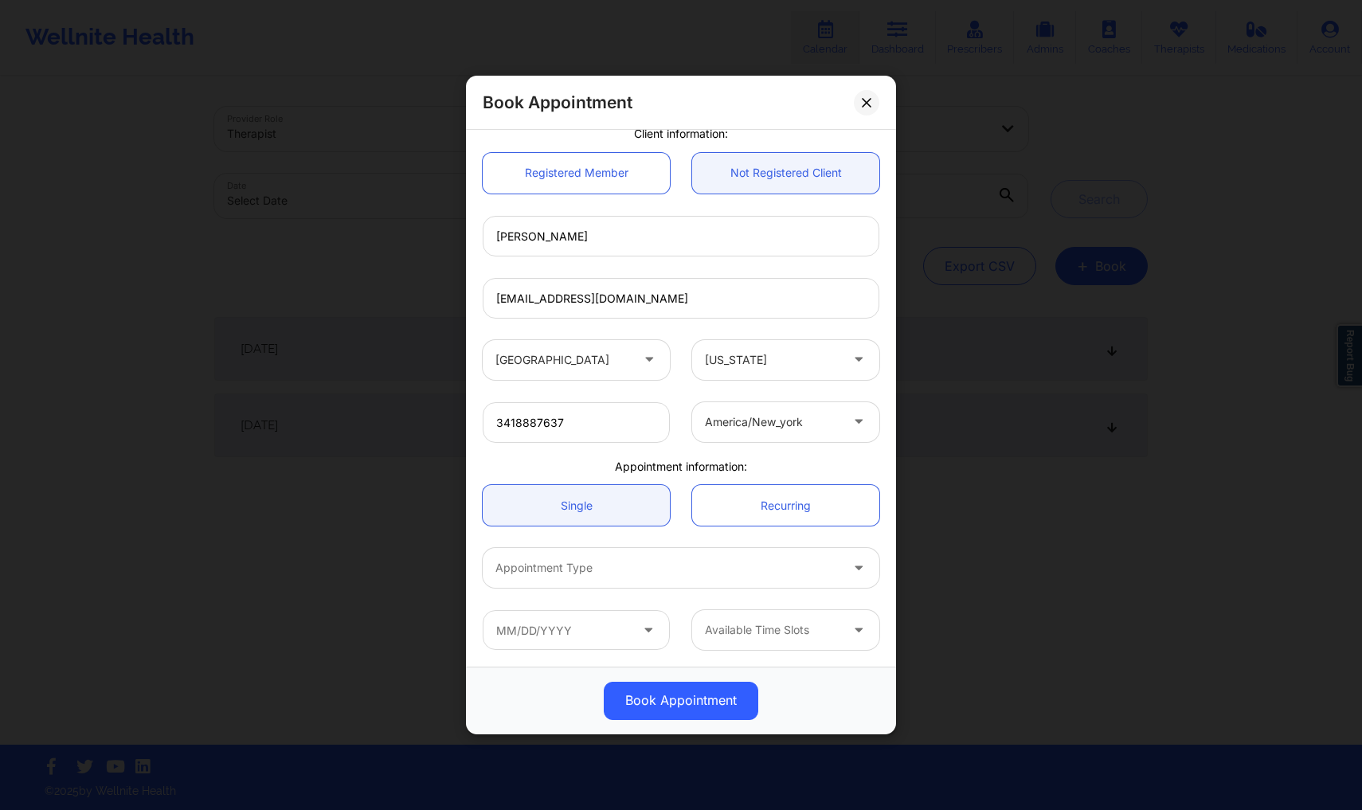
click at [593, 580] on div "Appointment Type" at bounding box center [662, 568] width 358 height 40
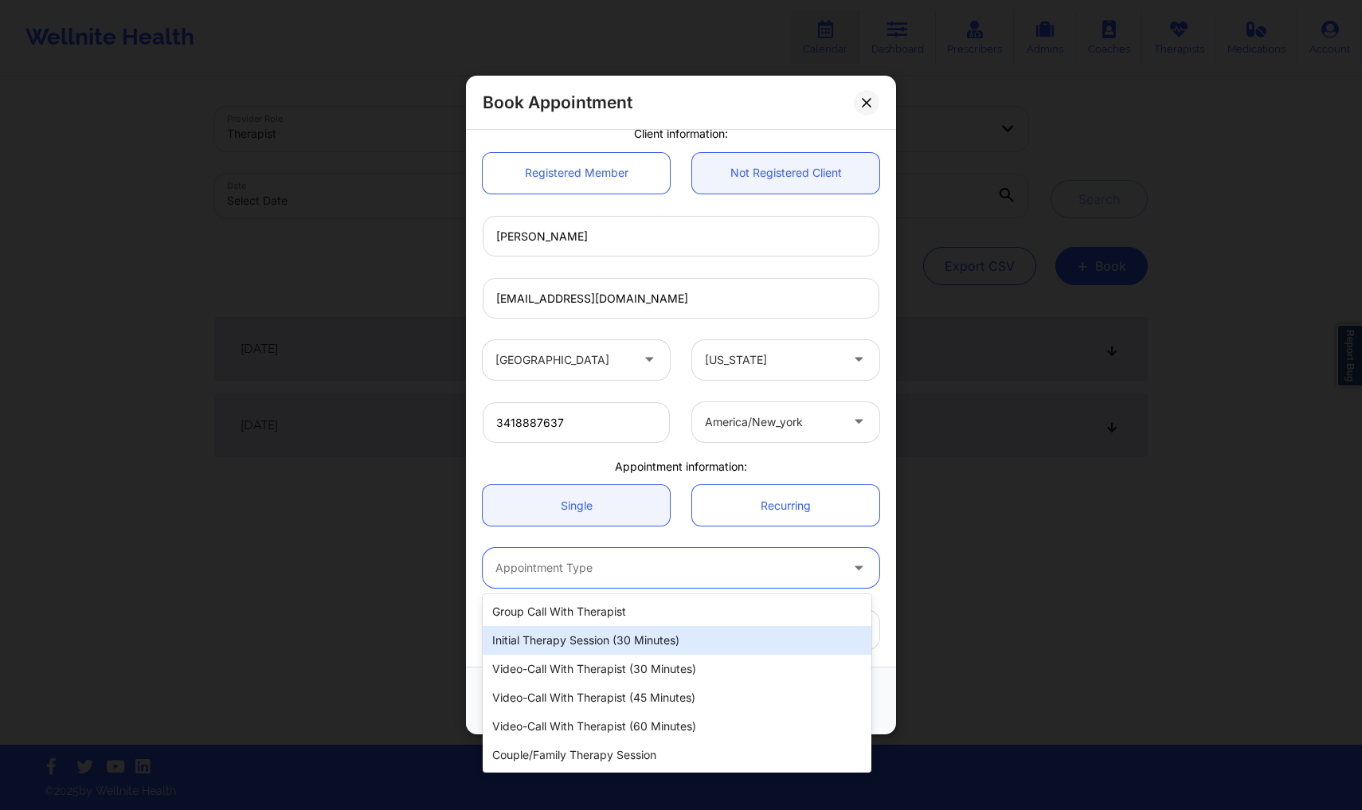
click at [576, 631] on div "Initial Therapy Session (30 minutes)" at bounding box center [677, 640] width 389 height 29
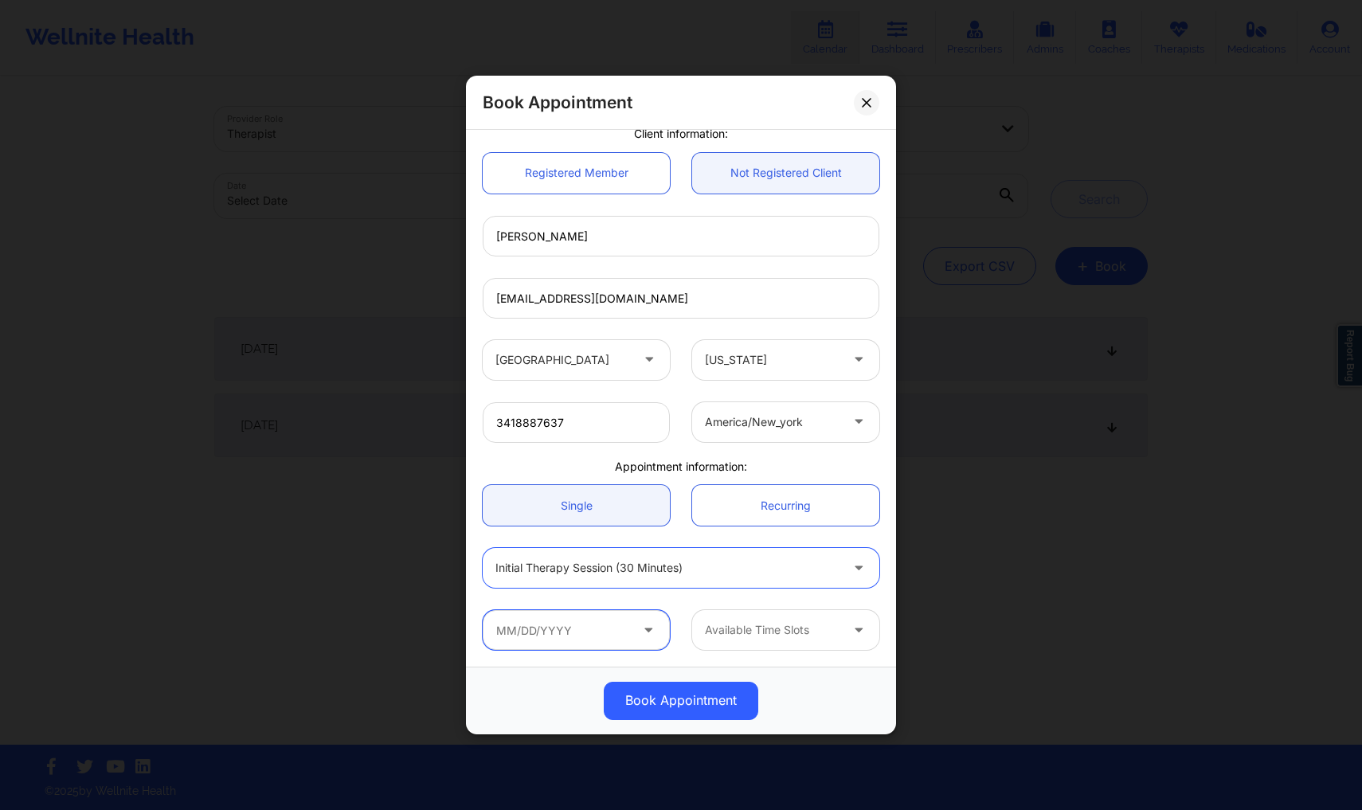
click at [568, 636] on input "text" at bounding box center [576, 630] width 187 height 40
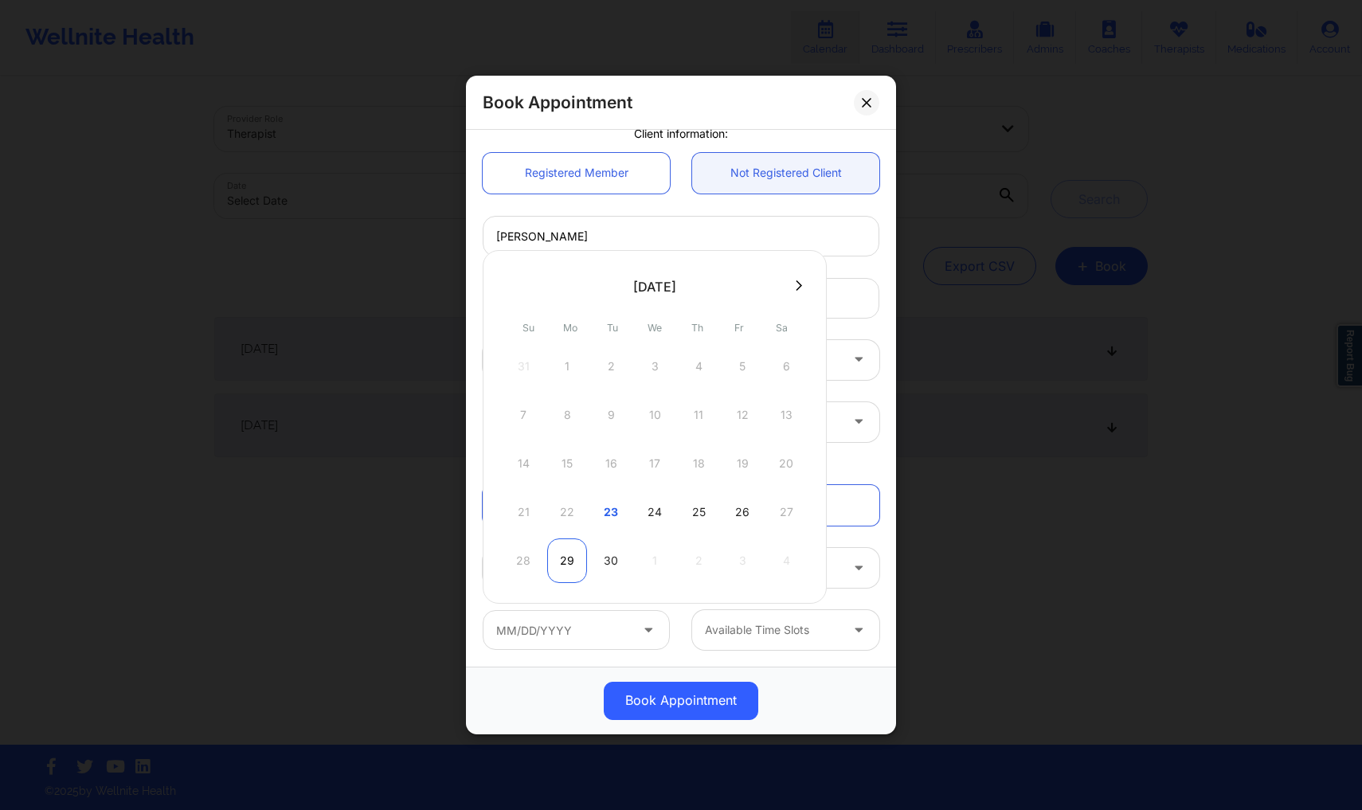
click at [565, 558] on div "29" at bounding box center [567, 560] width 40 height 45
type input "09/29/2025"
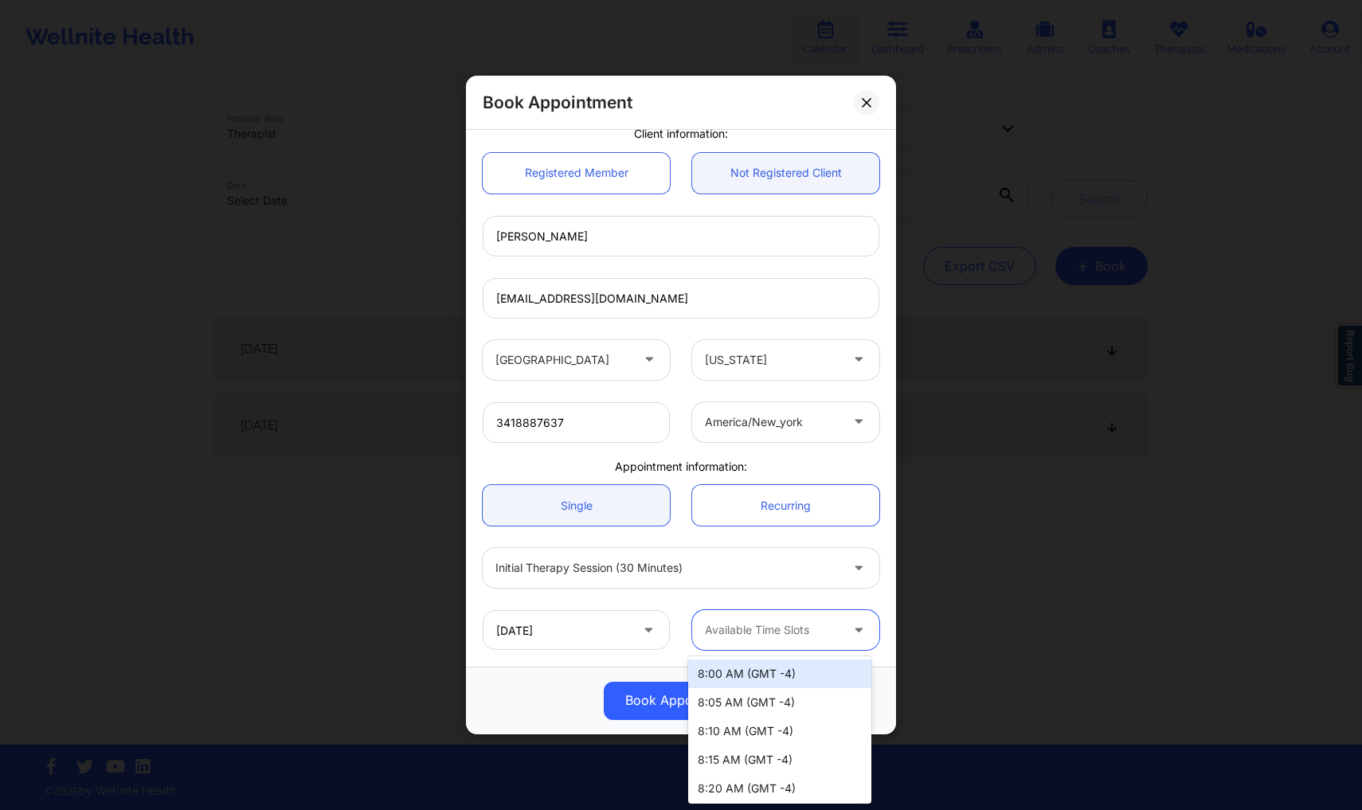
click at [779, 610] on div "Available Time Slots" at bounding box center [766, 630] width 149 height 40
type input "3"
click at [800, 611] on div at bounding box center [766, 630] width 149 height 40
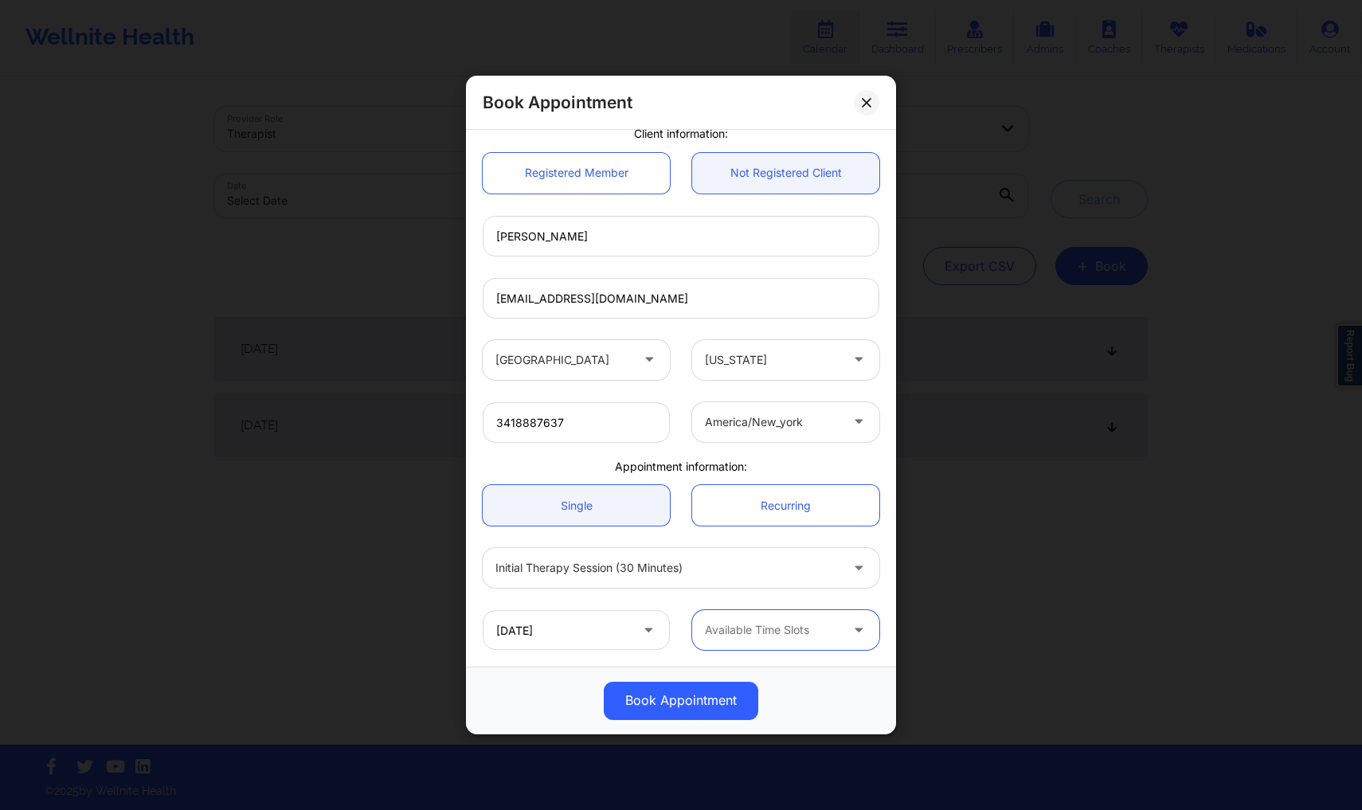
click at [787, 621] on div at bounding box center [772, 630] width 135 height 19
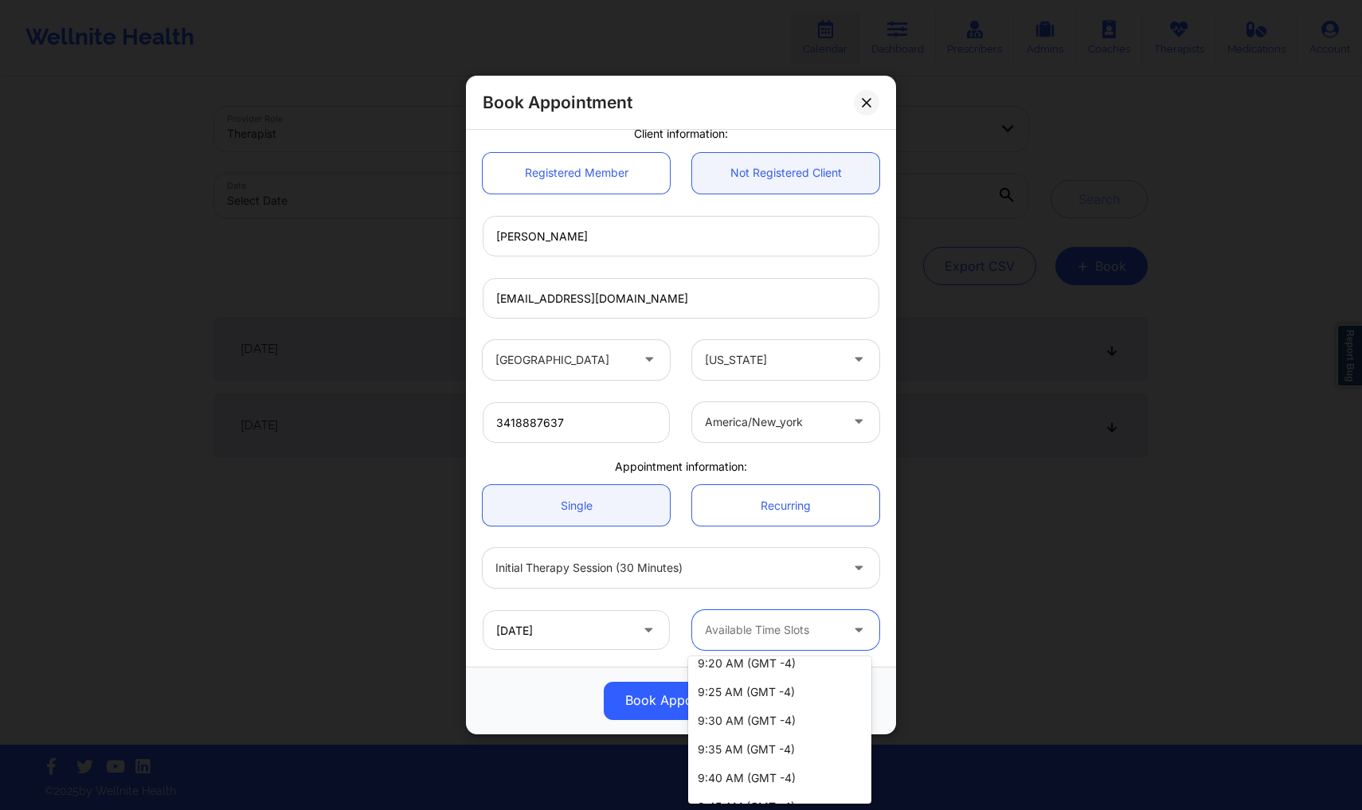
scroll to position [1121, 0]
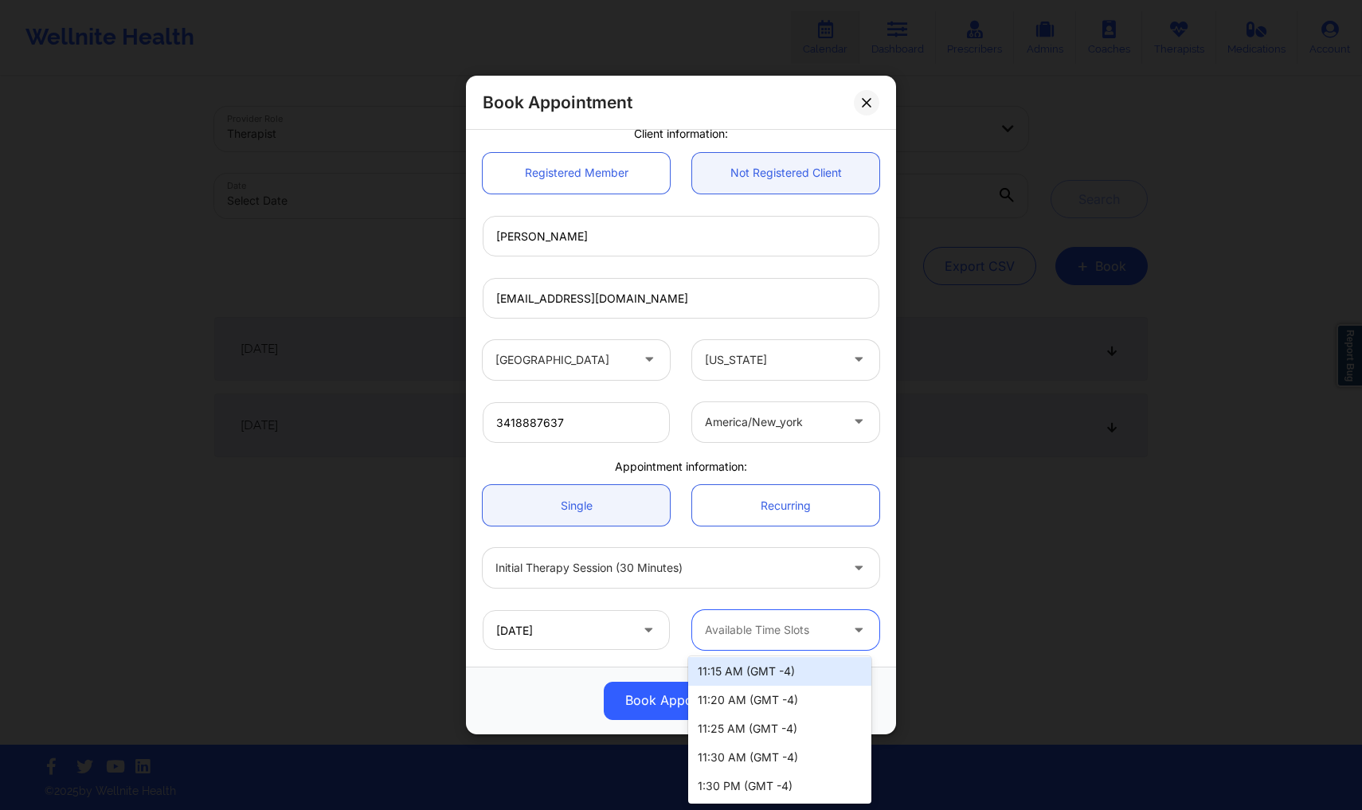
click at [783, 591] on div "Initial Therapy Session (30 minutes)" at bounding box center [681, 568] width 419 height 62
click at [738, 634] on div at bounding box center [772, 630] width 135 height 19
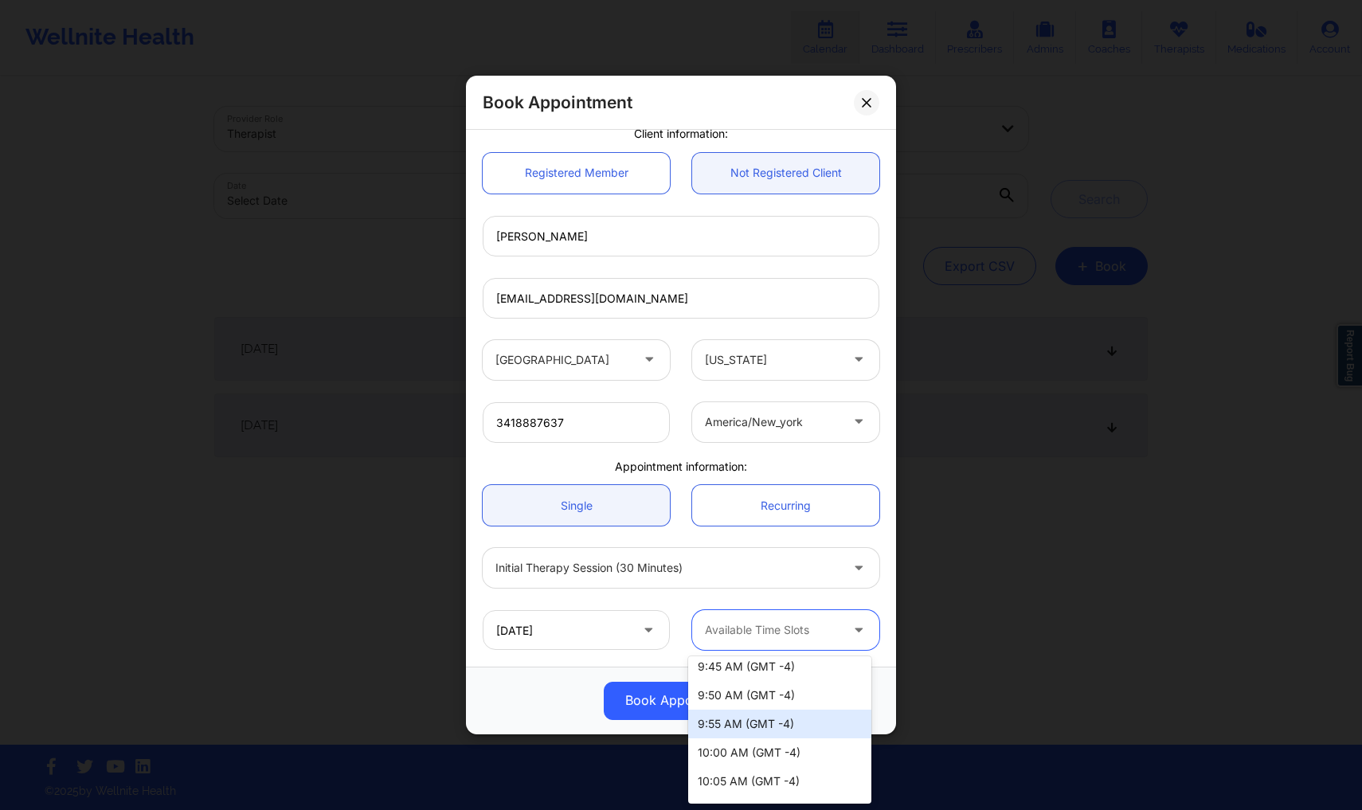
scroll to position [611, 0]
click at [733, 752] on div "10:00 AM (GMT -4)" at bounding box center [779, 751] width 183 height 29
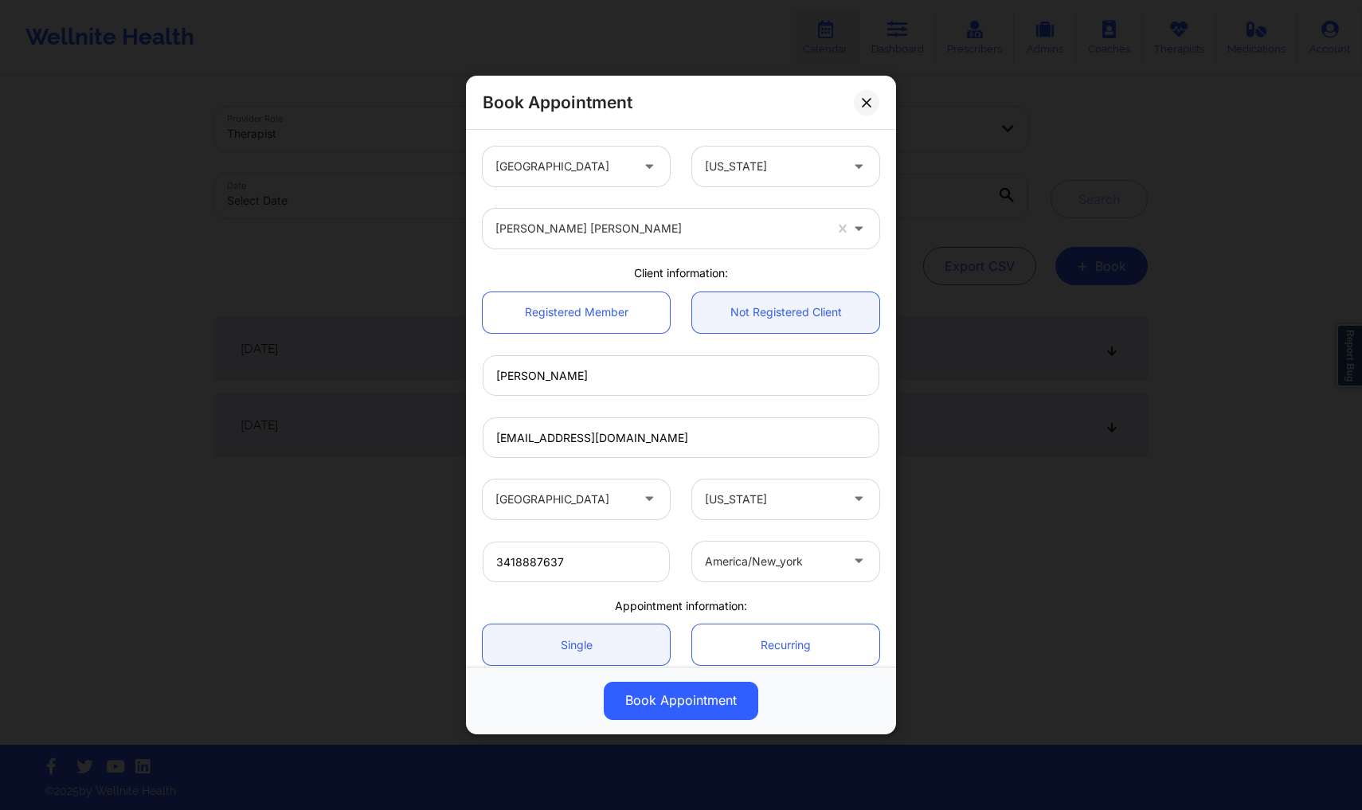
scroll to position [139, 0]
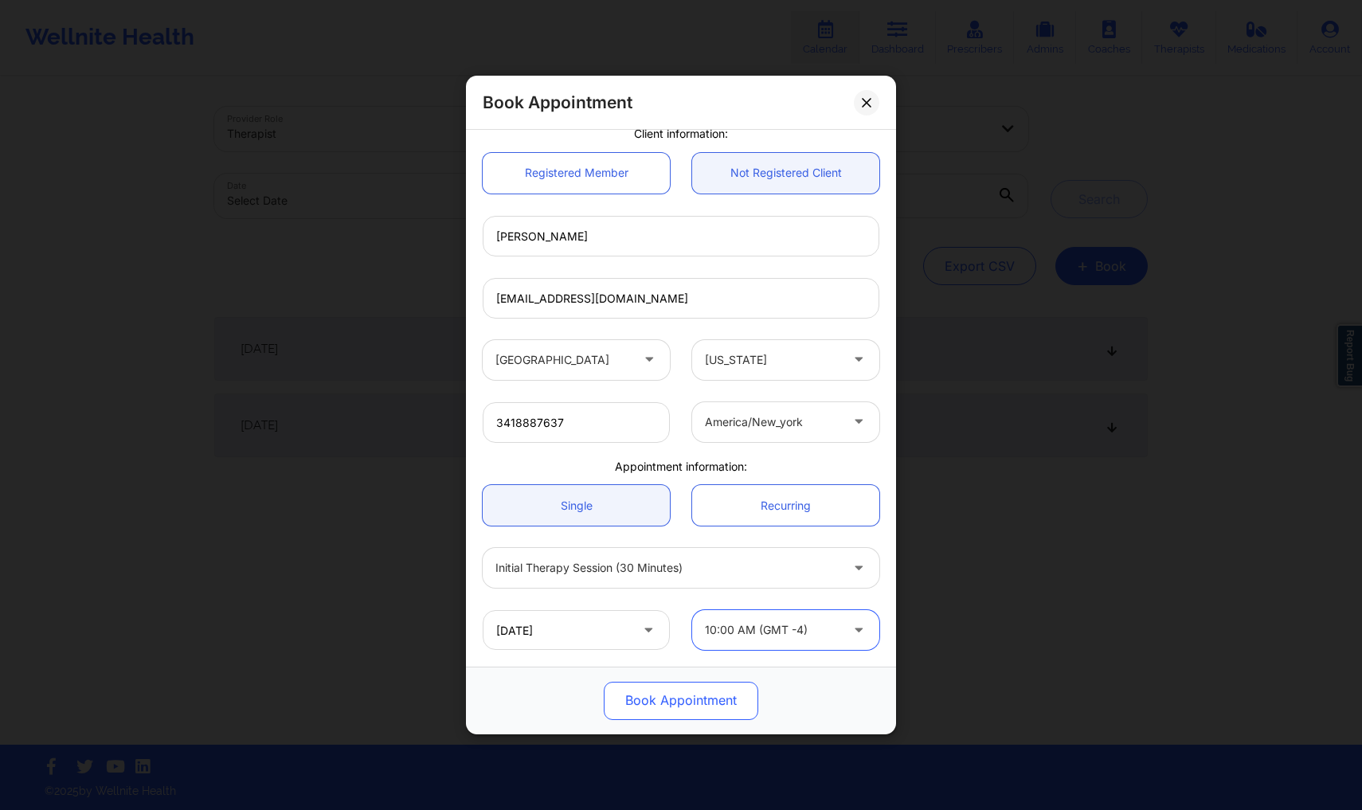
click at [658, 715] on button "Book Appointment" at bounding box center [681, 701] width 155 height 38
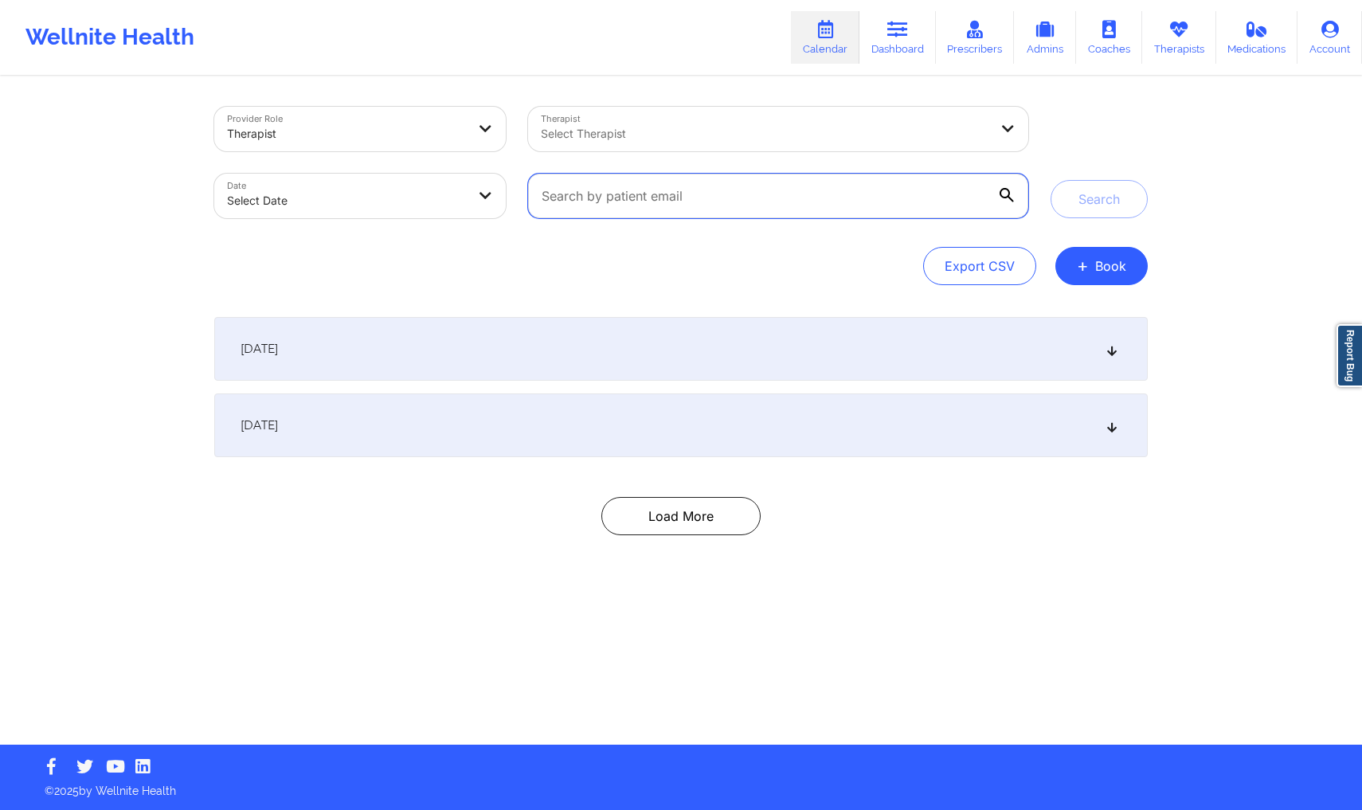
click at [789, 185] on input "text" at bounding box center [778, 196] width 500 height 45
paste input "[EMAIL_ADDRESS][DOMAIN_NAME]"
type input "[EMAIL_ADDRESS][DOMAIN_NAME]"
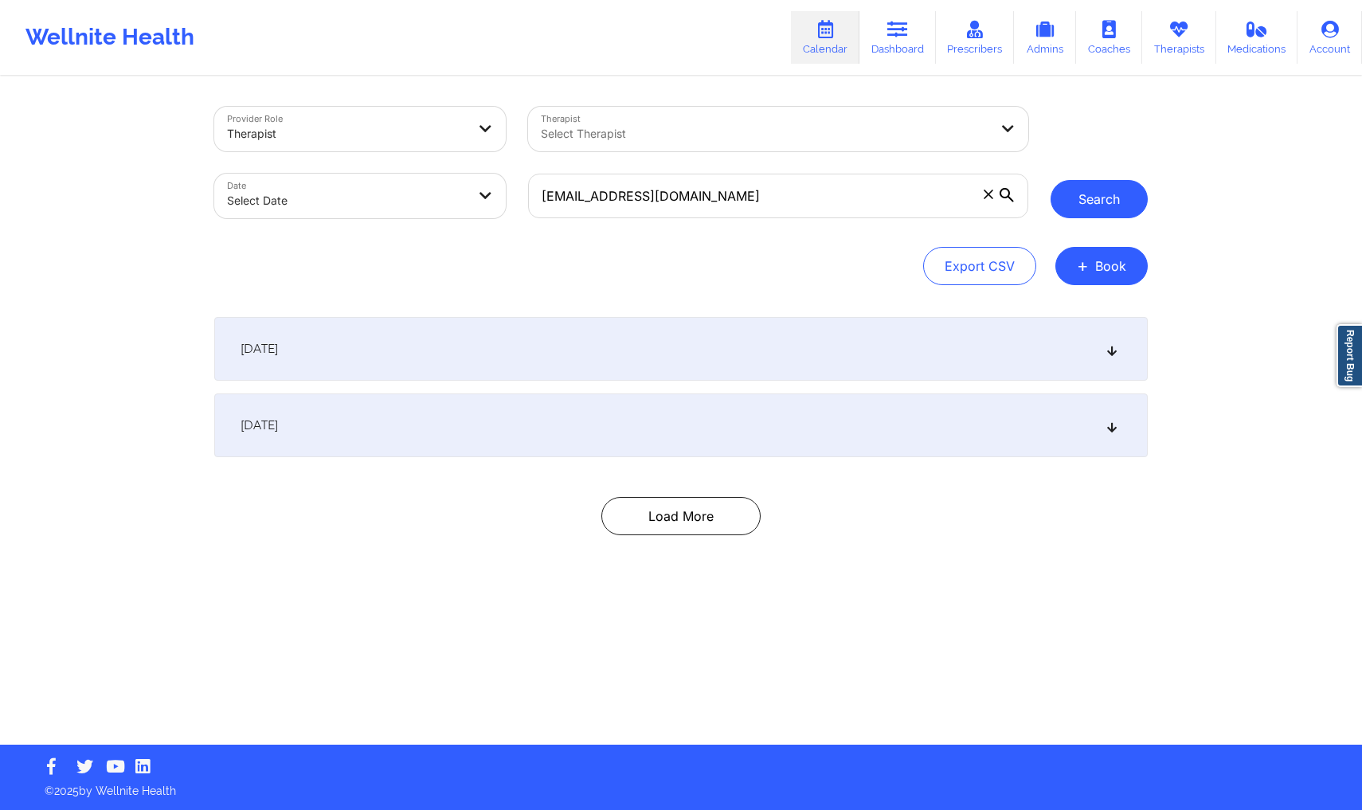
click at [1103, 207] on button "Search" at bounding box center [1099, 199] width 97 height 38
click at [887, 350] on div "September 25, 2025" at bounding box center [680, 349] width 933 height 64
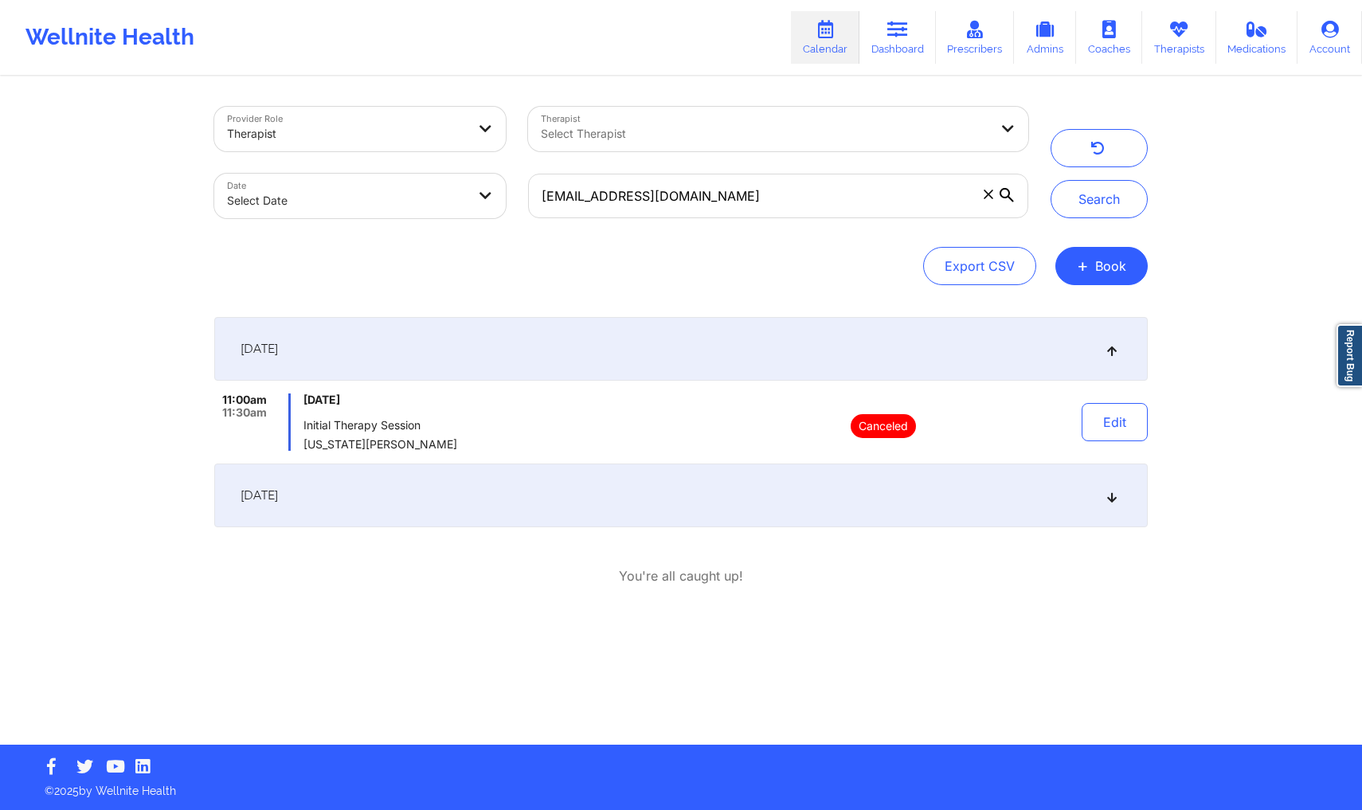
click at [810, 496] on div "September 29, 2025" at bounding box center [680, 496] width 933 height 64
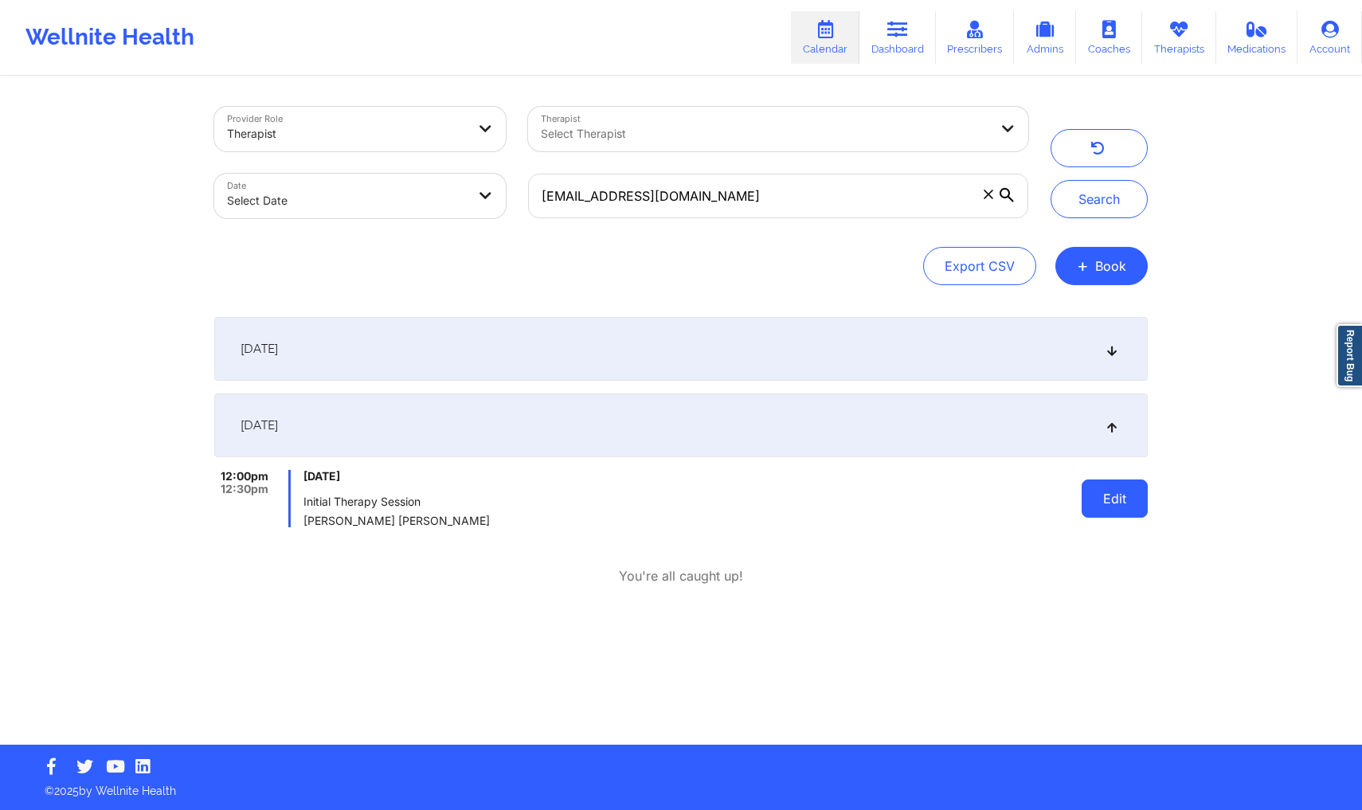
click at [1135, 506] on button "Edit" at bounding box center [1115, 498] width 66 height 38
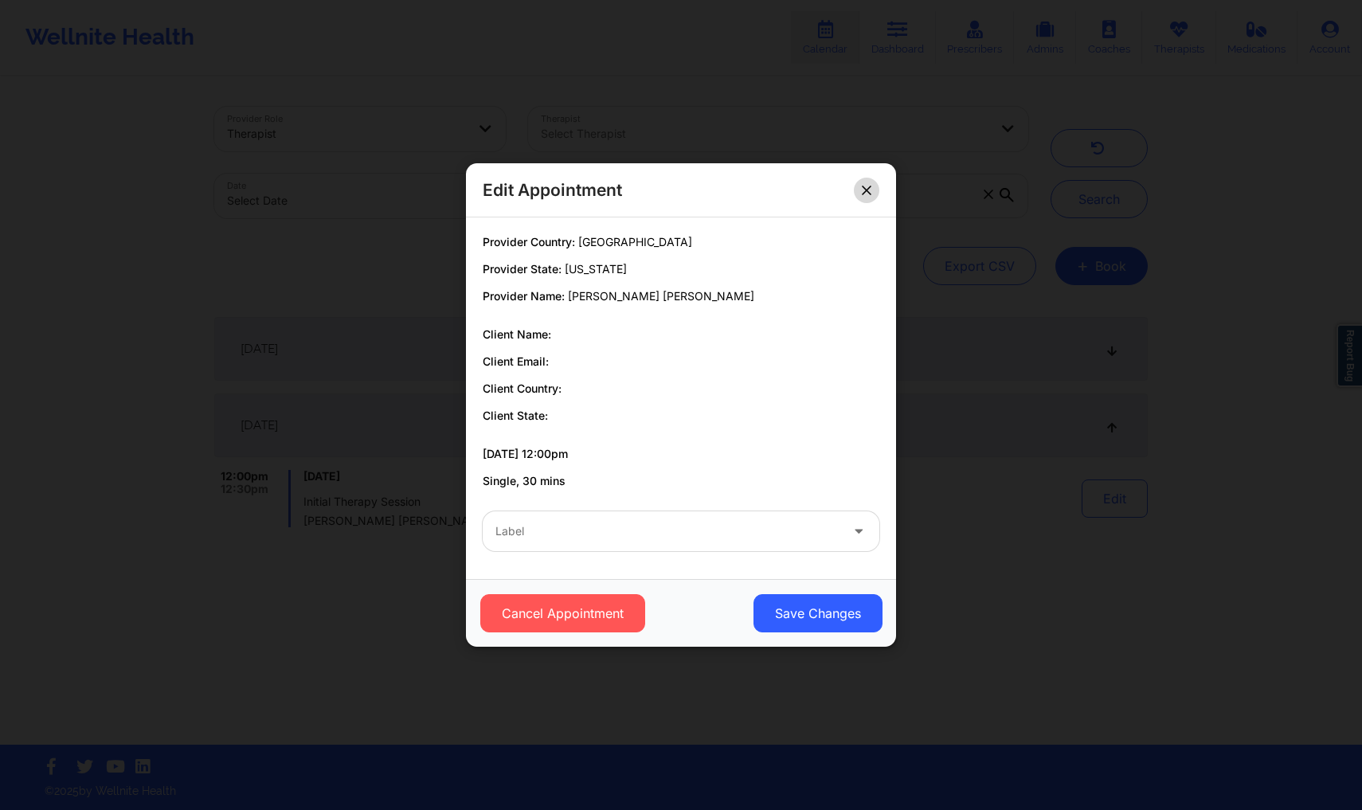
click at [859, 193] on button at bounding box center [866, 190] width 25 height 25
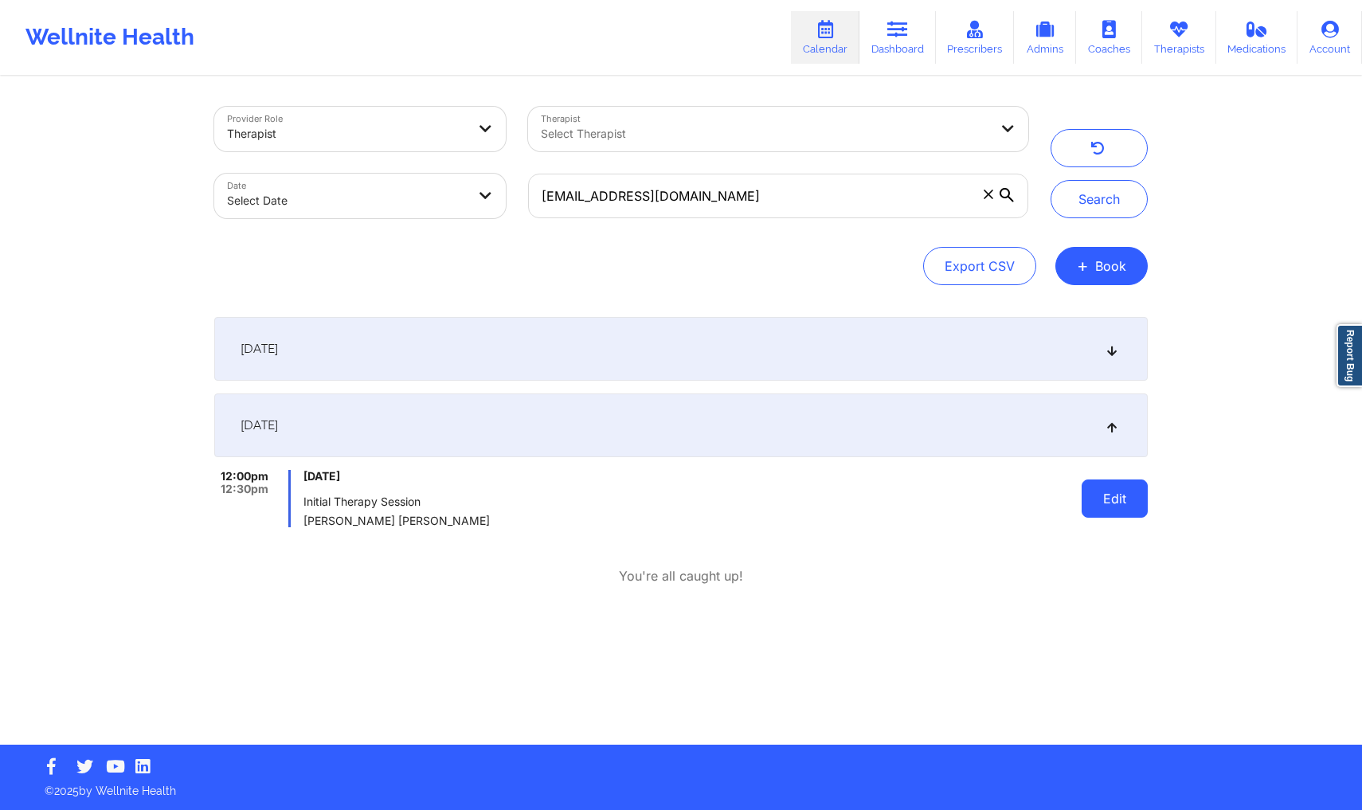
click at [1112, 510] on button "Edit" at bounding box center [1115, 498] width 66 height 38
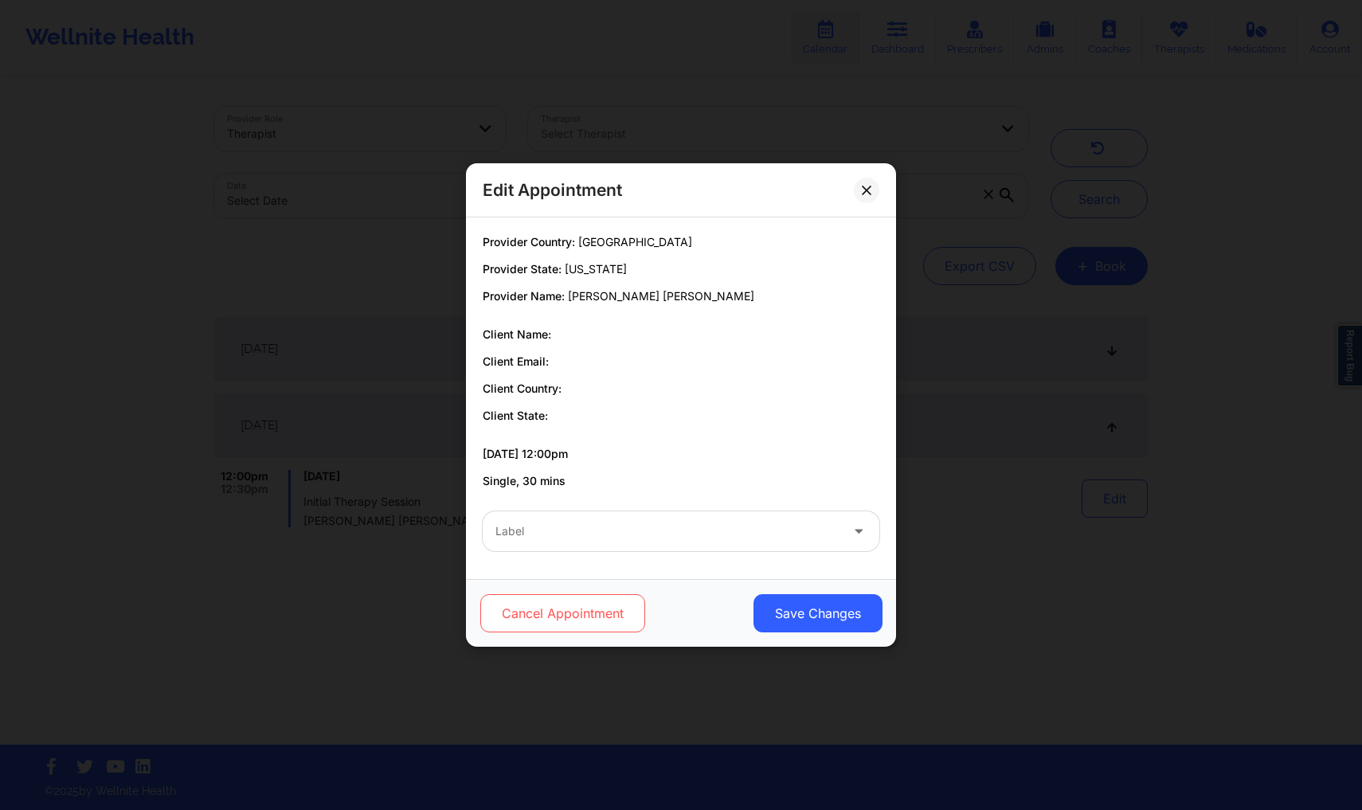
click at [551, 610] on button "Cancel Appointment" at bounding box center [562, 613] width 165 height 38
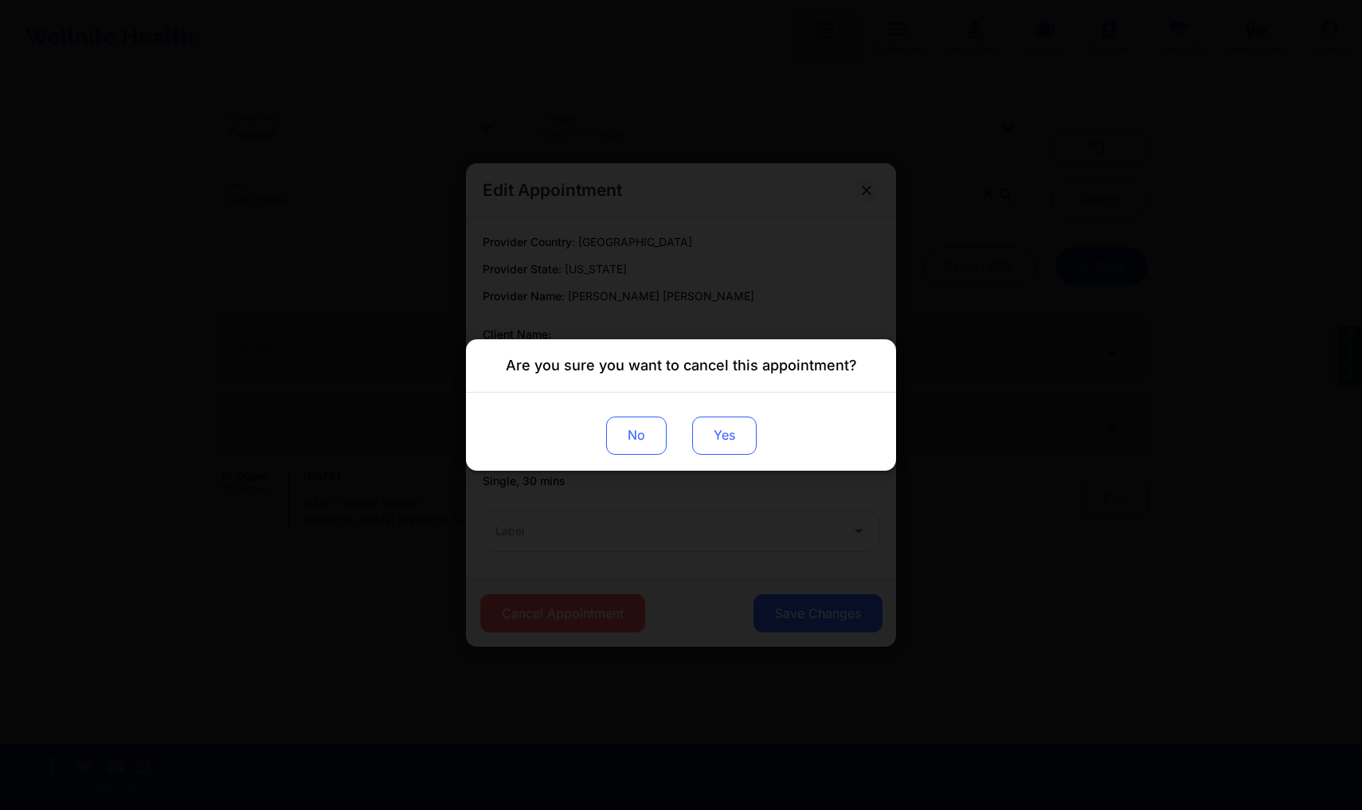
click at [720, 436] on button "Yes" at bounding box center [724, 436] width 65 height 38
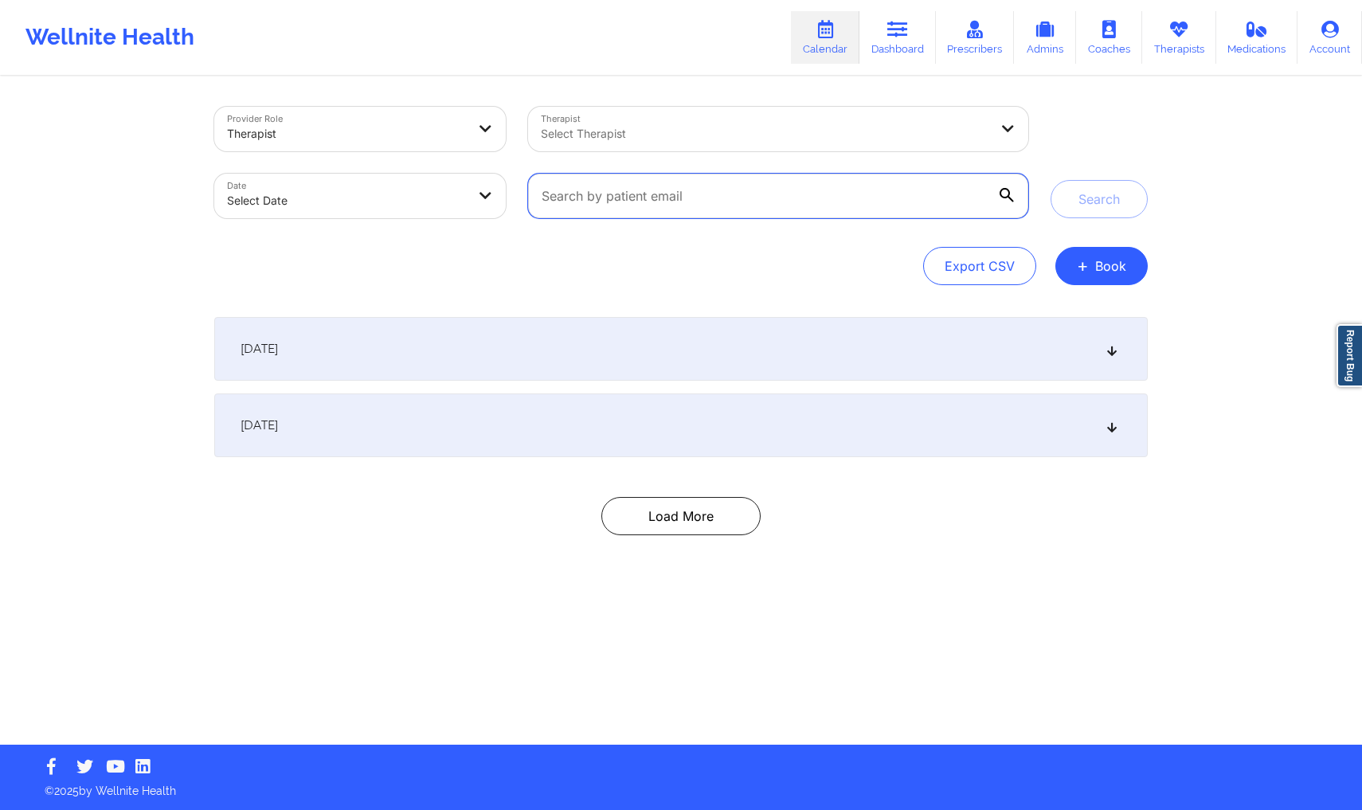
click at [923, 191] on input "text" at bounding box center [778, 196] width 500 height 45
paste input "[EMAIL_ADDRESS][DOMAIN_NAME]"
type input "[EMAIL_ADDRESS][DOMAIN_NAME]"
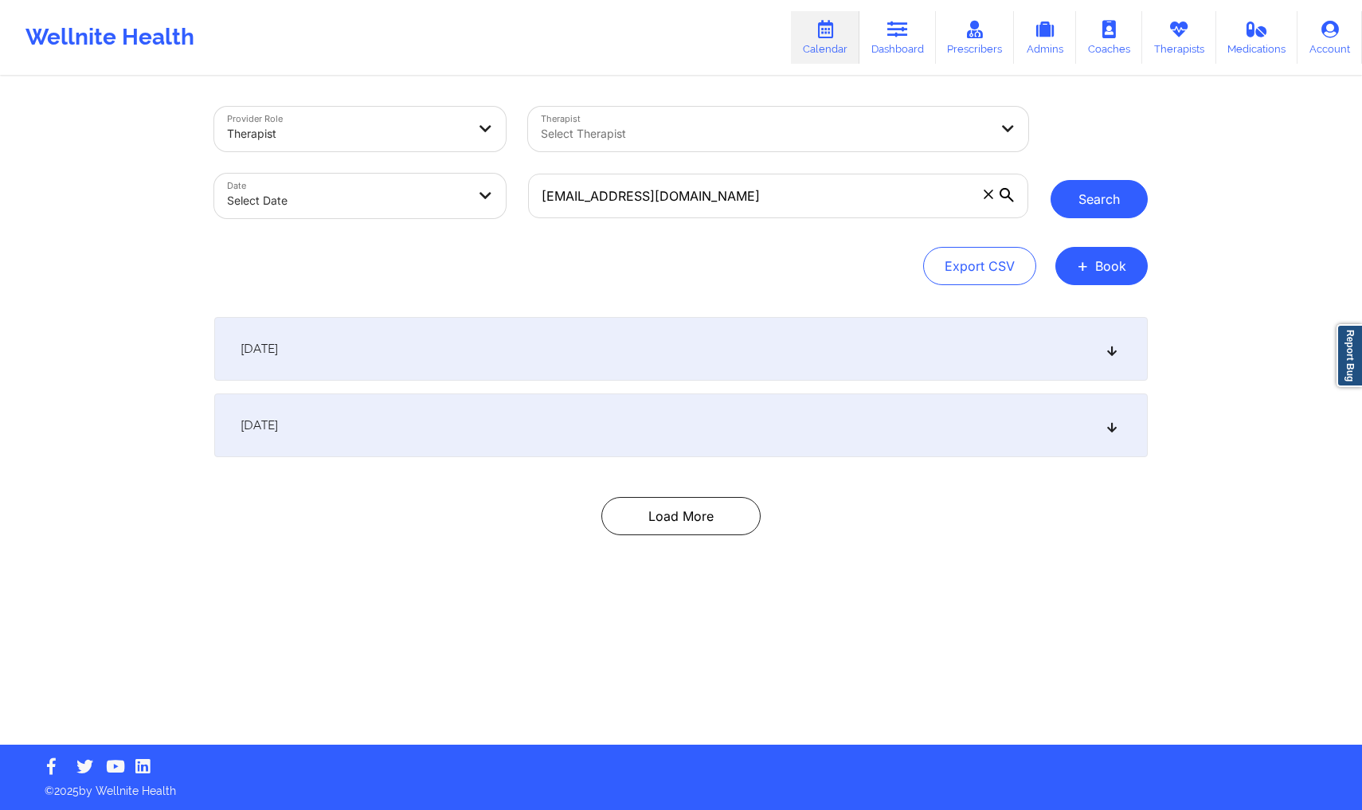
click at [1094, 201] on button "Search" at bounding box center [1099, 199] width 97 height 38
click at [863, 452] on div "September 29, 2025" at bounding box center [680, 425] width 933 height 64
